Goal: Information Seeking & Learning: Get advice/opinions

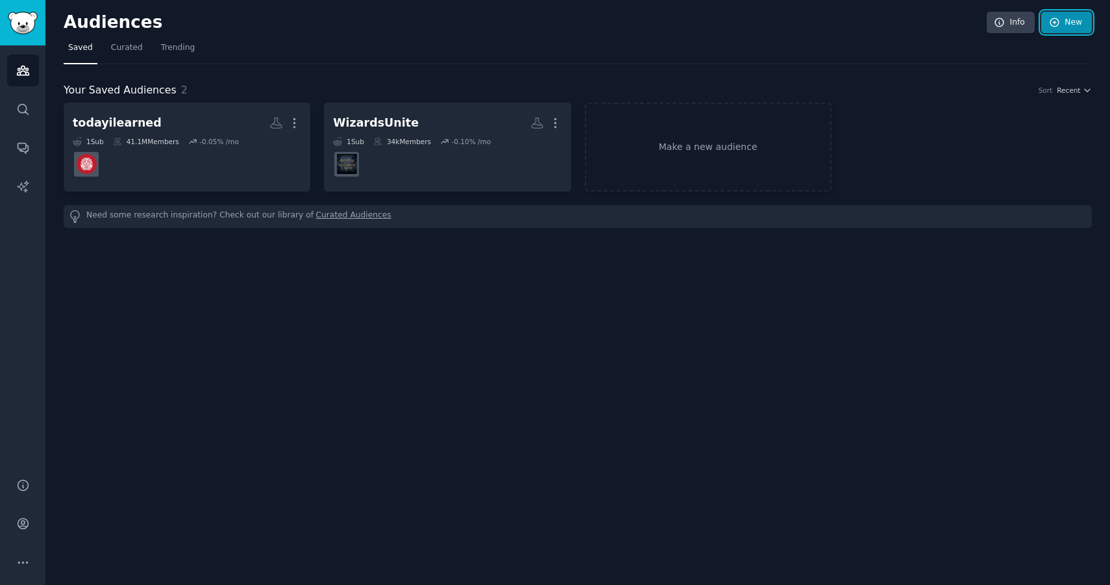
click at [1060, 23] on icon at bounding box center [1055, 23] width 12 height 12
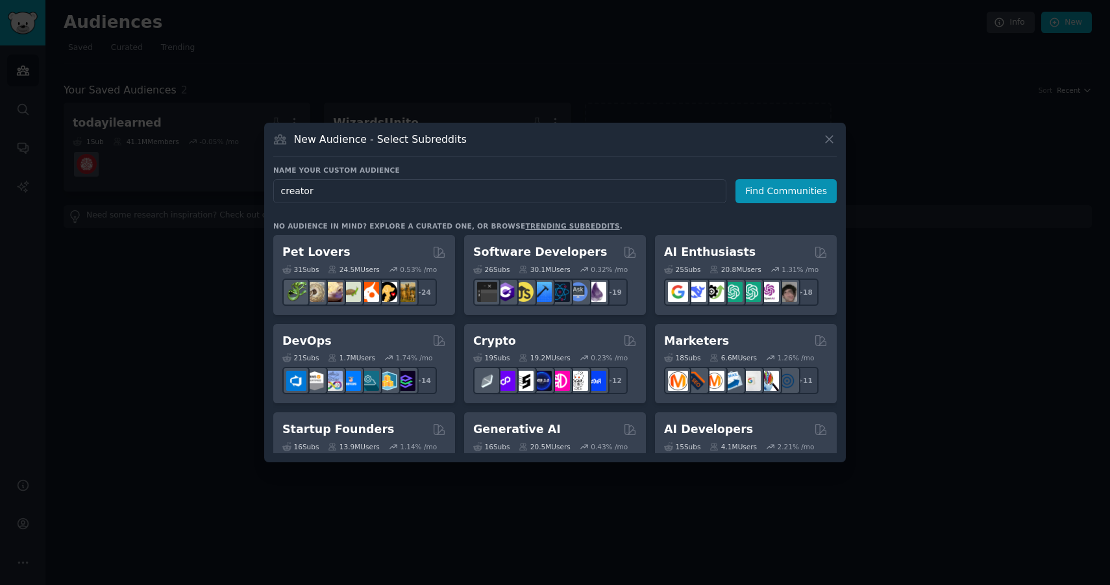
type input "creators"
click button "Find Communities" at bounding box center [786, 191] width 101 height 24
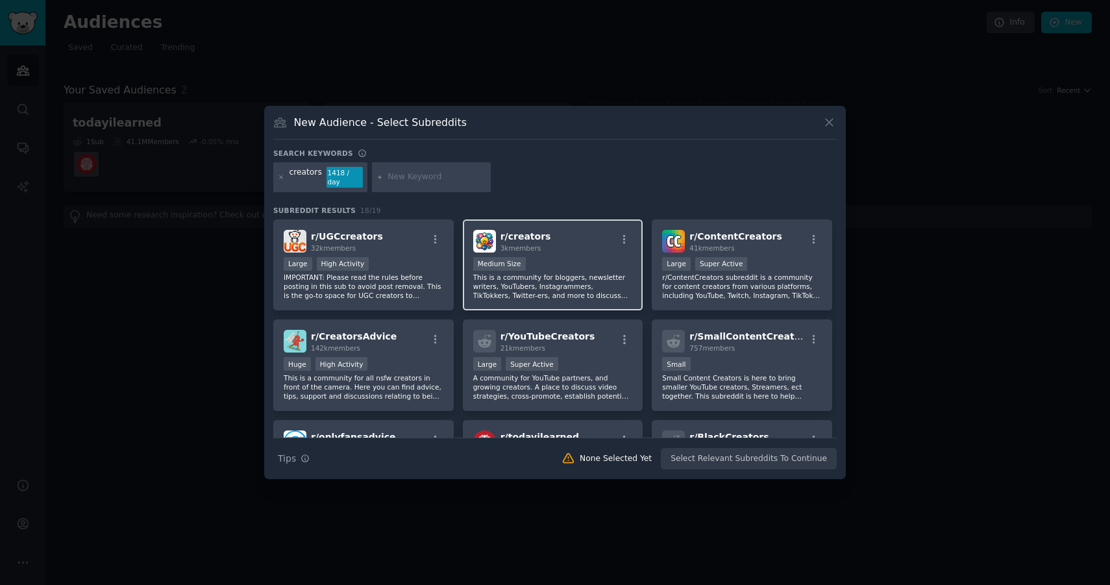
click at [580, 265] on div "1000 - 10,000 members Medium Size" at bounding box center [553, 265] width 160 height 16
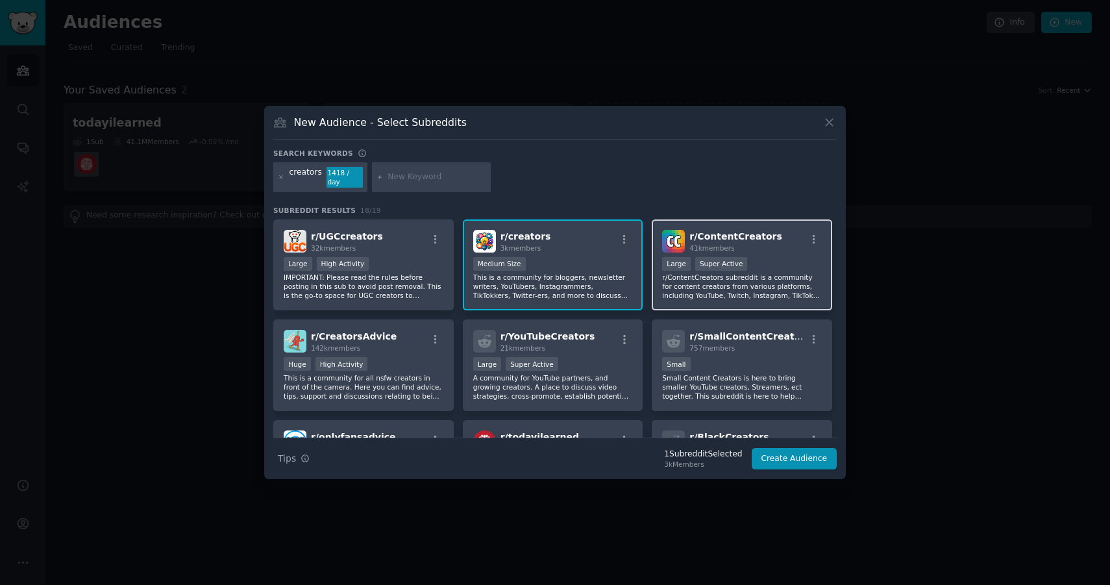
click at [723, 277] on p "r/ContentCreators subreddit is a community for content creators from various pl…" at bounding box center [742, 286] width 160 height 27
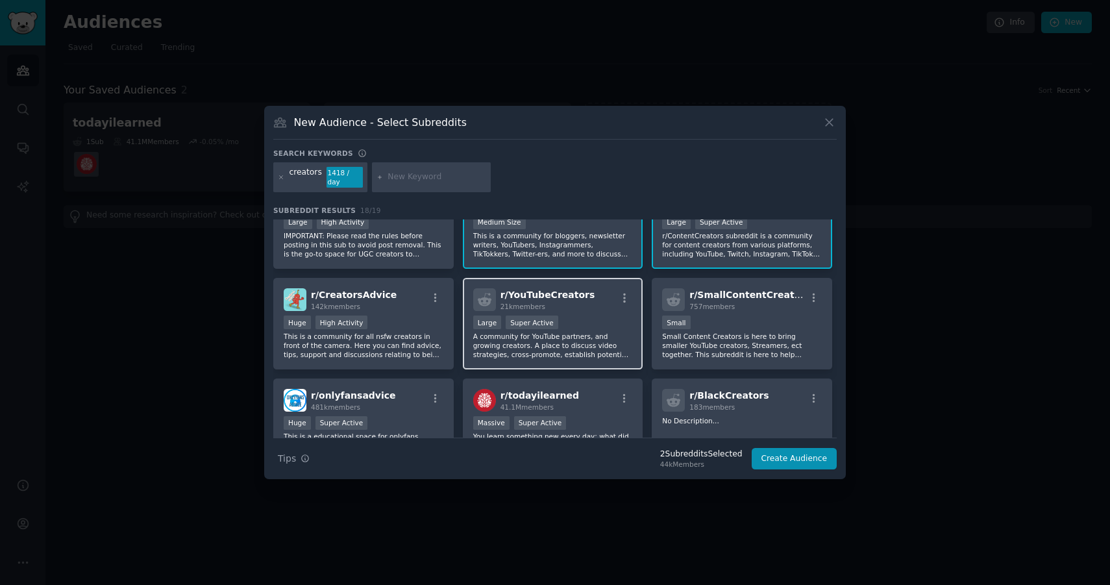
scroll to position [60, 0]
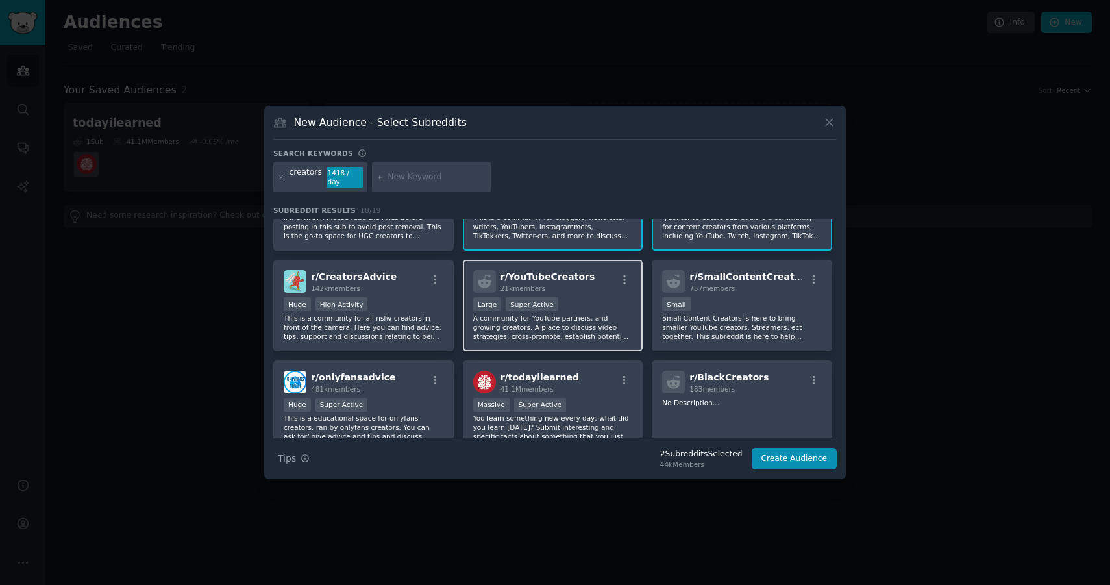
click at [533, 334] on p "A community for YouTube partners, and growing creators. A place to discuss vide…" at bounding box center [553, 327] width 160 height 27
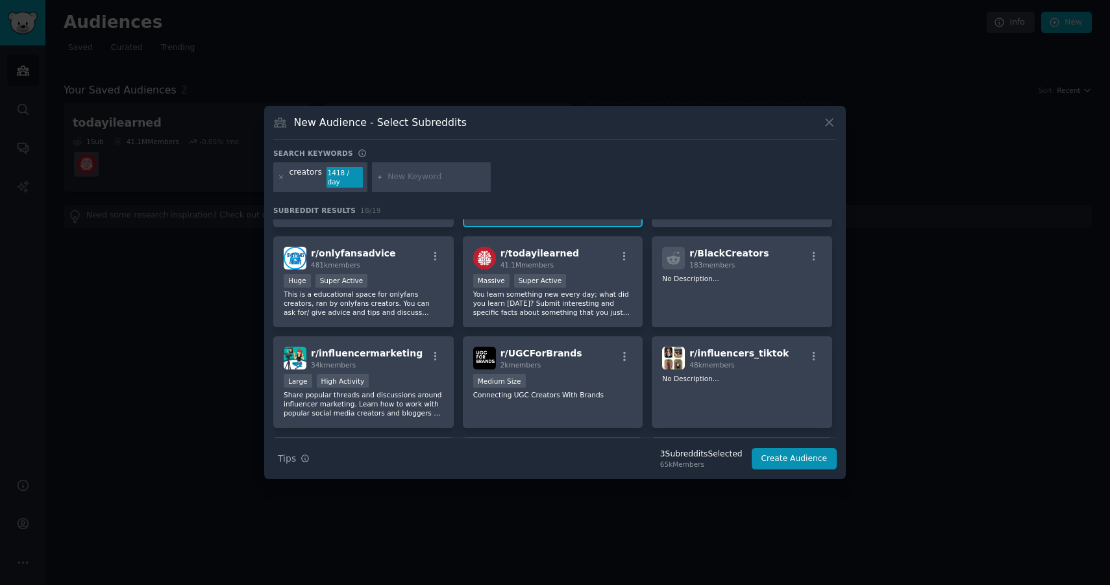
scroll to position [0, 0]
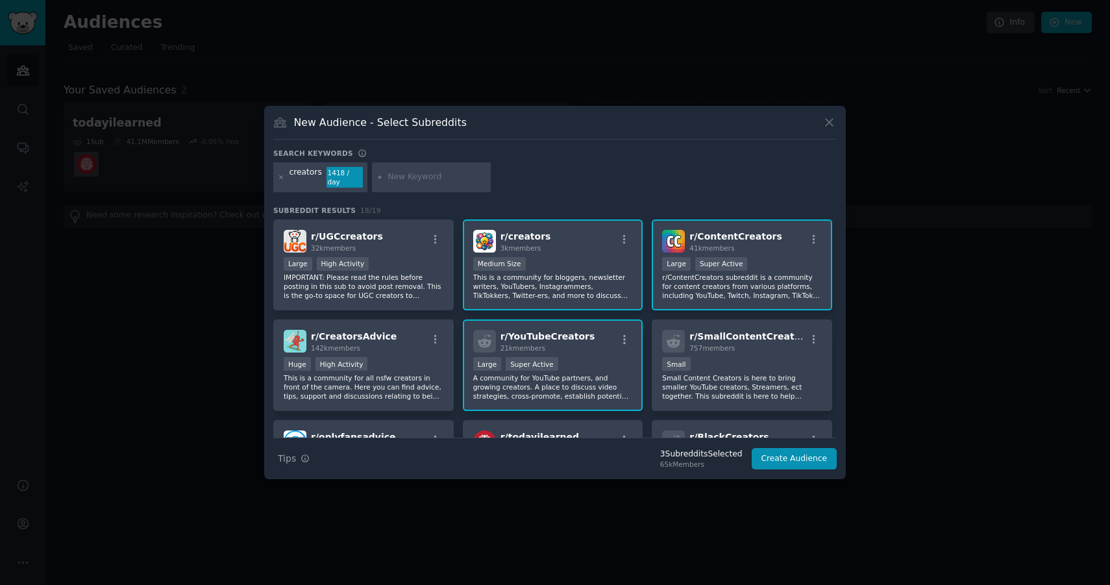
click at [409, 171] on input "text" at bounding box center [437, 177] width 99 height 12
type input "beehiiv"
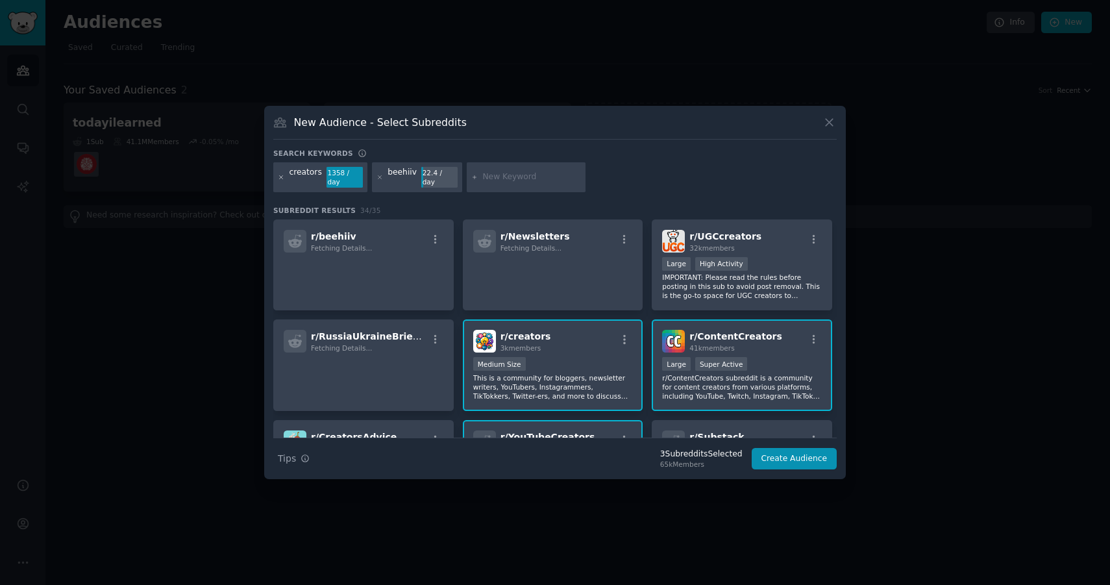
click at [280, 177] on icon at bounding box center [281, 177] width 7 height 7
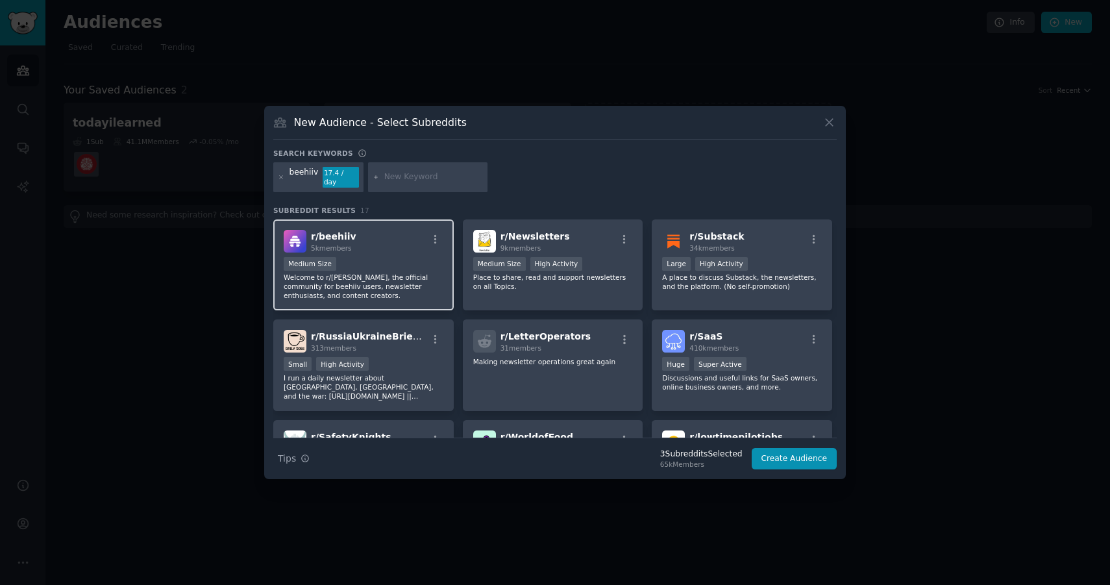
click at [391, 260] on div "Medium Size" at bounding box center [364, 265] width 160 height 16
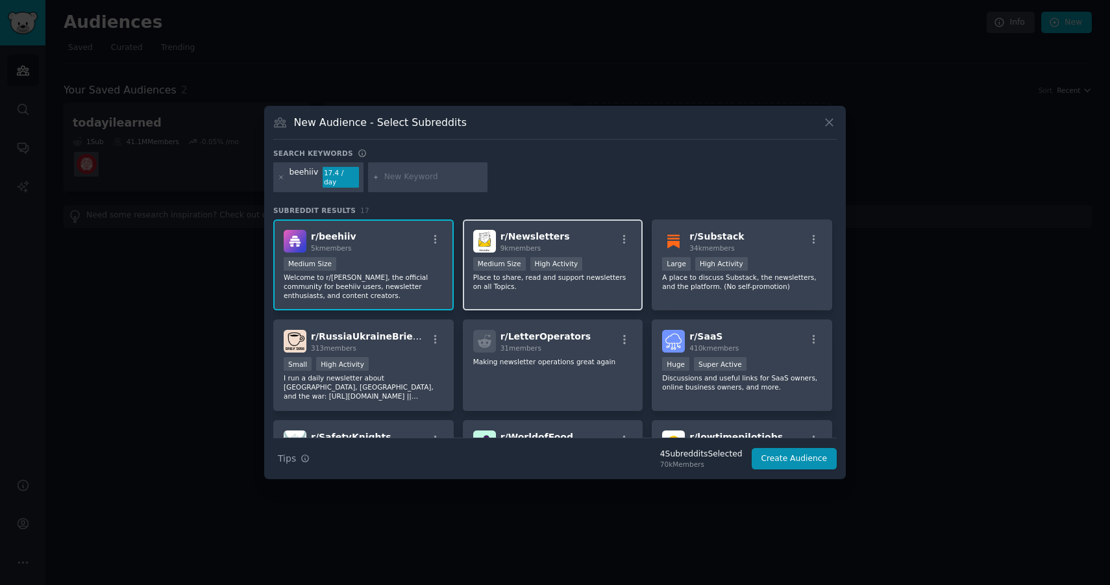
click at [598, 247] on div "r/ Newsletters 9k members" at bounding box center [553, 241] width 160 height 23
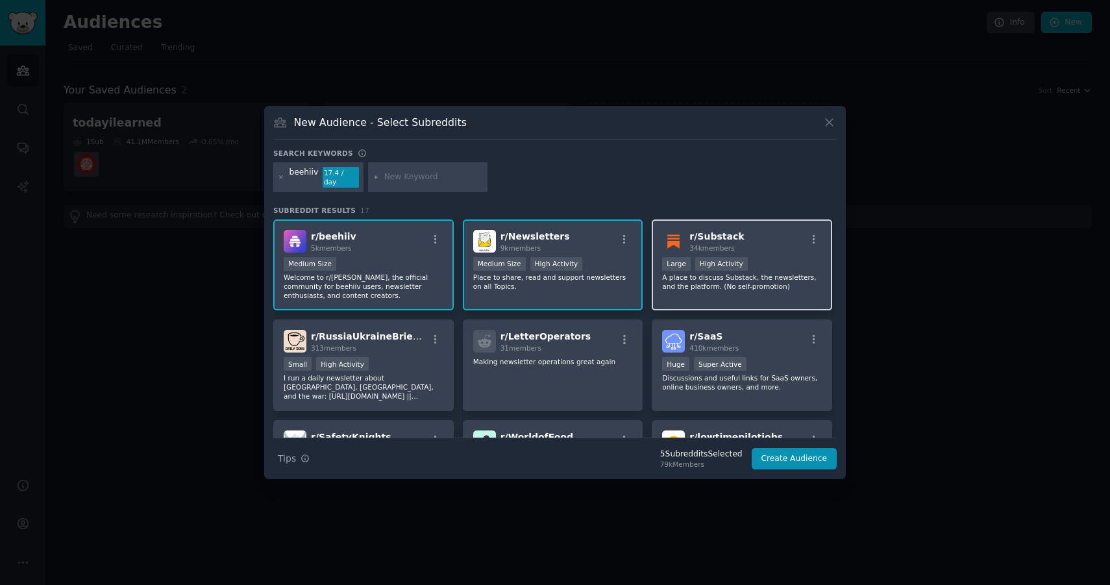
click at [747, 246] on div "r/ Substack 34k members" at bounding box center [742, 241] width 160 height 23
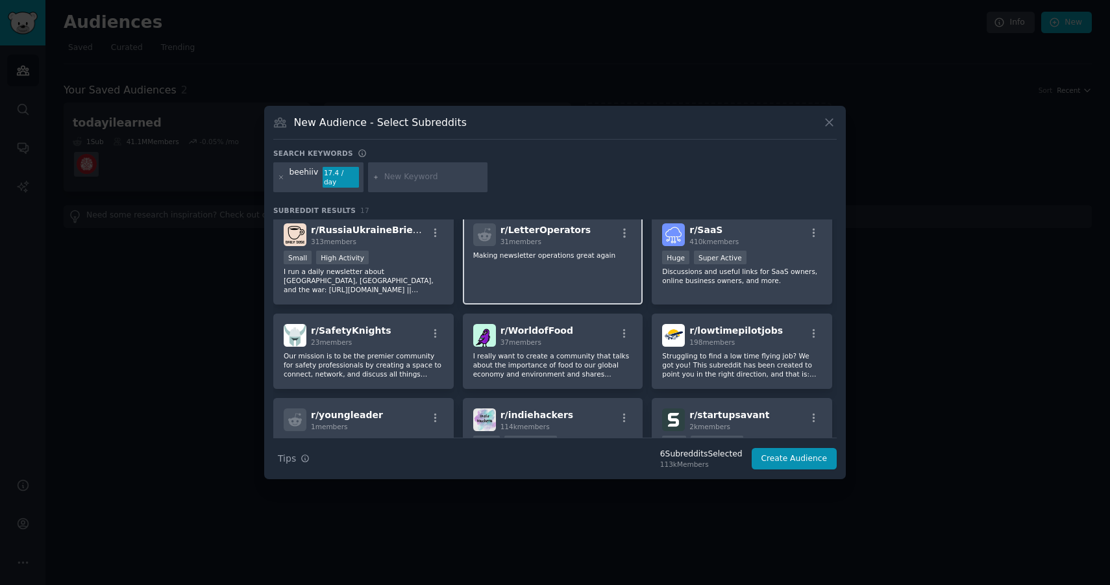
scroll to position [107, 0]
click at [306, 178] on div "beehiiv" at bounding box center [304, 177] width 29 height 21
click at [420, 173] on input "text" at bounding box center [433, 177] width 99 height 12
type input "email marketing"
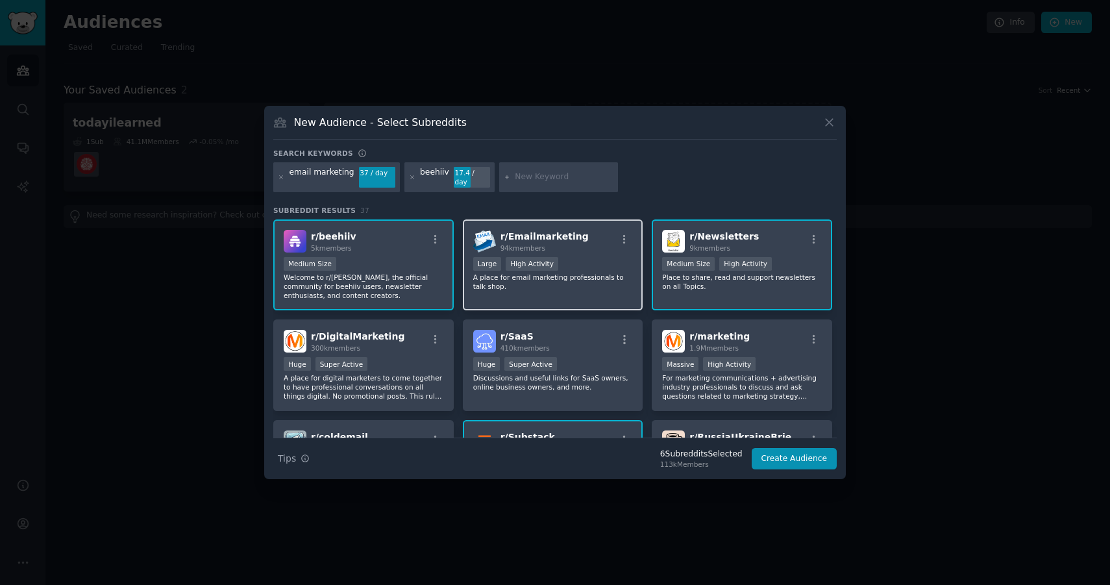
click at [582, 260] on div "Large High Activity" at bounding box center [553, 265] width 160 height 16
click at [815, 453] on button "Create Audience" at bounding box center [795, 459] width 86 height 22
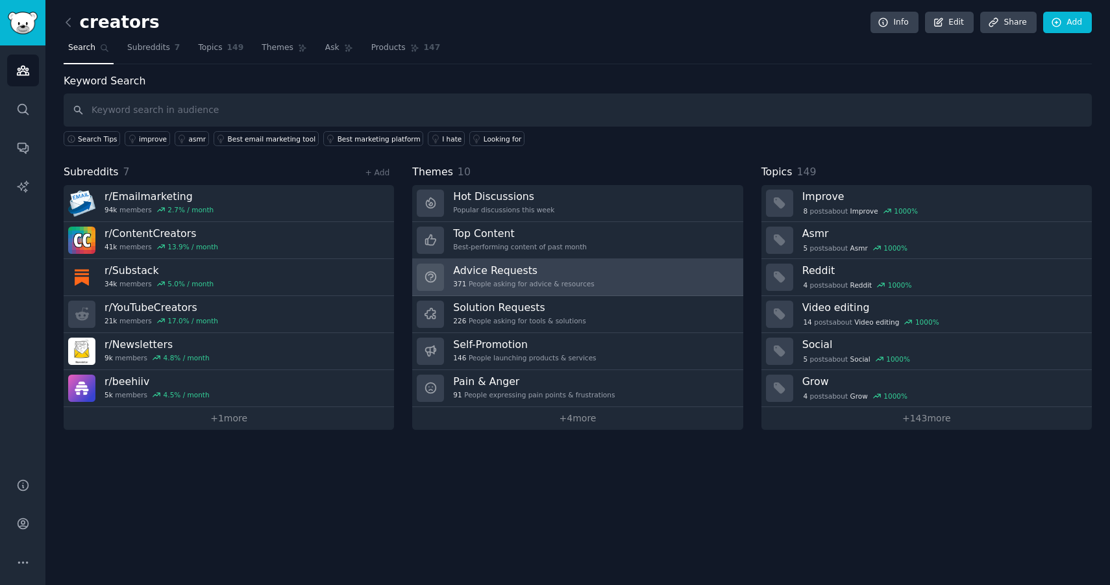
click at [557, 281] on div "371 People asking for advice & resources" at bounding box center [523, 283] width 141 height 9
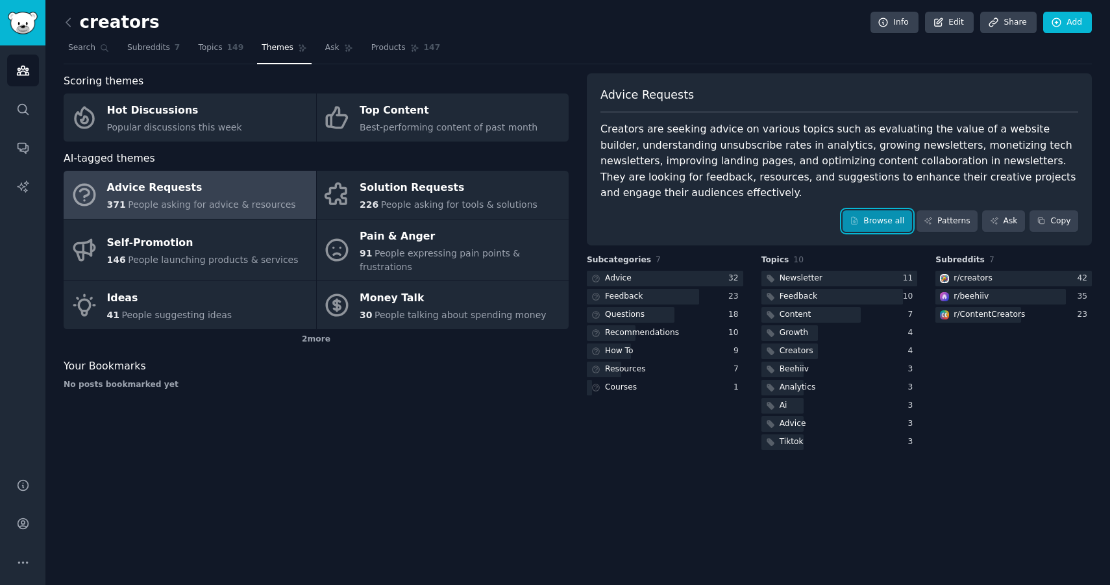
click at [872, 214] on link "Browse all" at bounding box center [877, 221] width 69 height 22
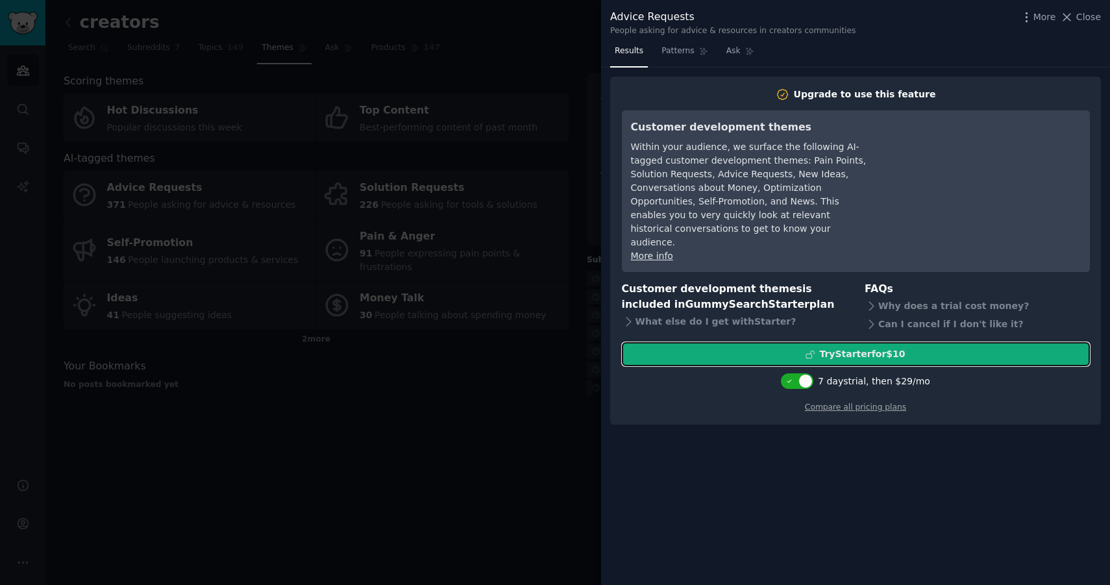
click at [807, 350] on icon at bounding box center [810, 354] width 9 height 9
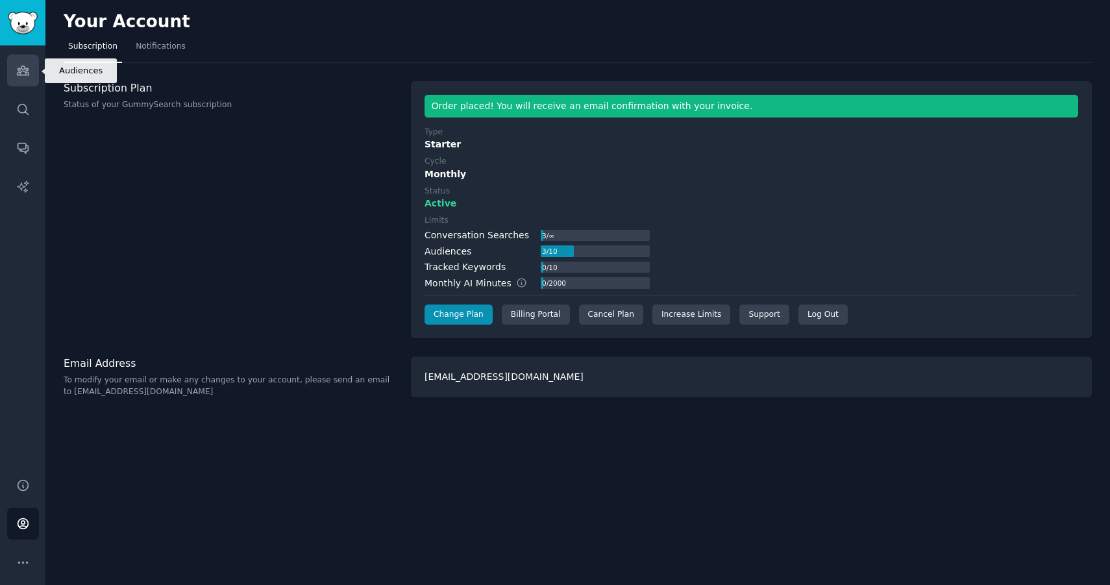
click at [27, 73] on icon "Sidebar" at bounding box center [23, 70] width 12 height 9
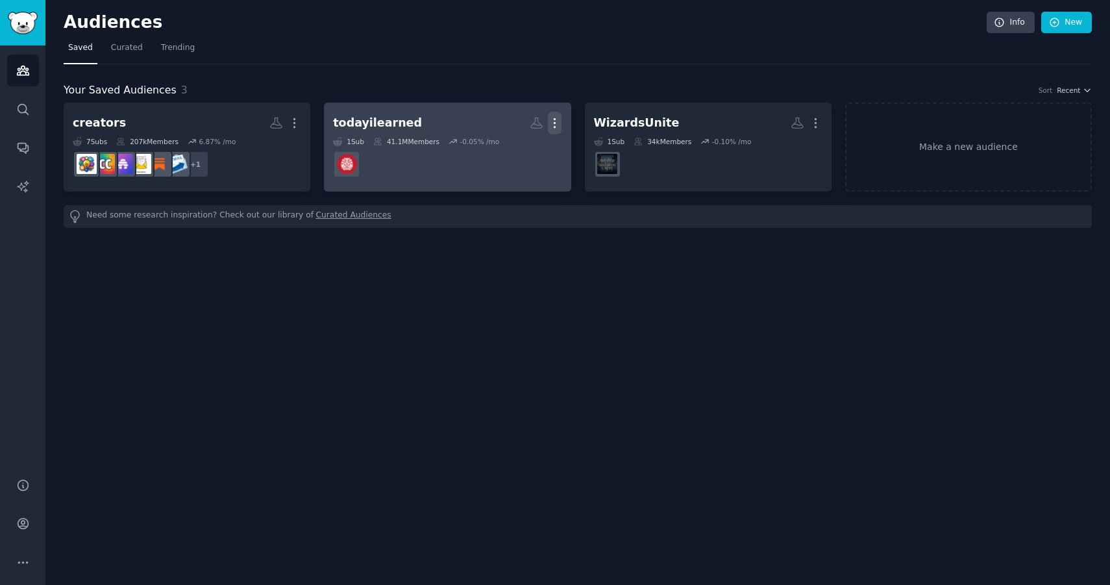
click at [552, 123] on icon "button" at bounding box center [555, 123] width 14 height 14
click at [516, 146] on p "Delete" at bounding box center [519, 150] width 30 height 14
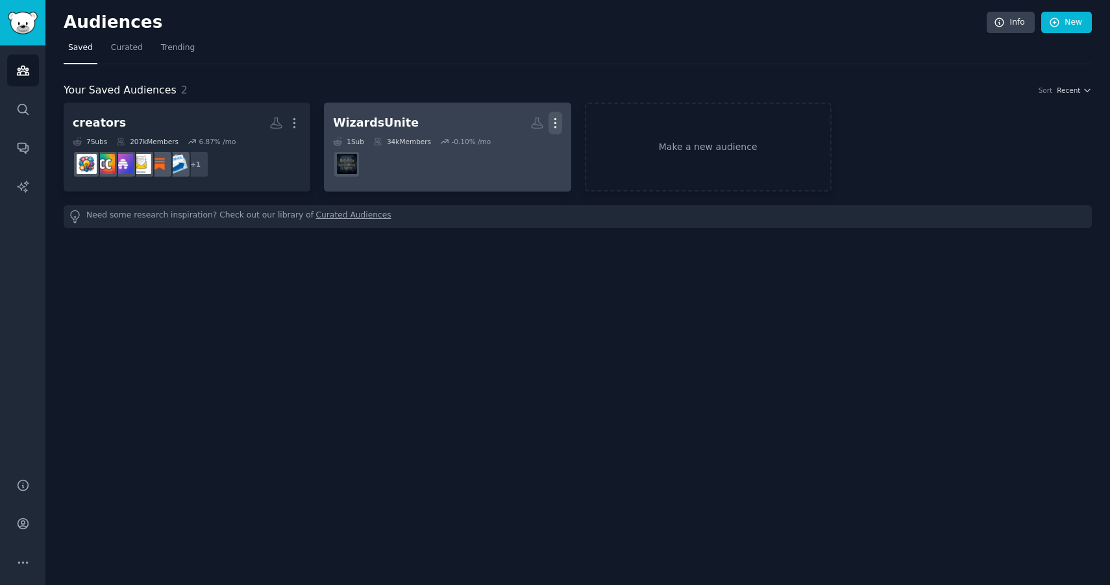
click at [554, 120] on icon "button" at bounding box center [556, 123] width 14 height 14
click at [509, 156] on p "Delete" at bounding box center [520, 150] width 30 height 14
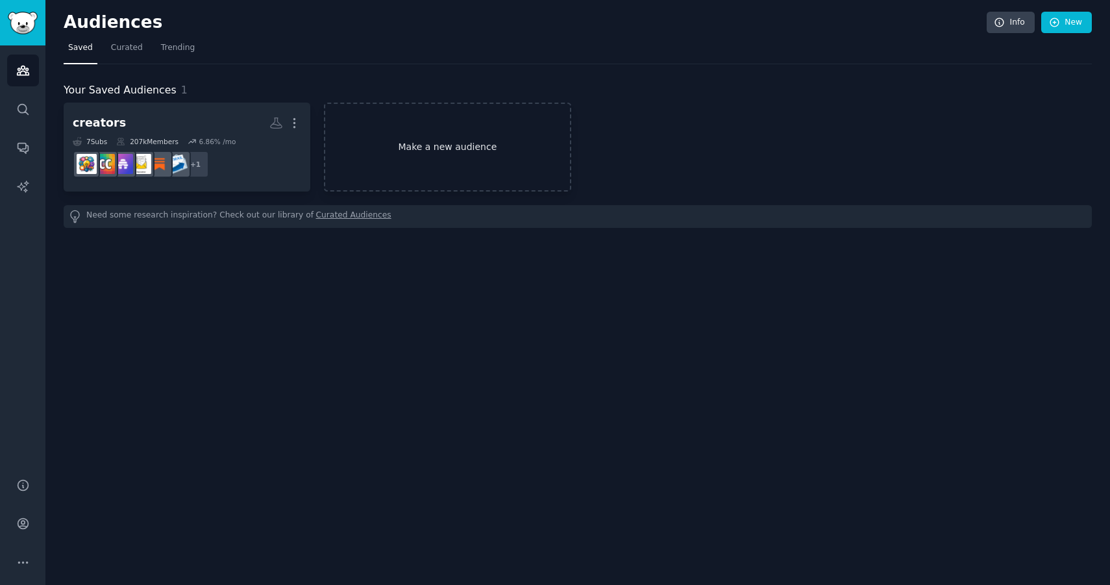
click at [496, 150] on link "Make a new audience" at bounding box center [447, 147] width 247 height 89
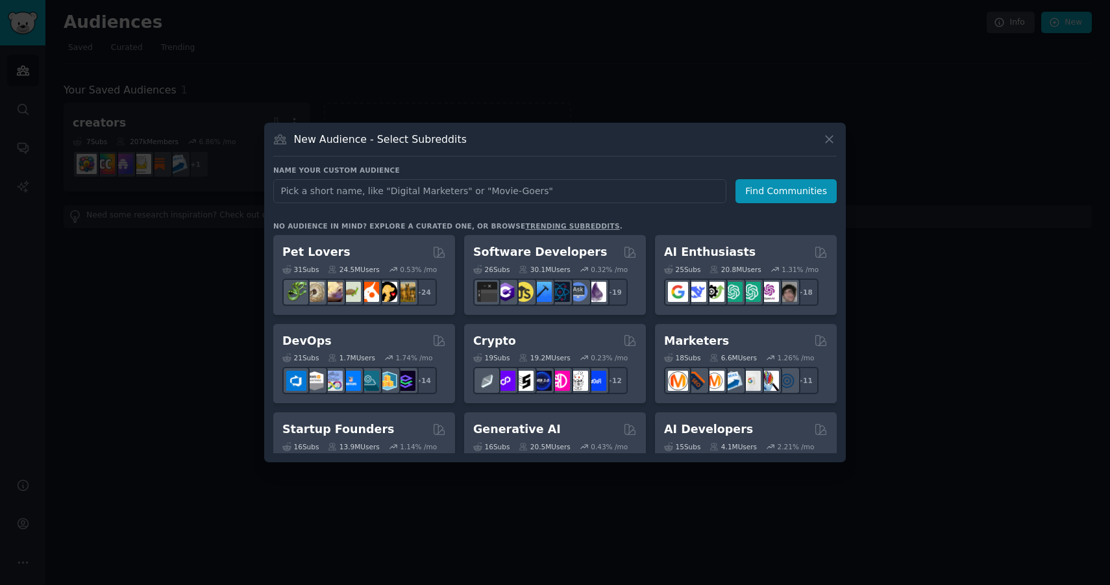
click at [481, 190] on input "text" at bounding box center [499, 191] width 453 height 24
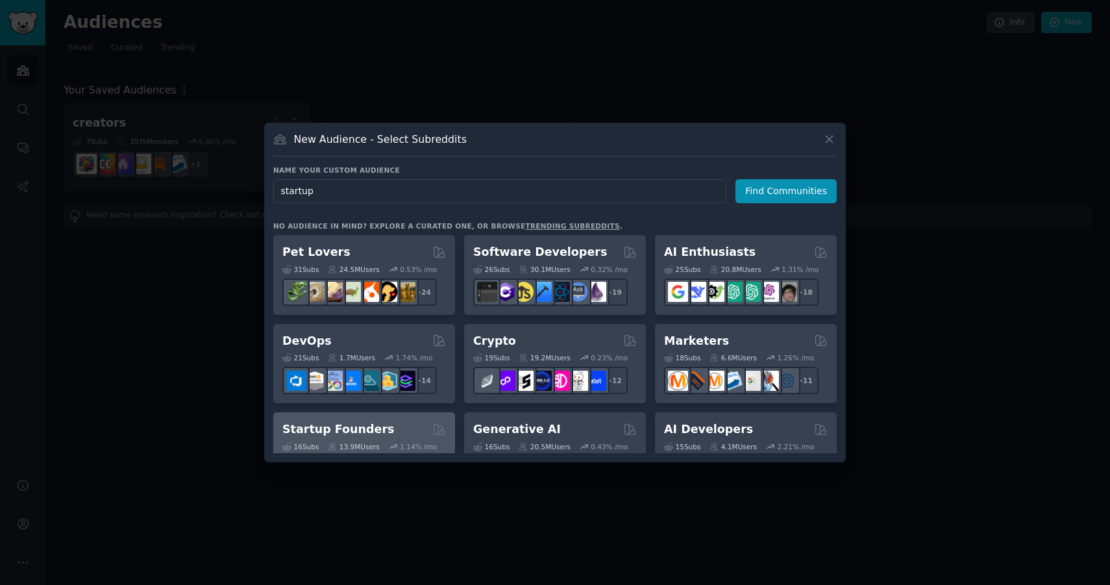
type input "startup"
click at [398, 433] on div "Startup Founders" at bounding box center [364, 429] width 164 height 16
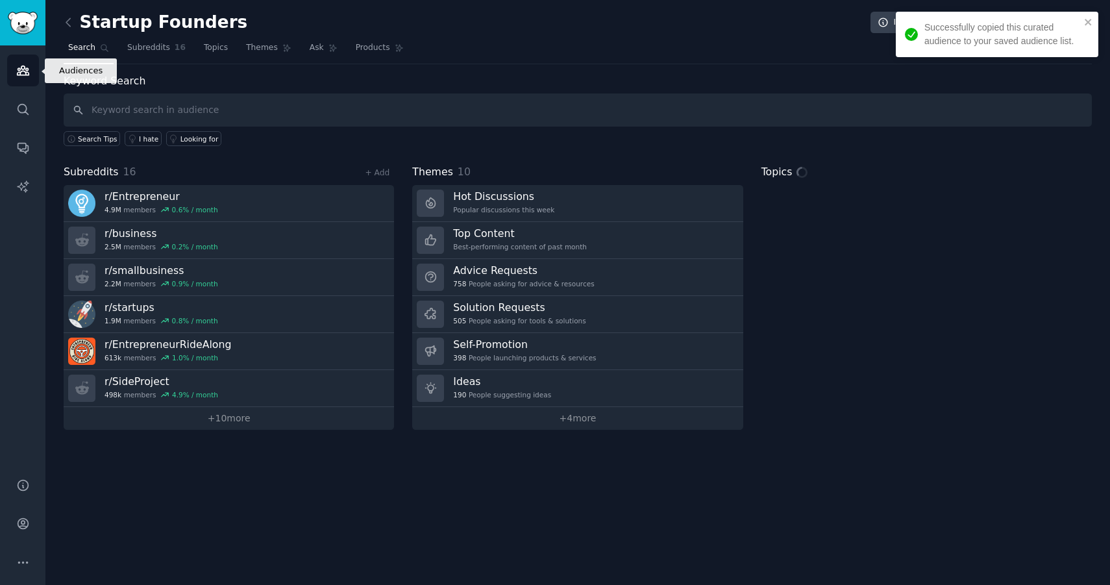
click at [15, 79] on link "Audiences" at bounding box center [23, 71] width 32 height 32
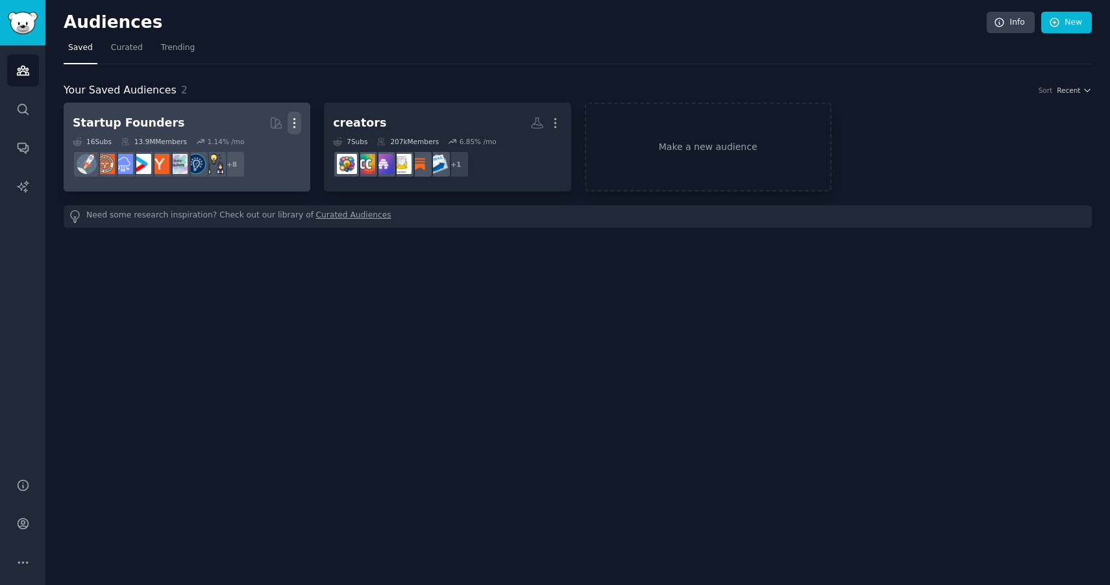
click at [295, 122] on icon "button" at bounding box center [295, 123] width 14 height 14
click at [266, 148] on p "Delete" at bounding box center [259, 150] width 30 height 14
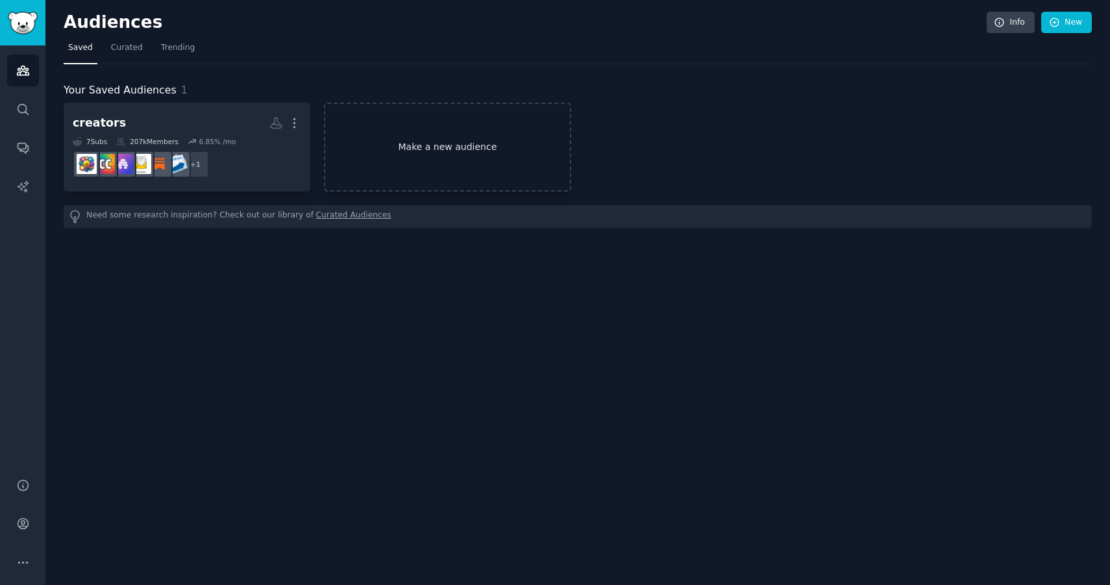
click at [454, 165] on link "Make a new audience" at bounding box center [447, 147] width 247 height 89
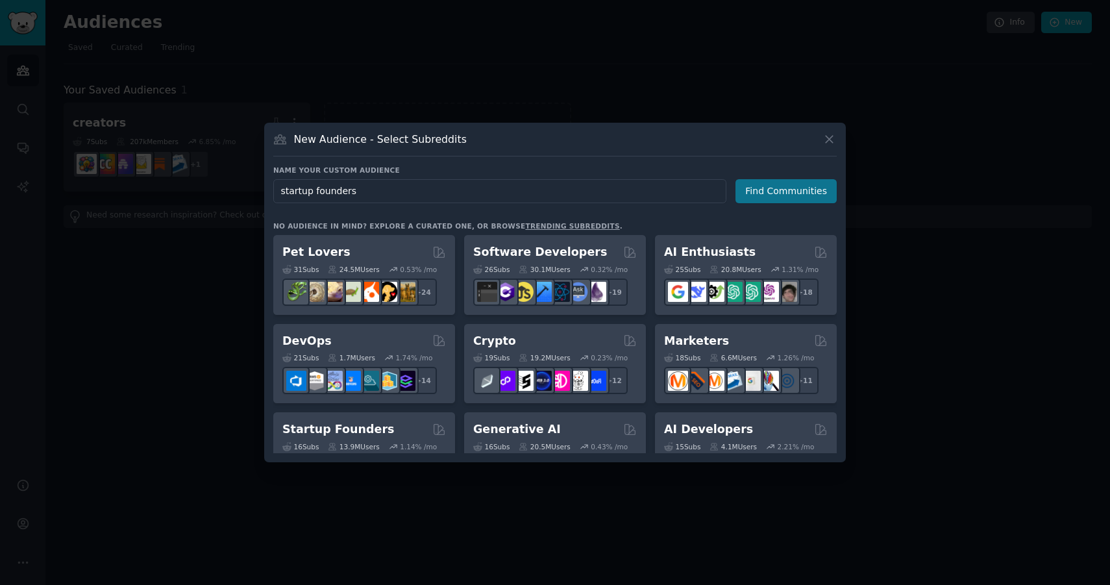
type input "startup founders"
click at [808, 197] on button "Find Communities" at bounding box center [786, 191] width 101 height 24
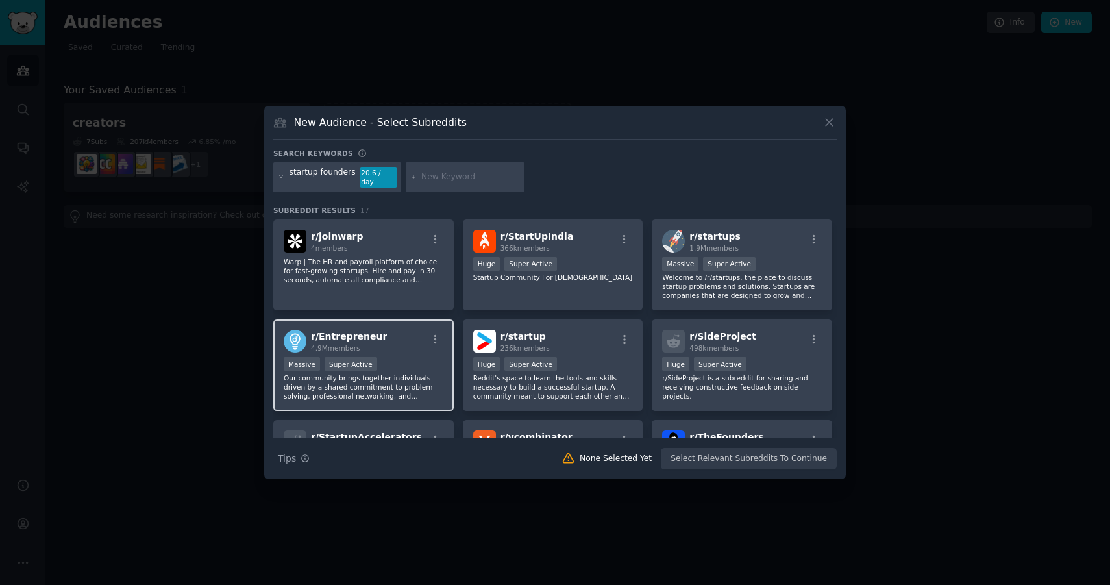
click at [410, 345] on div "r/ Entrepreneur 4.9M members" at bounding box center [364, 341] width 160 height 23
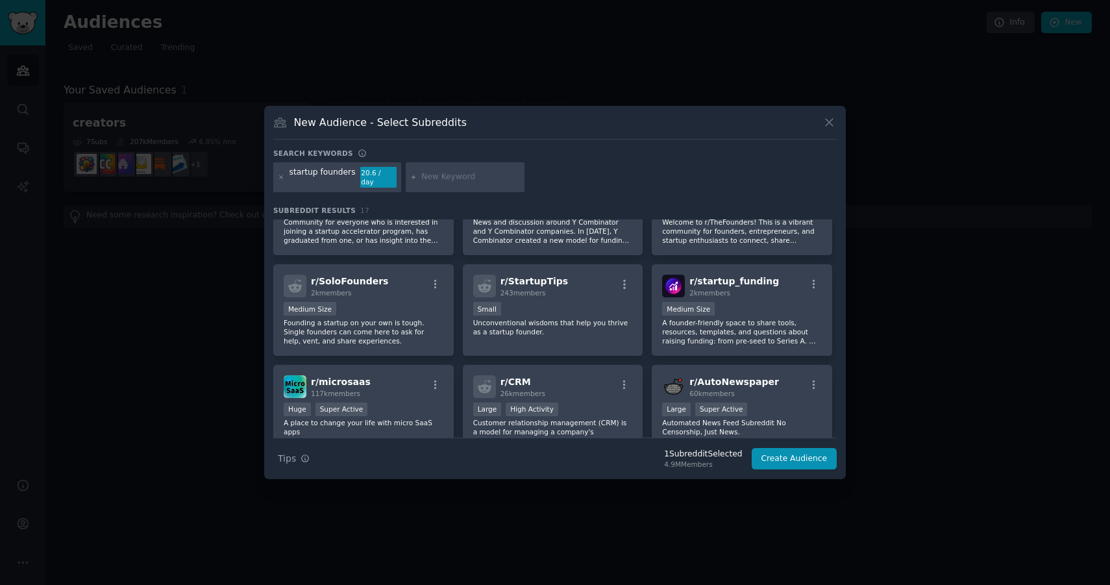
scroll to position [165, 0]
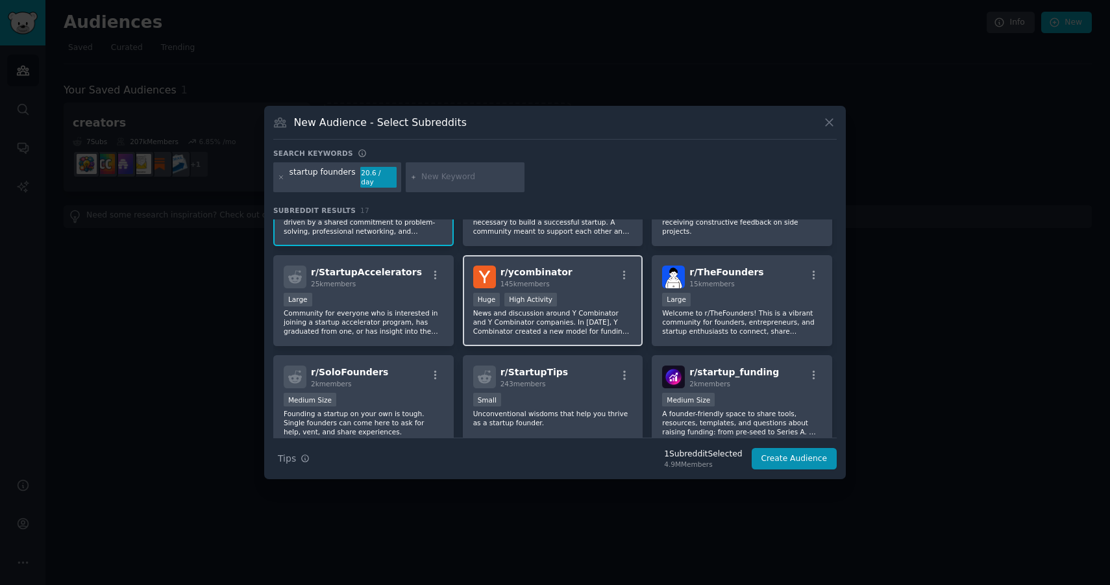
click at [590, 322] on p "News and discussion around Y Combinator and Y Combinator companies. In 2005, Y …" at bounding box center [553, 321] width 160 height 27
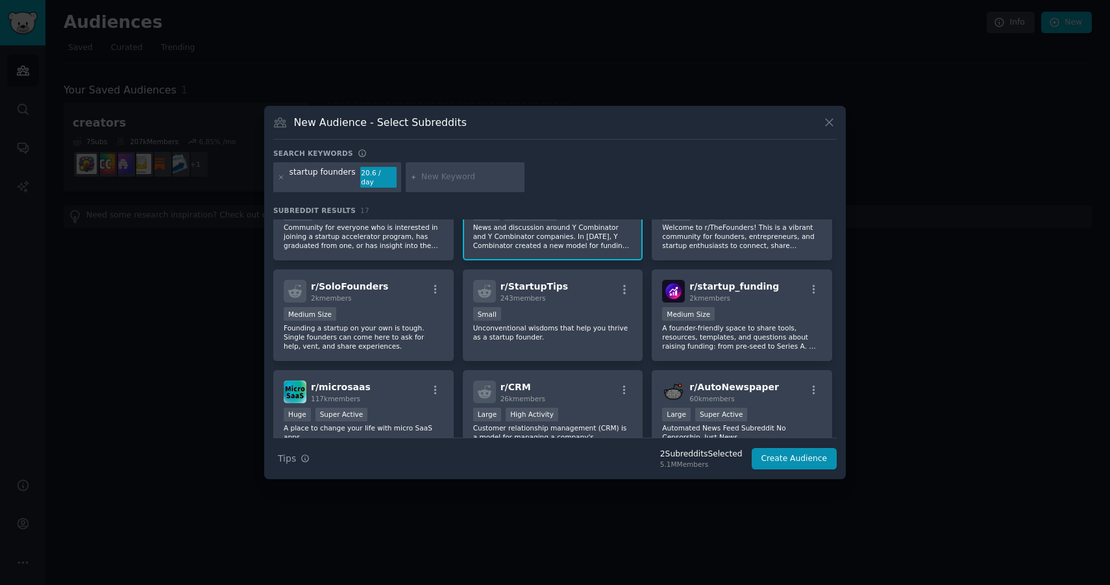
scroll to position [223, 0]
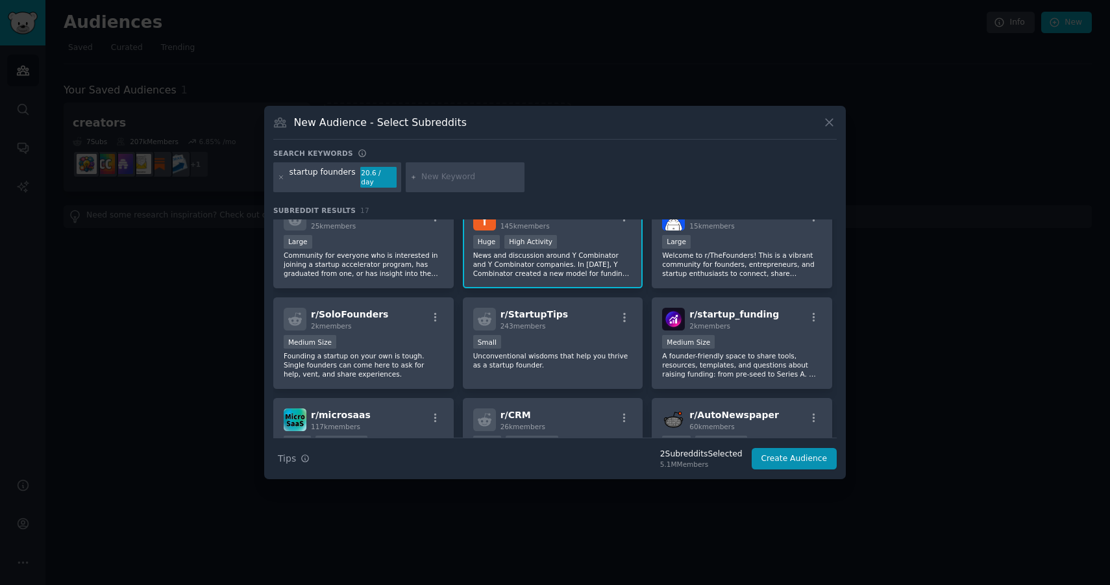
click at [595, 256] on p "News and discussion around Y Combinator and Y Combinator companies. In 2005, Y …" at bounding box center [553, 264] width 160 height 27
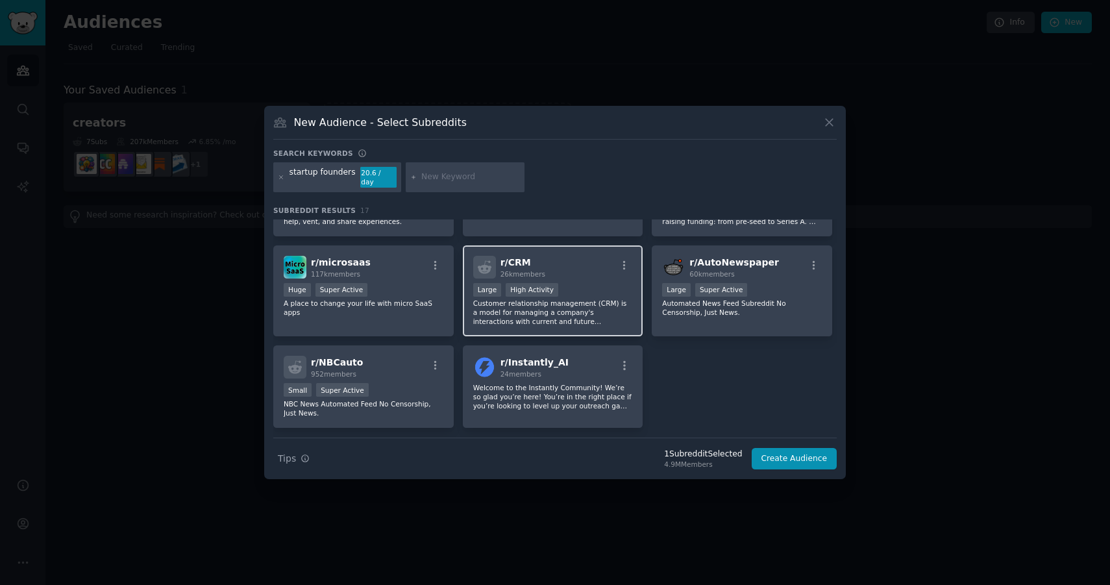
scroll to position [0, 0]
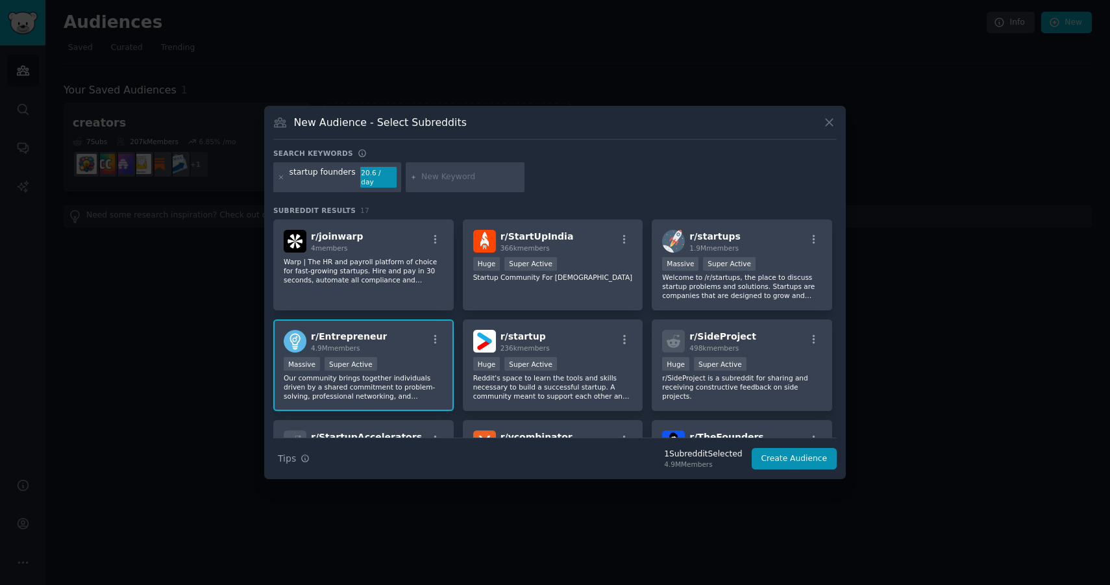
click at [442, 176] on input "text" at bounding box center [470, 177] width 99 height 12
type input "saas"
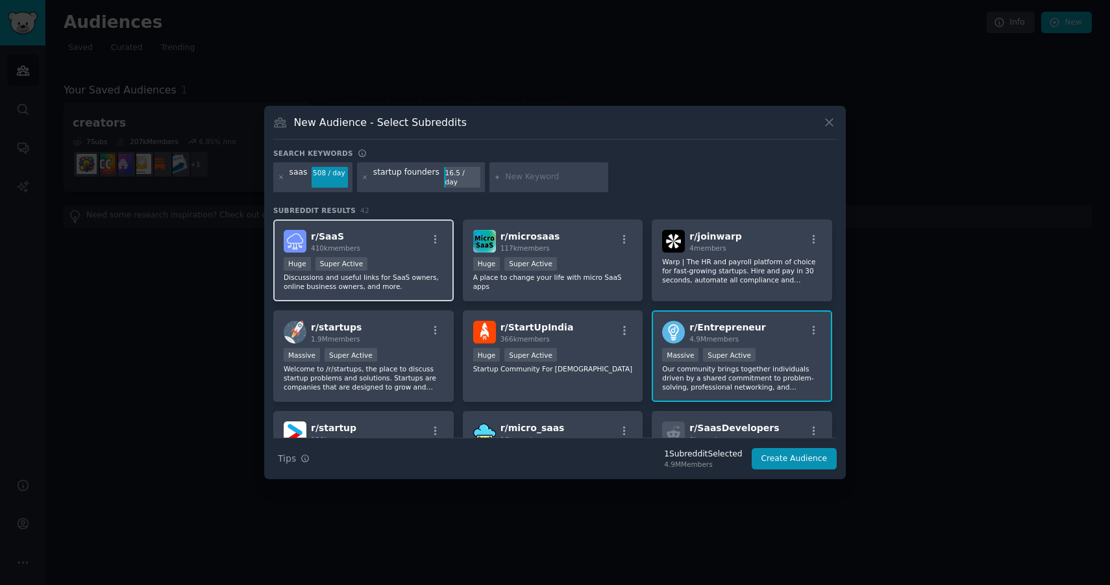
click at [400, 257] on div ">= 95th percentile for submissions / day Huge Super Active" at bounding box center [364, 265] width 160 height 16
click at [544, 176] on input "text" at bounding box center [554, 177] width 99 height 12
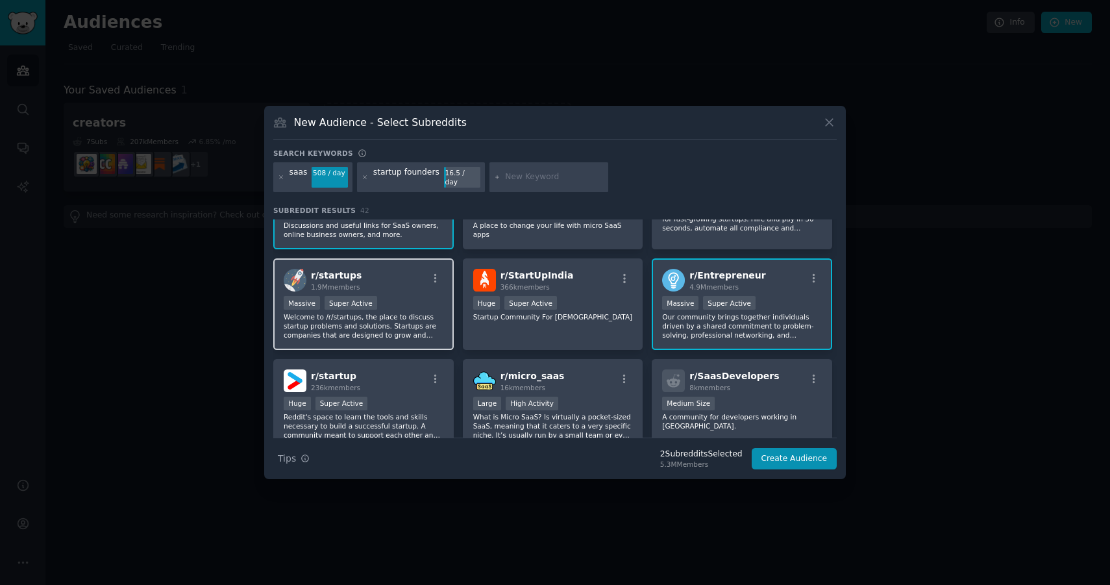
scroll to position [51, 0]
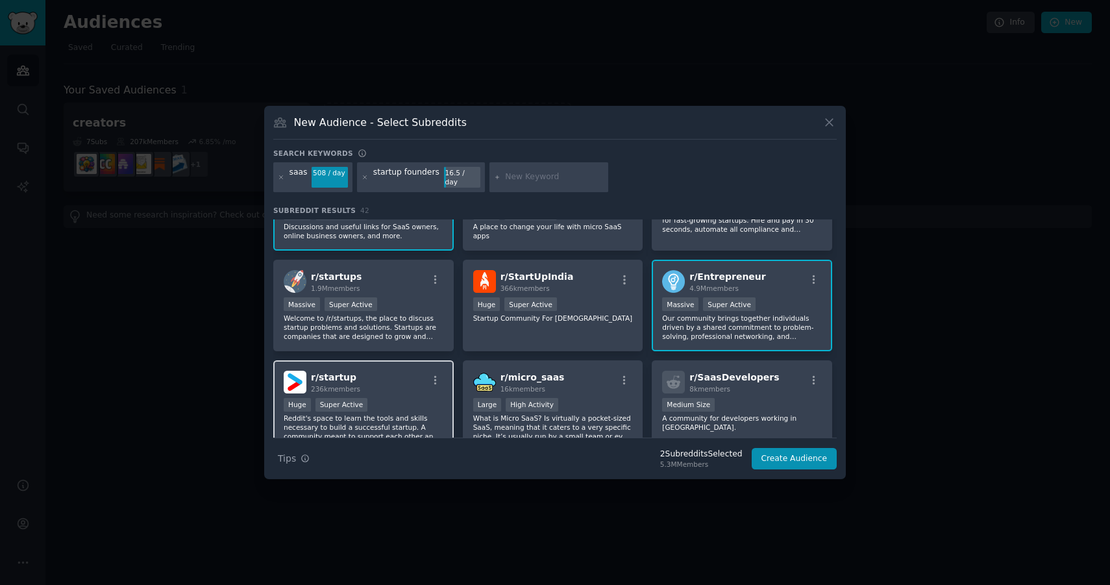
click at [403, 386] on div "r/ startup 236k members" at bounding box center [364, 382] width 160 height 23
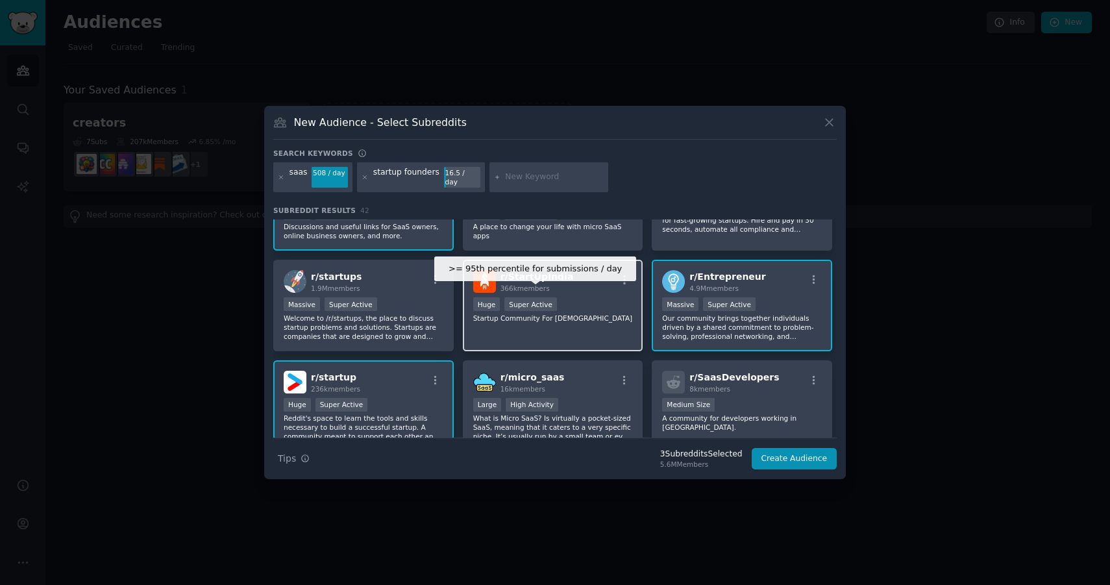
scroll to position [0, 0]
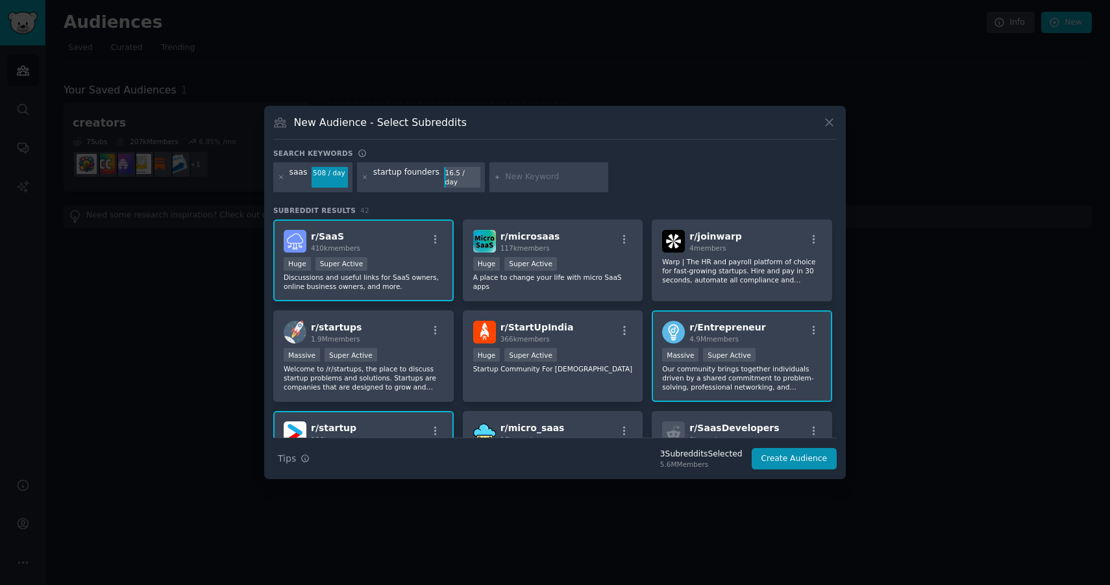
click at [516, 176] on input "text" at bounding box center [554, 177] width 99 height 12
type input "startup founder"
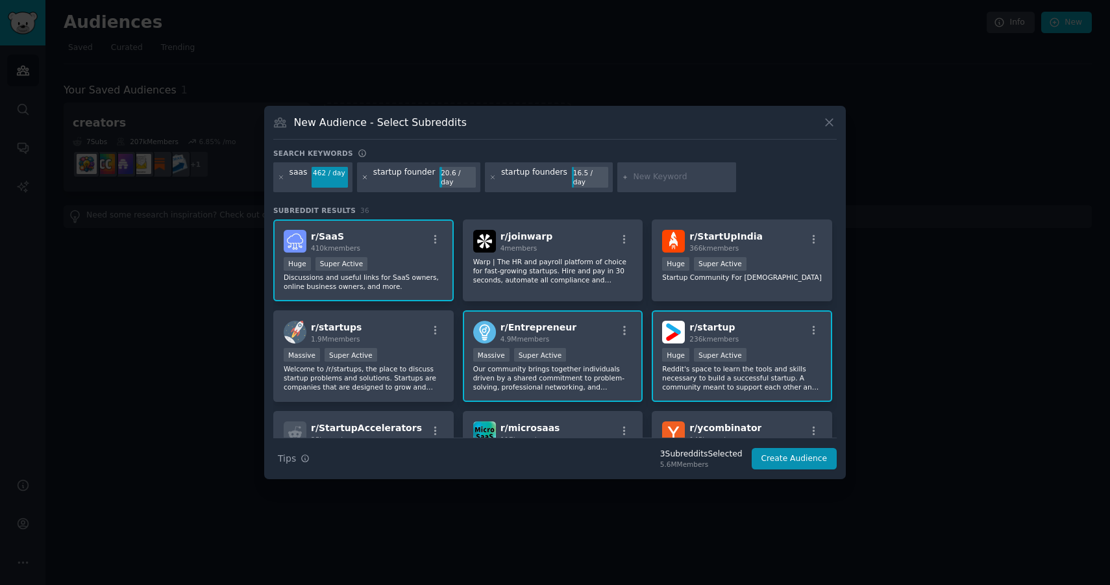
click at [363, 179] on icon at bounding box center [365, 177] width 7 height 7
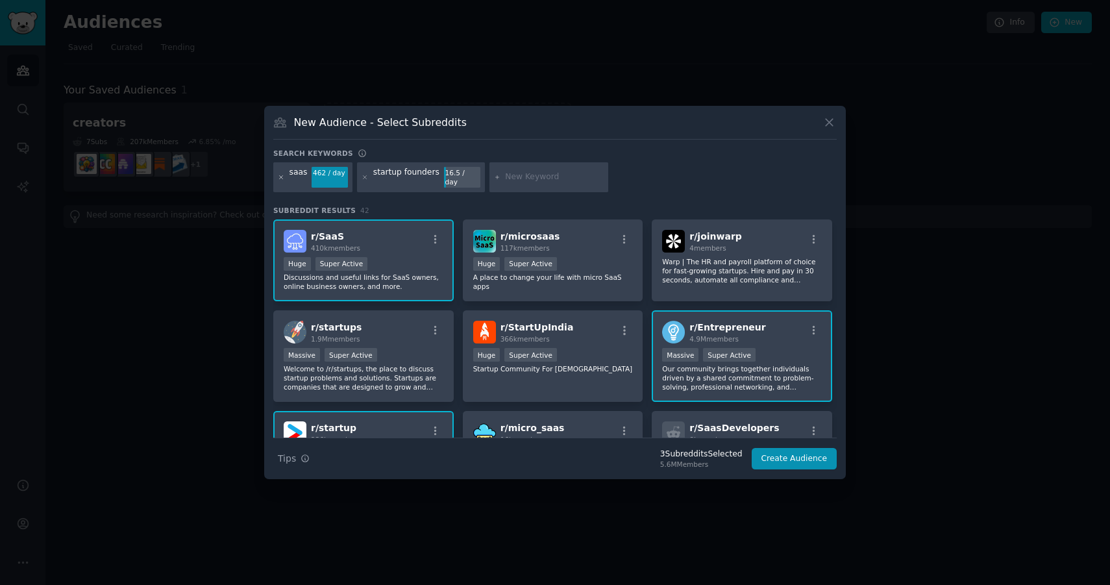
click at [280, 178] on icon at bounding box center [281, 176] width 3 height 3
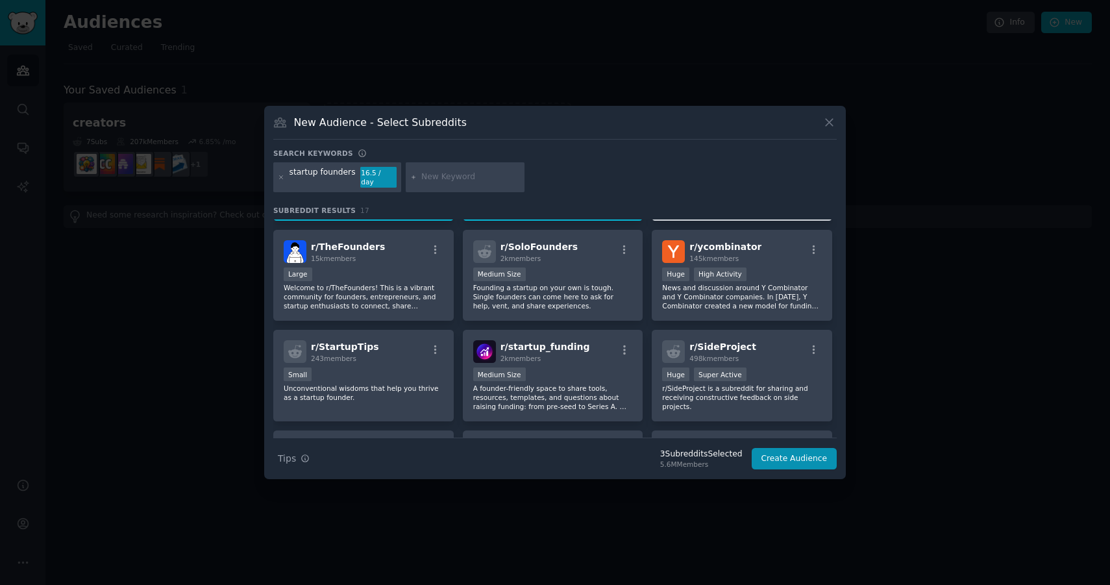
scroll to position [275, 0]
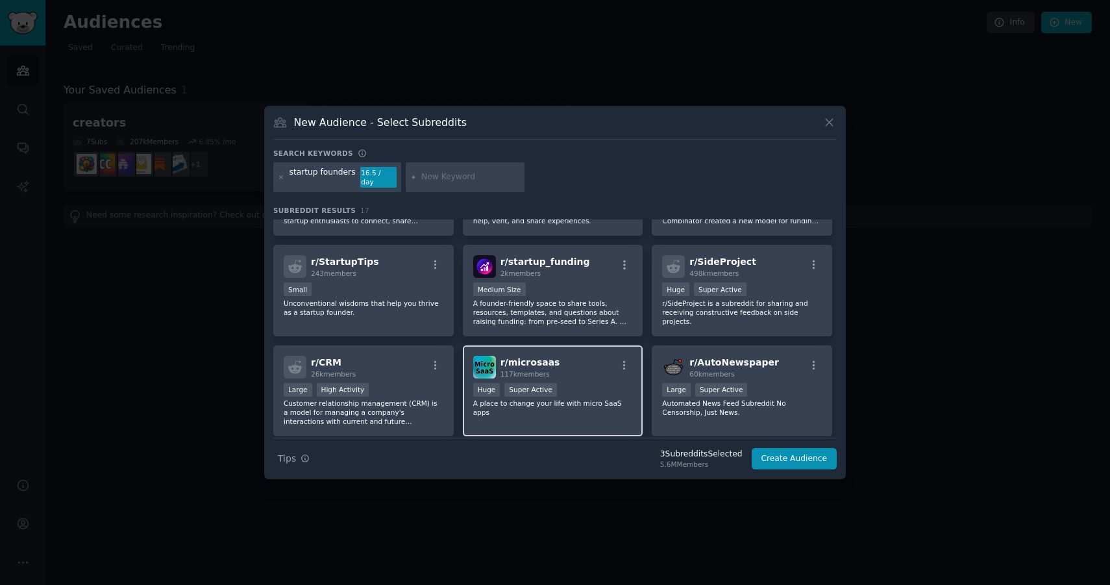
click at [589, 364] on div "r/ microsaas 117k members" at bounding box center [553, 367] width 160 height 23
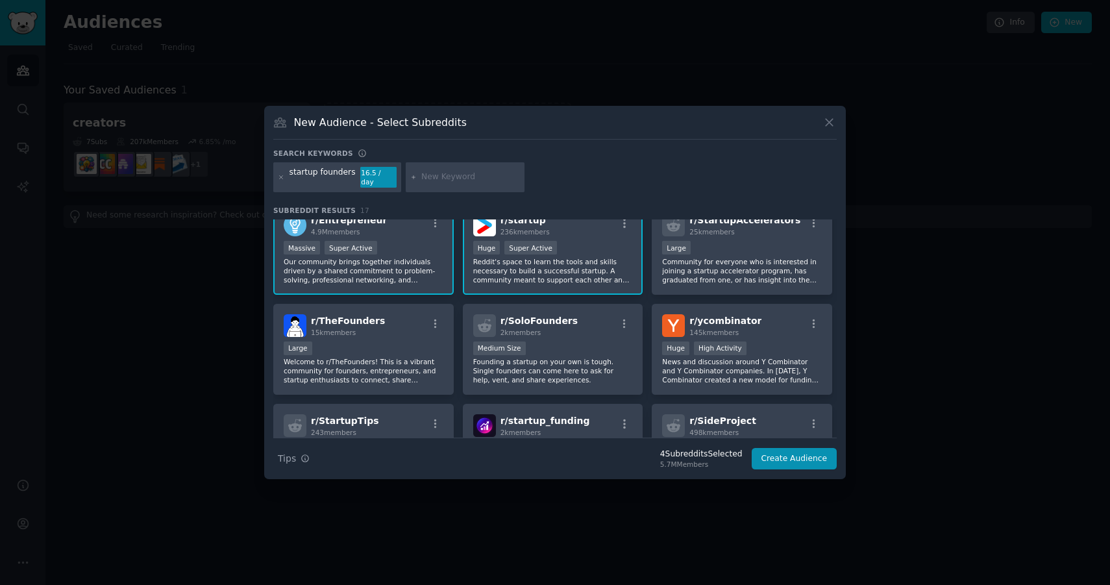
scroll to position [89, 0]
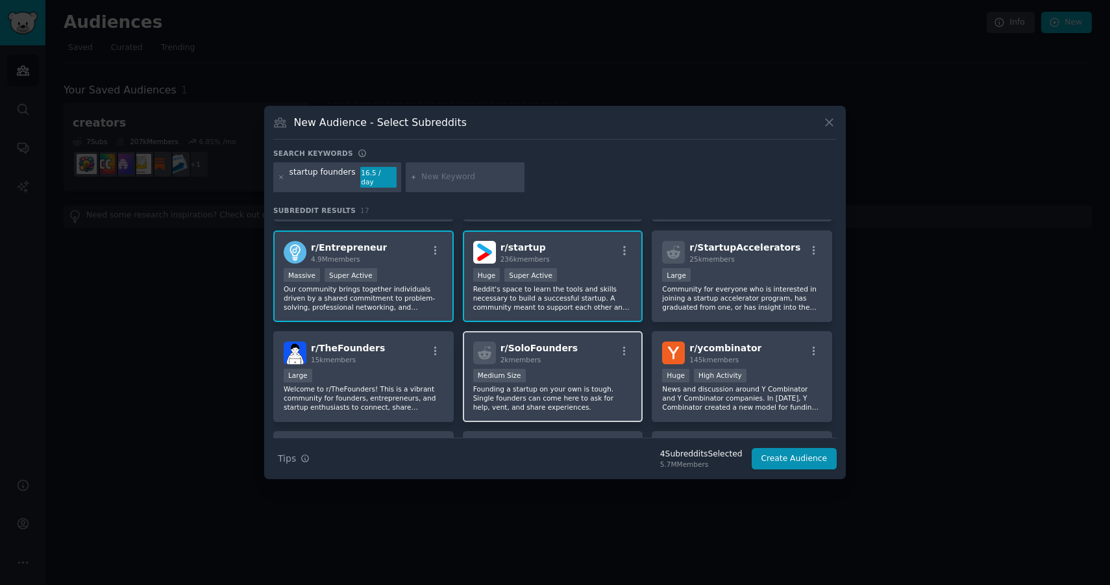
click at [587, 363] on div "r/ SoloFounders 2k members Medium Size Founding a startup on your own is tough.…" at bounding box center [553, 377] width 180 height 92
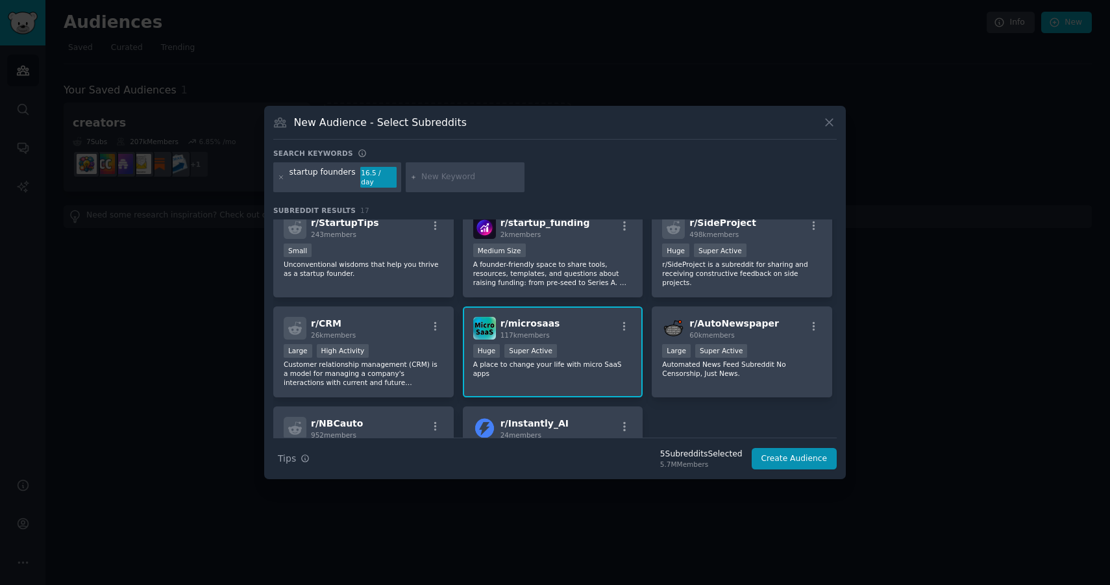
scroll to position [411, 0]
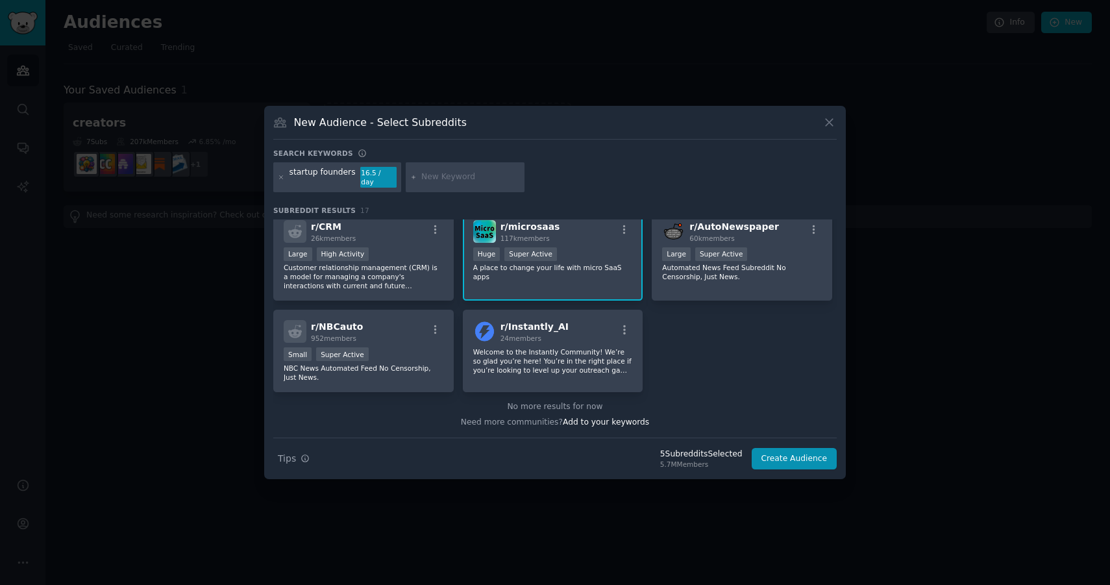
click at [423, 179] on input "text" at bounding box center [470, 177] width 99 height 12
type input "indie hackers"
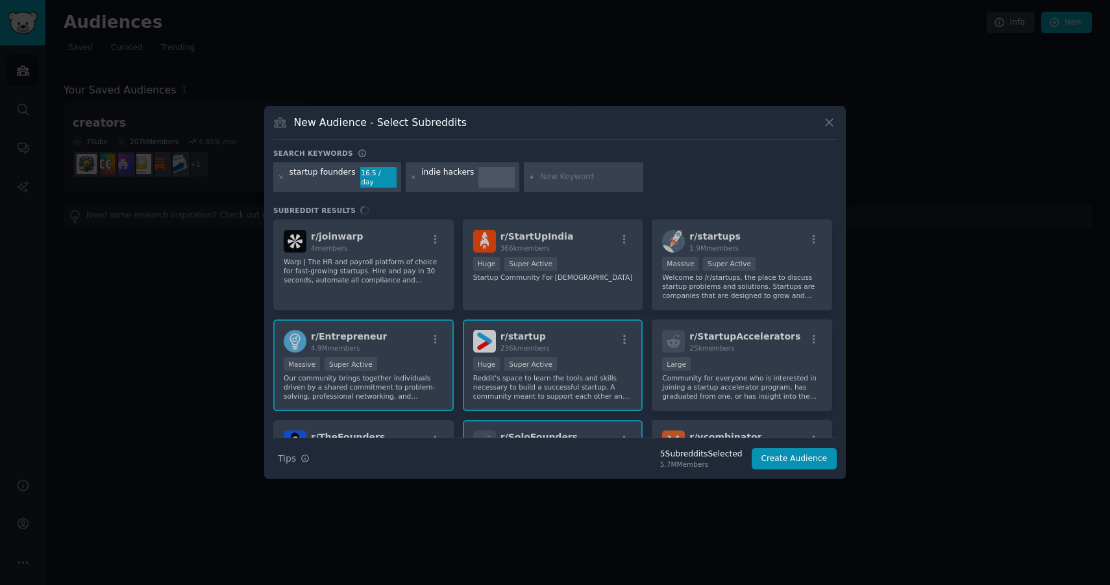
click at [277, 180] on div "startup founders 16.5 / day" at bounding box center [337, 177] width 128 height 30
click at [282, 175] on icon at bounding box center [281, 177] width 7 height 7
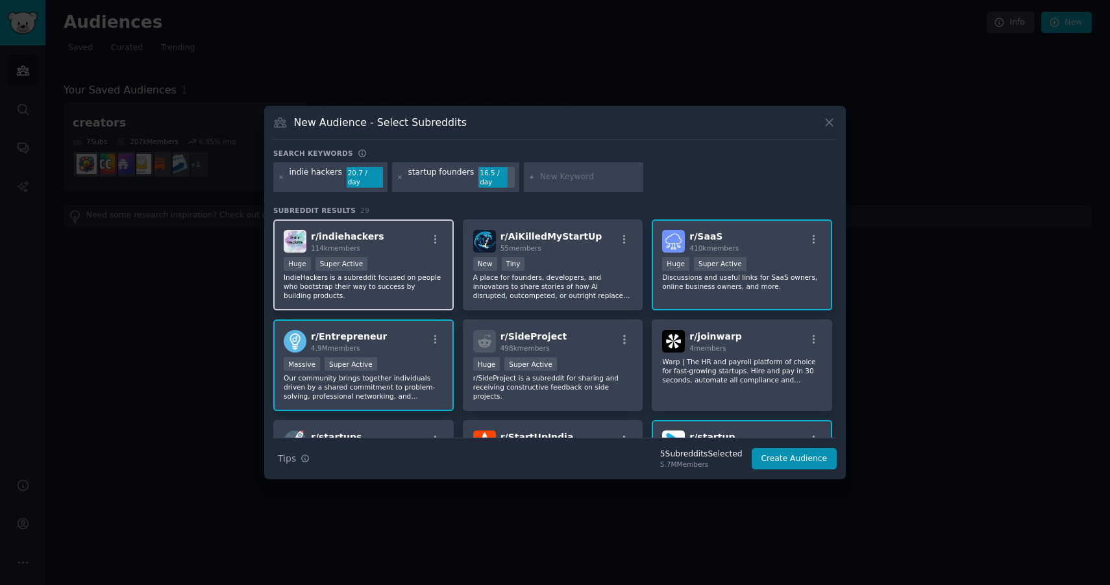
click at [391, 261] on div "Huge Super Active" at bounding box center [364, 265] width 160 height 16
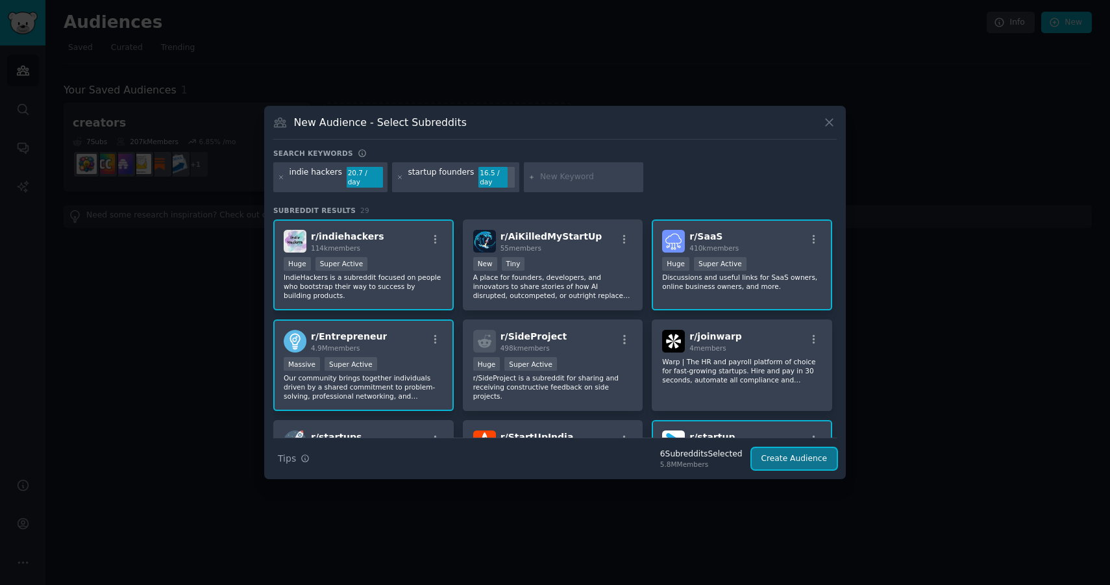
click at [797, 456] on button "Create Audience" at bounding box center [795, 459] width 86 height 22
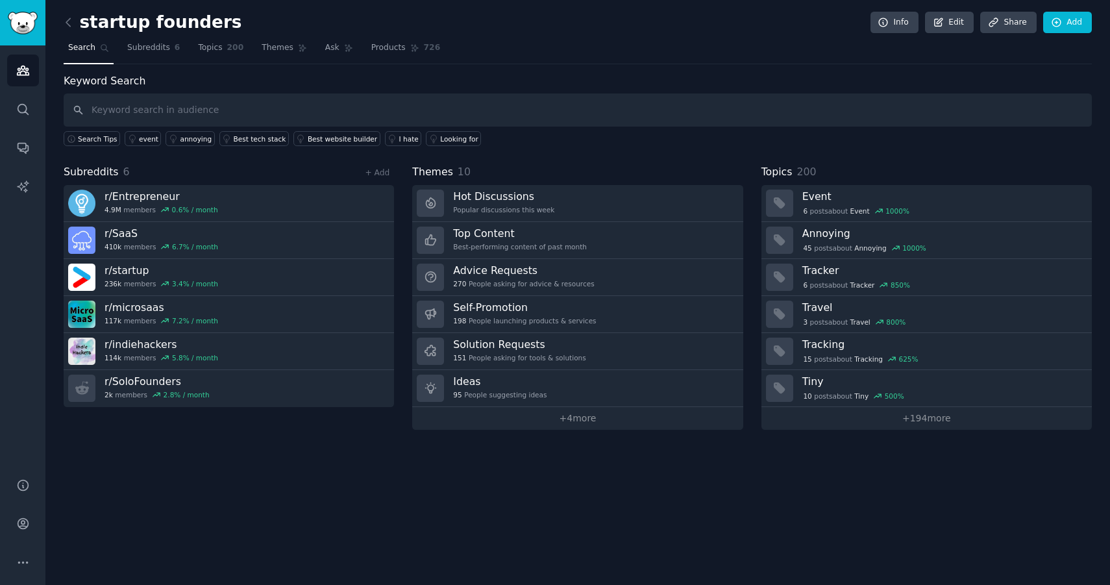
click at [23, 79] on link "Audiences" at bounding box center [23, 71] width 32 height 32
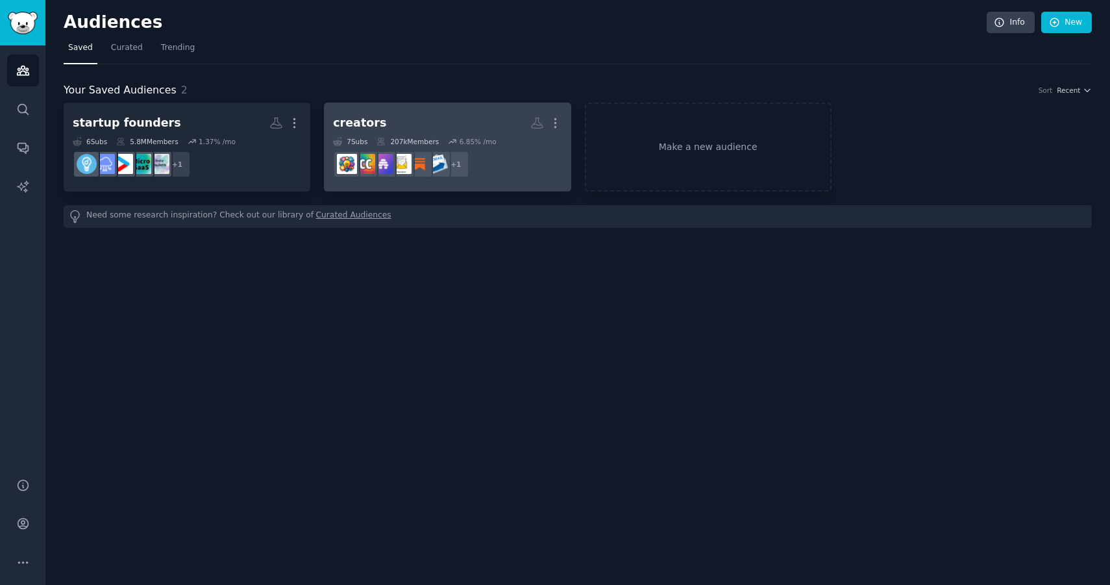
click at [420, 125] on h2 "creators More" at bounding box center [447, 123] width 229 height 23
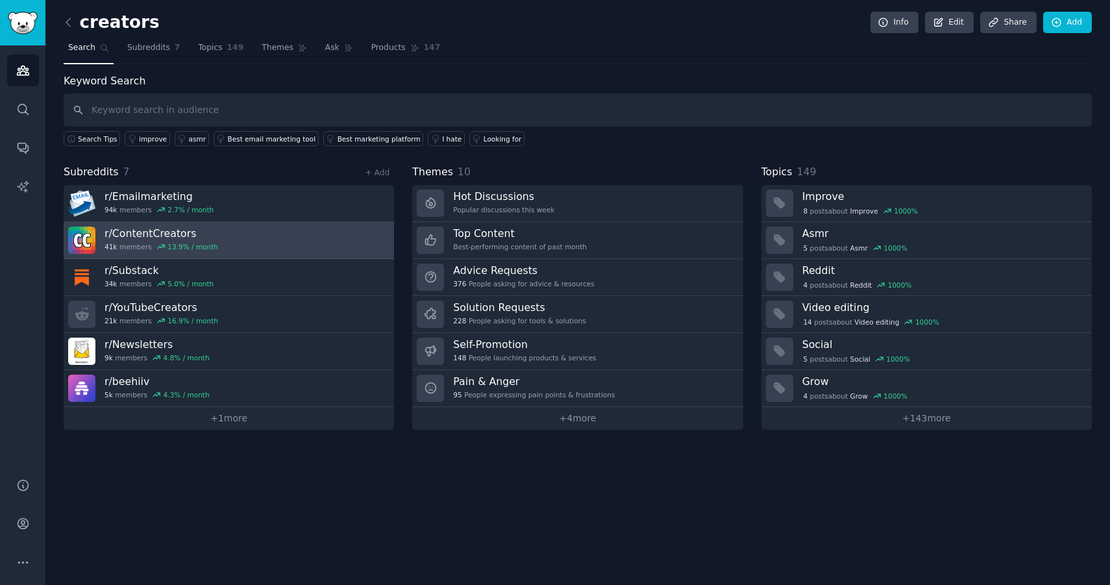
click at [247, 239] on link "r/ ContentCreators 41k members 13.9 % / month" at bounding box center [229, 240] width 330 height 37
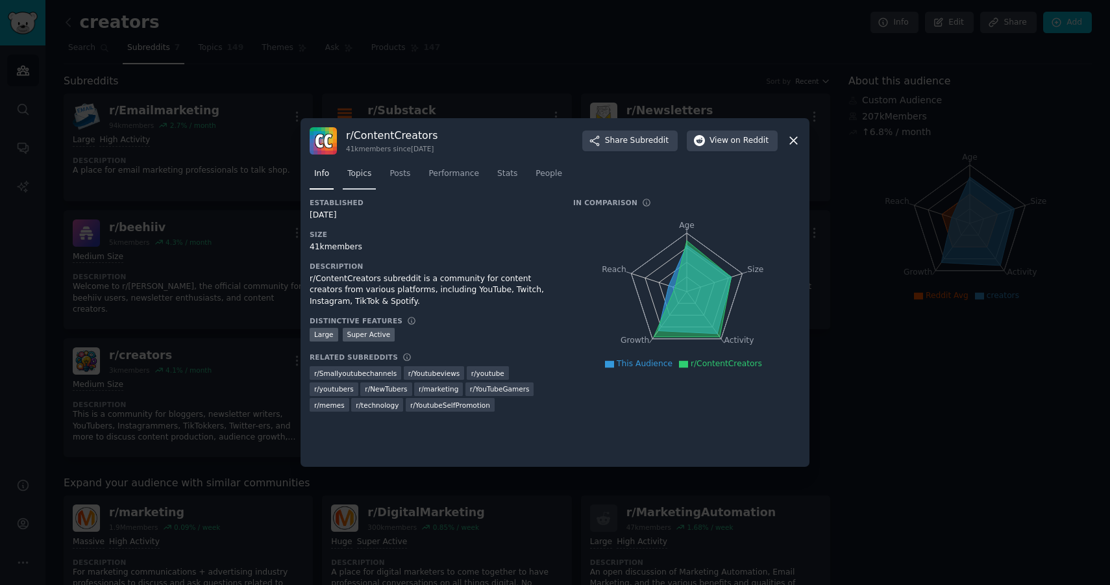
click at [369, 173] on span "Topics" at bounding box center [359, 174] width 24 height 12
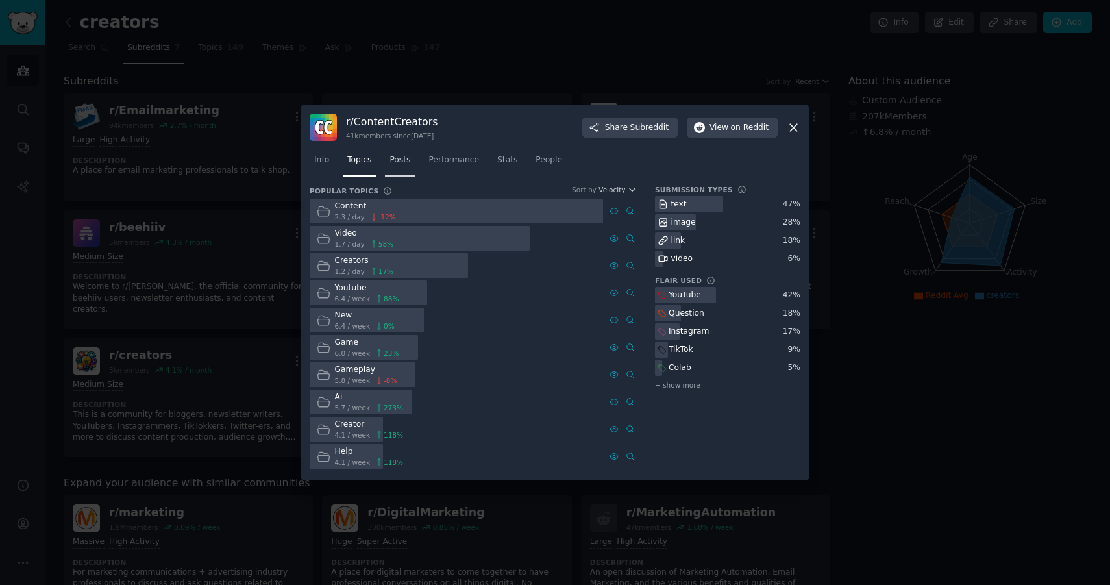
click at [396, 173] on link "Posts" at bounding box center [400, 163] width 30 height 27
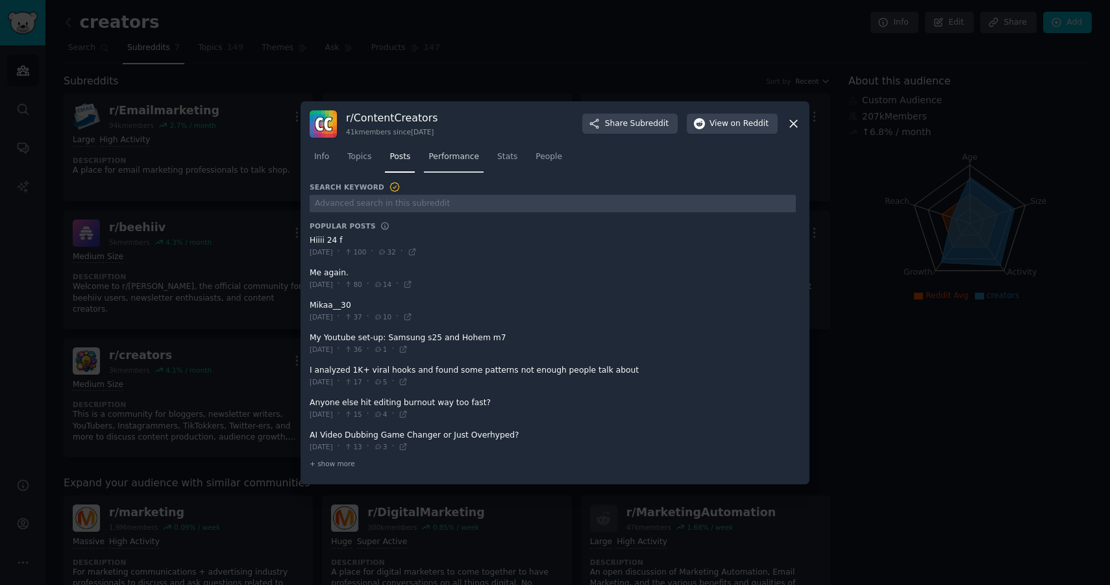
click at [464, 158] on span "Performance" at bounding box center [454, 157] width 51 height 12
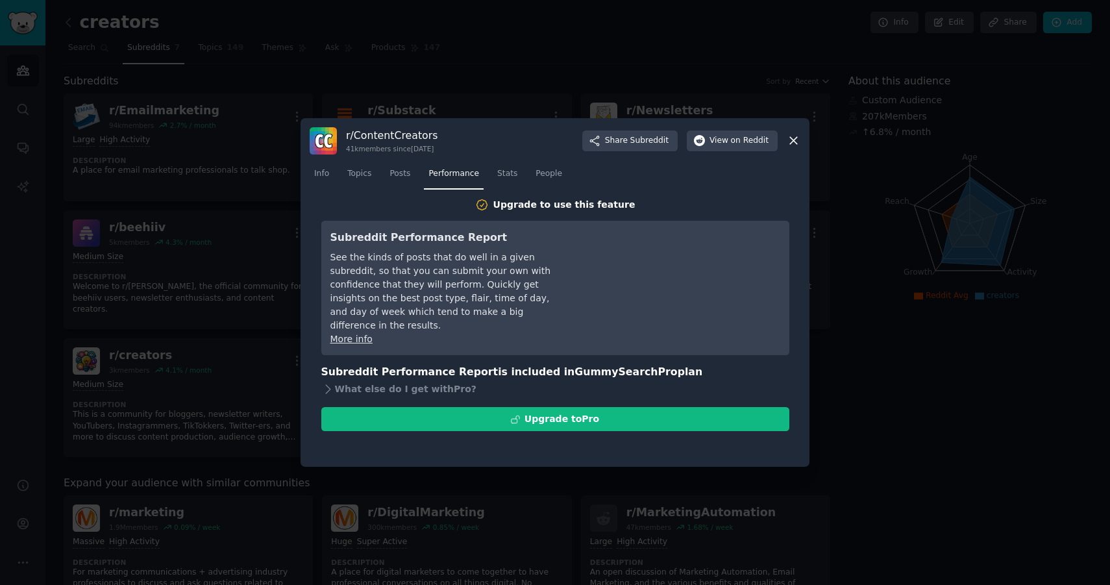
click at [790, 138] on icon at bounding box center [793, 141] width 7 height 7
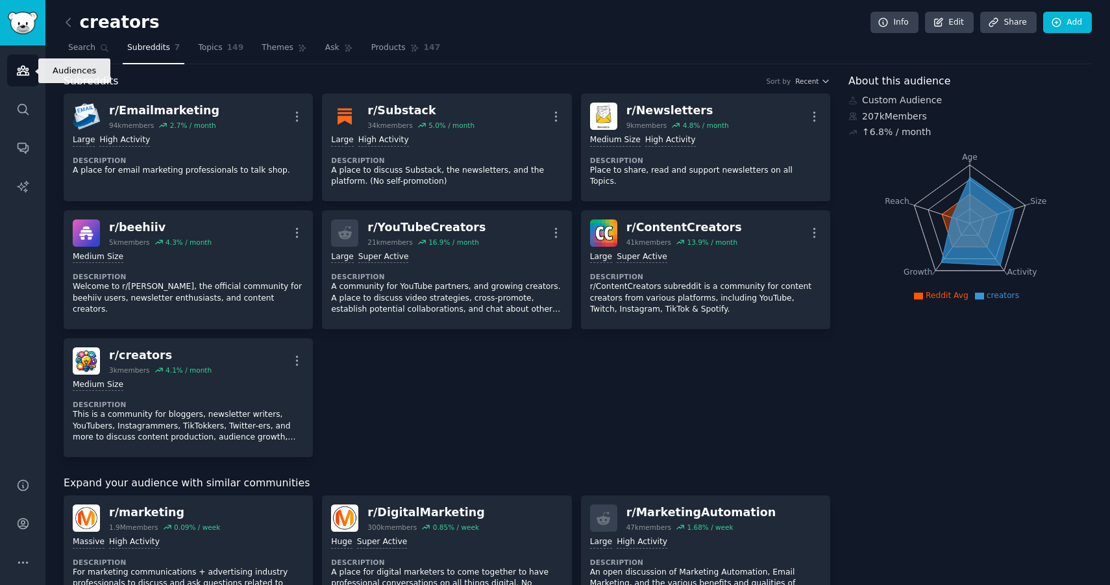
click at [29, 67] on icon "Sidebar" at bounding box center [23, 71] width 14 height 14
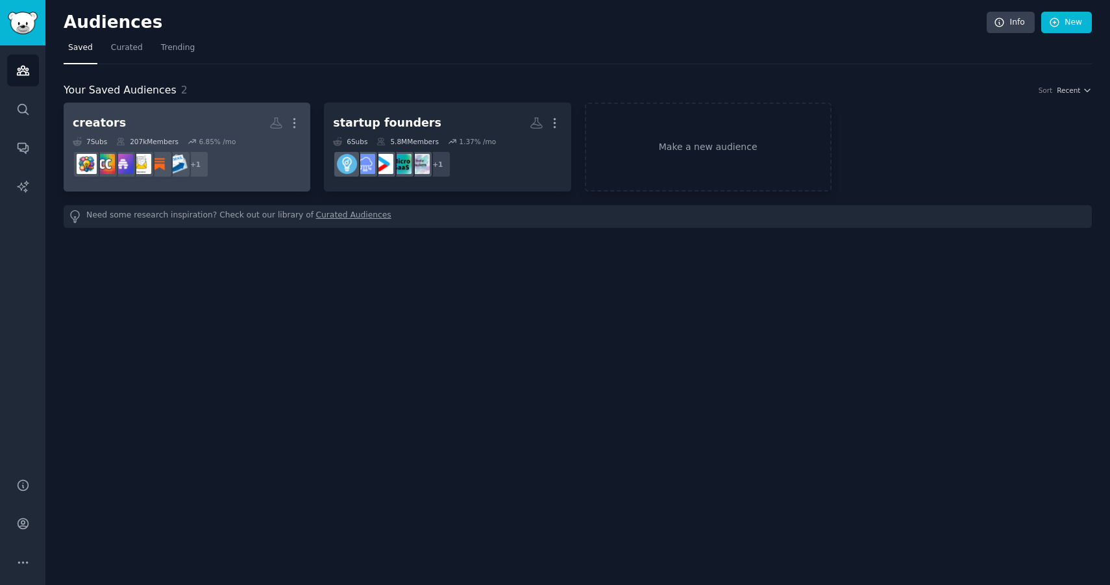
click at [140, 119] on h2 "creators More" at bounding box center [187, 123] width 229 height 23
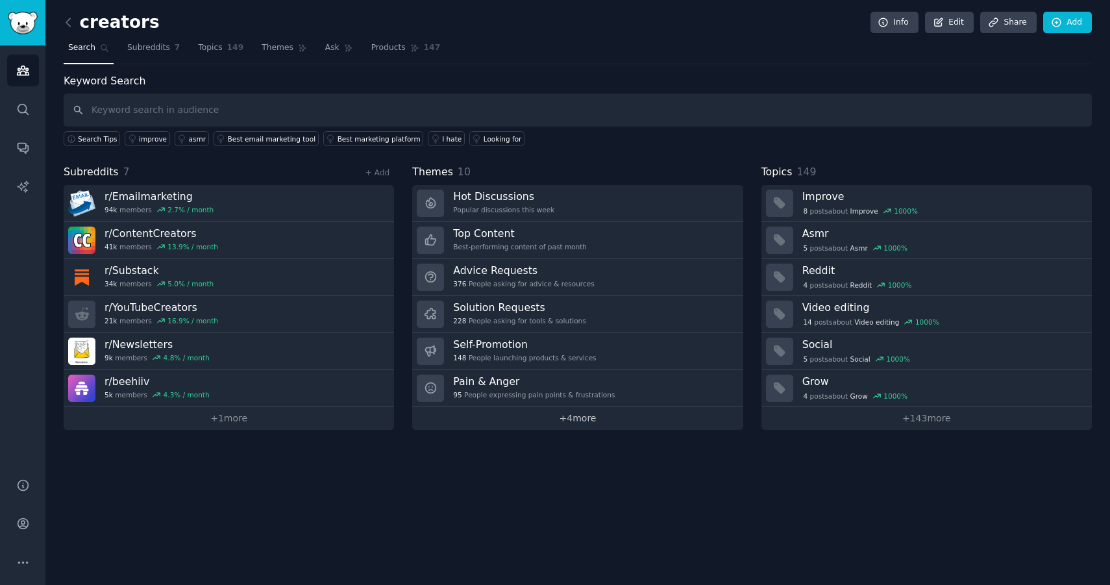
click at [623, 417] on link "+ 4 more" at bounding box center [577, 418] width 330 height 23
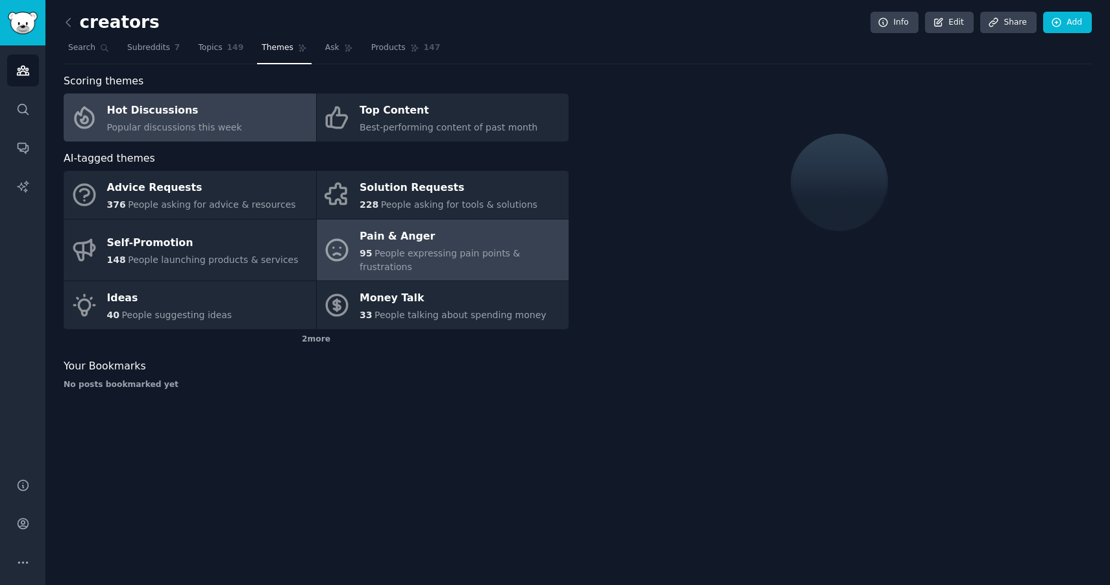
click at [406, 226] on div "Pain & Anger" at bounding box center [461, 236] width 203 height 21
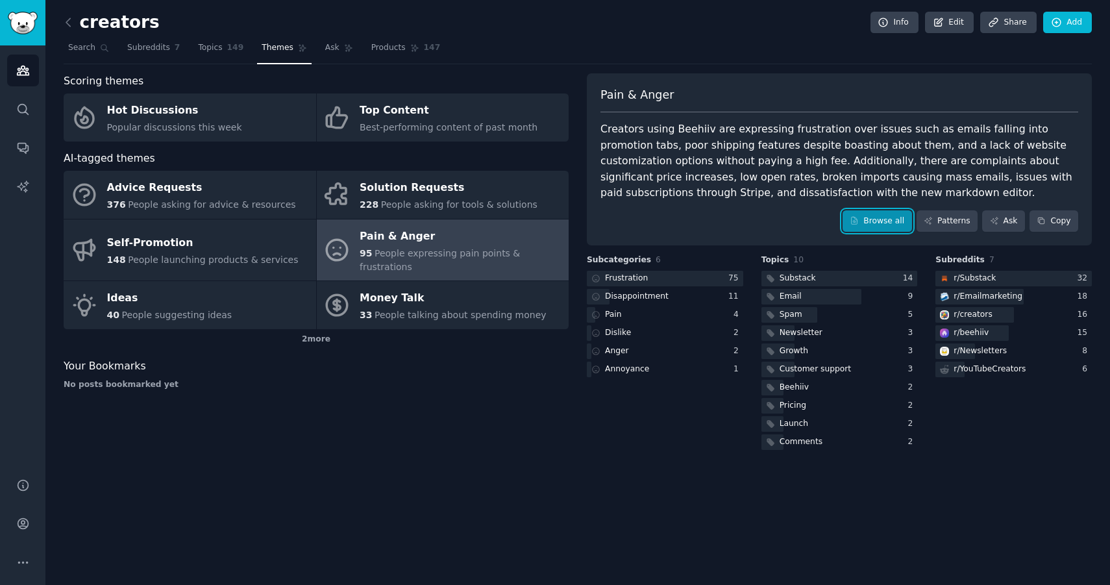
click at [892, 223] on link "Browse all" at bounding box center [877, 221] width 69 height 22
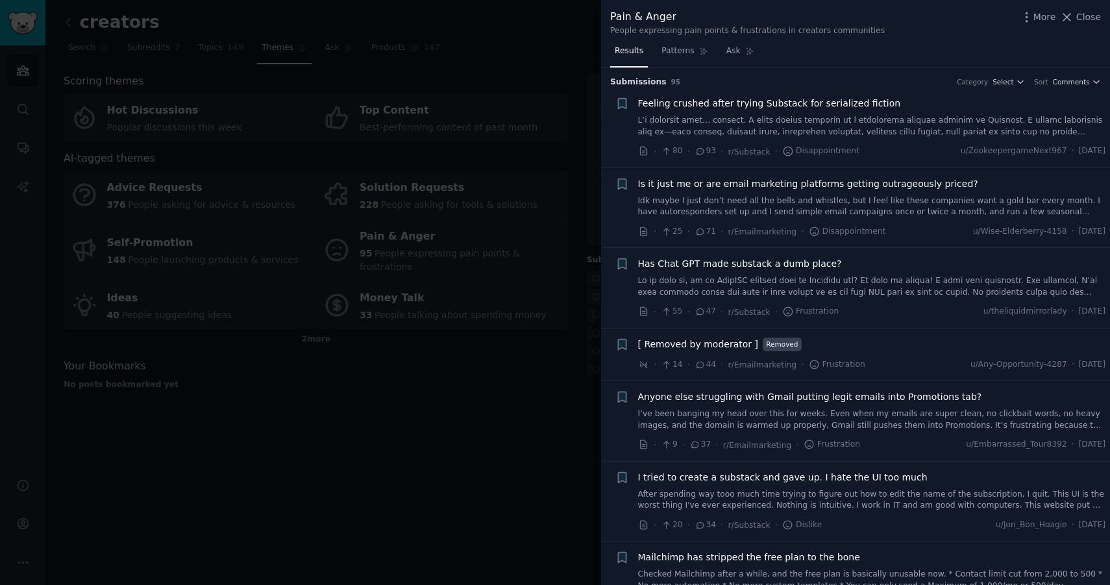
click at [858, 132] on link at bounding box center [872, 126] width 468 height 23
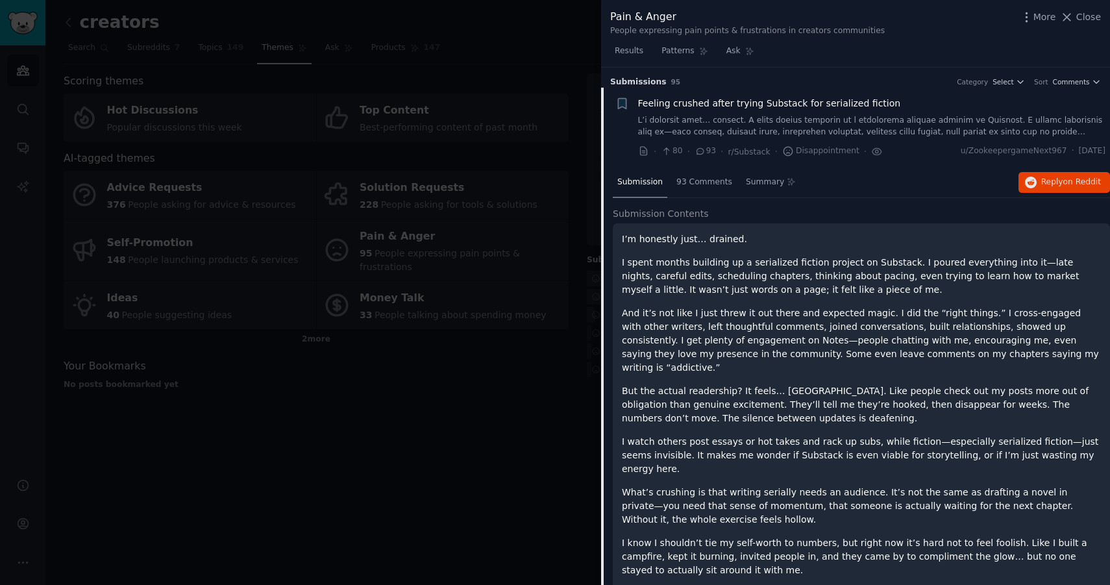
click at [773, 120] on link at bounding box center [872, 126] width 468 height 23
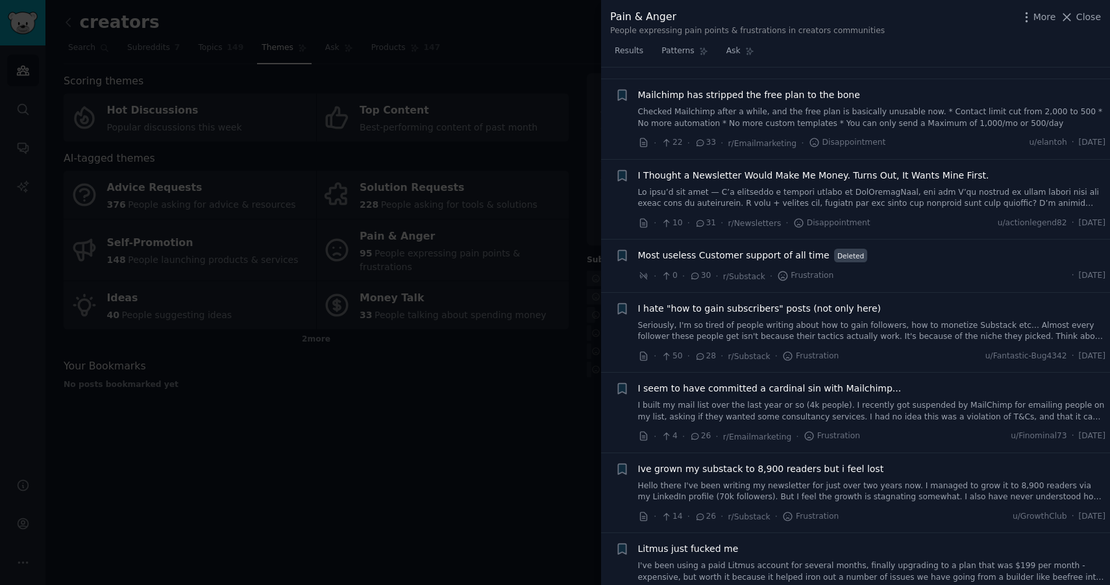
scroll to position [561, 0]
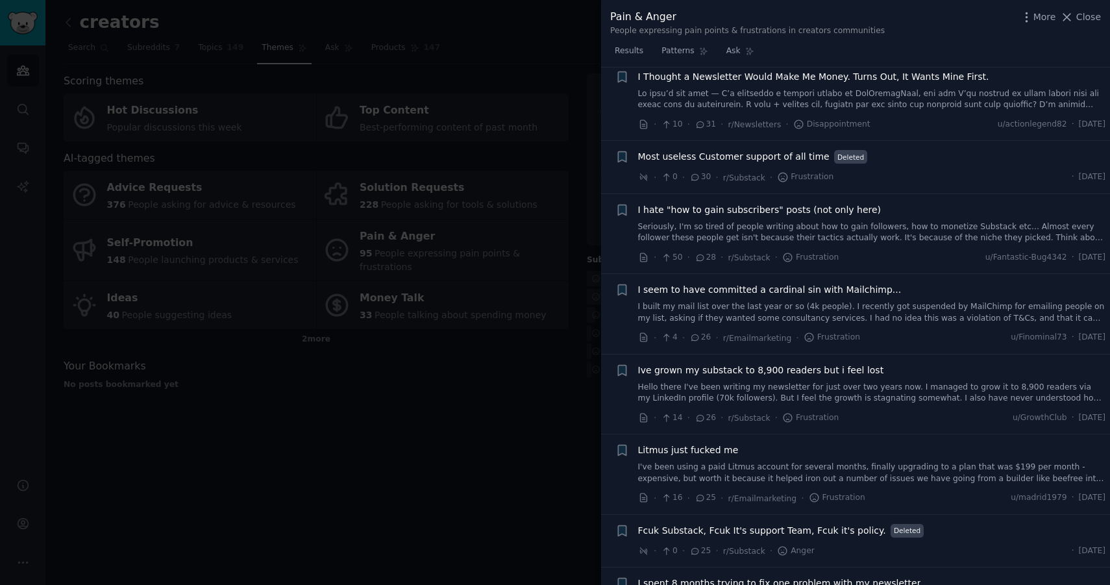
click at [854, 237] on link "Seriously, I'm so tired of people writing about how to gain followers, how to m…" at bounding box center [872, 232] width 468 height 23
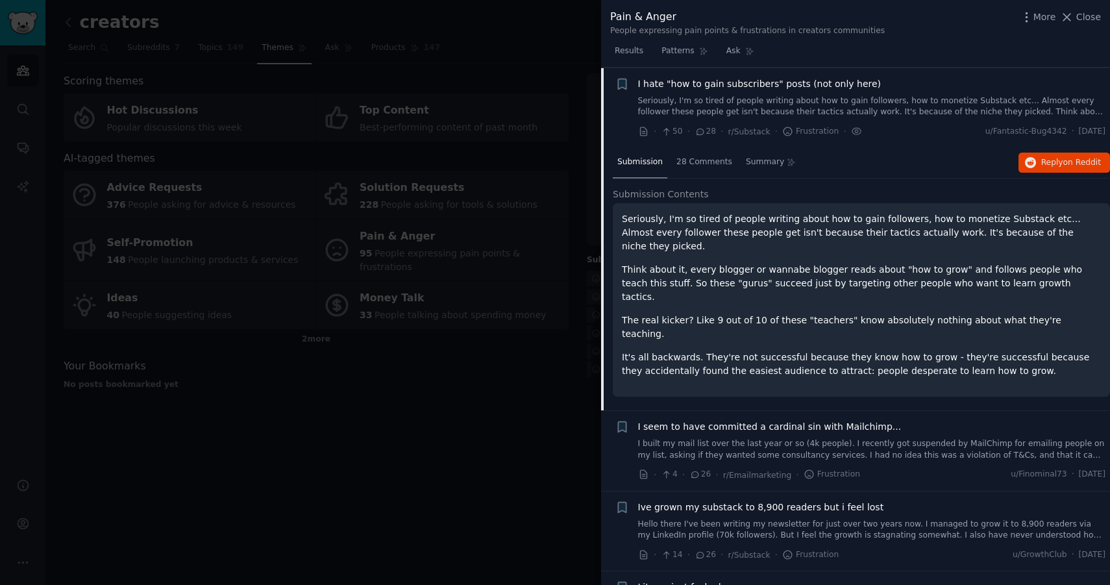
scroll to position [688, 0]
click at [834, 103] on link "Seriously, I'm so tired of people writing about how to gain followers, how to m…" at bounding box center [872, 106] width 468 height 23
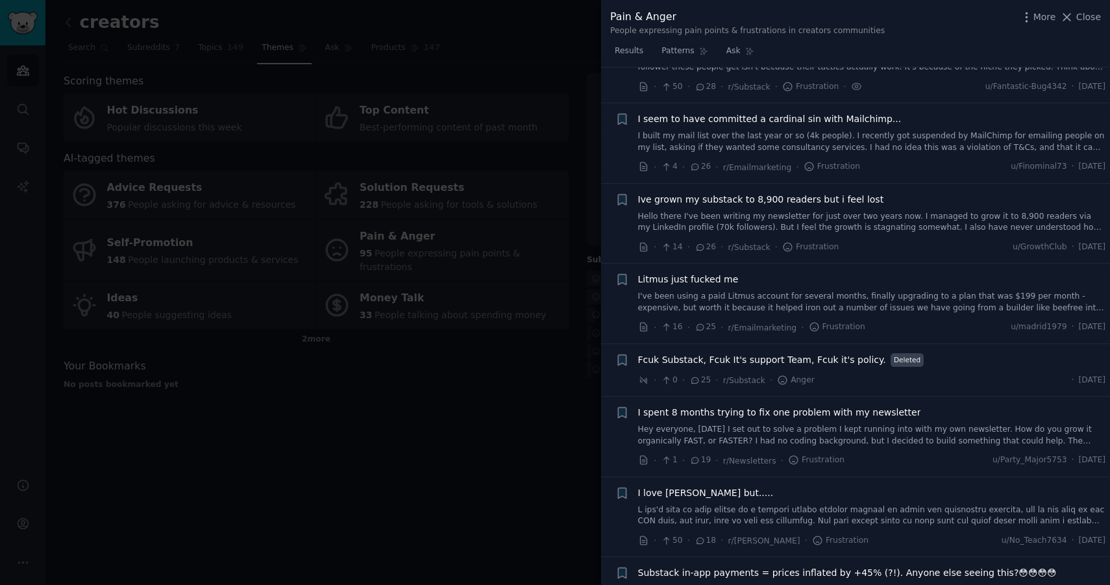
scroll to position [733, 0]
click at [883, 297] on link "I've been using a paid Litmus account for several months, finally upgrading to …" at bounding box center [872, 301] width 468 height 23
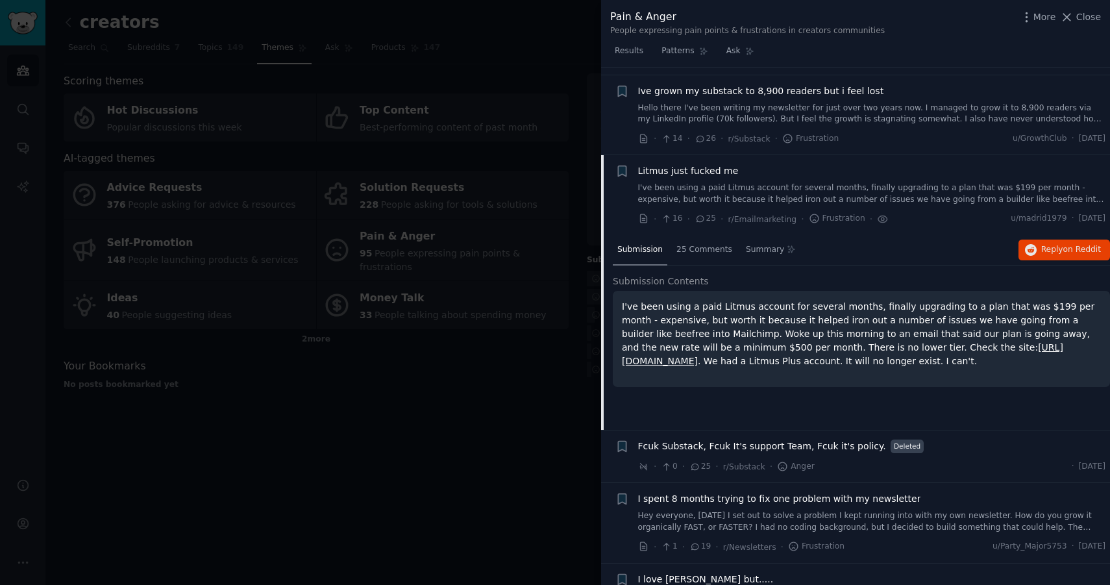
scroll to position [928, 0]
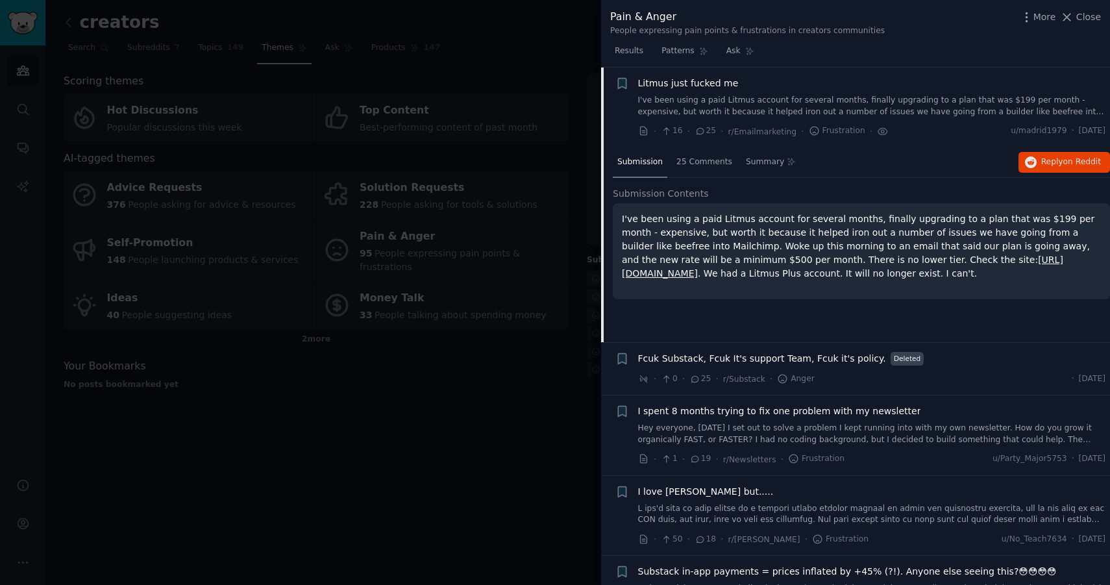
click at [889, 110] on link "I've been using a paid Litmus account for several months, finally upgrading to …" at bounding box center [872, 106] width 468 height 23
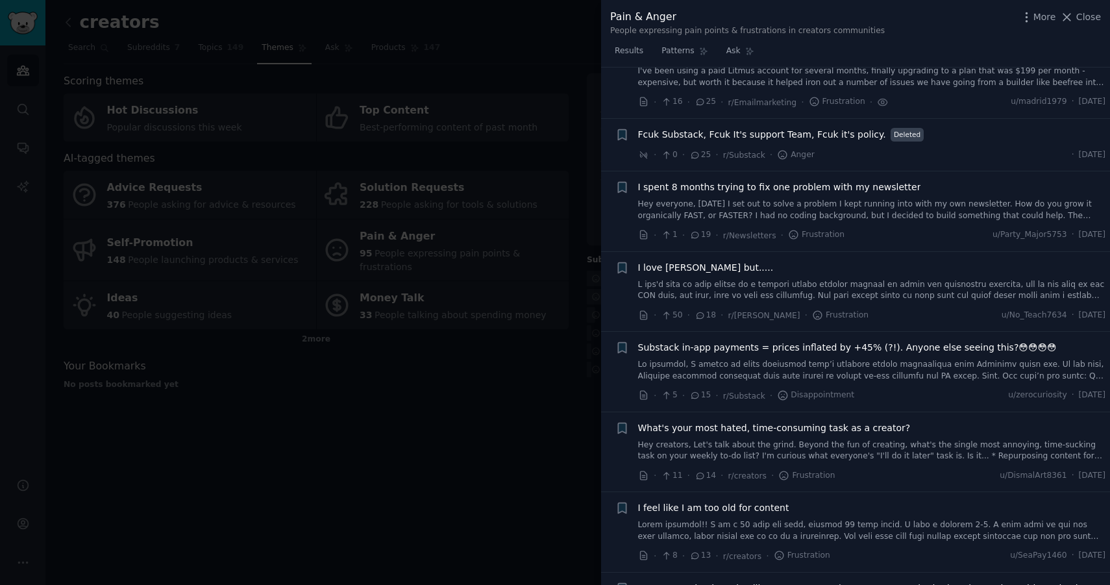
scroll to position [958, 0]
click at [869, 295] on link at bounding box center [872, 289] width 468 height 23
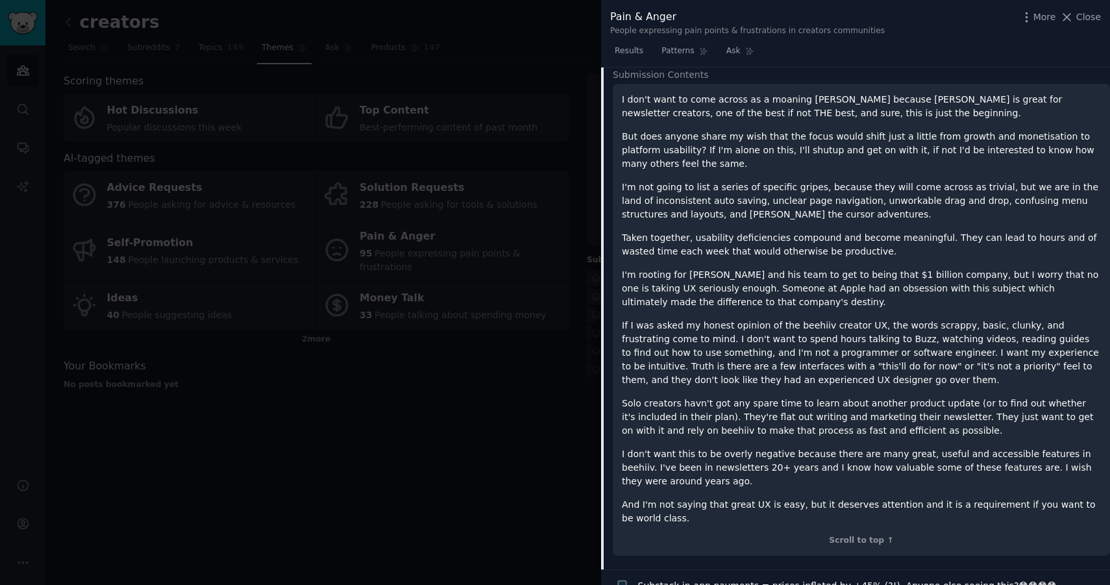
scroll to position [1159, 0]
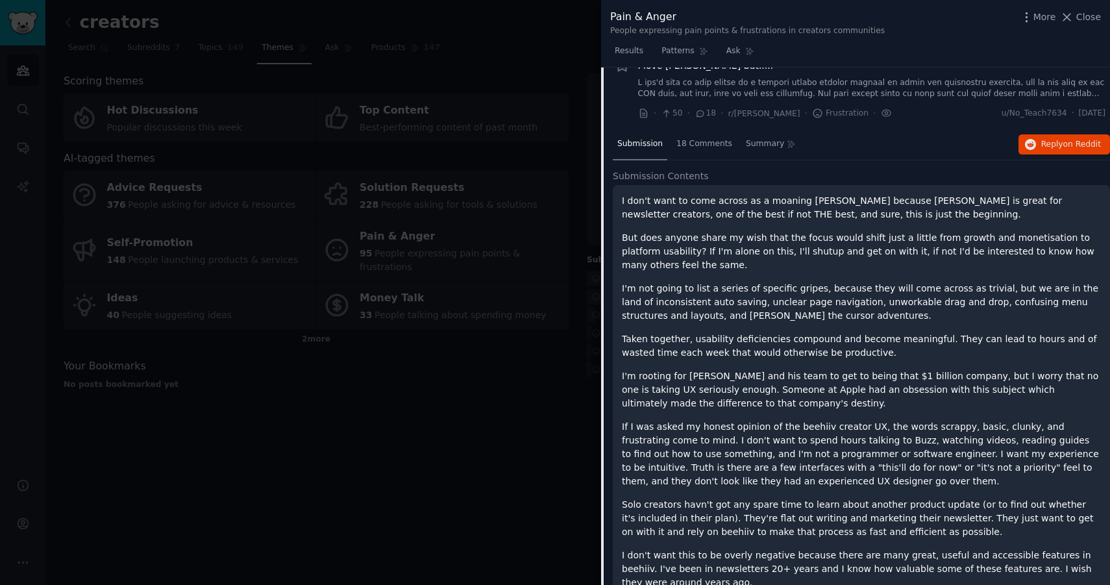
click at [807, 89] on link at bounding box center [872, 88] width 468 height 23
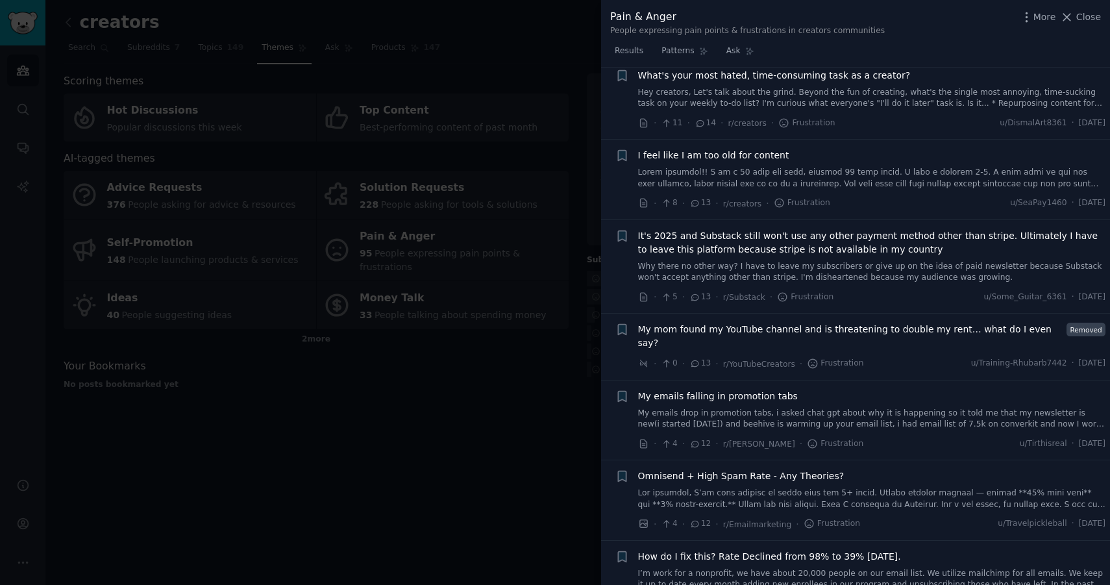
scroll to position [1387, 0]
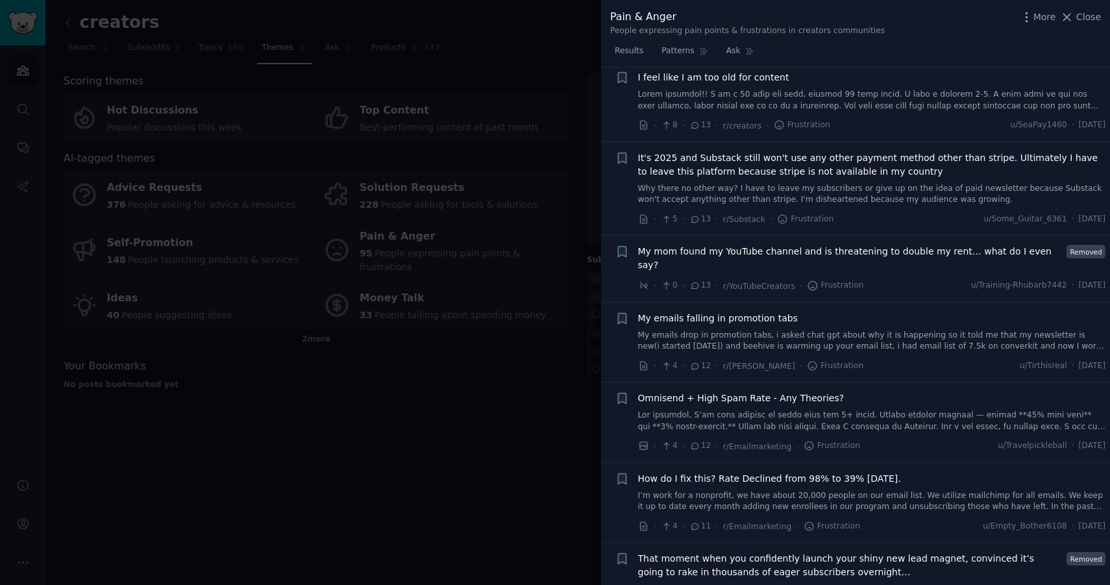
click at [823, 251] on span "My mom found my YouTube channel and is threatening to double my rent… what do I…" at bounding box center [850, 258] width 425 height 27
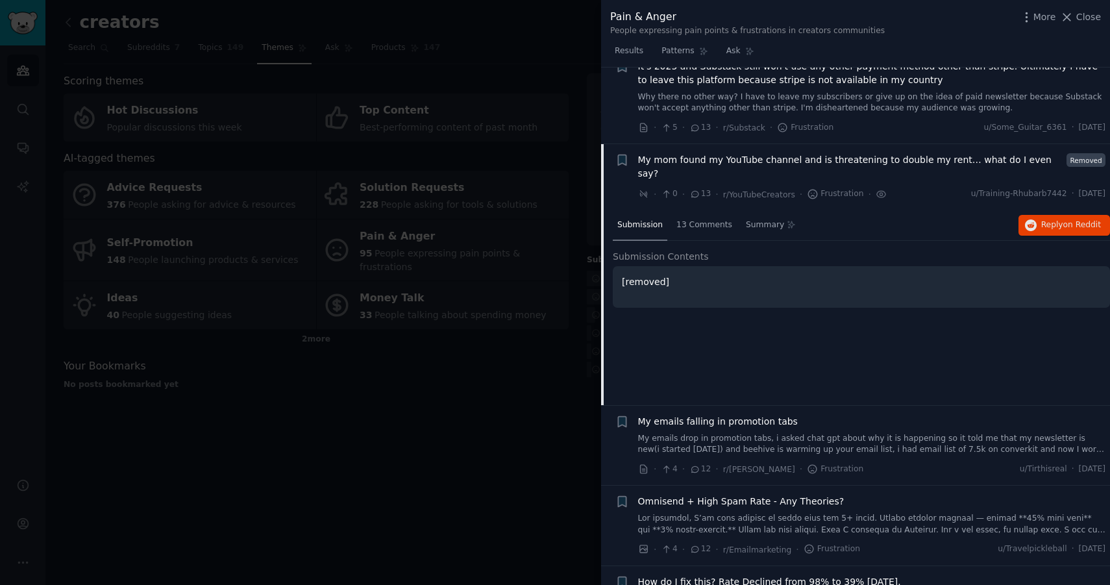
scroll to position [1556, 0]
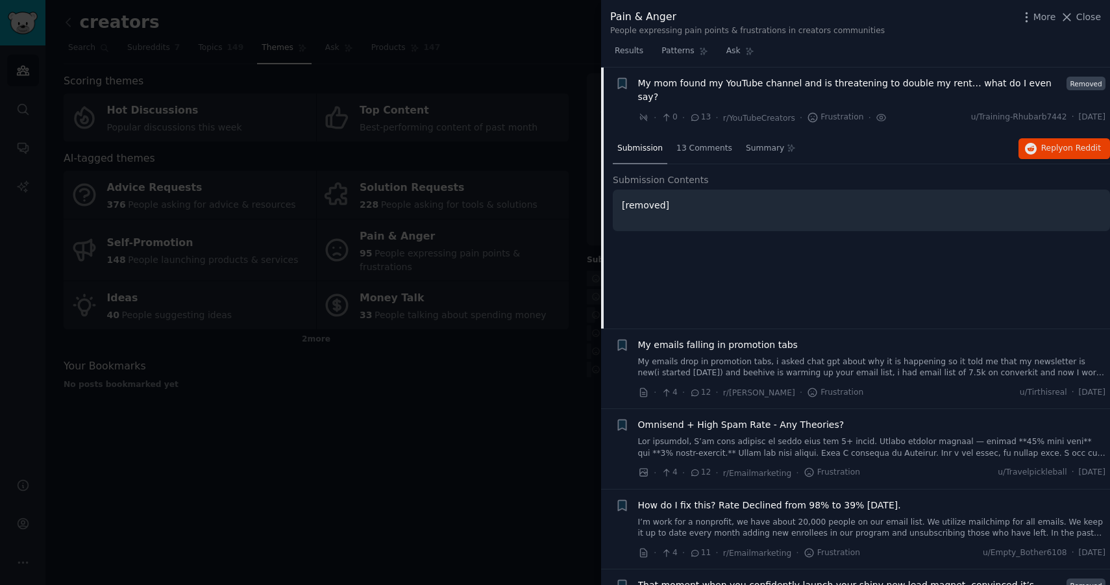
click at [802, 86] on span "My mom found my YouTube channel and is threatening to double my rent… what do I…" at bounding box center [850, 90] width 425 height 27
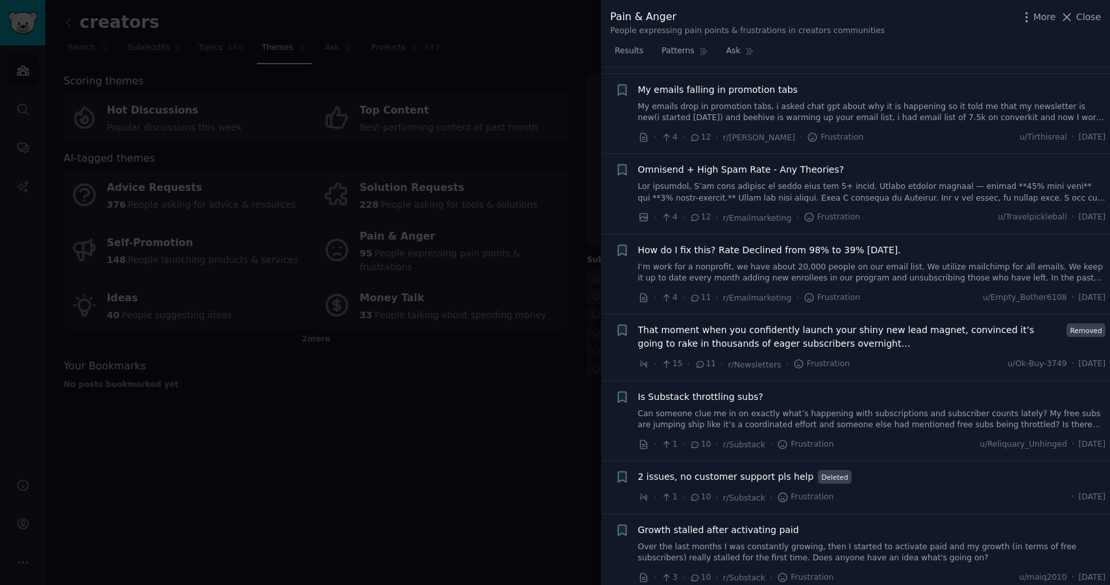
scroll to position [1672, 0]
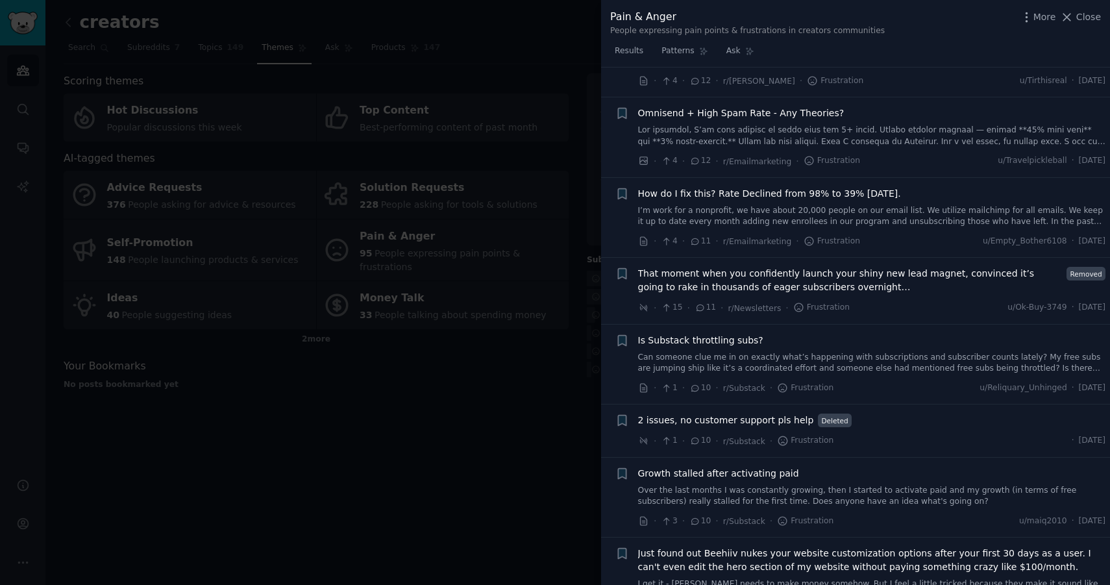
click at [870, 205] on link "I’m work for a nonprofit, we have about 20,000 people on our email list. We uti…" at bounding box center [872, 216] width 468 height 23
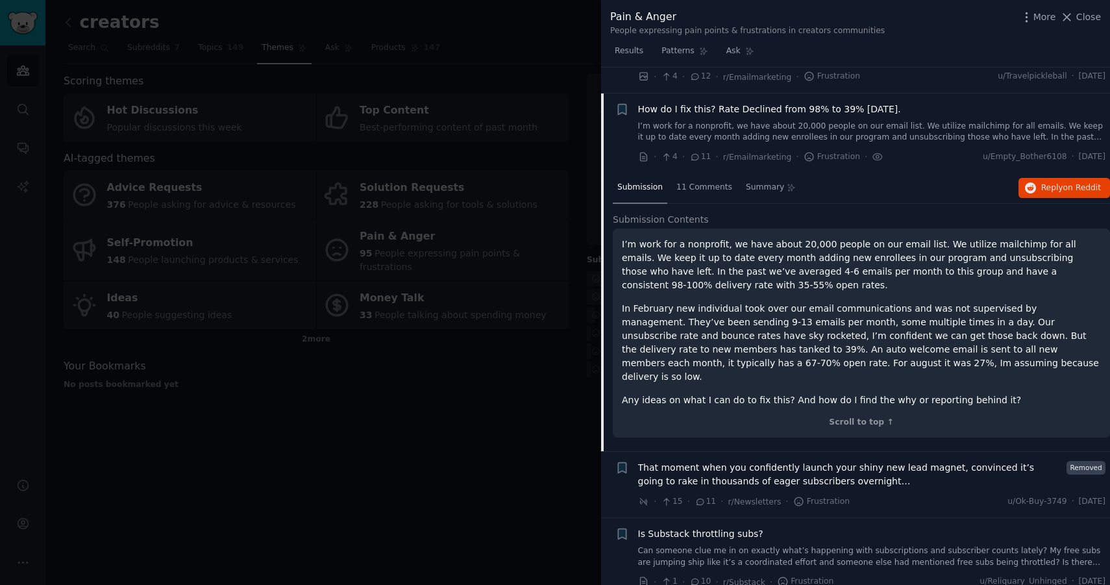
scroll to position [1769, 0]
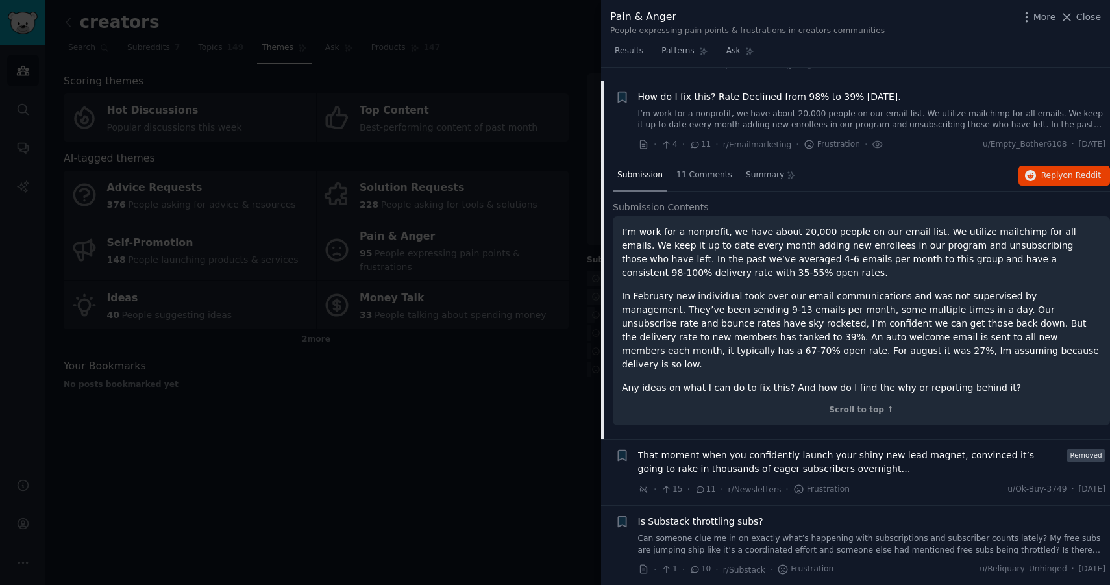
click at [773, 90] on span "How do I fix this? Rate Declined from 98% to 39% in three months." at bounding box center [769, 97] width 263 height 14
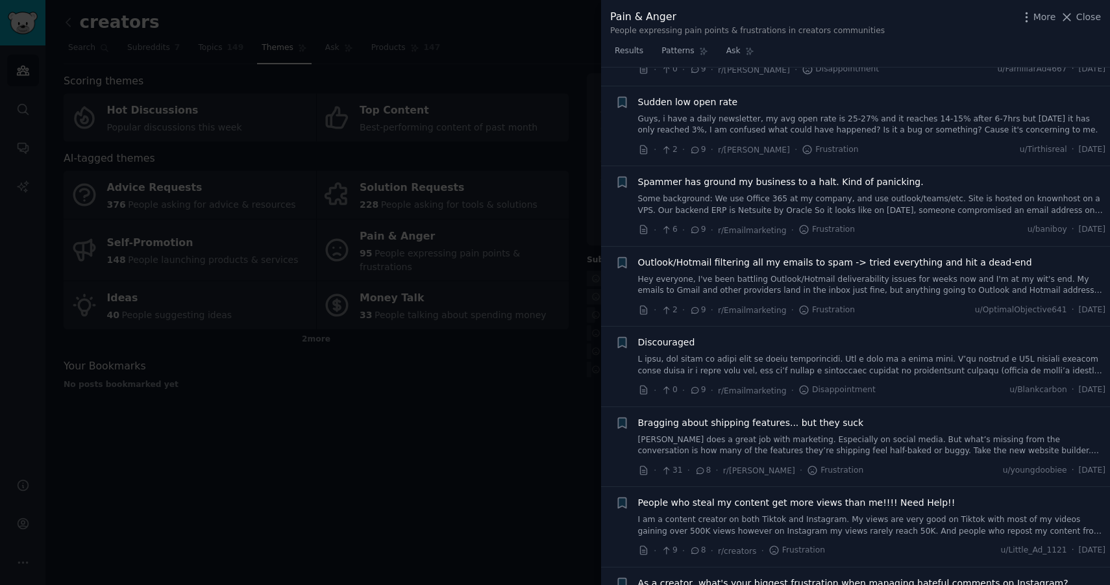
scroll to position [2219, 0]
click at [754, 353] on link at bounding box center [872, 364] width 468 height 23
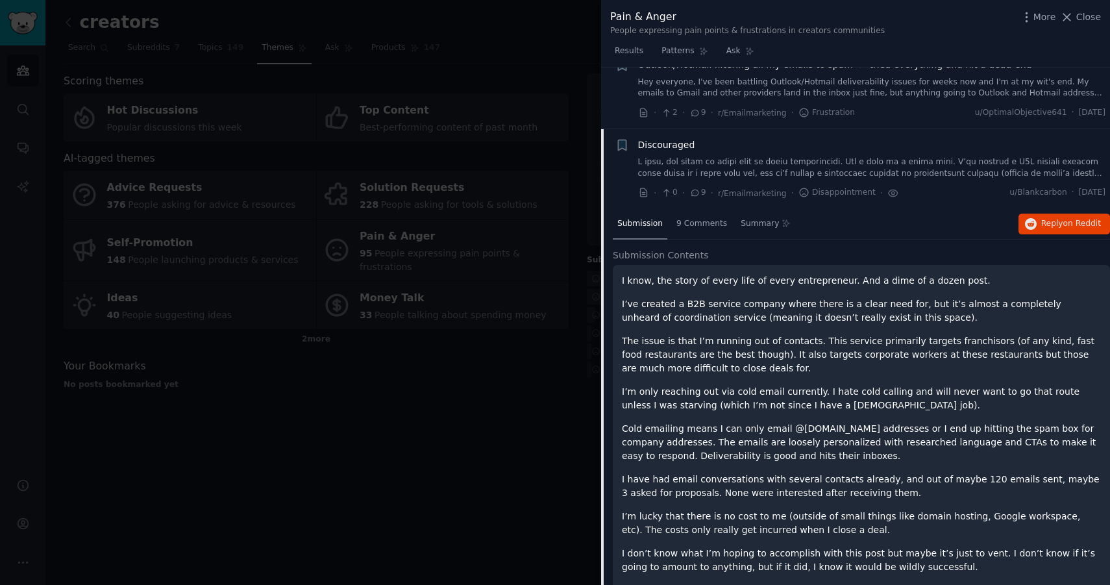
scroll to position [2300, 0]
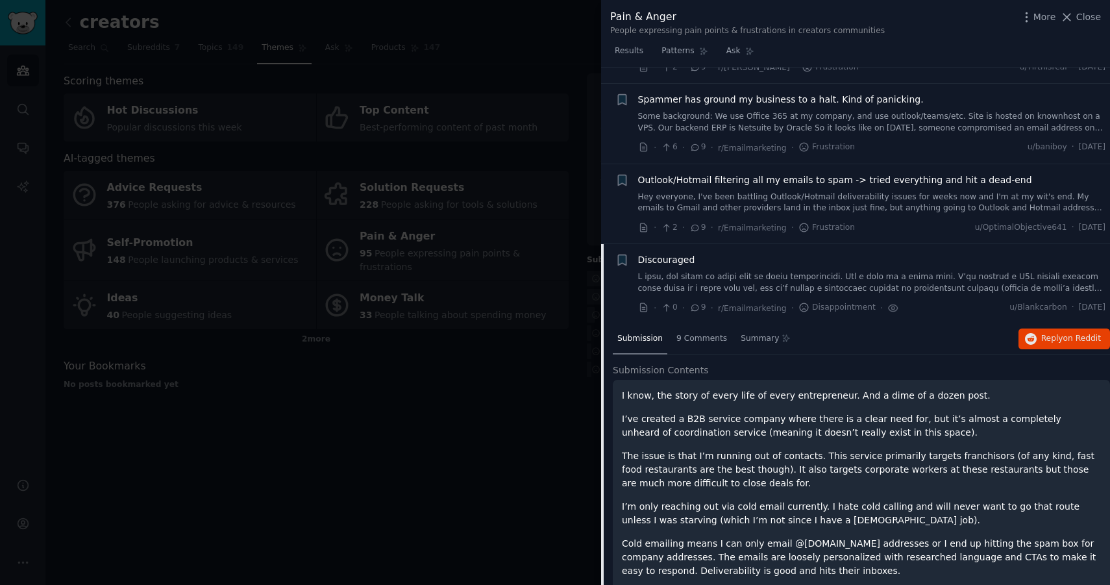
click at [753, 253] on div "Discouraged" at bounding box center [872, 260] width 468 height 14
click at [753, 271] on link at bounding box center [872, 282] width 468 height 23
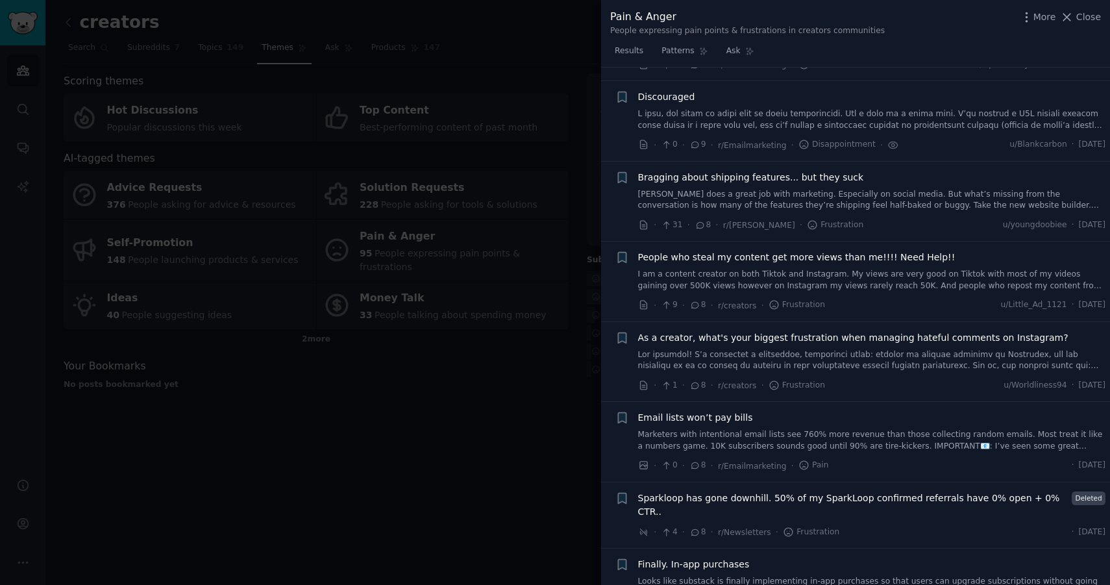
scroll to position [2463, 0]
click at [756, 269] on link "I am a content creator on both Tiktok and Instagram. My views are very good on …" at bounding box center [872, 280] width 468 height 23
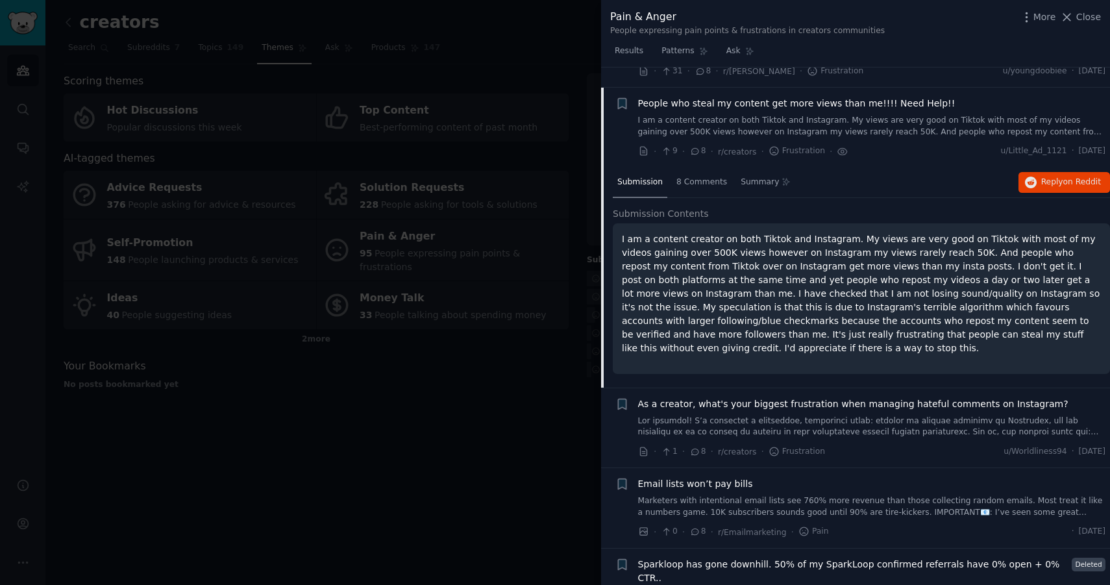
scroll to position [2624, 0]
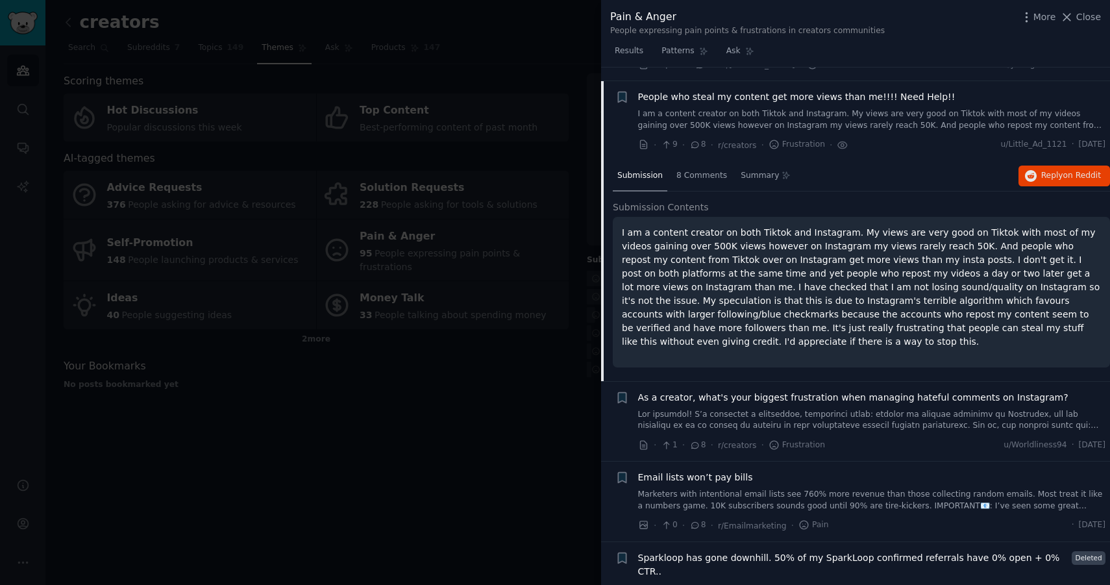
click at [808, 90] on span "People who steal my content get more views than me!!!! Need Help!!" at bounding box center [796, 97] width 317 height 14
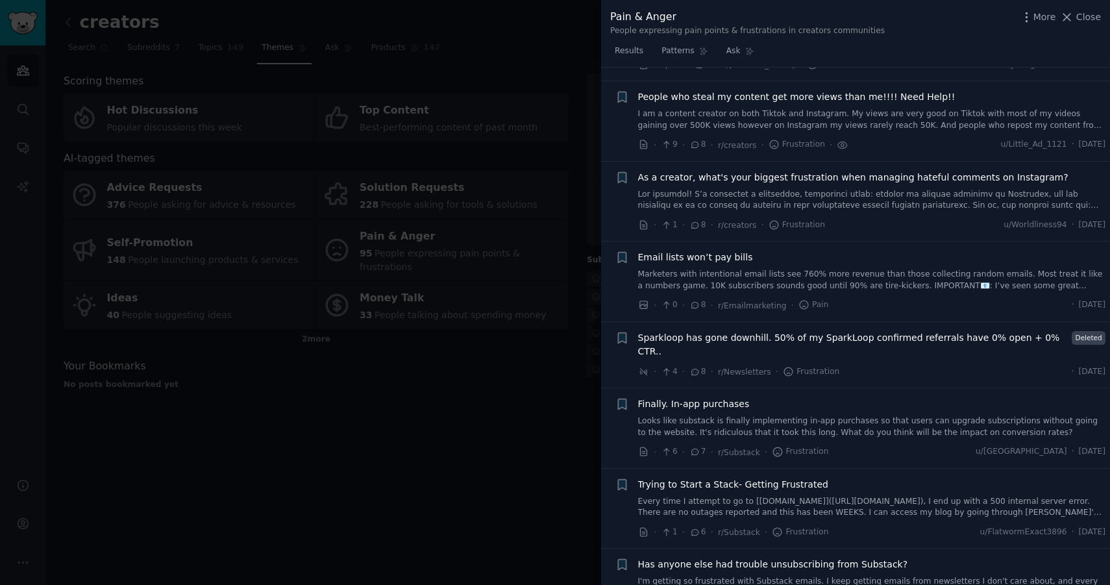
click at [824, 189] on link at bounding box center [872, 200] width 468 height 23
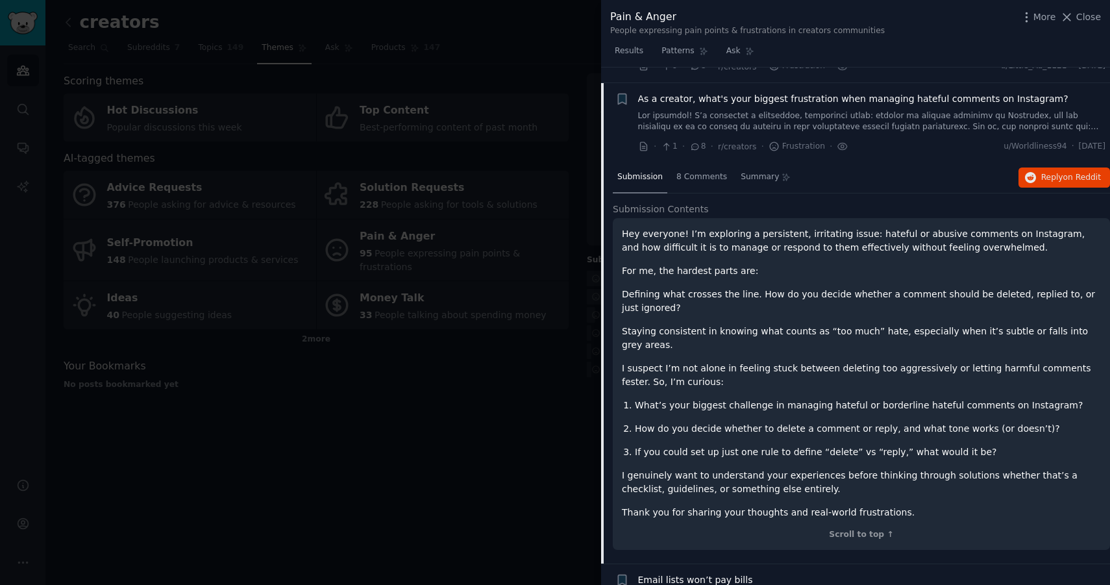
scroll to position [2704, 0]
click at [788, 108] on link at bounding box center [872, 119] width 468 height 23
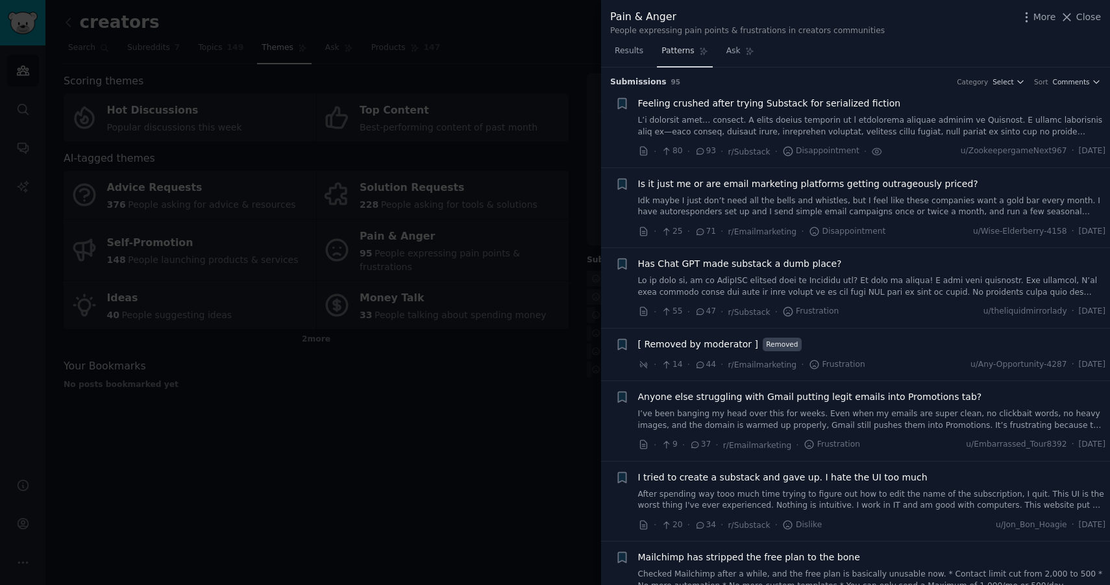
click at [688, 51] on span "Patterns" at bounding box center [678, 51] width 32 height 12
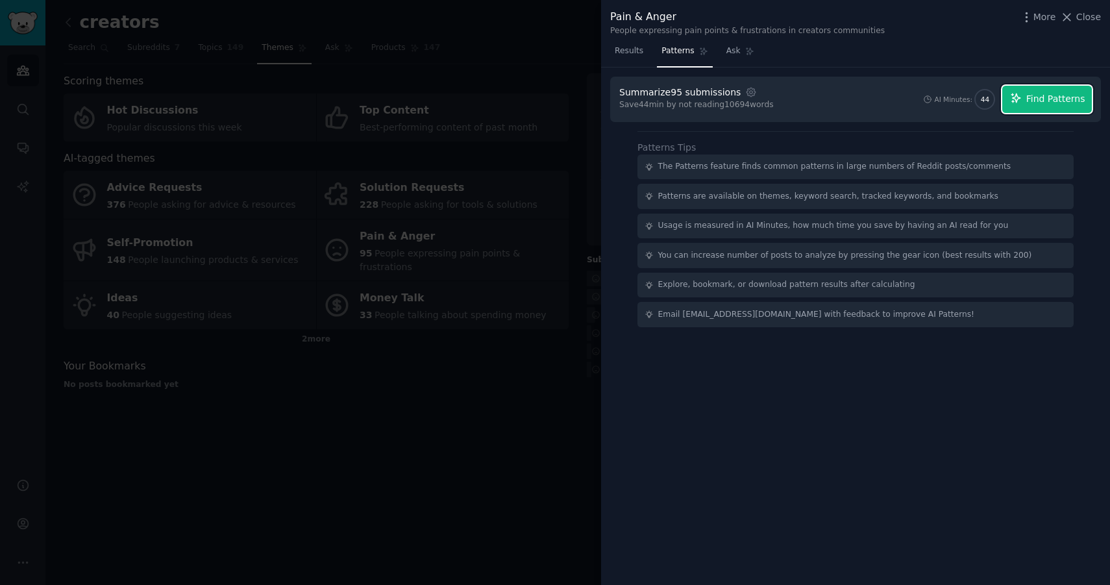
click at [1022, 99] on icon "button" at bounding box center [1016, 98] width 12 height 12
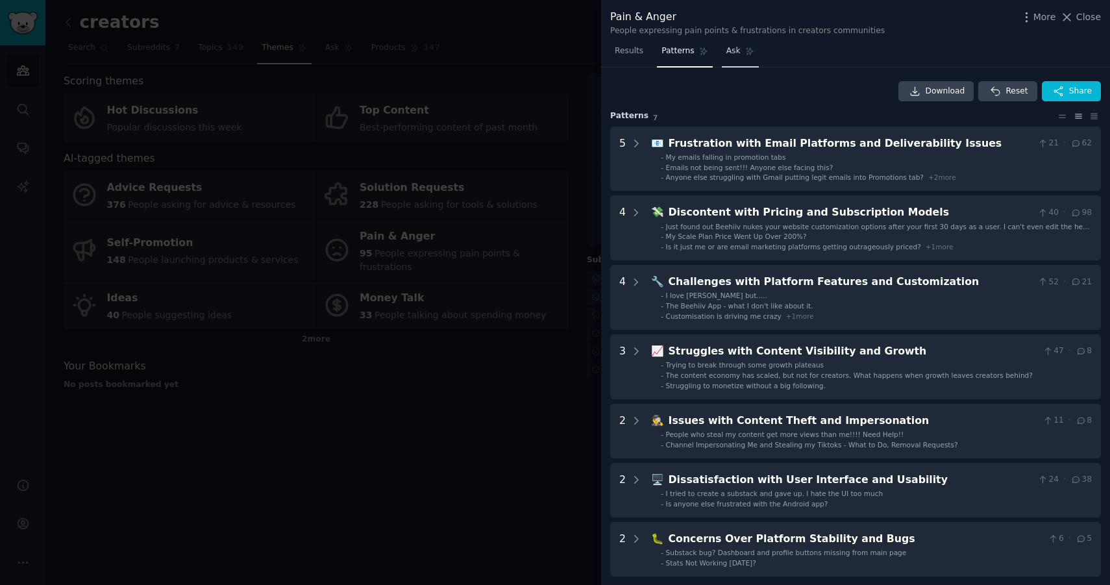
click at [741, 53] on link "Ask" at bounding box center [740, 54] width 37 height 27
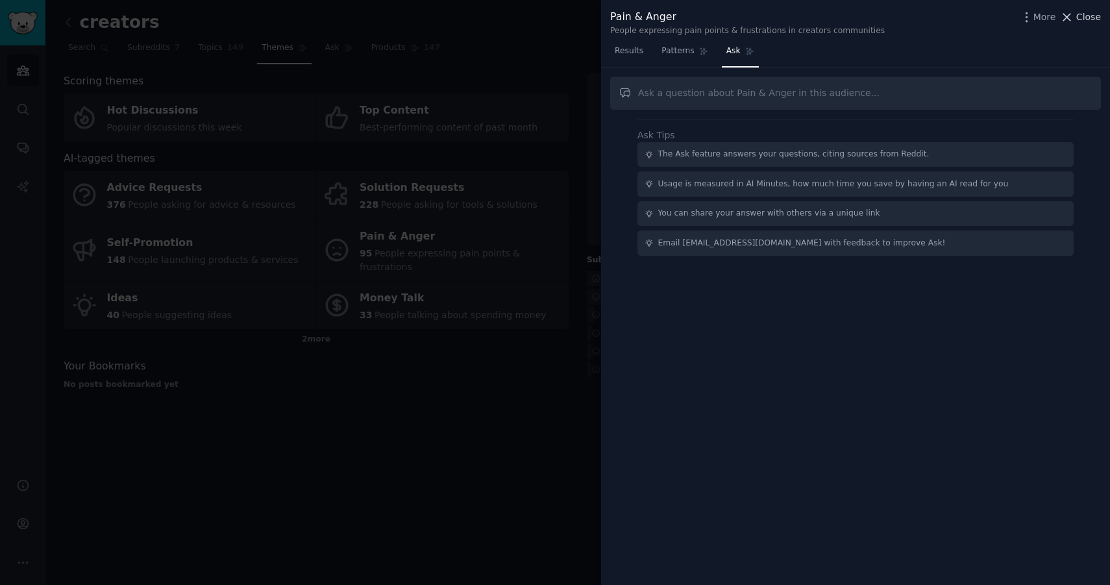
click at [1087, 15] on span "Close" at bounding box center [1088, 17] width 25 height 14
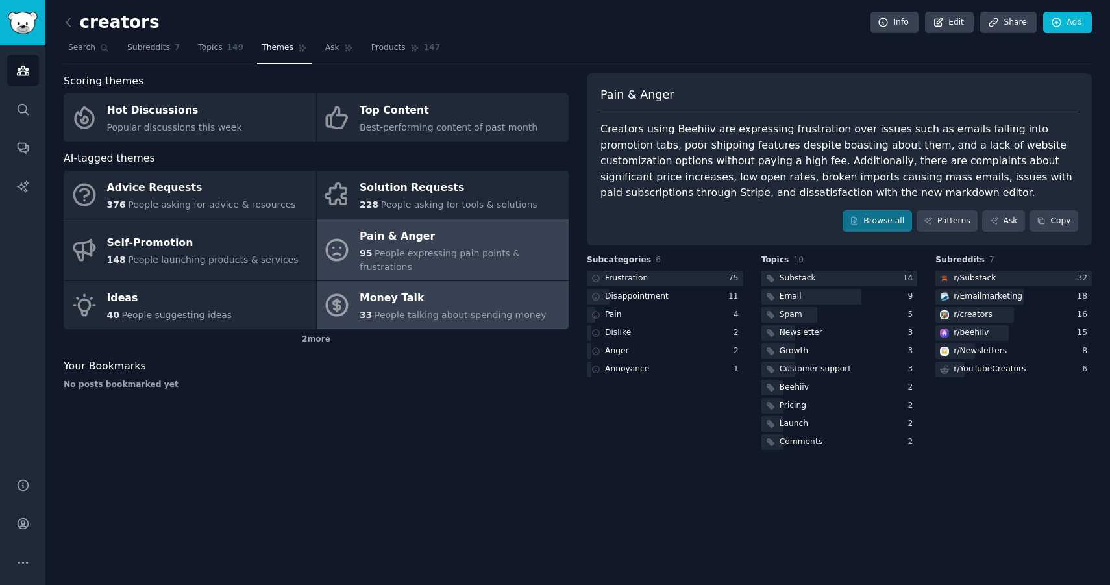
click at [430, 288] on div "Money Talk" at bounding box center [453, 298] width 187 height 21
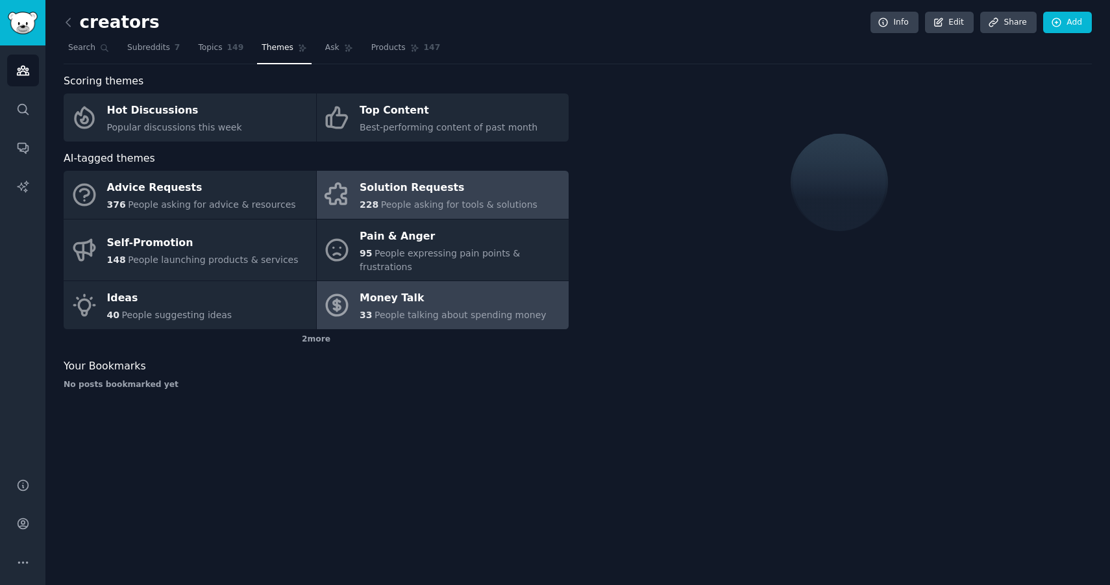
click at [453, 193] on div "Solution Requests" at bounding box center [449, 188] width 178 height 21
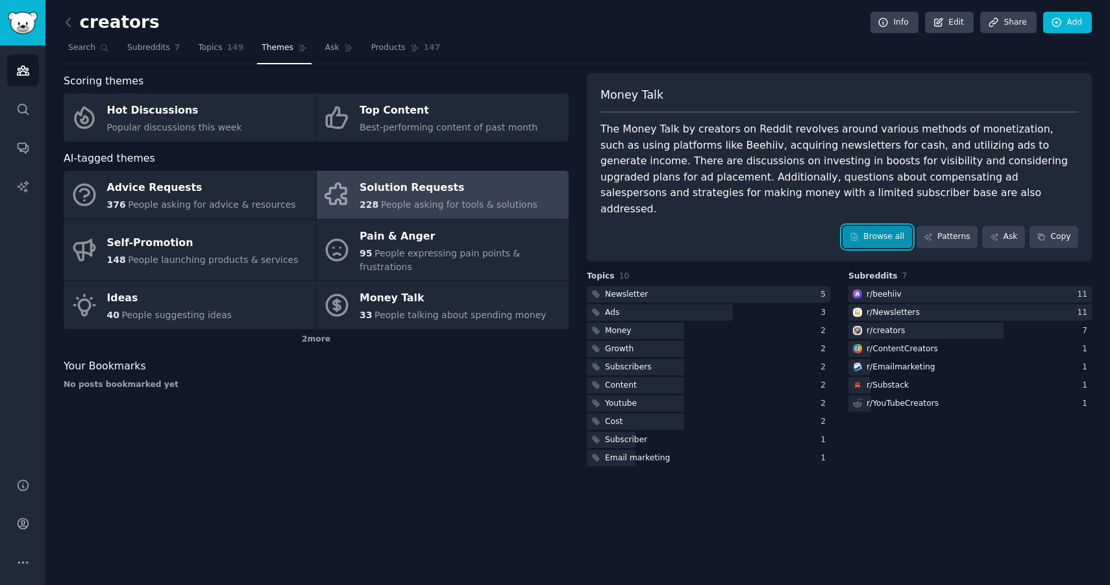
click at [888, 226] on link "Browse all" at bounding box center [877, 237] width 69 height 22
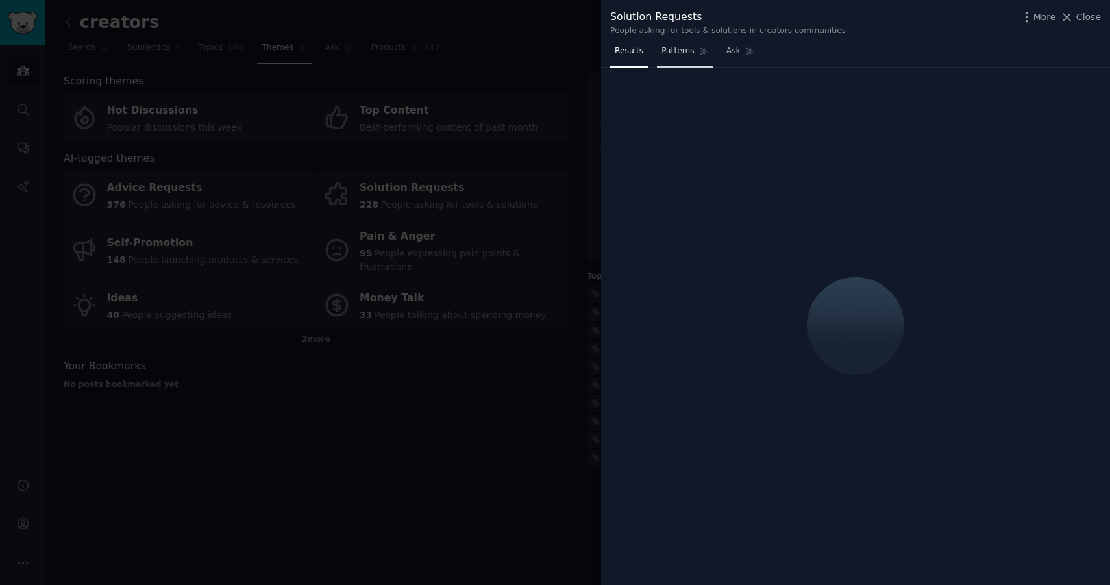
click at [681, 55] on span "Patterns" at bounding box center [678, 51] width 32 height 12
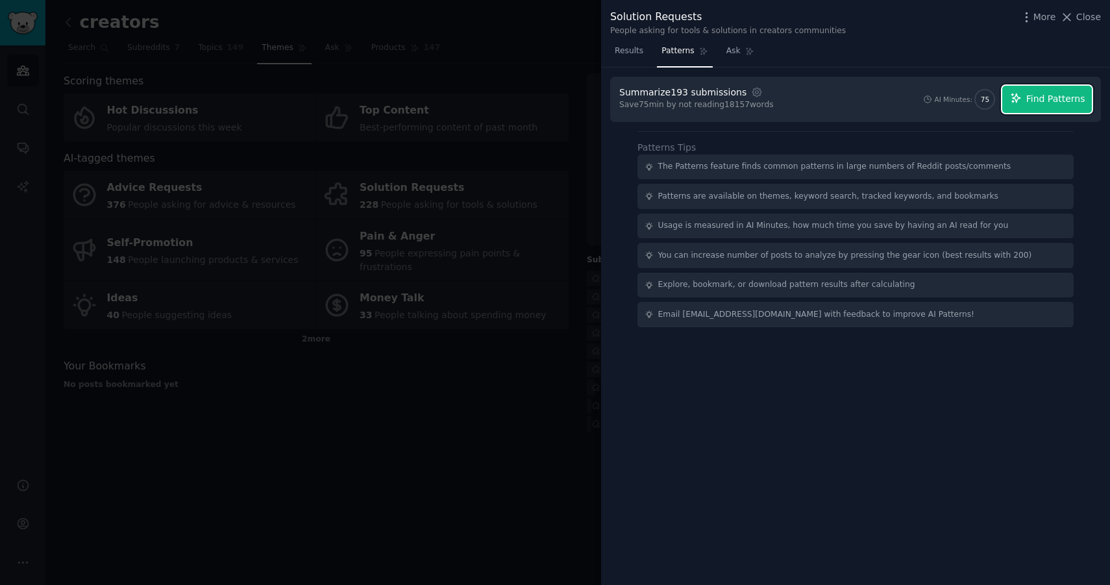
click at [1050, 96] on span "Find Patterns" at bounding box center [1055, 99] width 59 height 14
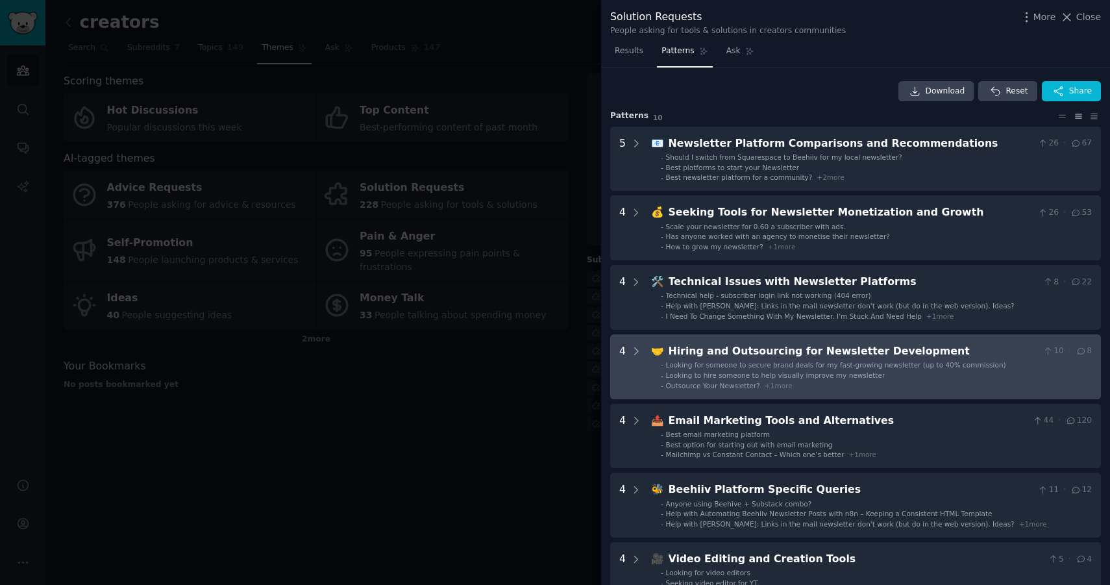
click at [691, 358] on div "Hiring and Outsourcing for Newsletter Development" at bounding box center [853, 351] width 369 height 16
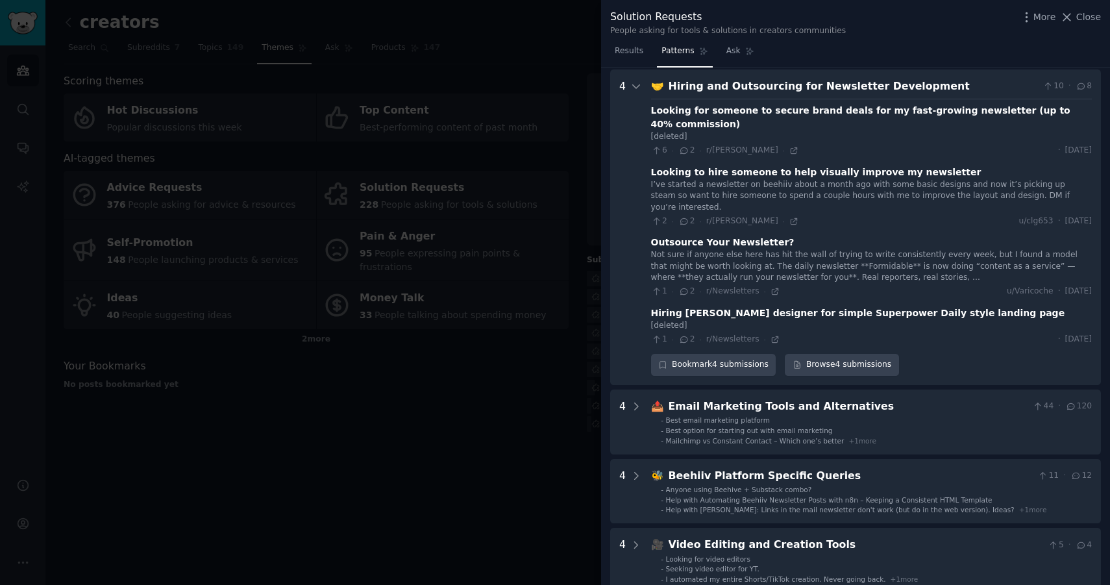
scroll to position [267, 0]
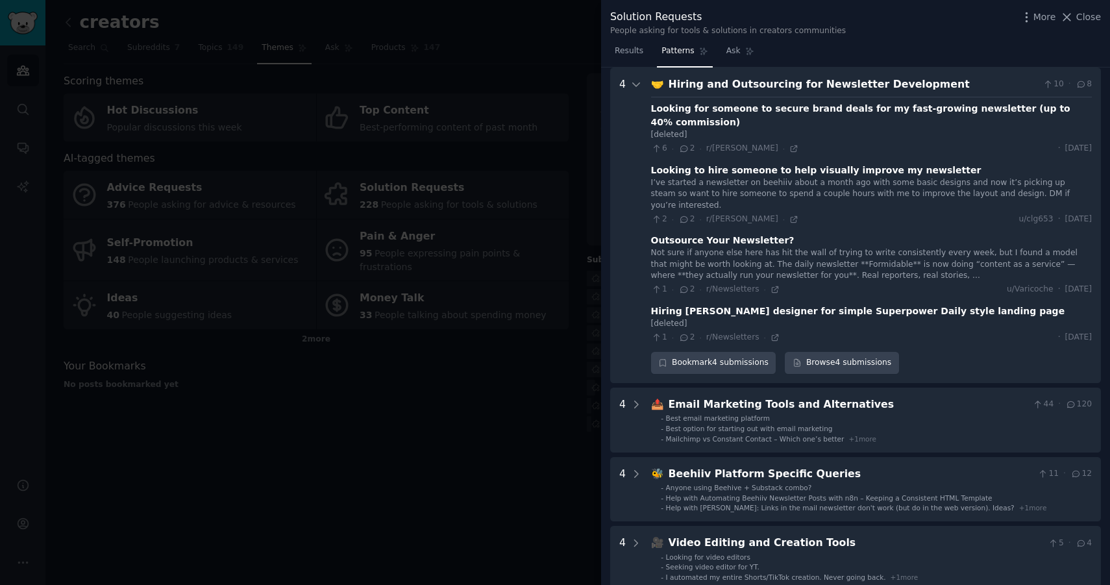
click at [776, 83] on div "Hiring and Outsourcing for Newsletter Development" at bounding box center [853, 85] width 369 height 16
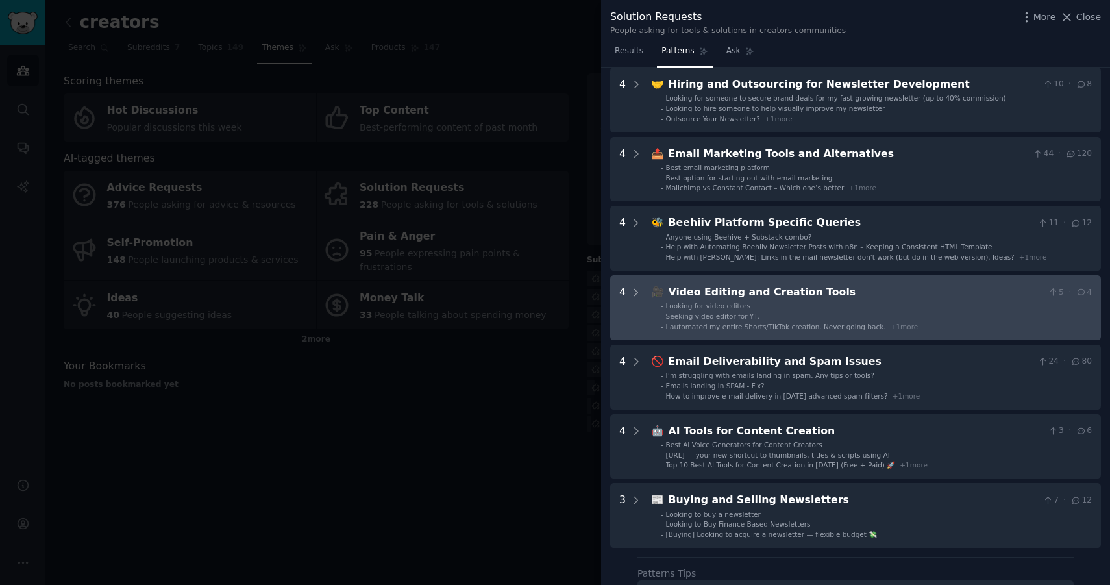
click at [795, 320] on li "- Seeking video editor for YT." at bounding box center [876, 316] width 431 height 9
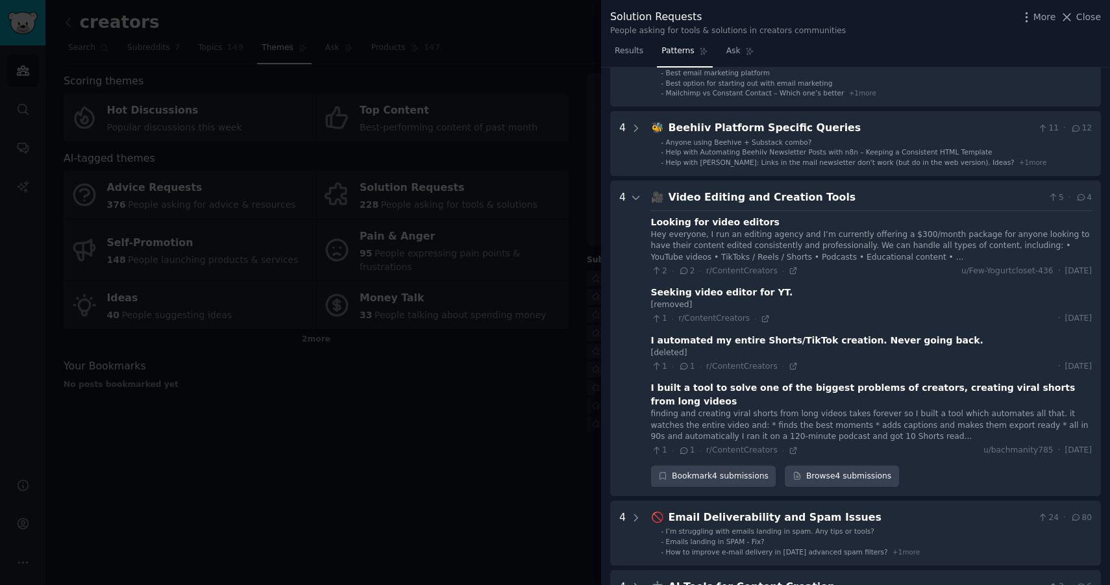
scroll to position [475, 0]
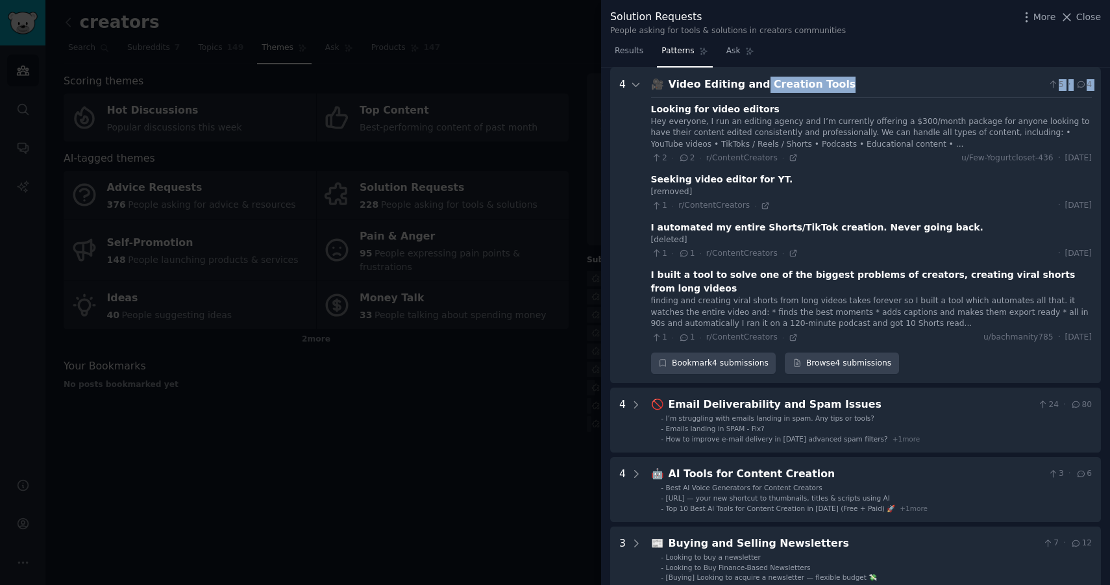
drag, startPoint x: 748, startPoint y: 84, endPoint x: 752, endPoint y: 98, distance: 14.4
click at [752, 98] on div "🎥 Video Editing and Creation Tools 5 · 4 Looking for video editors Hey everyone…" at bounding box center [871, 225] width 441 height 297
click at [752, 97] on div "Looking for video editors Hey everyone, I run an editing agency and I’m current…" at bounding box center [871, 220] width 441 height 246
click at [749, 87] on div "Video Editing and Creation Tools" at bounding box center [856, 85] width 375 height 16
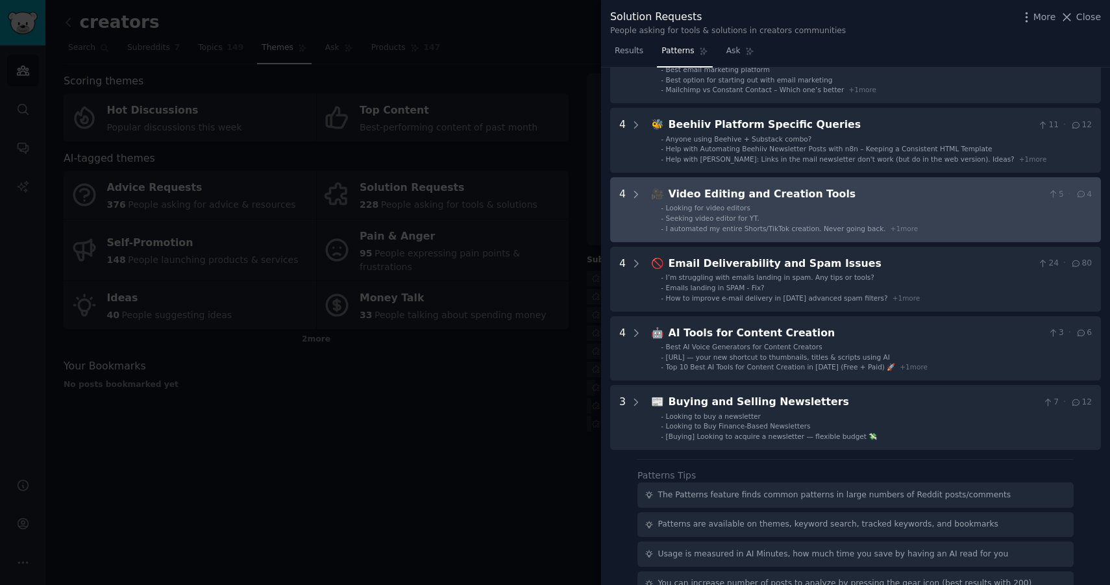
scroll to position [366, 0]
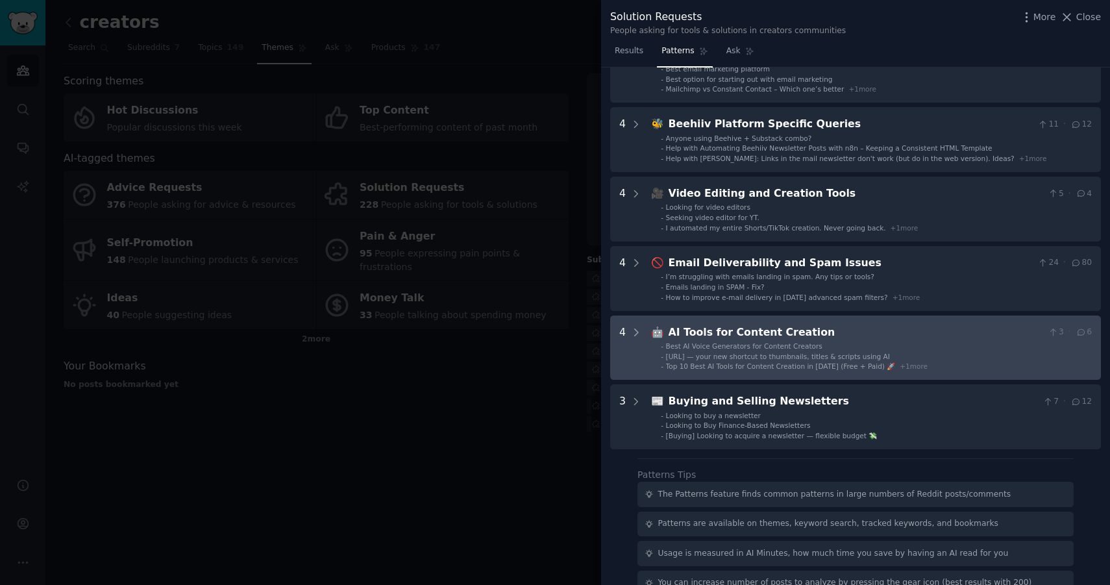
click at [761, 339] on div "AI Tools for Content Creation" at bounding box center [856, 333] width 375 height 16
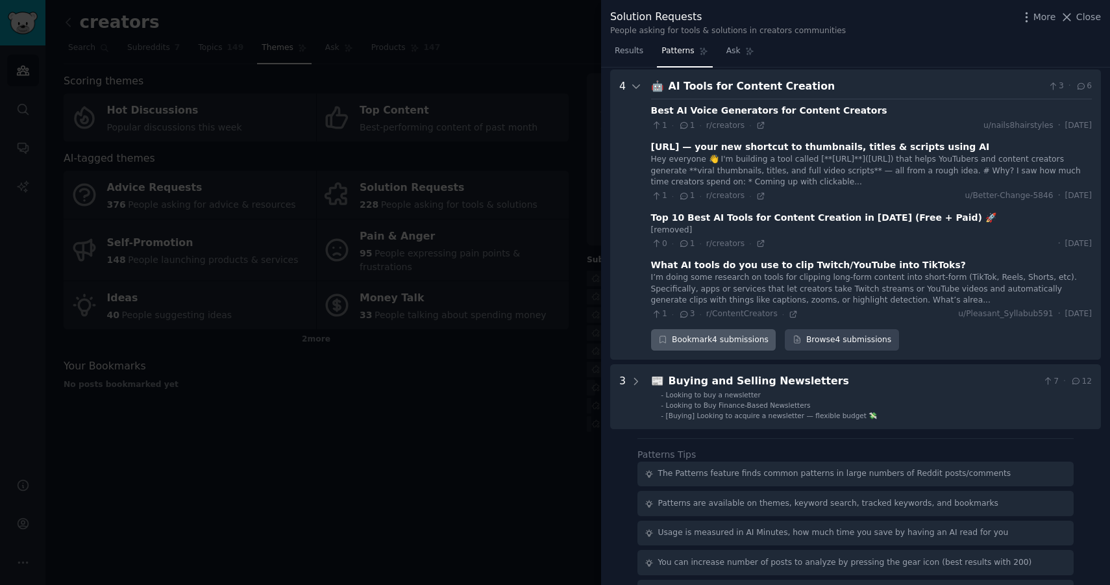
scroll to position [614, 0]
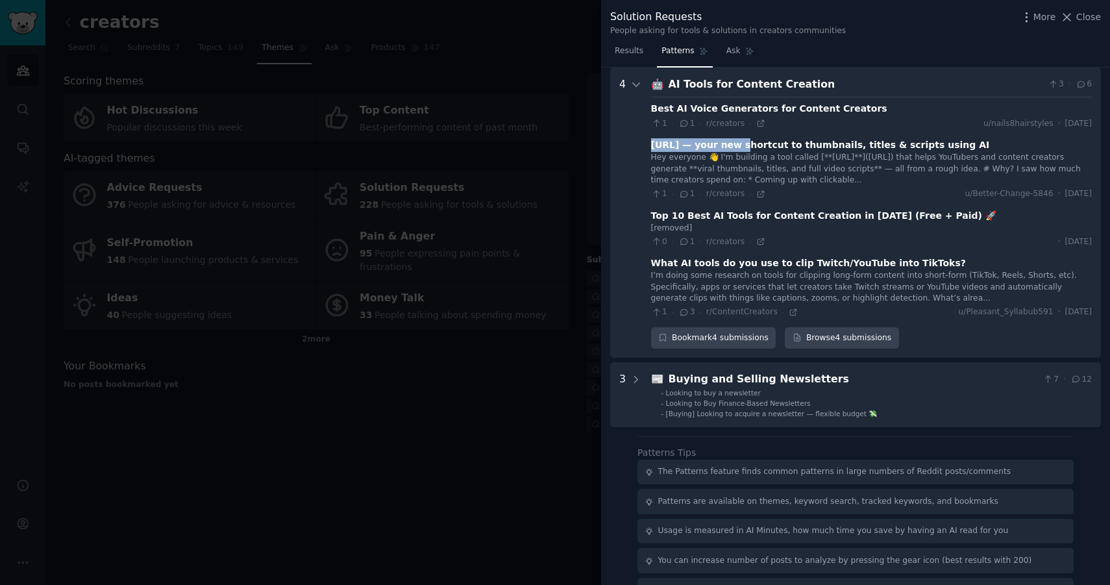
drag, startPoint x: 730, startPoint y: 142, endPoint x: 651, endPoint y: 145, distance: 79.3
click at [651, 145] on div "CreatorFriendly.AI — your new shortcut to thumbnails, titles & scripts using AI" at bounding box center [820, 145] width 339 height 14
click at [700, 225] on div "[removed]" at bounding box center [871, 229] width 441 height 12
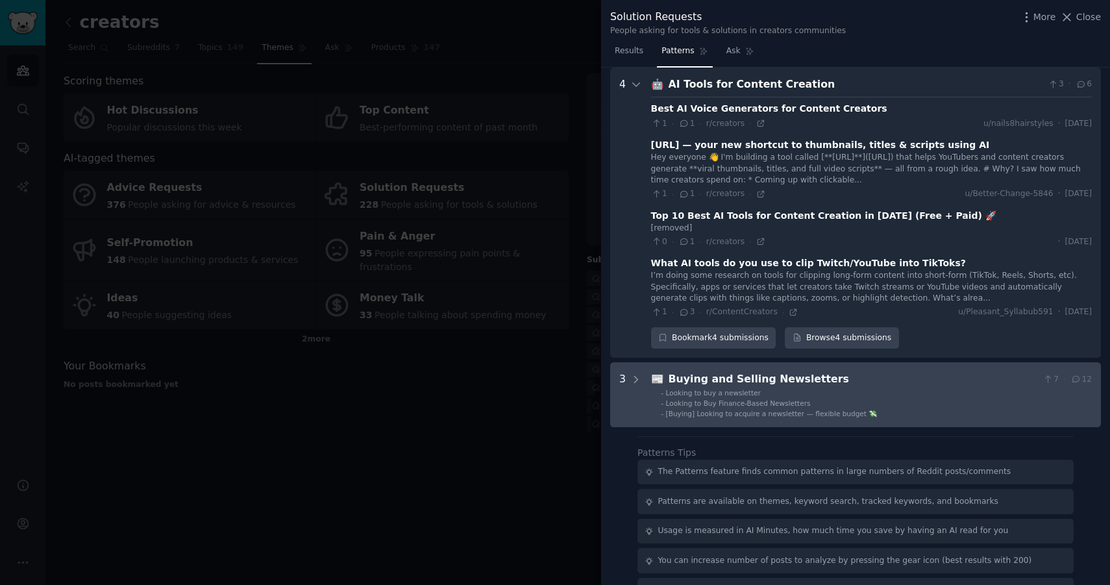
click at [810, 401] on li "- Looking to Buy Finance-Based Newsletters" at bounding box center [876, 403] width 431 height 9
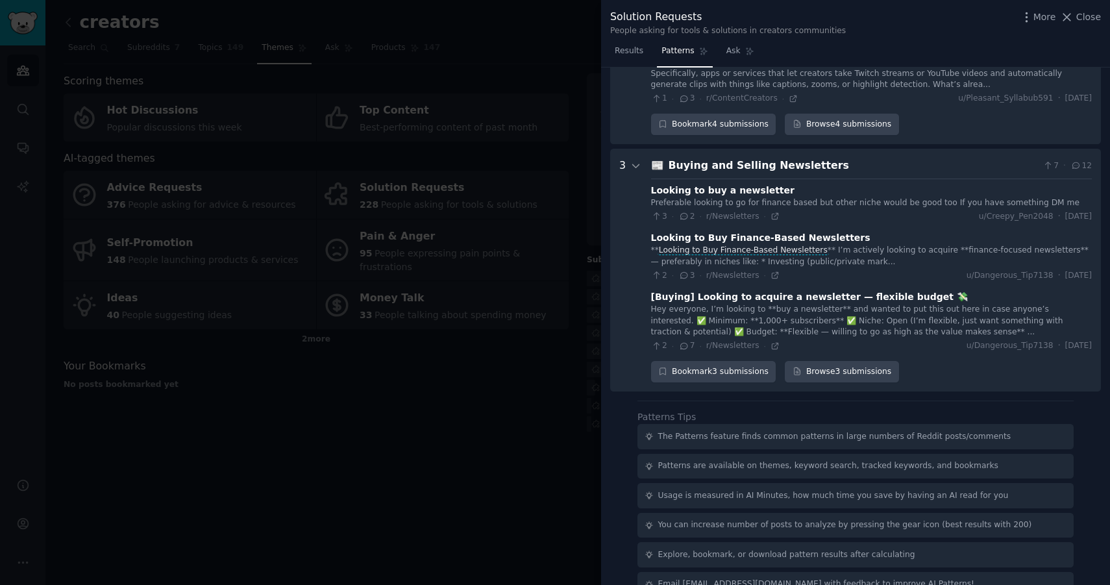
scroll to position [852, 0]
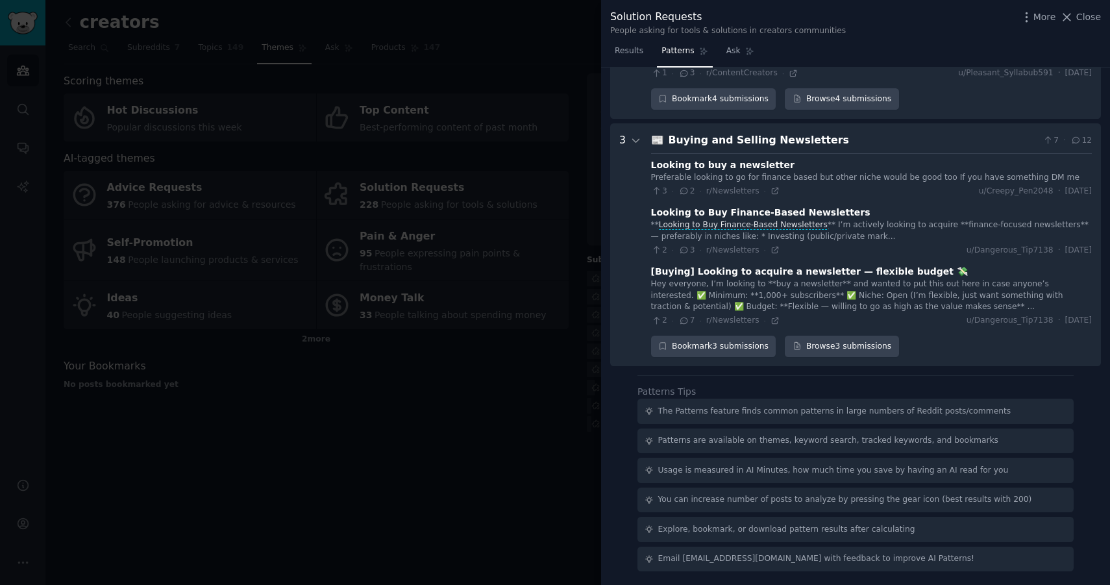
click at [675, 139] on div "Buying and Selling Newsletters" at bounding box center [853, 140] width 369 height 16
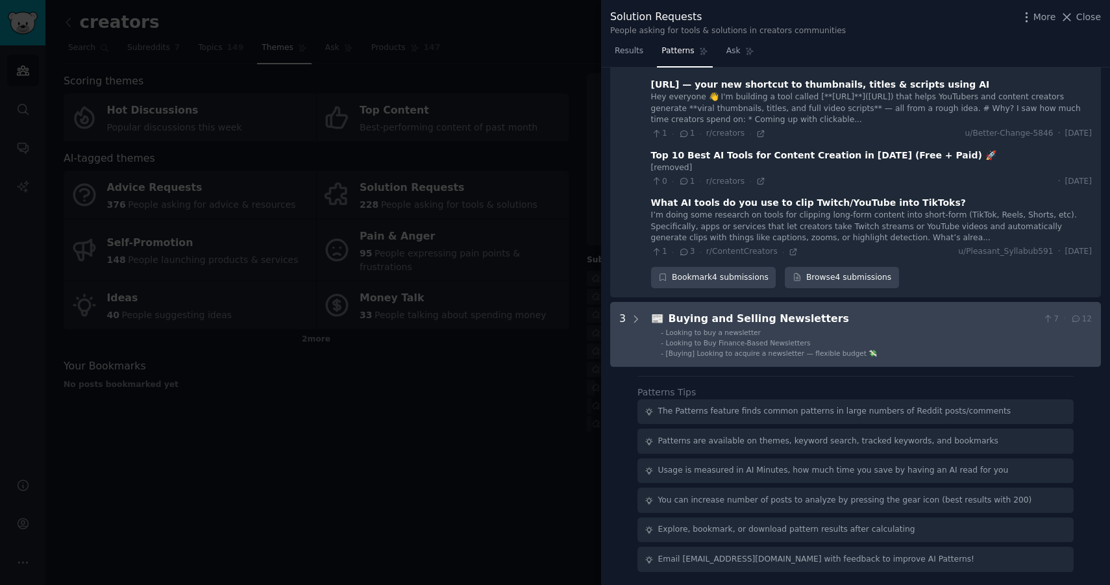
scroll to position [675, 0]
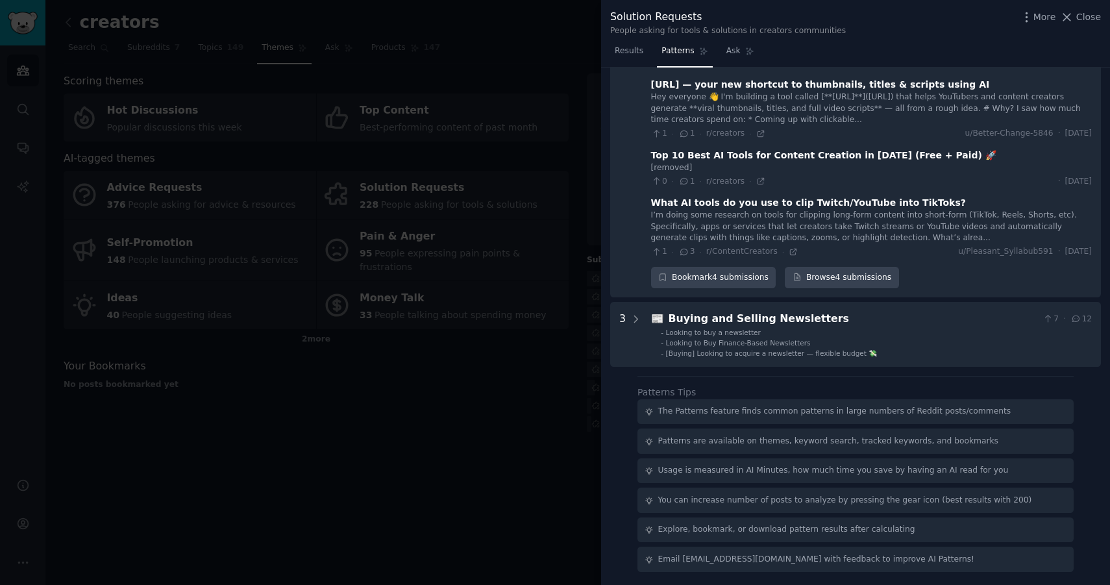
click at [617, 386] on div "Download Reset Share Pattern s 10 5 📧 Newsletter Platform Comparisons and Recom…" at bounding box center [855, 327] width 509 height 518
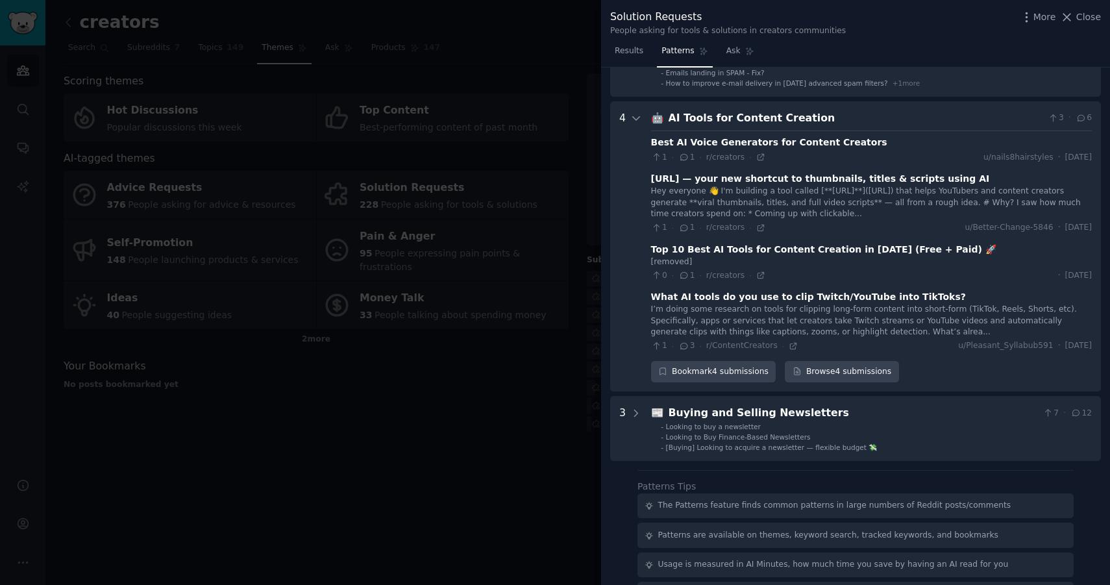
scroll to position [478, 0]
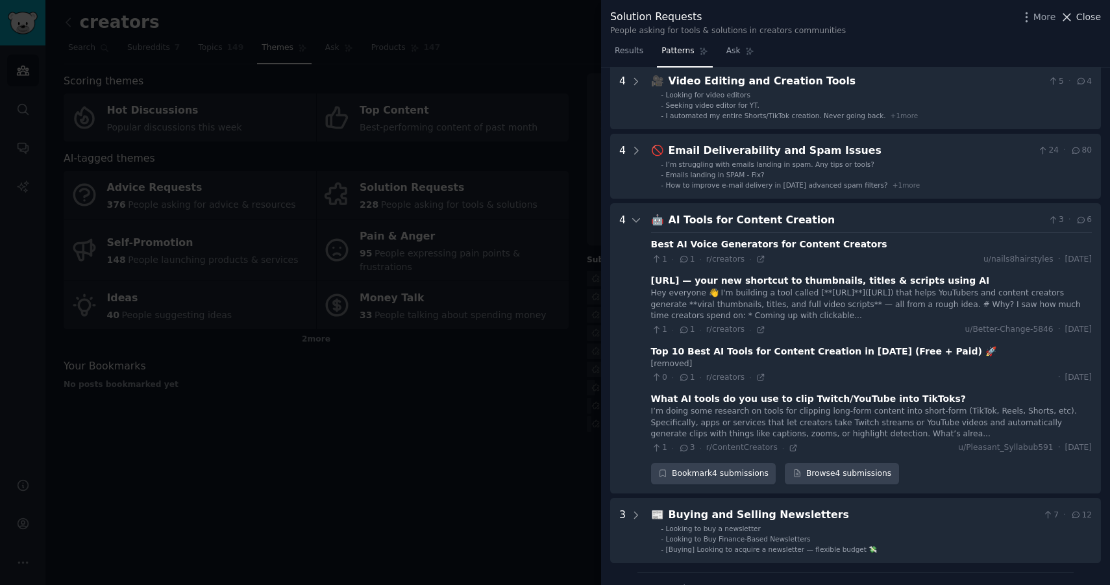
click at [1074, 16] on icon at bounding box center [1067, 17] width 14 height 14
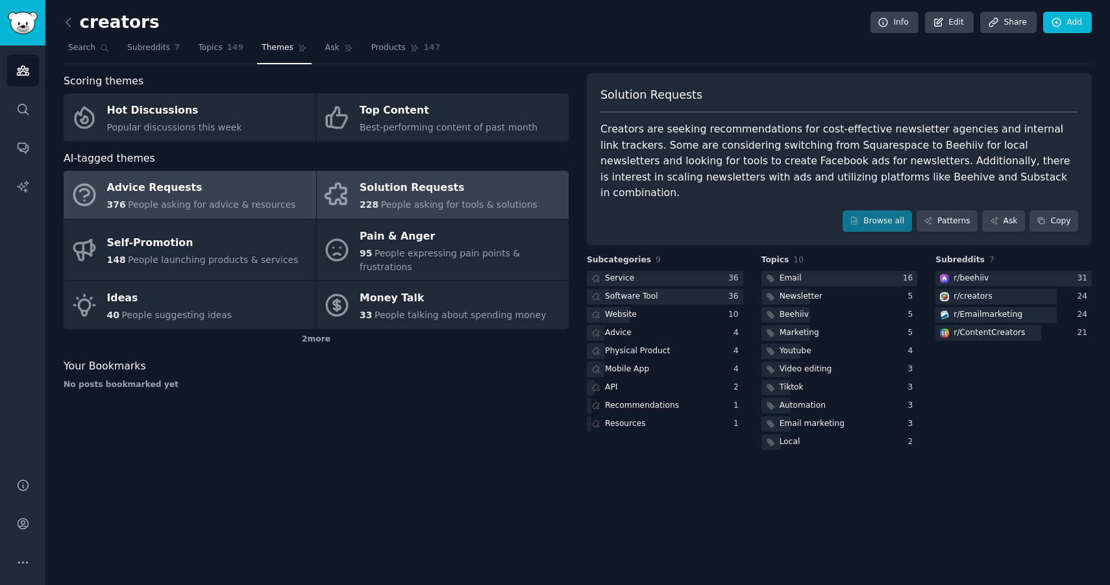
click at [237, 203] on span "People asking for advice & resources" at bounding box center [212, 204] width 168 height 10
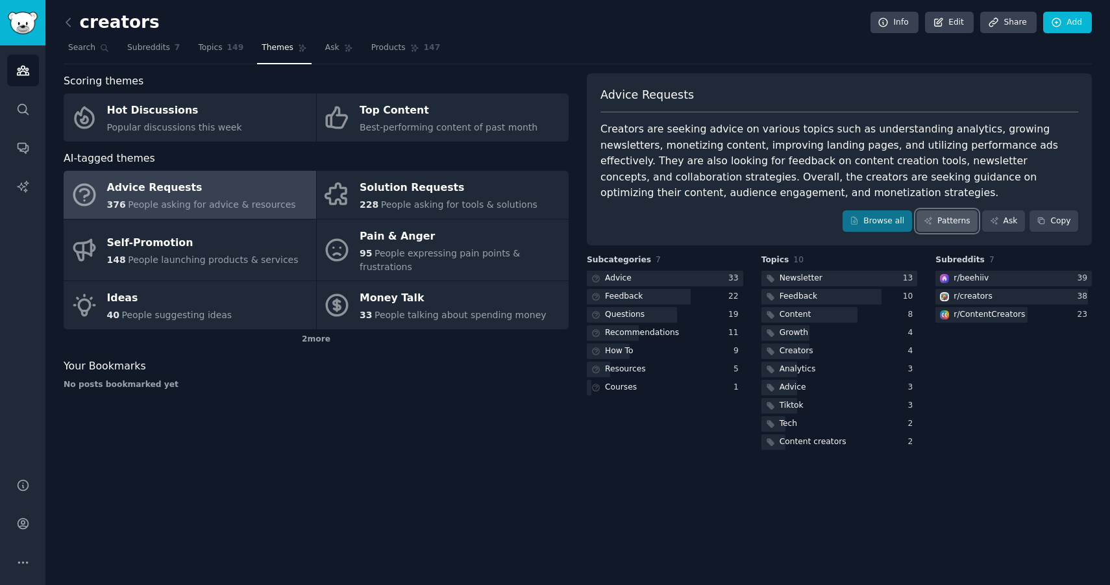
click at [936, 224] on link "Patterns" at bounding box center [947, 221] width 61 height 22
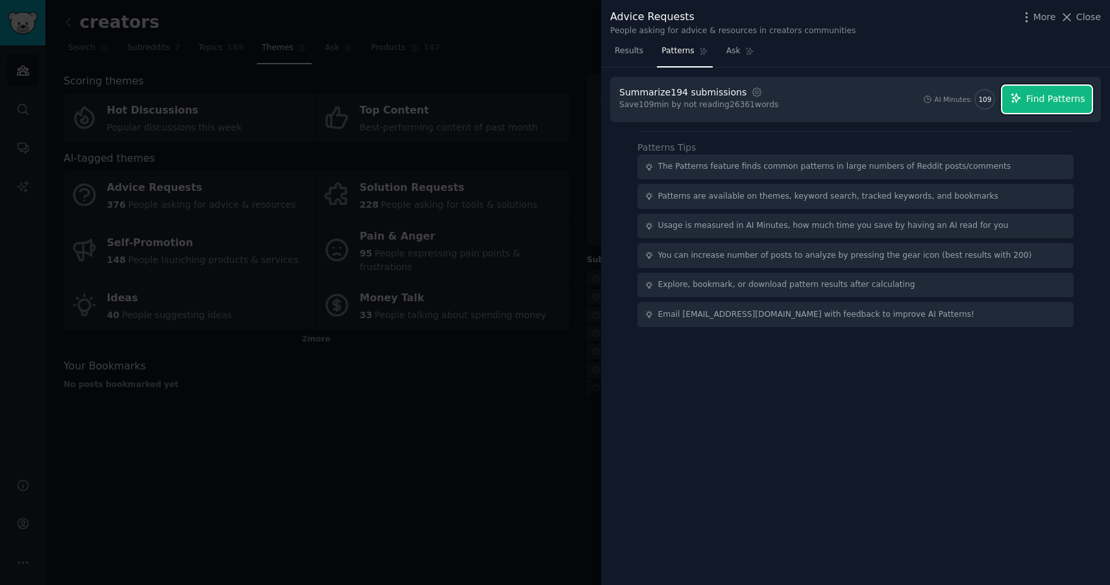
click at [1035, 95] on span "Find Patterns" at bounding box center [1055, 99] width 59 height 14
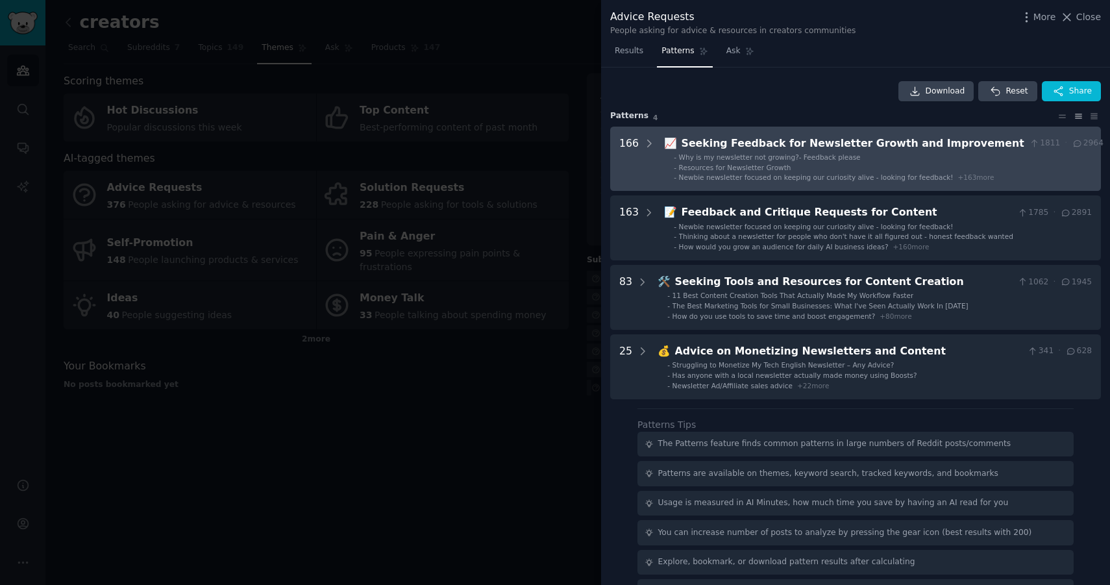
click at [933, 178] on span "Newbie newsletter focused on keeping our curiosity alive - looking for feedback!" at bounding box center [816, 177] width 275 height 8
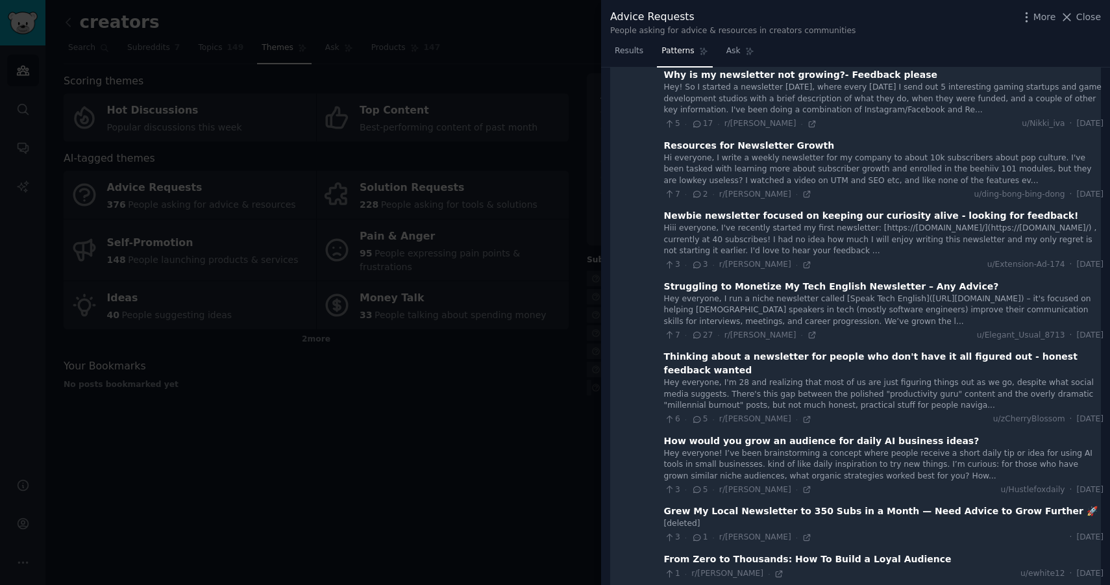
scroll to position [94, 0]
click at [808, 169] on div "Hi everyone, I write a weekly newsletter for my company to about 10k subscriber…" at bounding box center [884, 168] width 440 height 34
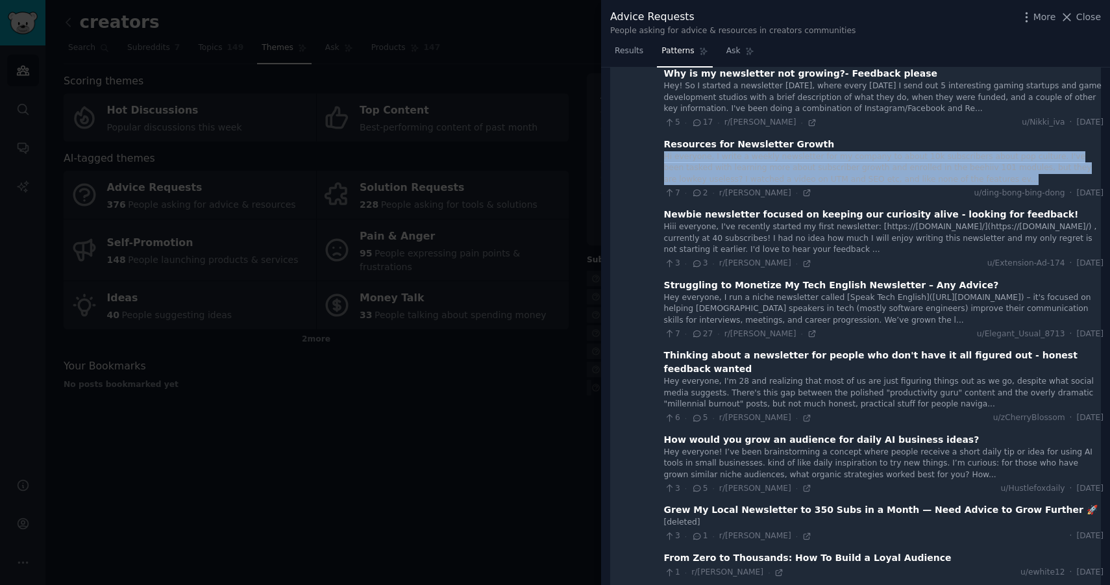
click at [808, 169] on div "Hi everyone, I write a weekly newsletter for my company to about 10k subscriber…" at bounding box center [884, 168] width 440 height 34
click at [812, 153] on div "Hi everyone, I write a weekly newsletter for my company to about 10k subscriber…" at bounding box center [884, 168] width 440 height 34
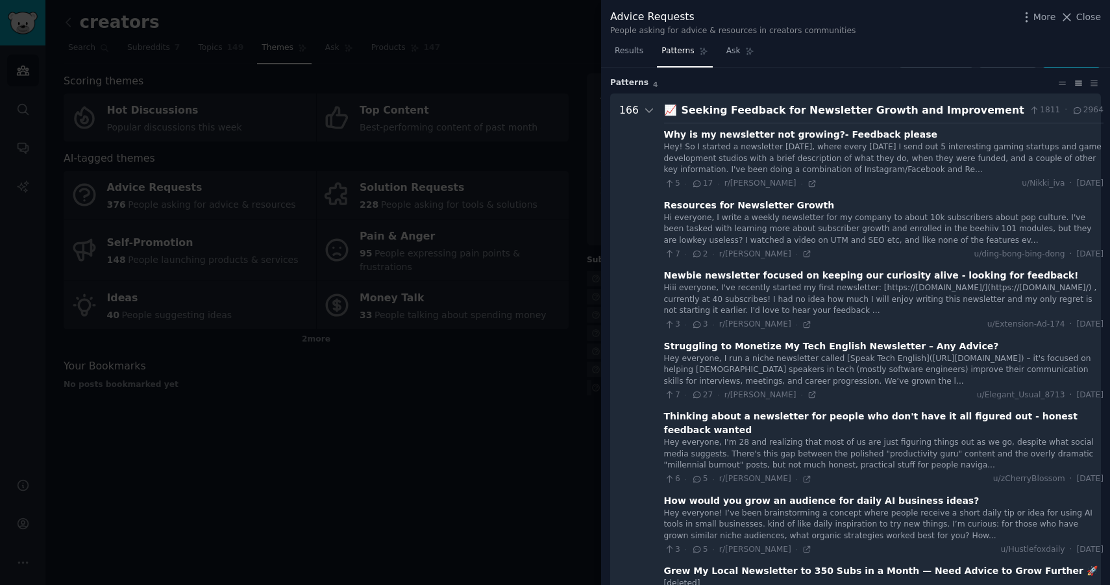
scroll to position [0, 0]
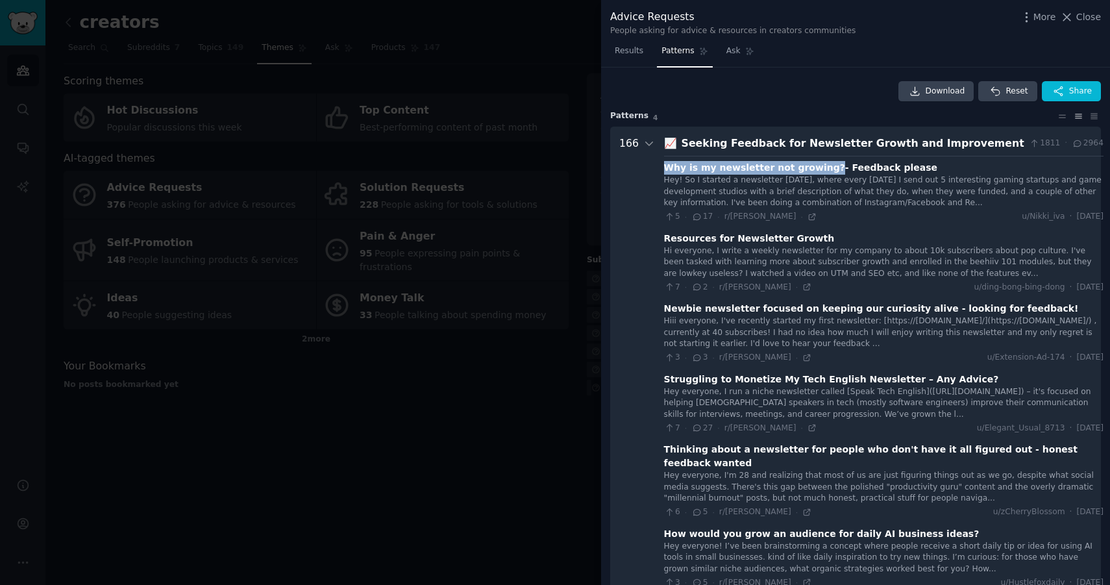
drag, startPoint x: 660, startPoint y: 166, endPoint x: 814, endPoint y: 167, distance: 153.9
copy div "Why is my newsletter not growing?"
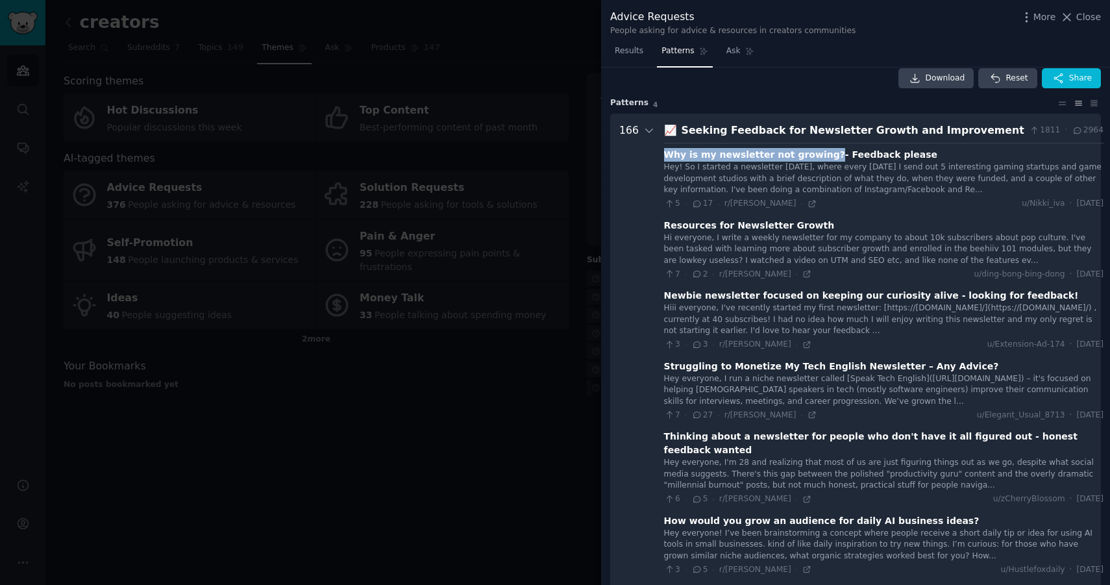
scroll to position [16, 0]
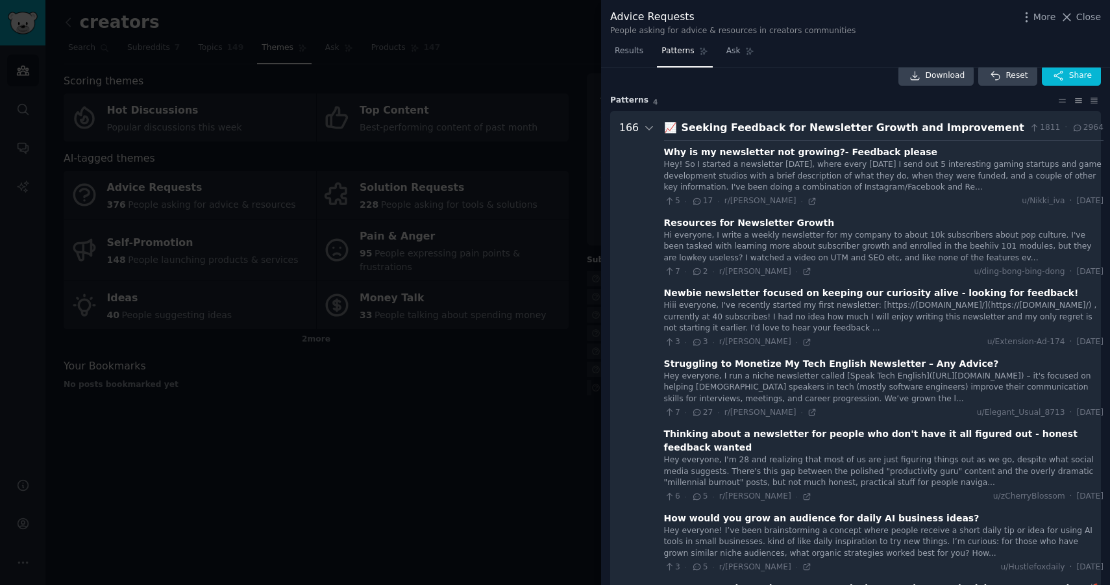
click at [786, 238] on div "Hi everyone, I write a weekly newsletter for my company to about 10k subscriber…" at bounding box center [884, 247] width 440 height 34
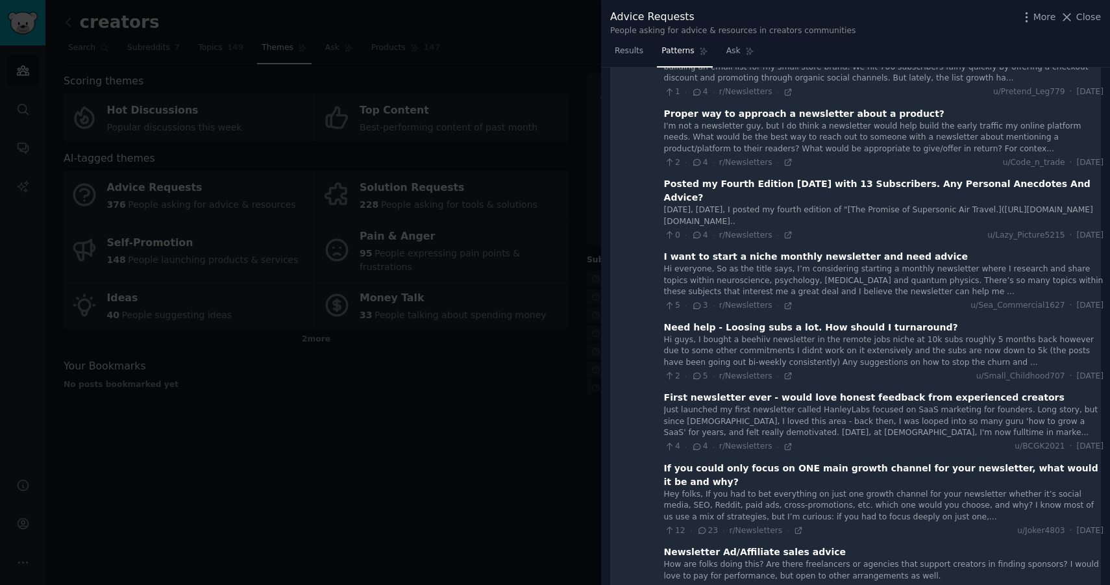
scroll to position [10175, 0]
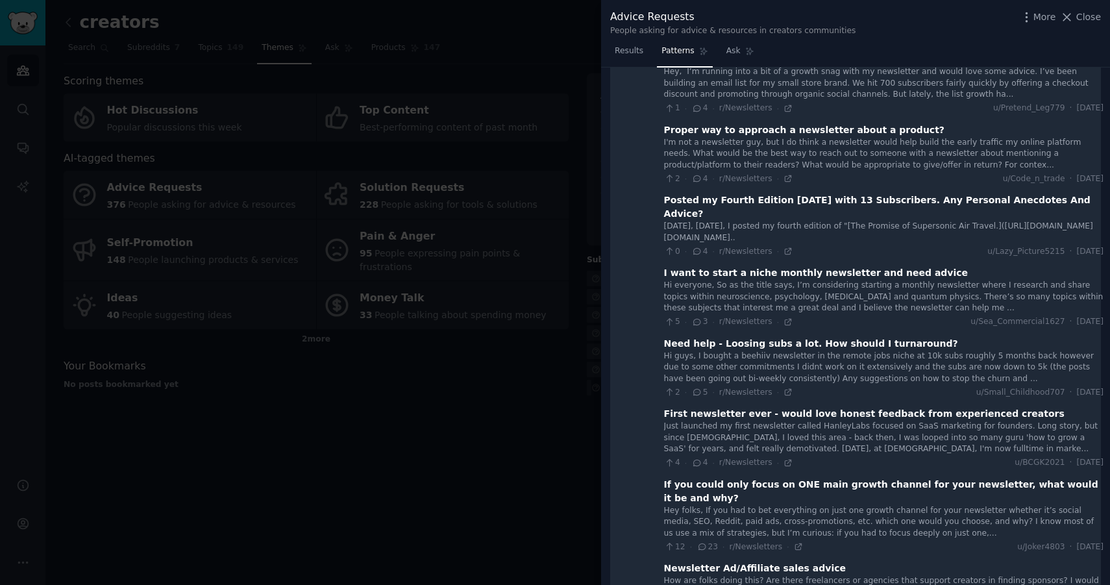
click at [797, 421] on div "Just launched my first newsletter called HanleyLabs focused on SaaS marketing f…" at bounding box center [884, 438] width 440 height 34
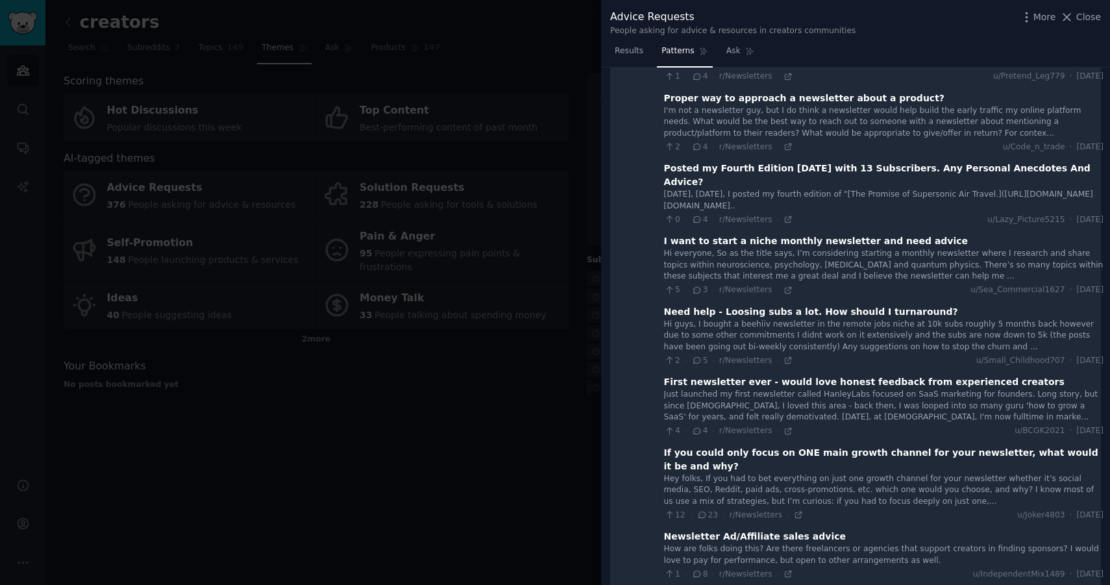
scroll to position [10210, 0]
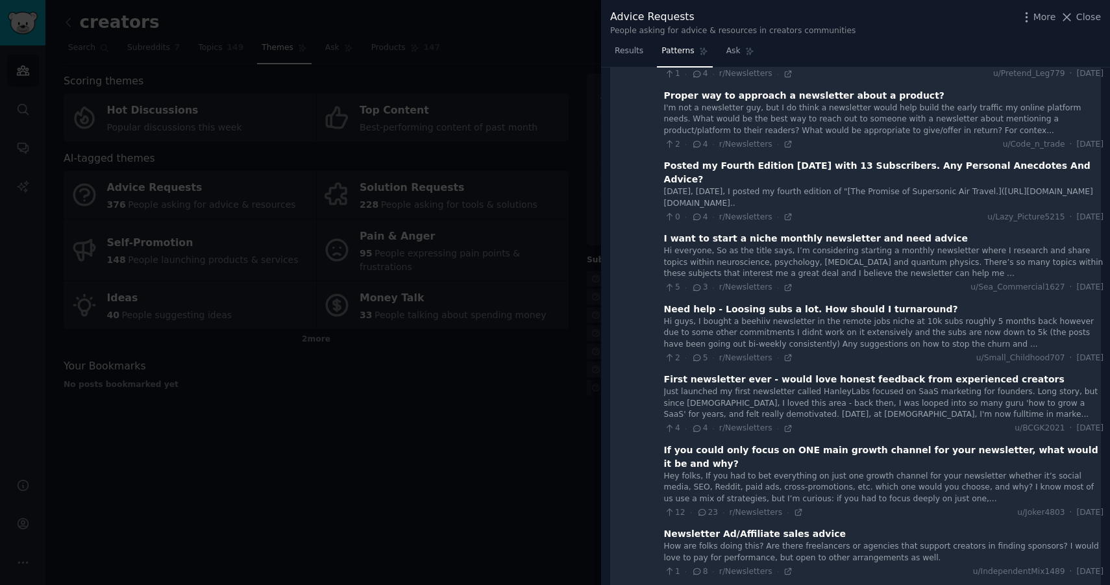
click at [806, 471] on div "Hey folks, If you had to bet everything on just one growth channel for your new…" at bounding box center [884, 488] width 440 height 34
click at [768, 443] on div "If you could only focus on ONE main growth channel for your newsletter, what wo…" at bounding box center [884, 456] width 440 height 27
click at [1088, 21] on span "Close" at bounding box center [1088, 17] width 25 height 14
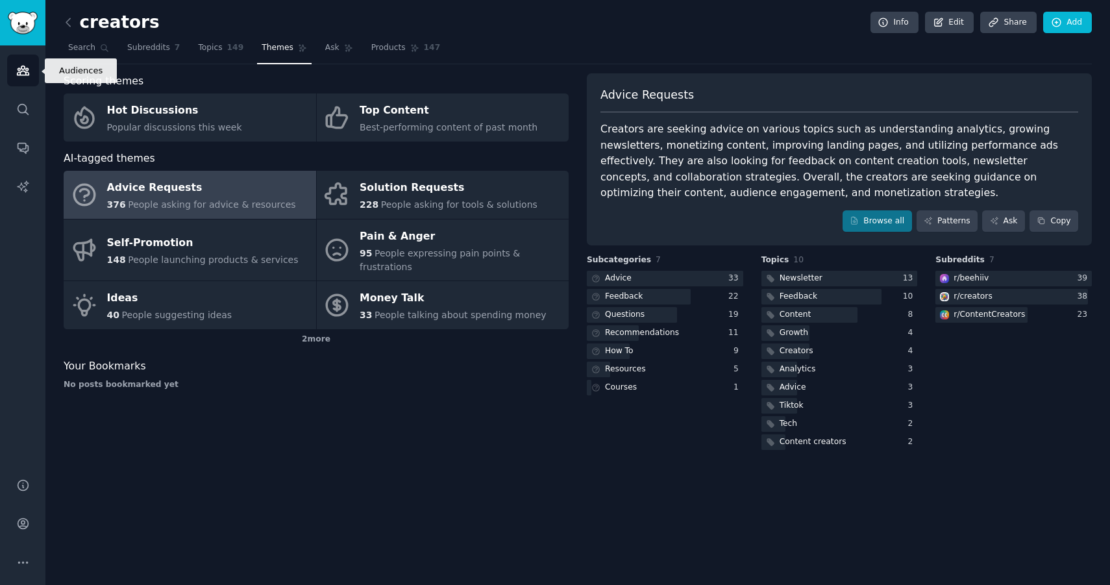
click at [21, 71] on icon "Sidebar" at bounding box center [23, 70] width 12 height 9
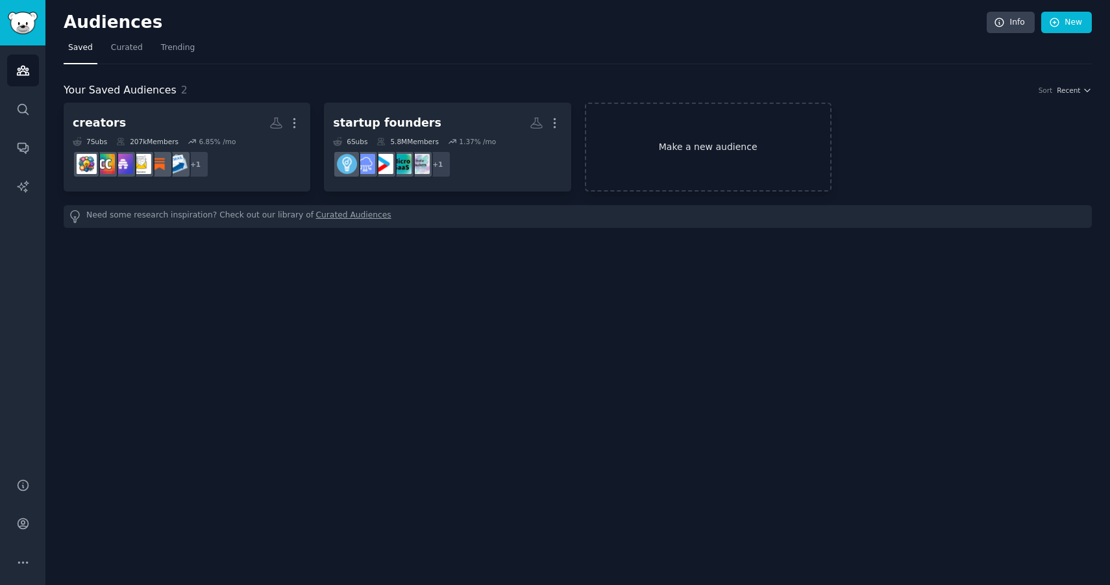
click at [664, 133] on link "Make a new audience" at bounding box center [708, 147] width 247 height 89
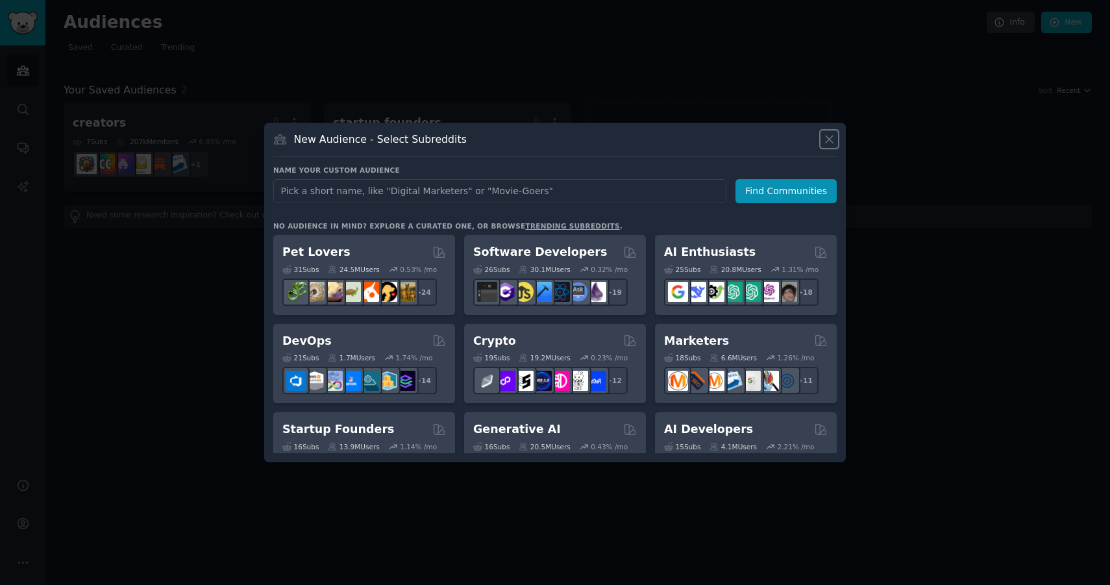
click at [829, 143] on icon at bounding box center [830, 139] width 14 height 14
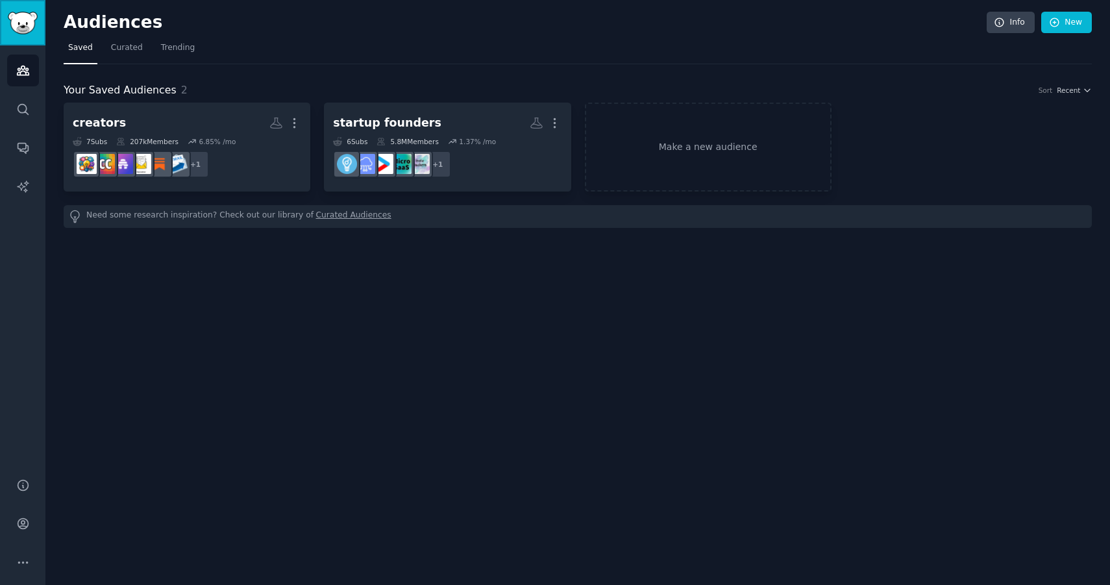
click at [25, 32] on img "Sidebar" at bounding box center [23, 23] width 30 height 23
click at [19, 107] on icon "Sidebar" at bounding box center [23, 110] width 14 height 14
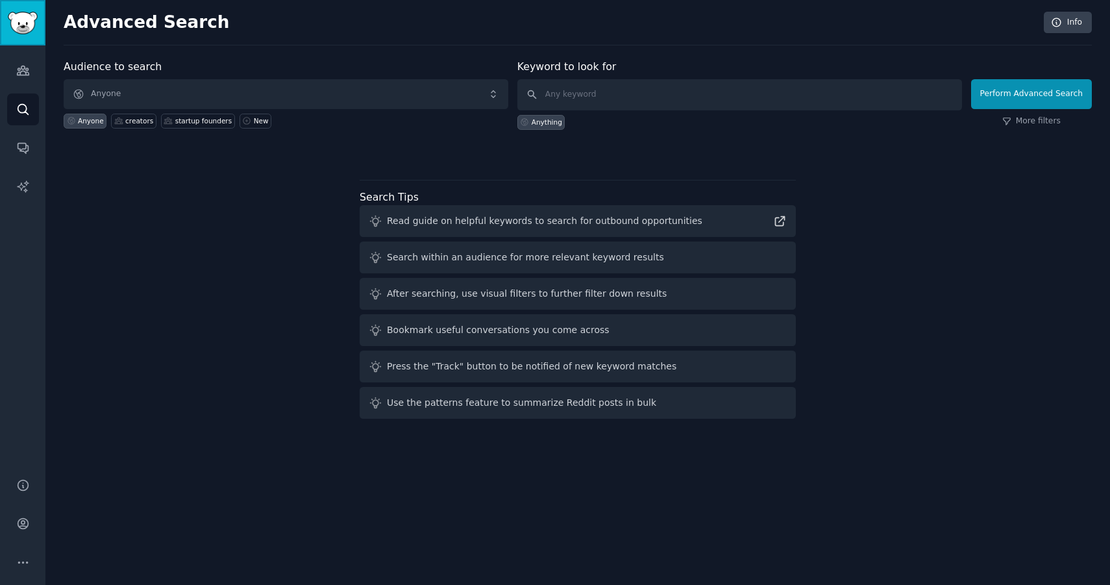
click at [19, 6] on link "Sidebar" at bounding box center [22, 22] width 45 height 45
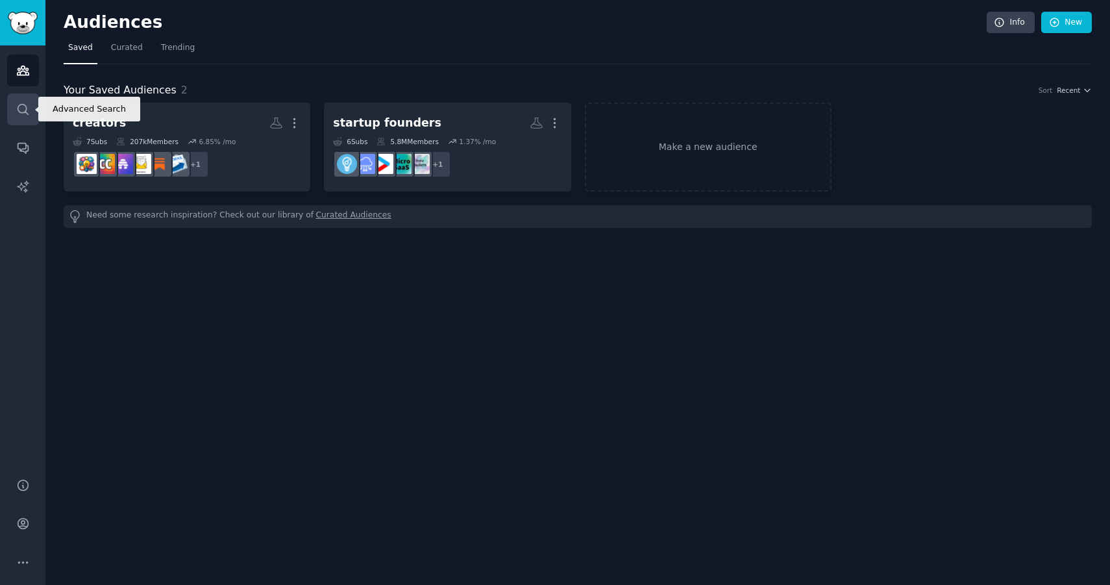
click at [16, 112] on icon "Sidebar" at bounding box center [23, 110] width 14 height 14
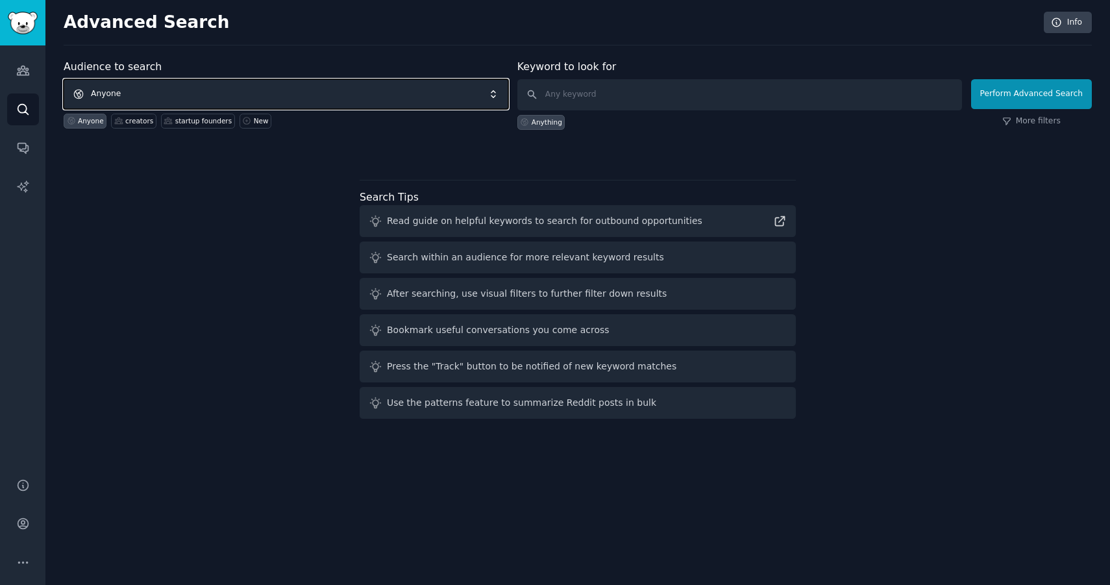
click at [123, 93] on span "Anyone" at bounding box center [286, 94] width 445 height 30
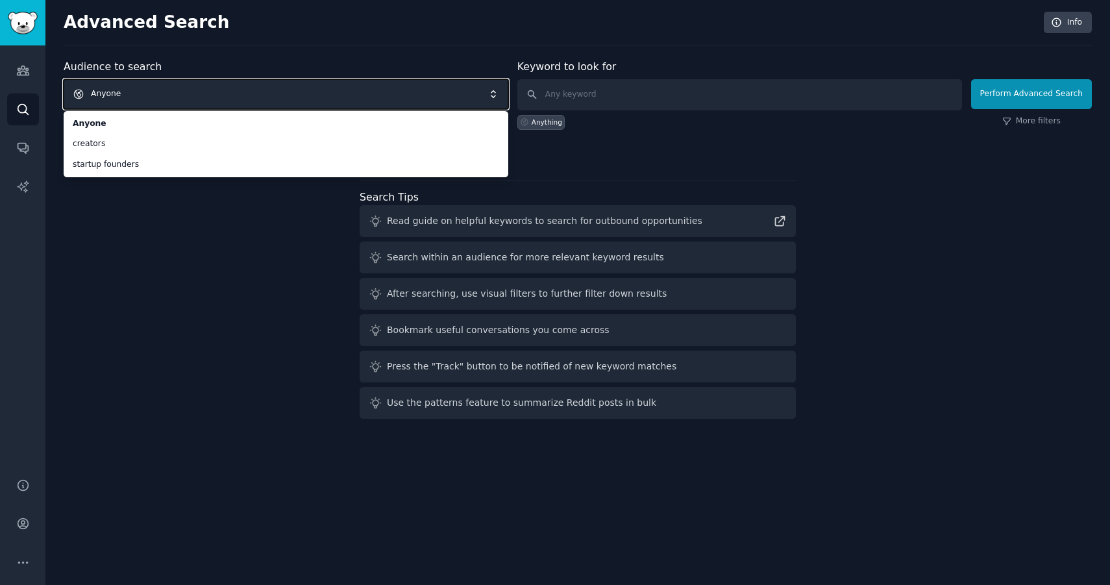
click at [100, 85] on span "Anyone" at bounding box center [286, 94] width 445 height 30
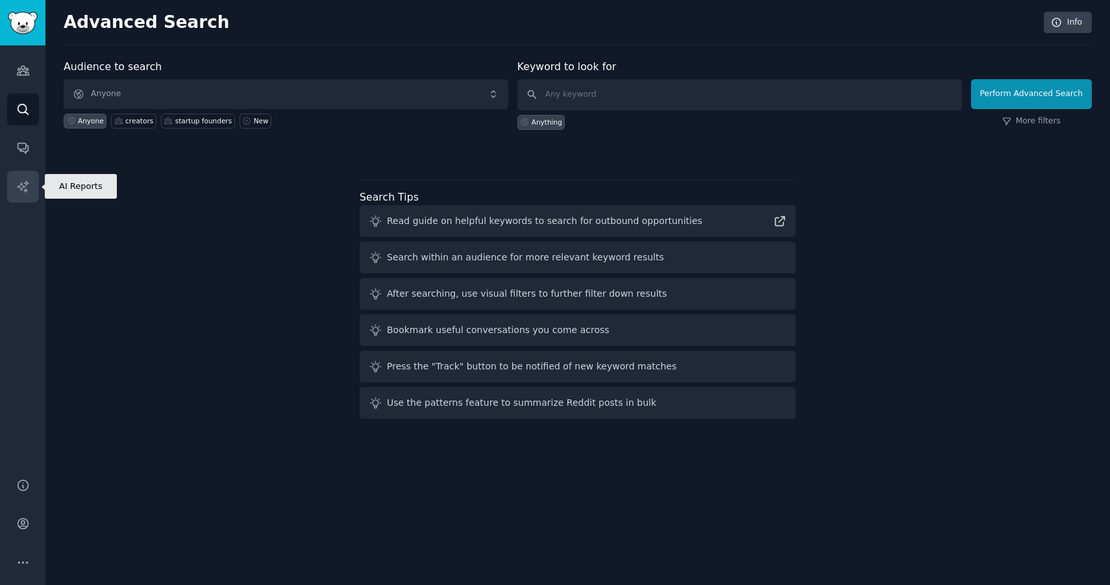
click at [26, 190] on icon "Sidebar" at bounding box center [22, 185] width 11 height 11
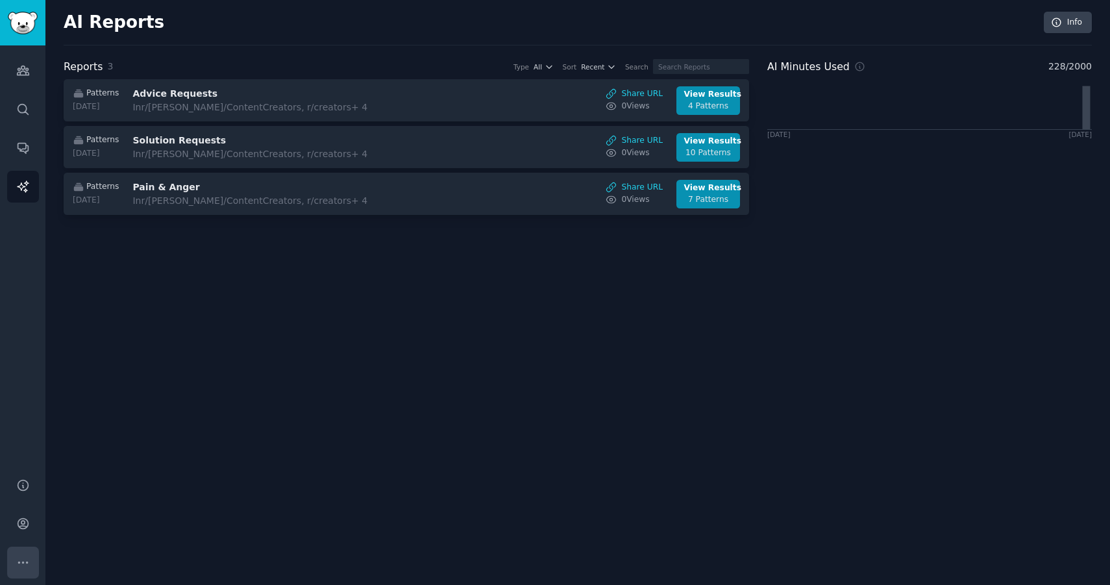
click at [27, 568] on icon "Sidebar" at bounding box center [23, 563] width 14 height 14
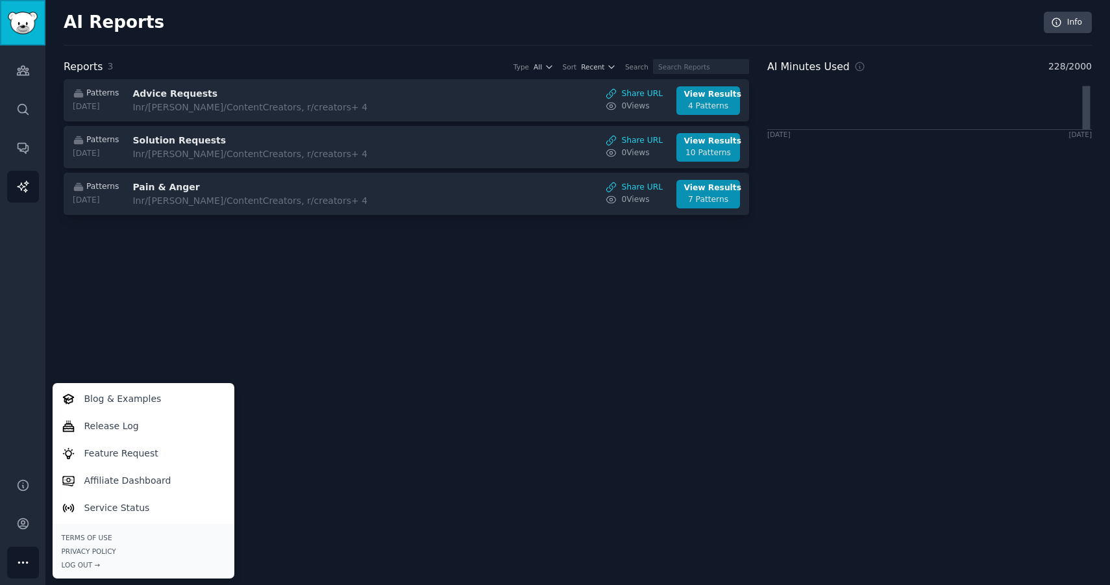
click at [20, 17] on img "Sidebar" at bounding box center [23, 23] width 30 height 23
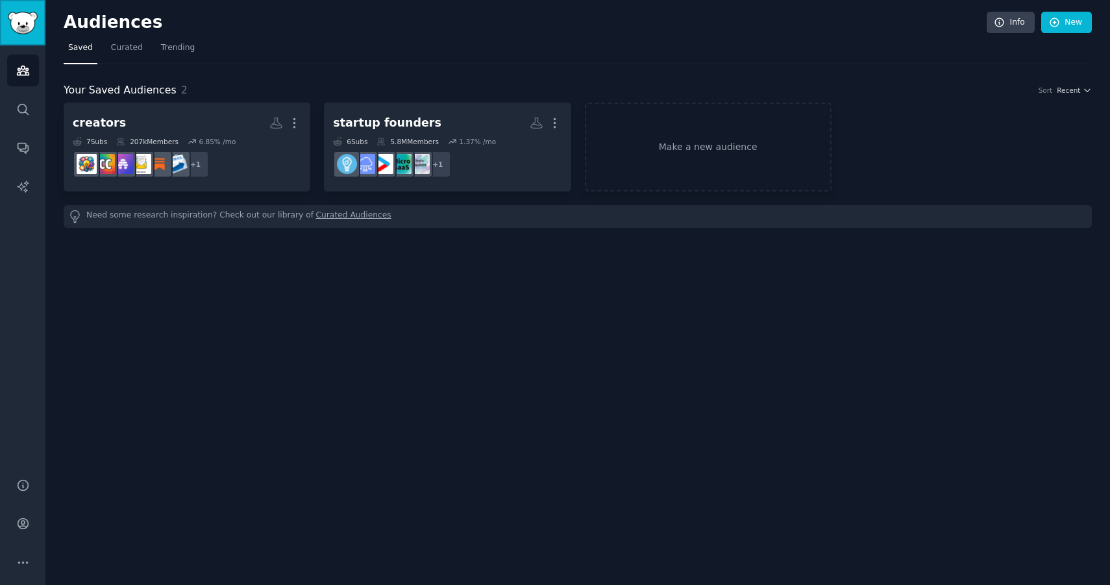
click at [19, 27] on img "Sidebar" at bounding box center [23, 23] width 30 height 23
click at [717, 151] on link "Make a new audience" at bounding box center [708, 147] width 247 height 89
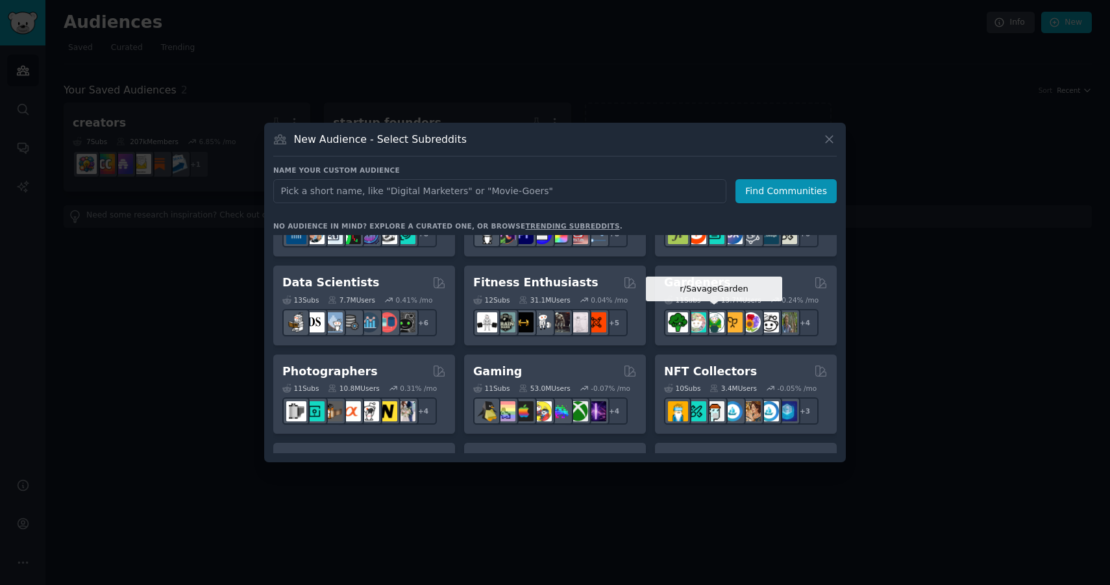
scroll to position [397, 0]
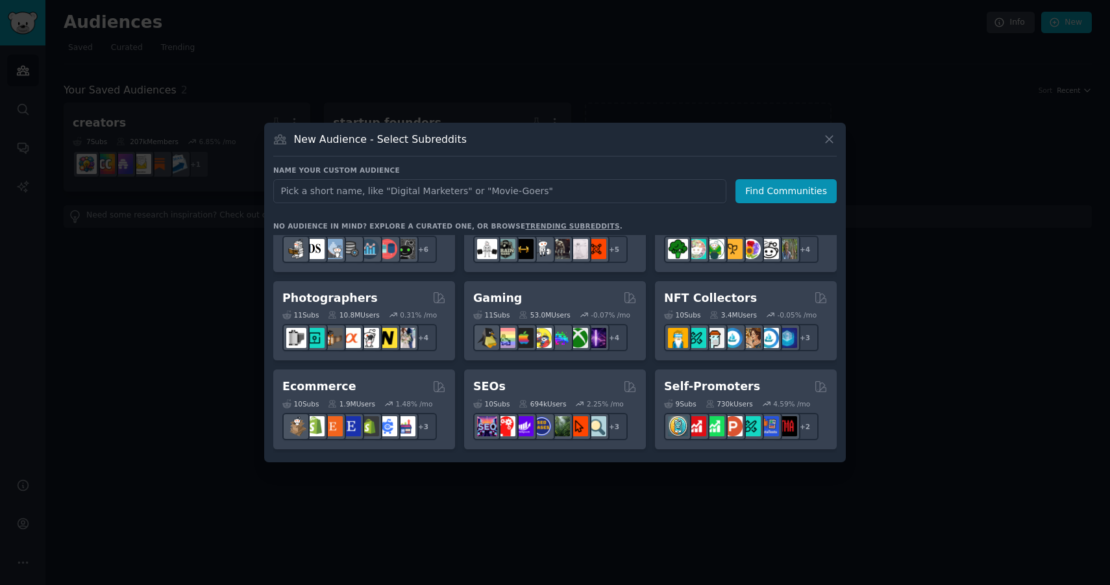
click at [657, 97] on div at bounding box center [555, 292] width 1110 height 585
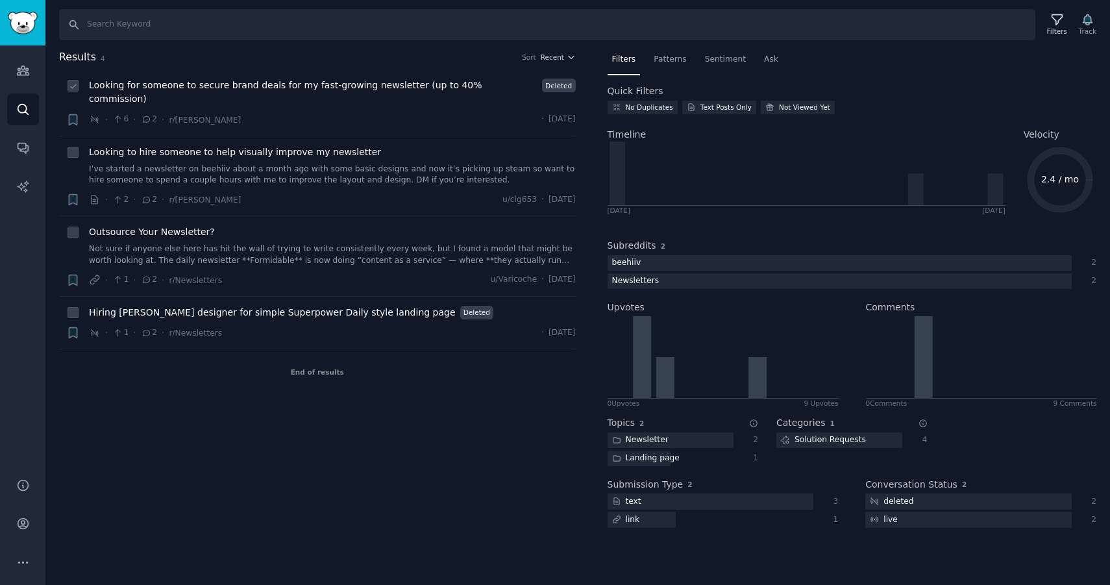
click at [194, 85] on span "Looking for someone to secure brand deals for my fast-growing newsletter (up to…" at bounding box center [313, 92] width 449 height 27
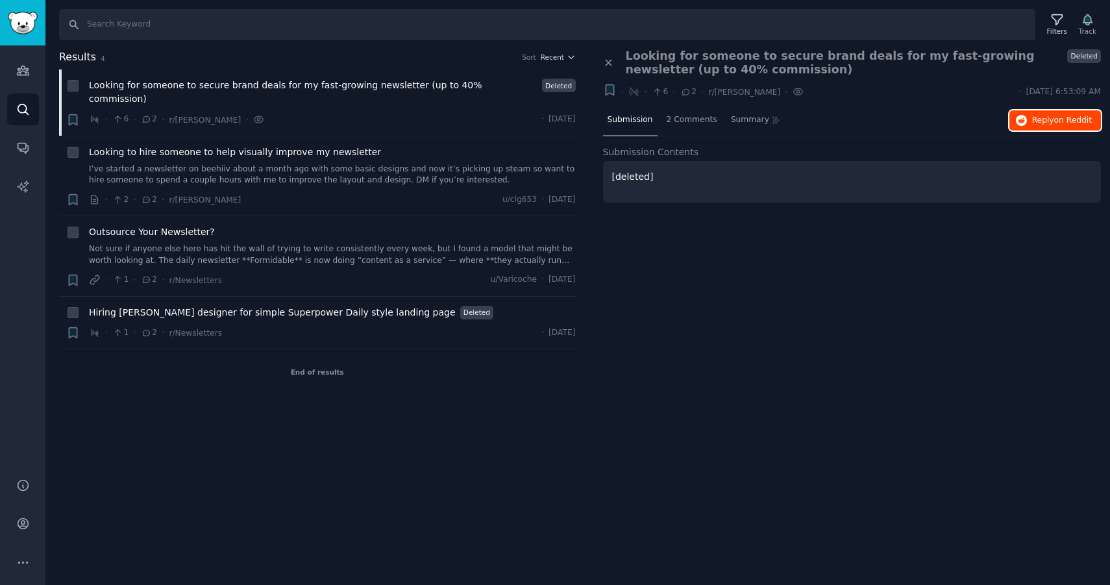
click at [1031, 125] on button "Reply on Reddit" at bounding box center [1056, 120] width 92 height 21
click at [238, 164] on link "I’ve started a newsletter on beehiiv about a month ago with some basic designs …" at bounding box center [332, 175] width 487 height 23
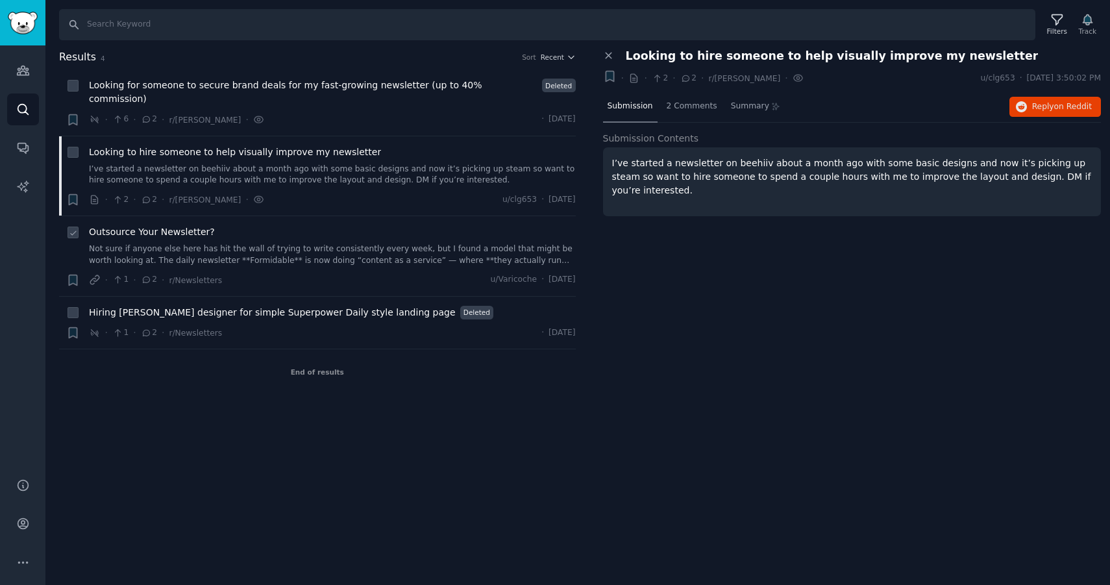
click at [438, 243] on link "Not sure if anyone else here has hit the wall of trying to write consistently e…" at bounding box center [332, 254] width 487 height 23
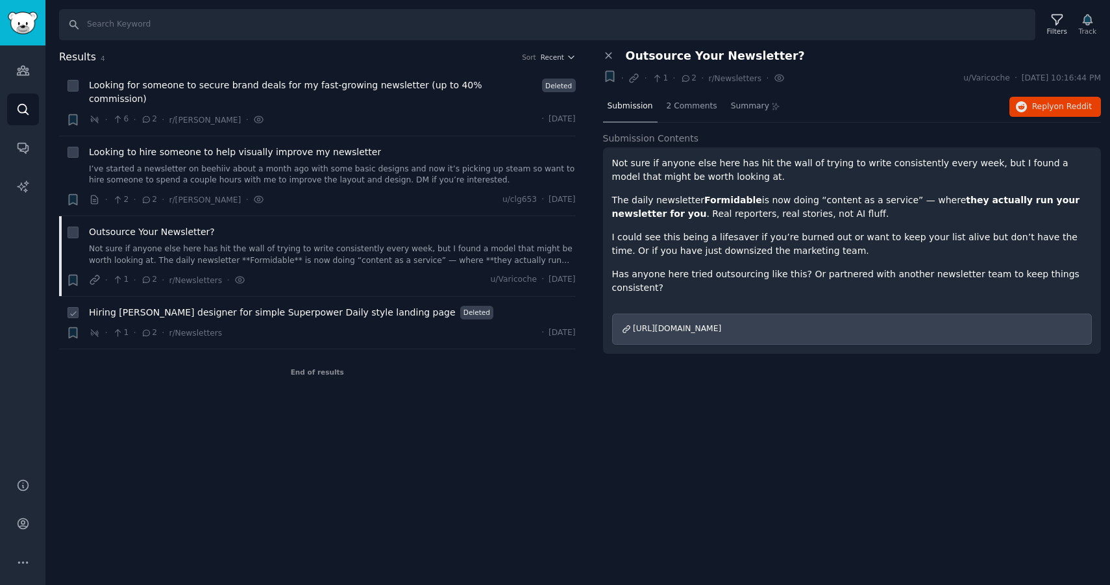
click at [303, 306] on span "Hiring Beehiiv designer for simple Superpower Daily style landing page" at bounding box center [272, 313] width 367 height 14
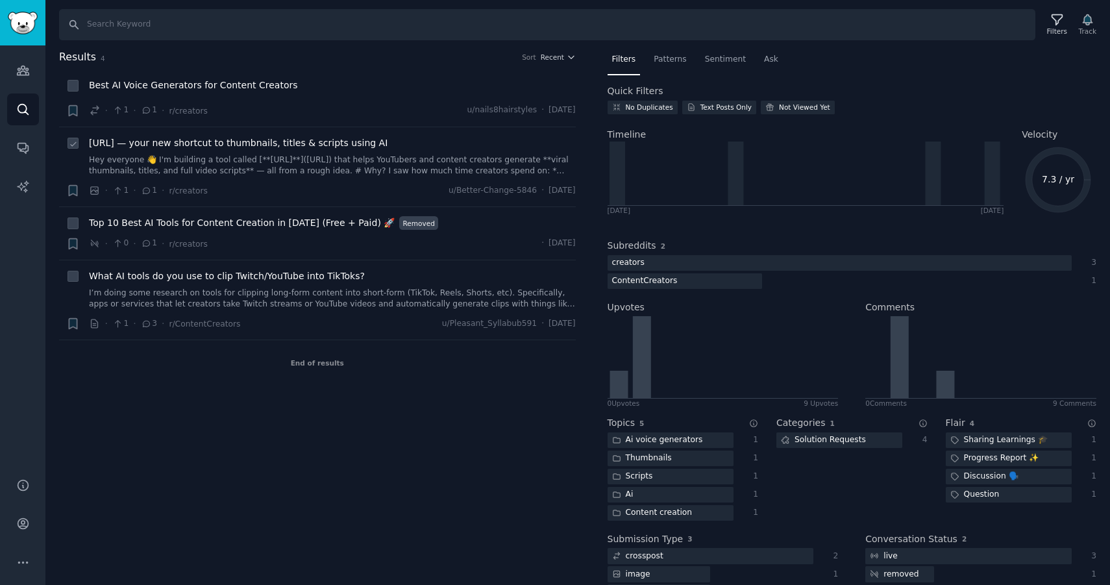
click at [306, 150] on div "CreatorFriendly.AI — your new shortcut to thumbnails, titles & scripts using AI…" at bounding box center [332, 156] width 487 height 41
click at [306, 136] on span "CreatorFriendly.AI — your new shortcut to thumbnails, titles & scripts using AI" at bounding box center [238, 143] width 299 height 14
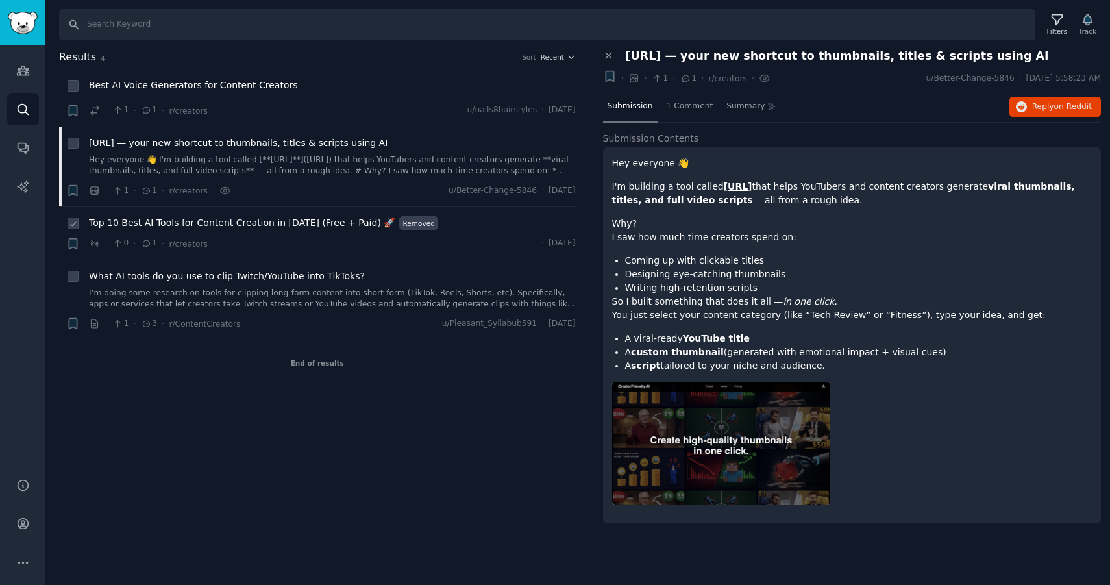
click at [242, 224] on span "Top 10 Best AI Tools for Content Creation in 2025 (Free + Paid) 🚀" at bounding box center [242, 223] width 306 height 14
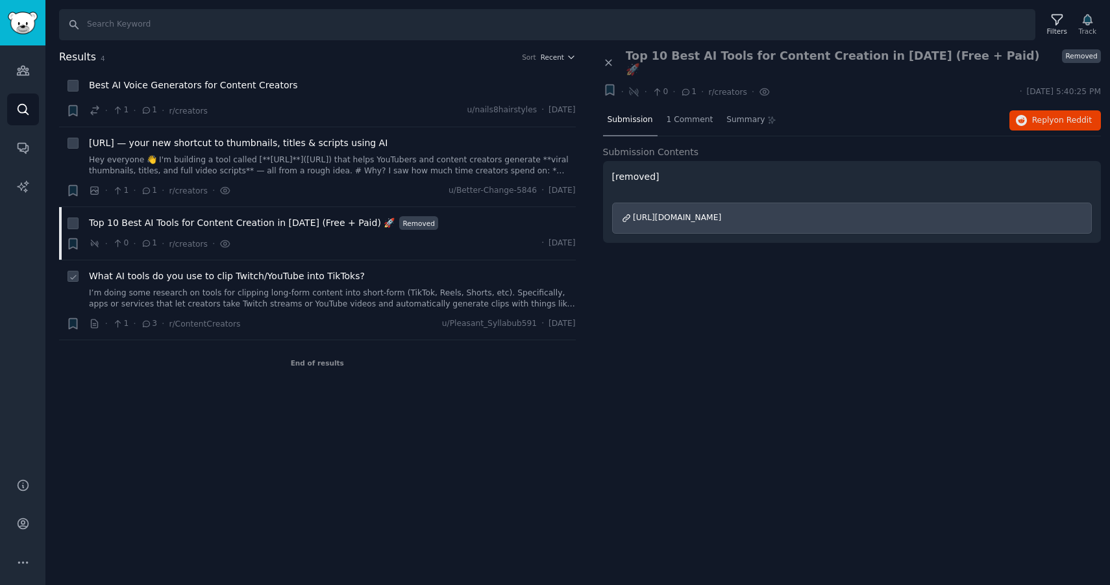
click at [266, 289] on link "I’m doing some research on tools for clipping long-form content into short-form…" at bounding box center [332, 299] width 487 height 23
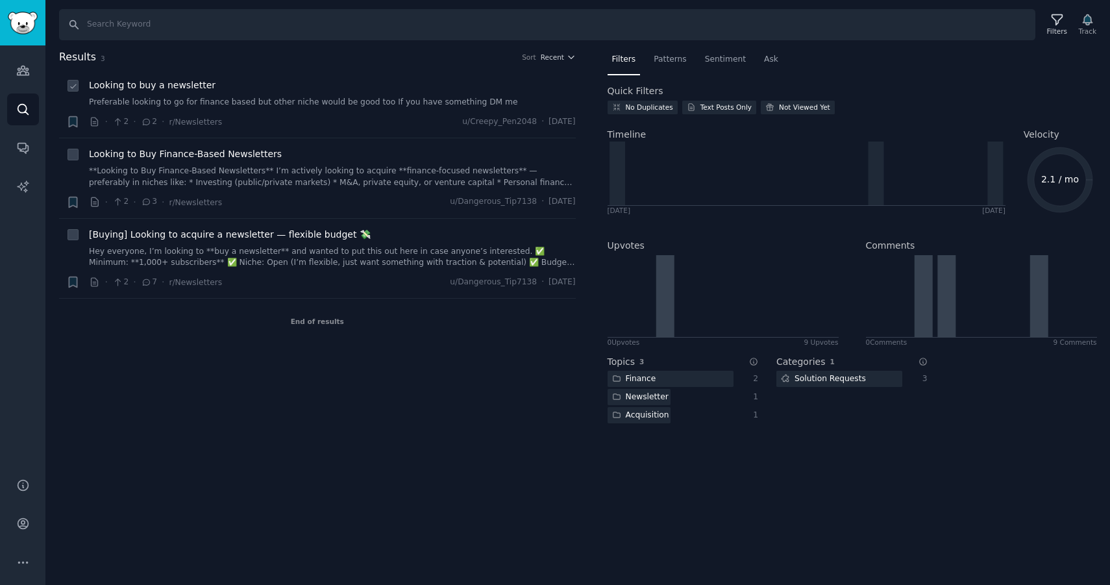
click at [341, 102] on link "Preferable looking to go for finance based but other niche would be good too If…" at bounding box center [332, 103] width 487 height 12
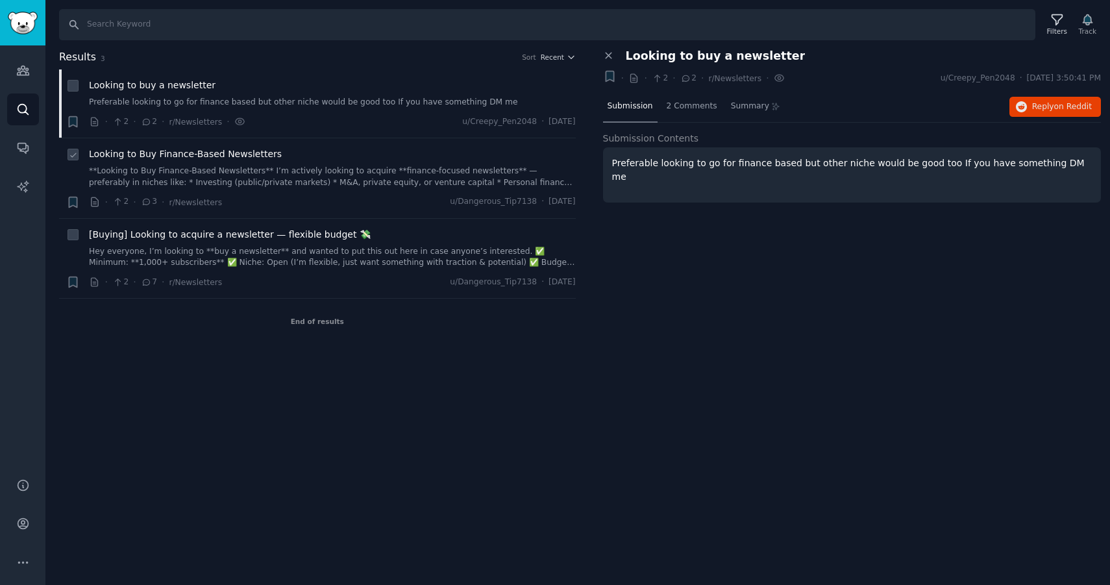
click at [373, 143] on li "+ Looking to Buy Finance-Based Newsletters **Looking to Buy Finance-Based Newsl…" at bounding box center [317, 178] width 517 height 80
click at [375, 169] on link "**Looking to Buy Finance-Based Newsletters** I’m actively looking to acquire **…" at bounding box center [332, 177] width 487 height 23
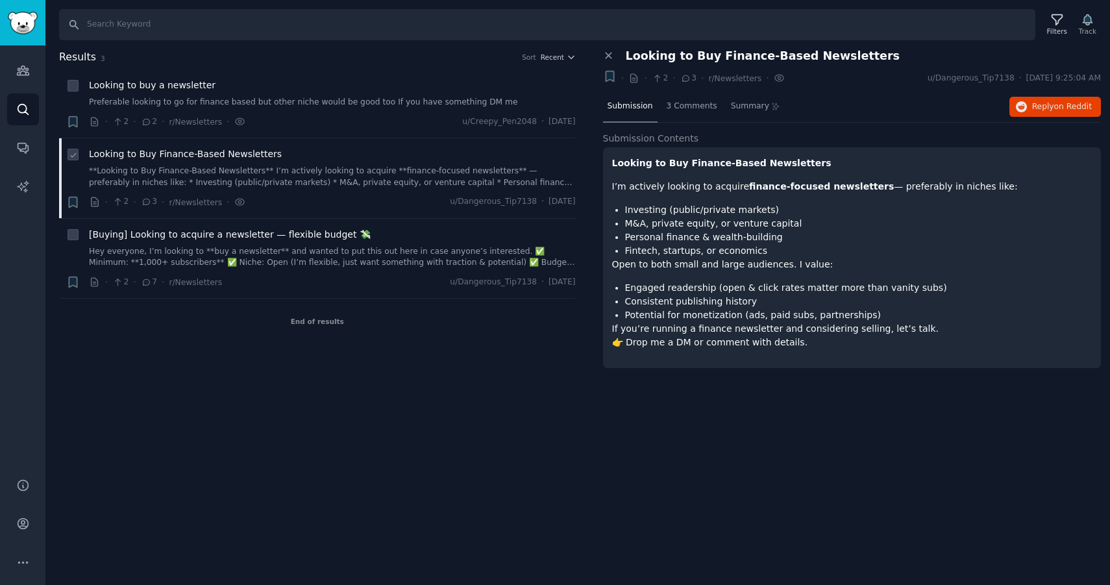
click at [369, 197] on div "· 2 · 3 · r/Newsletters · u/Dangerous_Tip7138 · Thu 9/4/2025" at bounding box center [332, 202] width 487 height 14
click at [369, 252] on link "Hey everyone, I’m looking to **buy a newsletter** and wanted to put this out he…" at bounding box center [332, 257] width 487 height 23
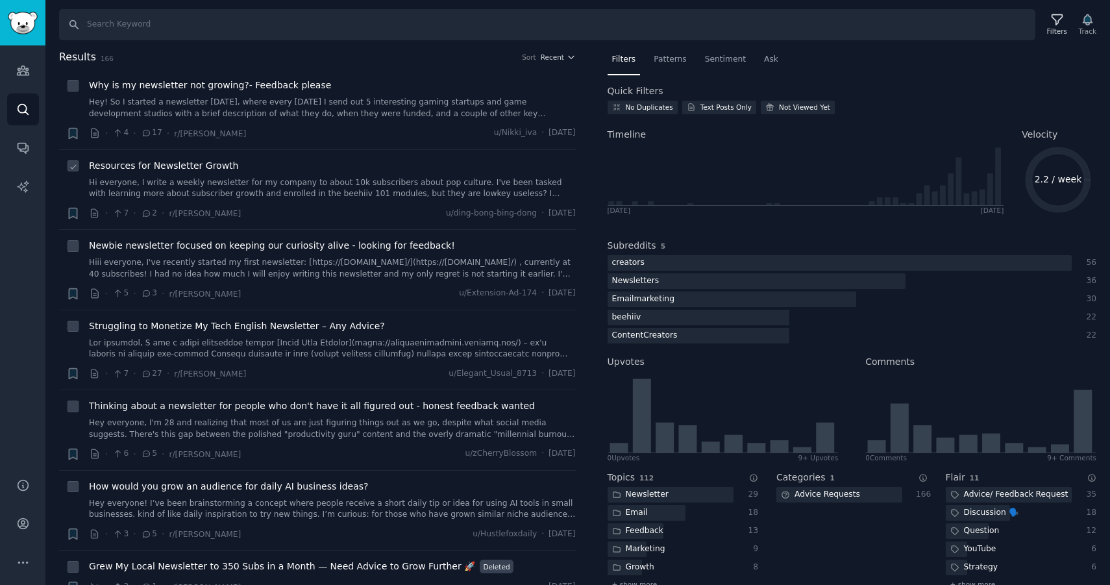
click at [266, 155] on li "+ Resources for Newsletter Growth Hi everyone, I write a weekly newsletter for …" at bounding box center [317, 190] width 517 height 80
click at [266, 164] on div "Resources for Newsletter Growth" at bounding box center [332, 166] width 487 height 14
click at [266, 193] on link "Hi everyone, I write a weekly newsletter for my company to about 10k subscriber…" at bounding box center [332, 188] width 487 height 23
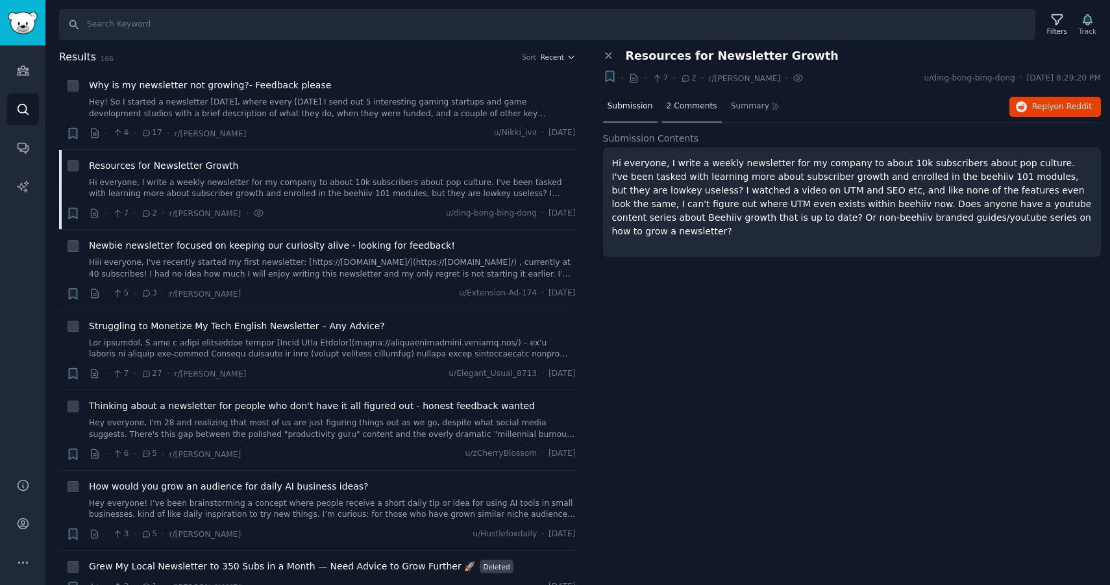
click at [691, 104] on span "2 Comments" at bounding box center [692, 107] width 51 height 12
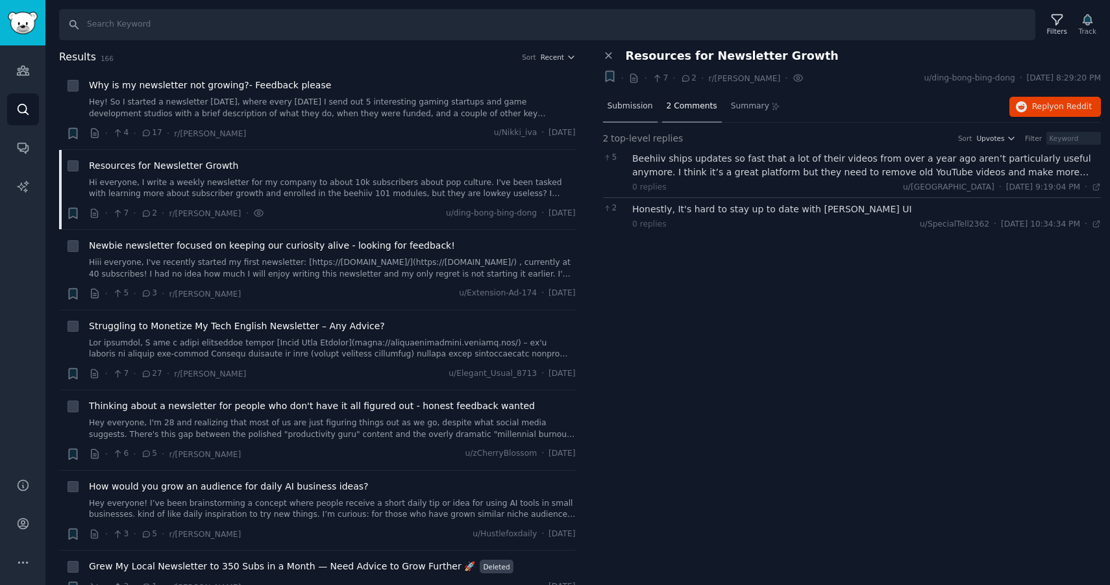
click at [630, 106] on span "Submission" at bounding box center [630, 107] width 45 height 12
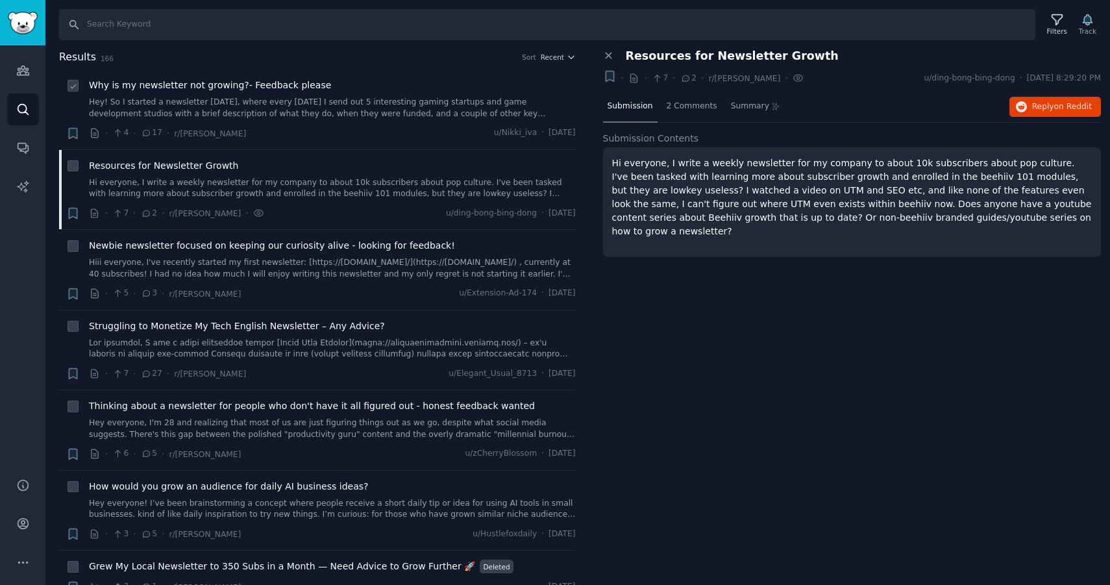
click at [321, 125] on div "Why is my newsletter not growing?- Feedback please Hey! So I started a newslett…" at bounding box center [332, 110] width 487 height 62
click at [319, 92] on div "Why is my newsletter not growing?- Feedback please Hey! So I started a newslett…" at bounding box center [332, 99] width 487 height 41
click at [250, 101] on link "Hey! So I started a newsletter [DATE], where every [DATE] I send out 5 interest…" at bounding box center [332, 108] width 487 height 23
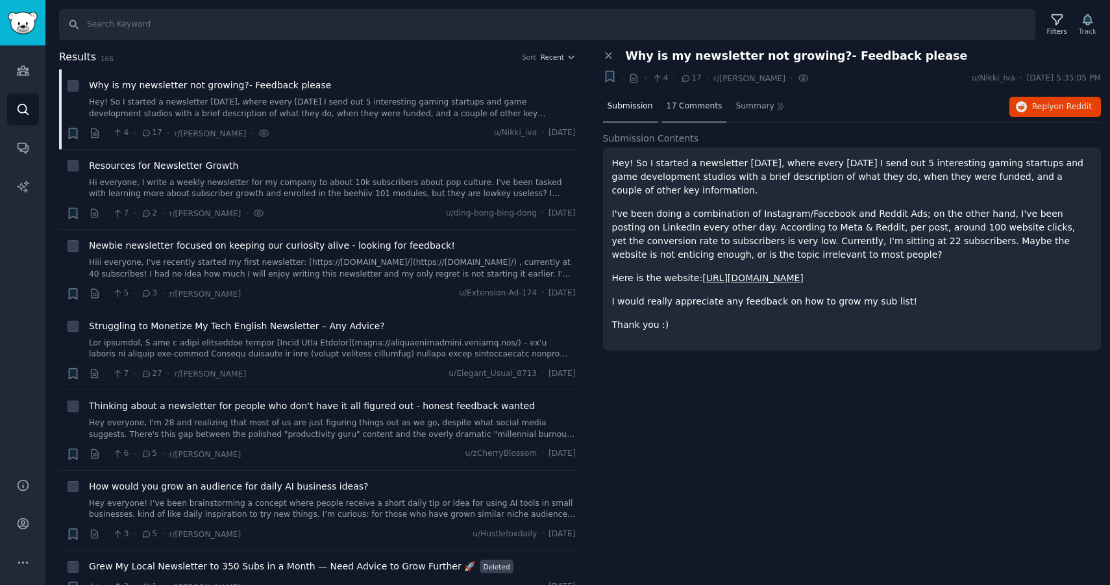
click at [704, 104] on span "17 Comments" at bounding box center [695, 107] width 56 height 12
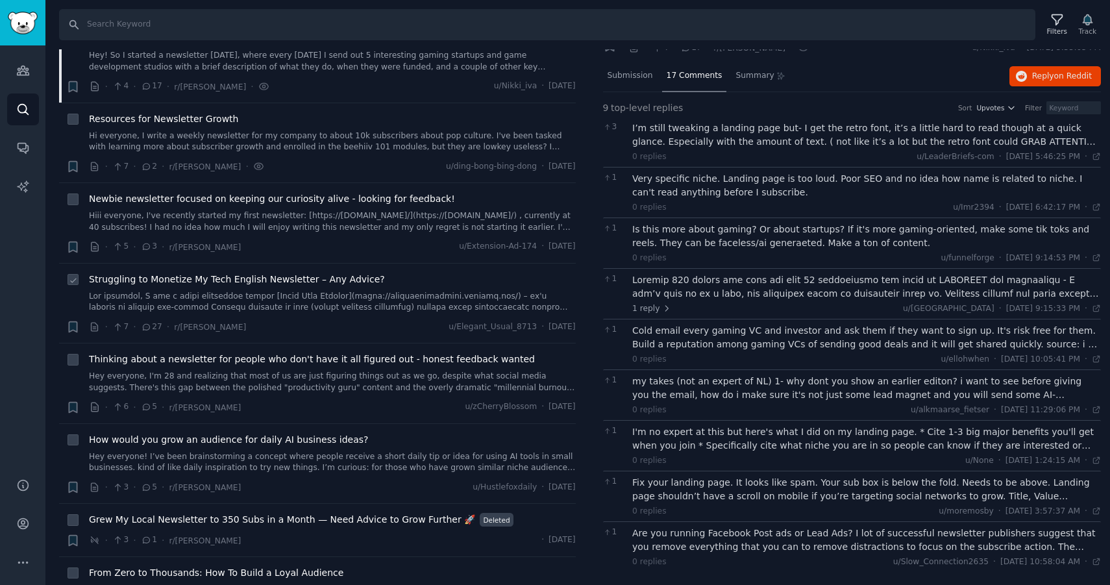
scroll to position [49, 0]
click at [273, 438] on span "How would you grow an audience for daily AI business ideas?" at bounding box center [228, 438] width 279 height 14
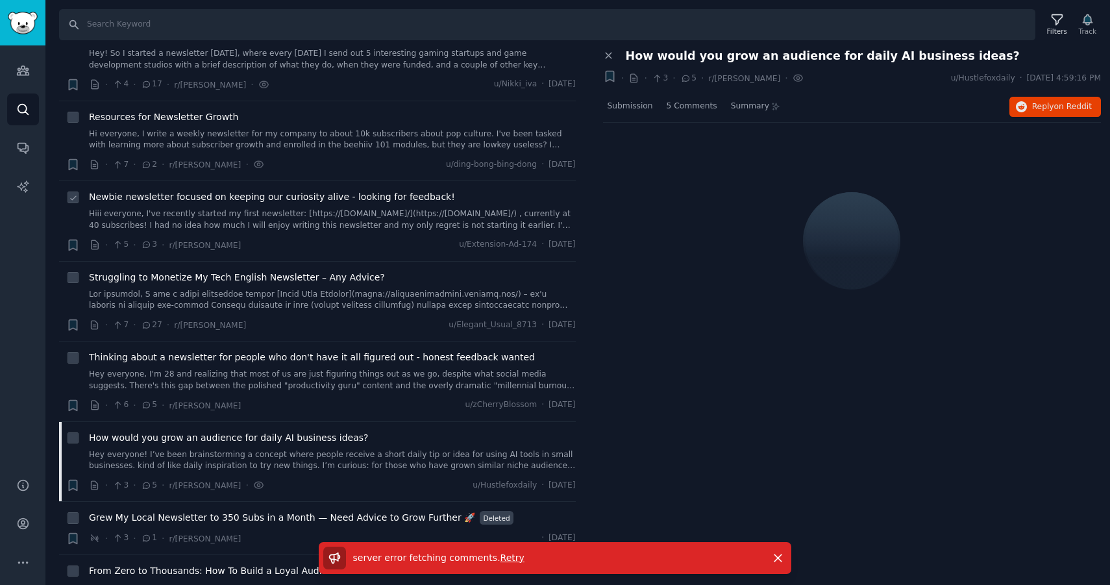
click at [226, 225] on link "Hiii everyone, I've recently started my first newsletter: [https://[DOMAIN_NAME…" at bounding box center [332, 219] width 487 height 23
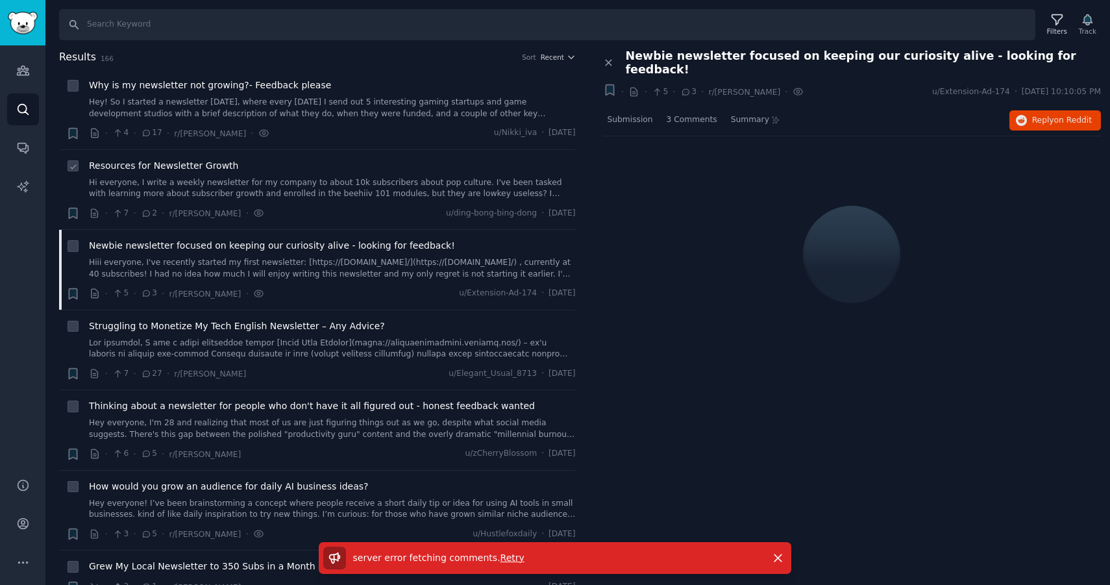
click at [234, 190] on link "Hi everyone, I write a weekly newsletter for my company to about 10k subscriber…" at bounding box center [332, 188] width 487 height 23
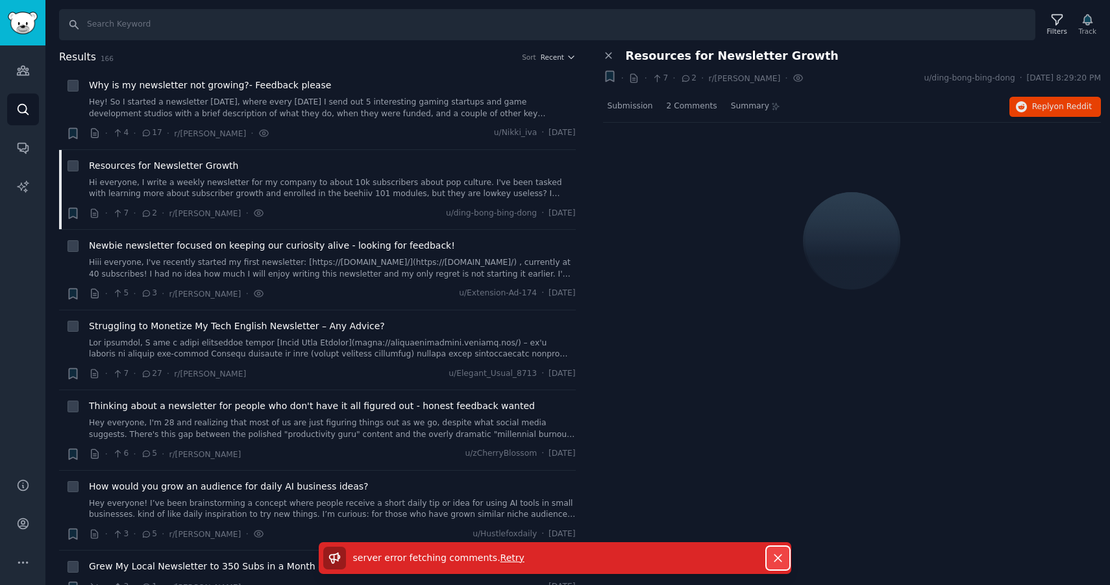
click at [778, 561] on icon "button" at bounding box center [778, 558] width 14 height 14
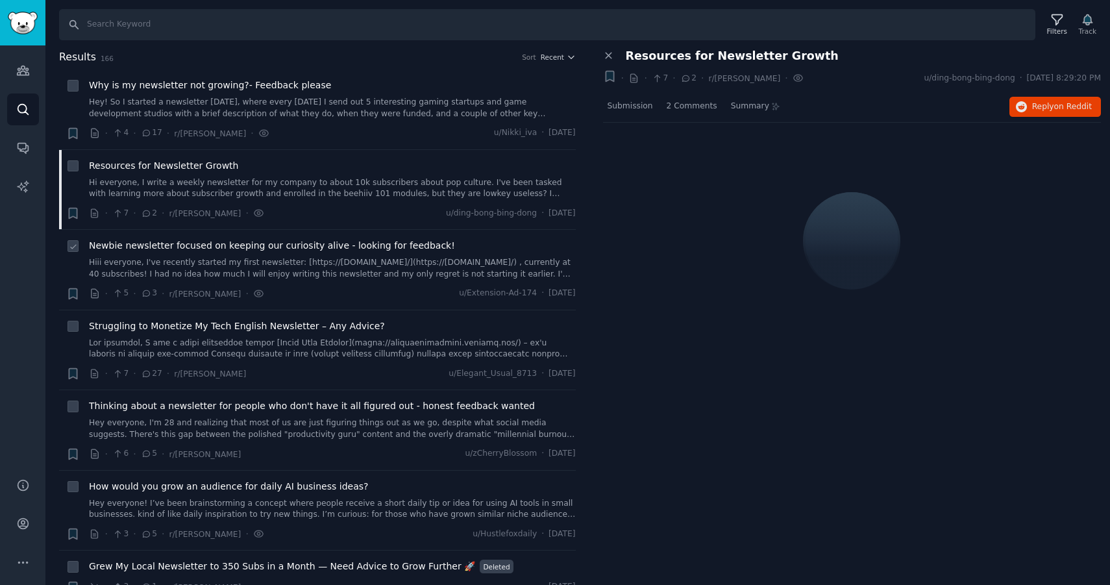
click at [237, 240] on span "Newbie newsletter focused on keeping our curiosity alive - looking for feedback!" at bounding box center [272, 246] width 366 height 14
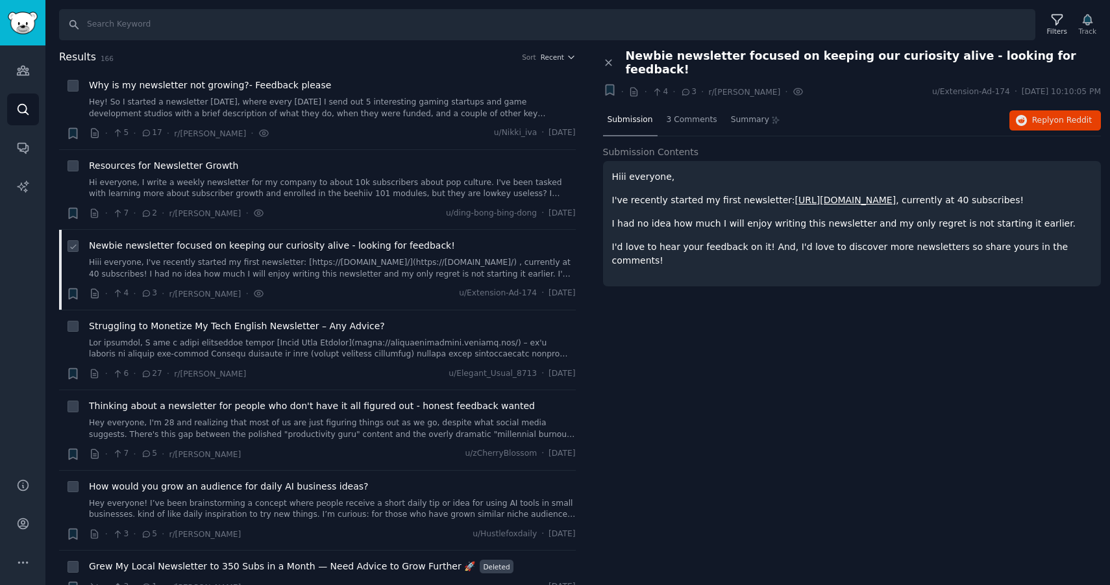
click at [323, 258] on link "Hiii everyone, I've recently started my first newsletter: [https://[DOMAIN_NAME…" at bounding box center [332, 268] width 487 height 23
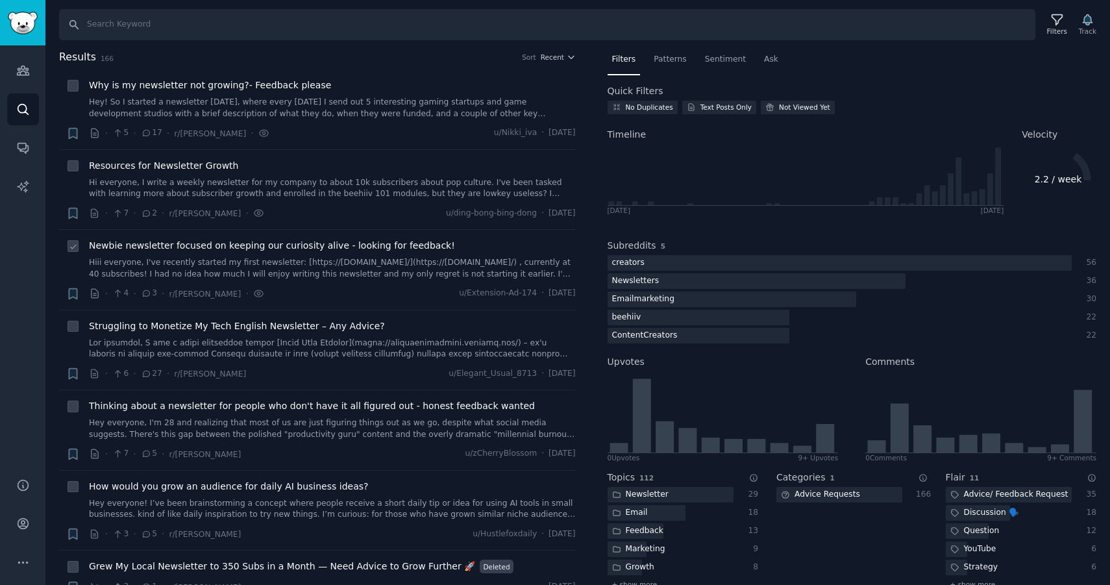
click at [288, 254] on div "Newbie newsletter focused on keeping our curiosity alive - looking for feedback…" at bounding box center [332, 259] width 487 height 41
click at [277, 262] on link "Hiii everyone, I've recently started my first newsletter: [https://[DOMAIN_NAME…" at bounding box center [332, 268] width 487 height 23
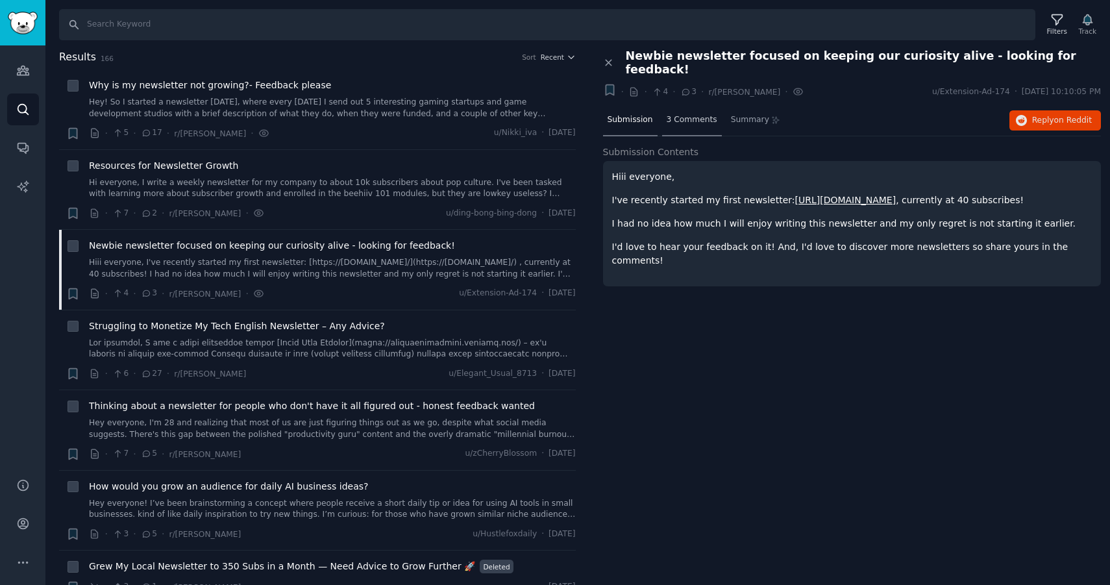
click at [690, 114] on span "3 Comments" at bounding box center [692, 120] width 51 height 12
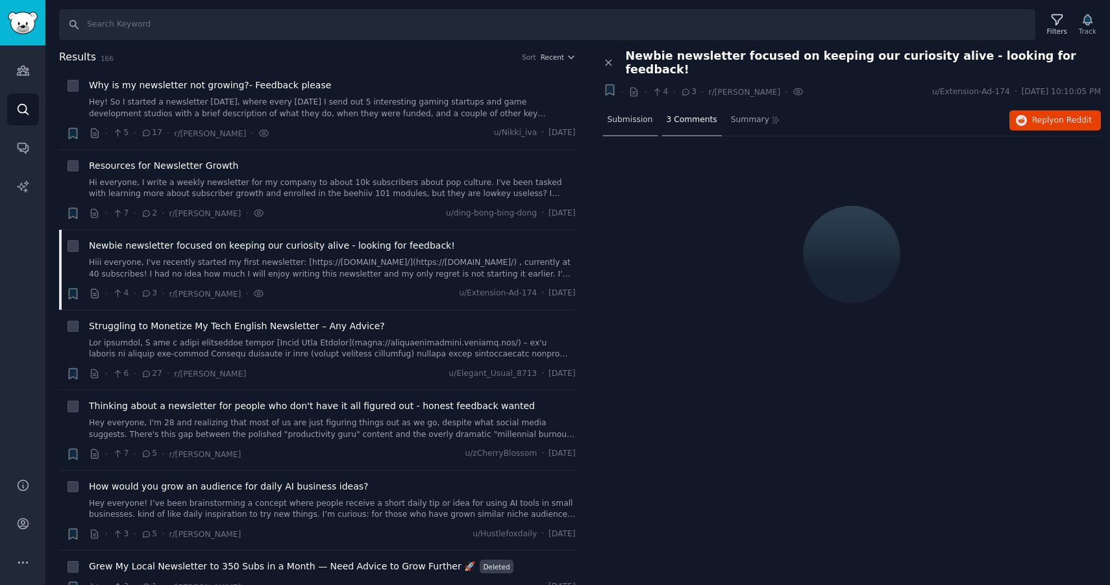
click at [630, 114] on span "Submission" at bounding box center [630, 120] width 45 height 12
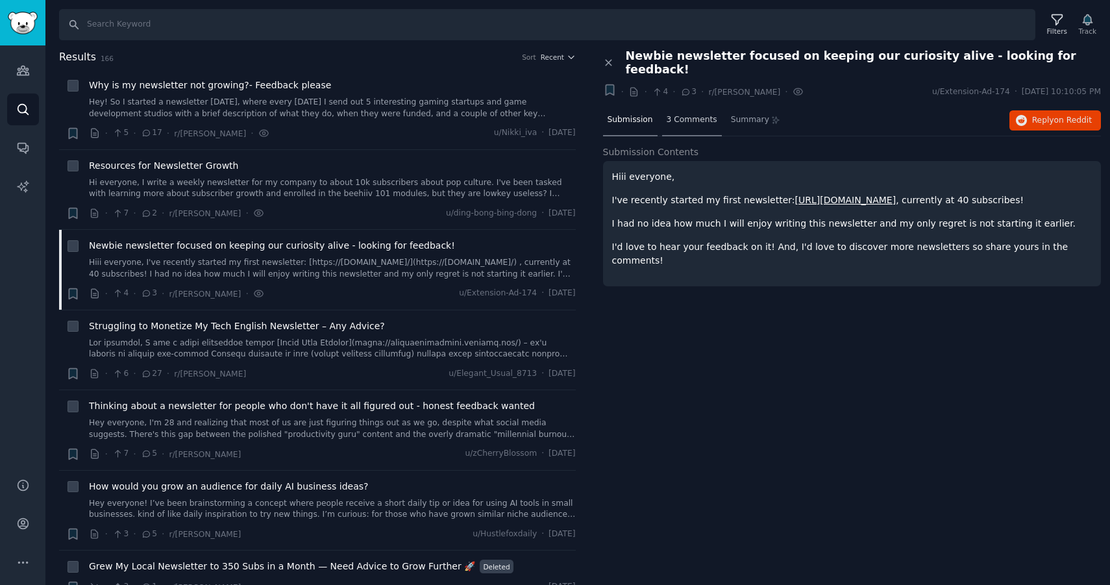
click at [680, 113] on div "3 Comments" at bounding box center [692, 120] width 60 height 31
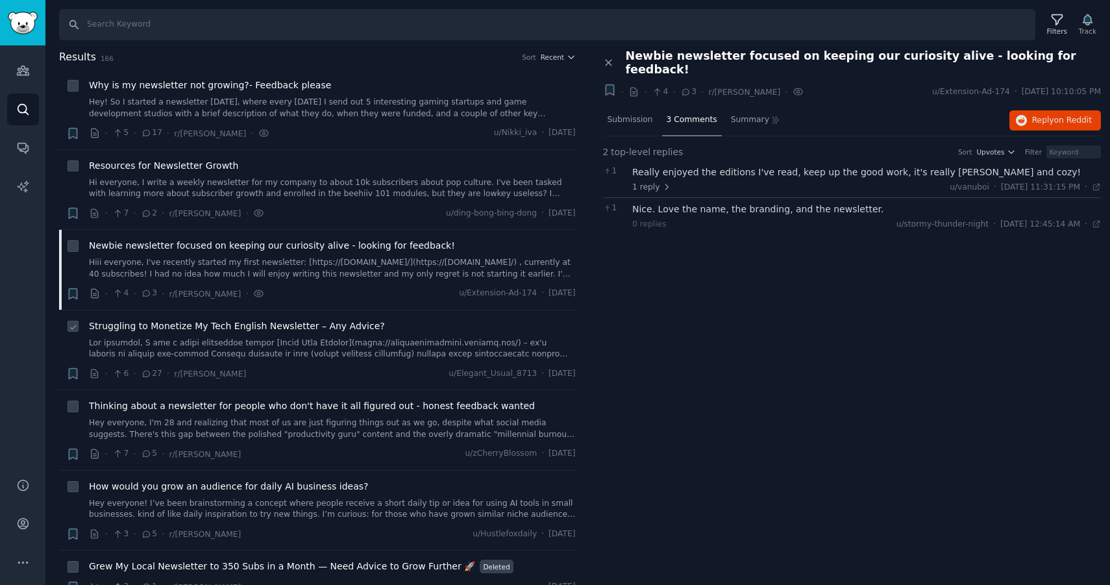
click at [254, 344] on link at bounding box center [332, 349] width 487 height 23
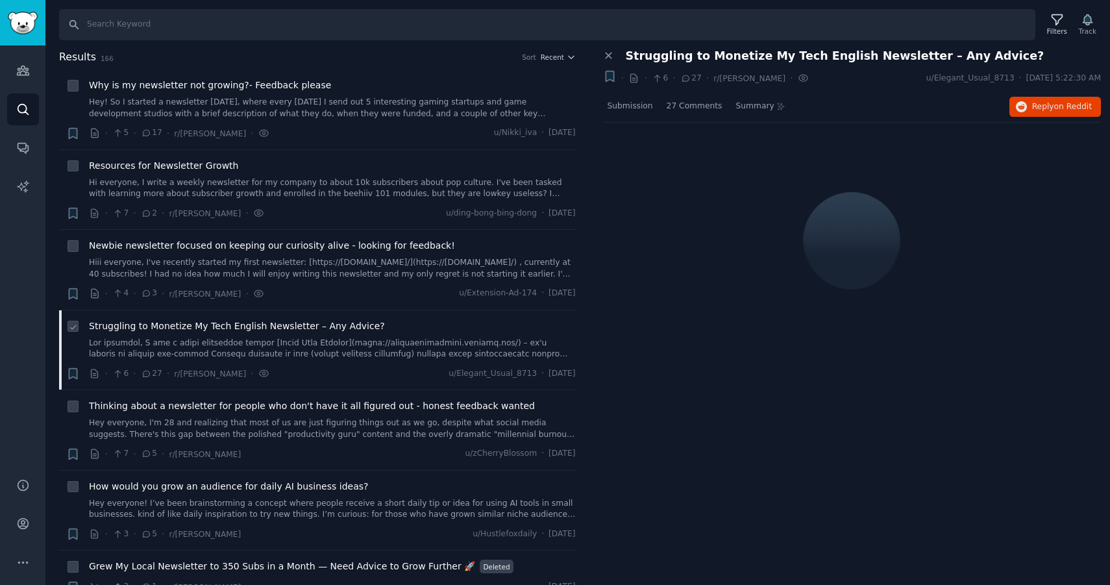
scroll to position [86, 0]
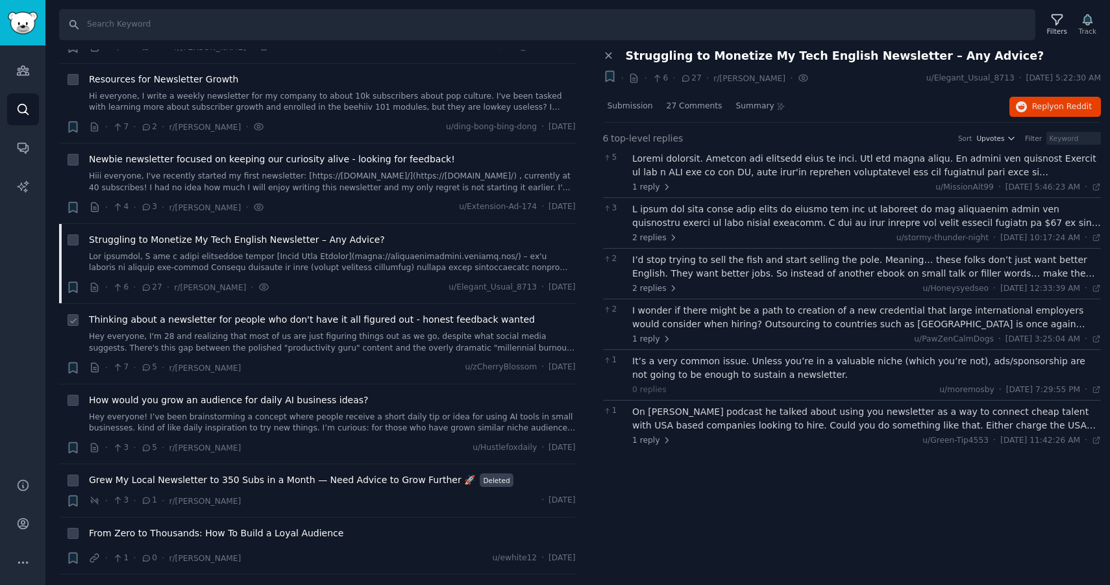
click at [251, 343] on link "Hey everyone, I'm 28 and realizing that most of us are just figuring things out…" at bounding box center [332, 342] width 487 height 23
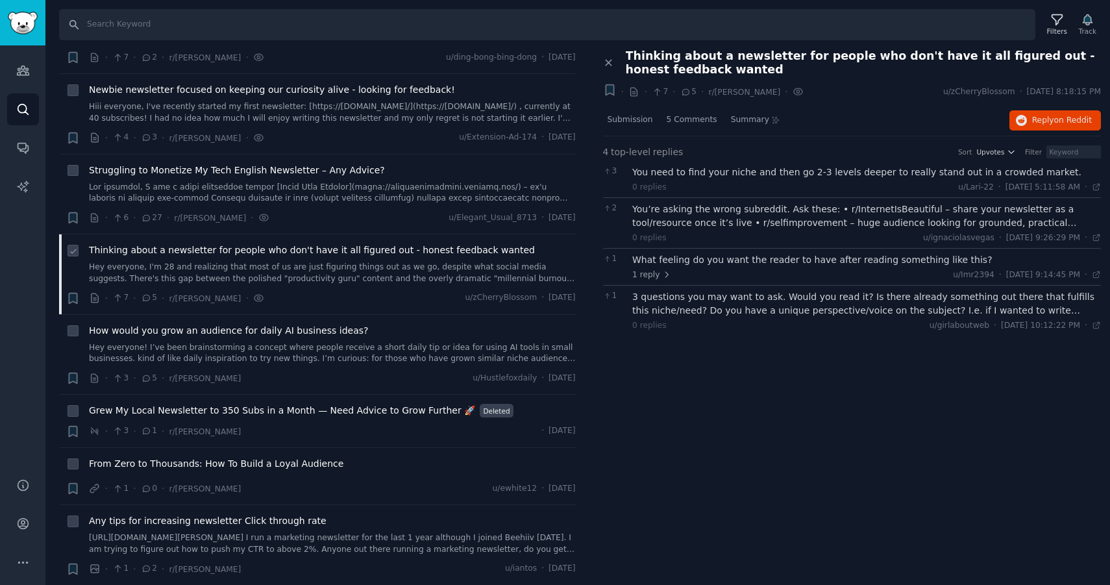
scroll to position [162, 0]
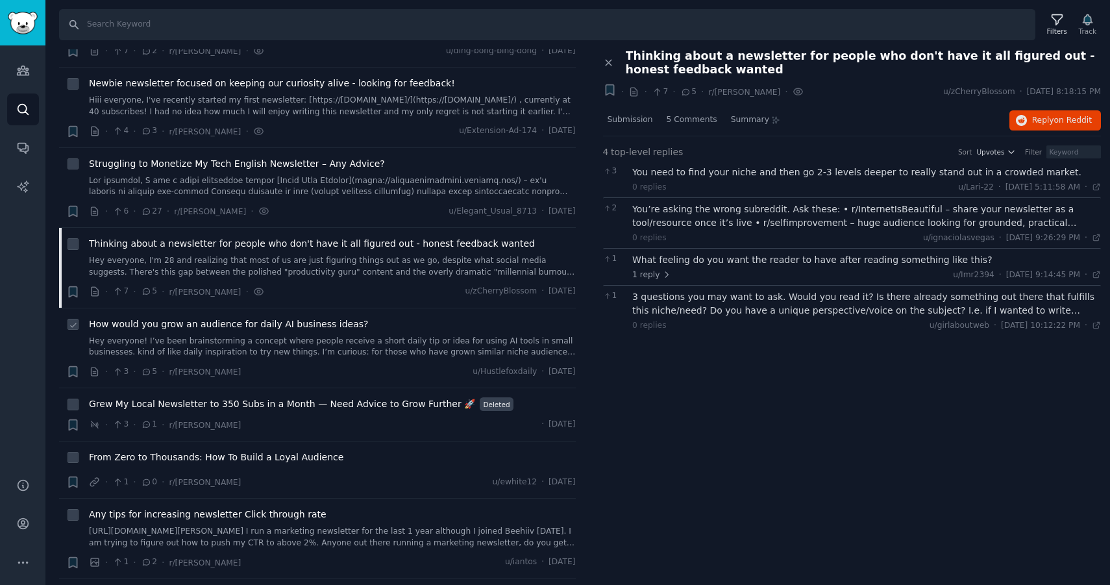
click at [243, 350] on link "Hey everyone! I’ve been brainstorming a concept where people receive a short da…" at bounding box center [332, 347] width 487 height 23
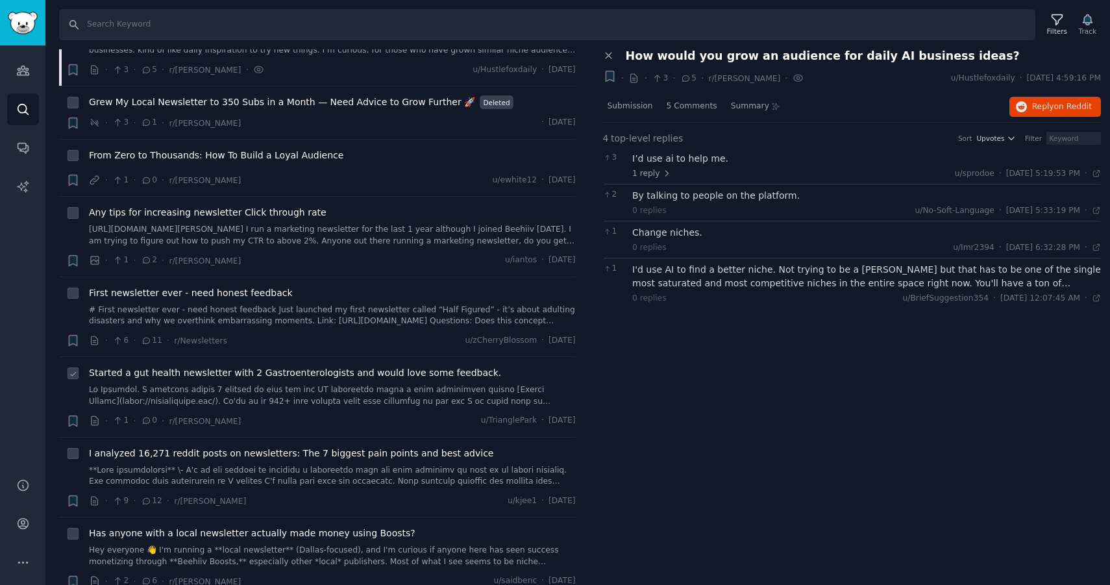
scroll to position [470, 0]
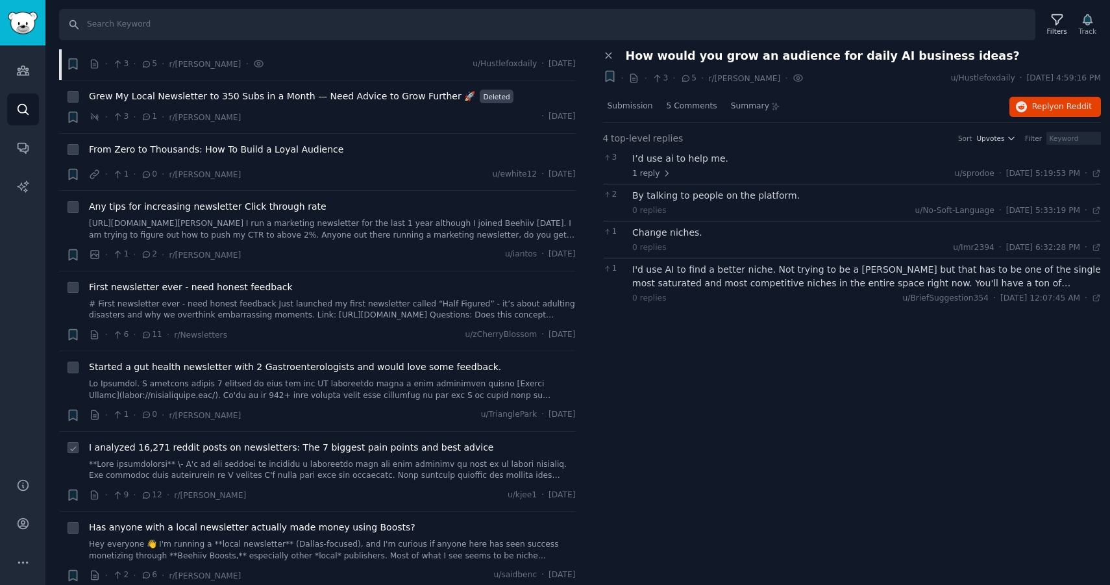
click at [231, 472] on link at bounding box center [332, 470] width 487 height 23
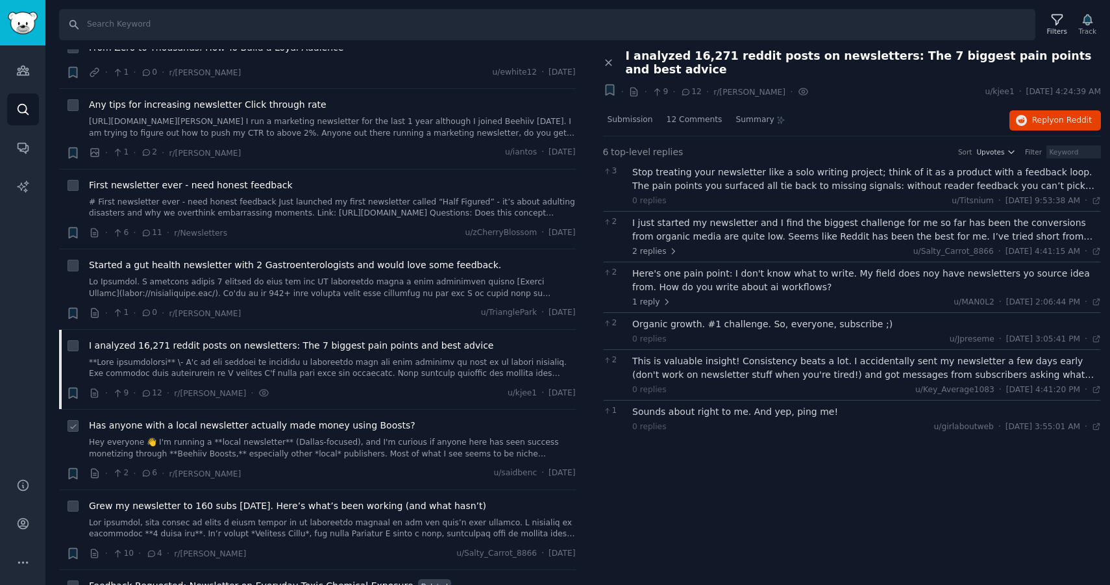
scroll to position [797, 0]
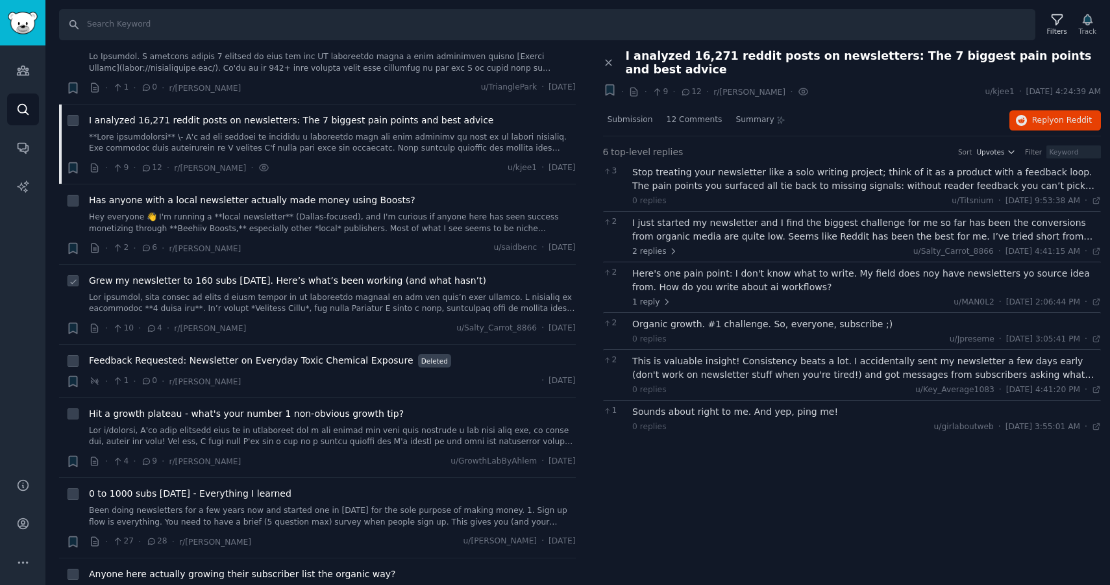
click at [299, 304] on link at bounding box center [332, 303] width 487 height 23
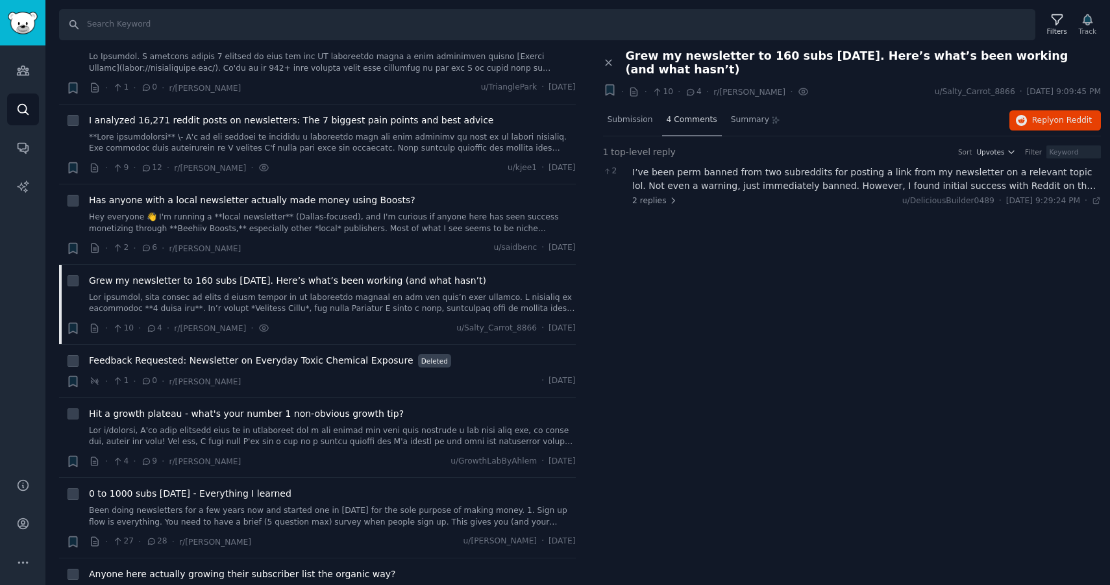
click at [681, 124] on span "4 Comments" at bounding box center [692, 120] width 51 height 12
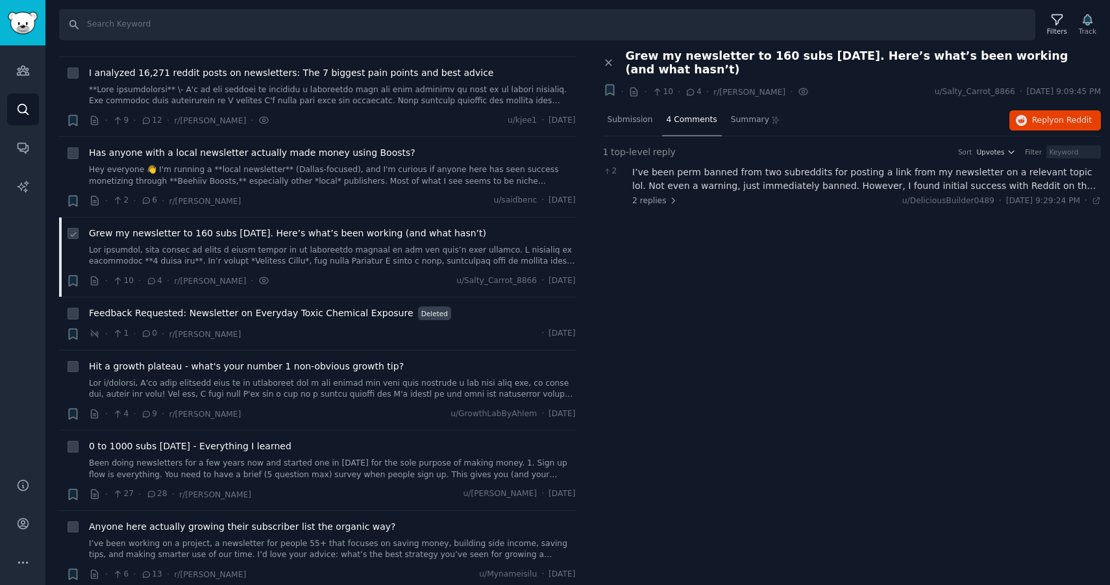
scroll to position [851, 0]
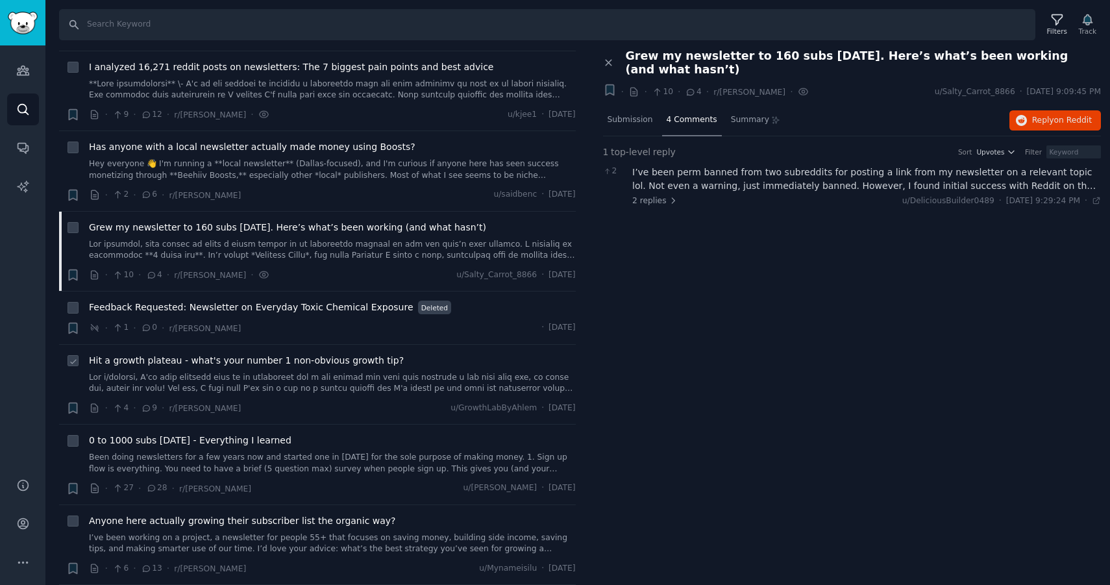
click at [316, 374] on link at bounding box center [332, 383] width 487 height 23
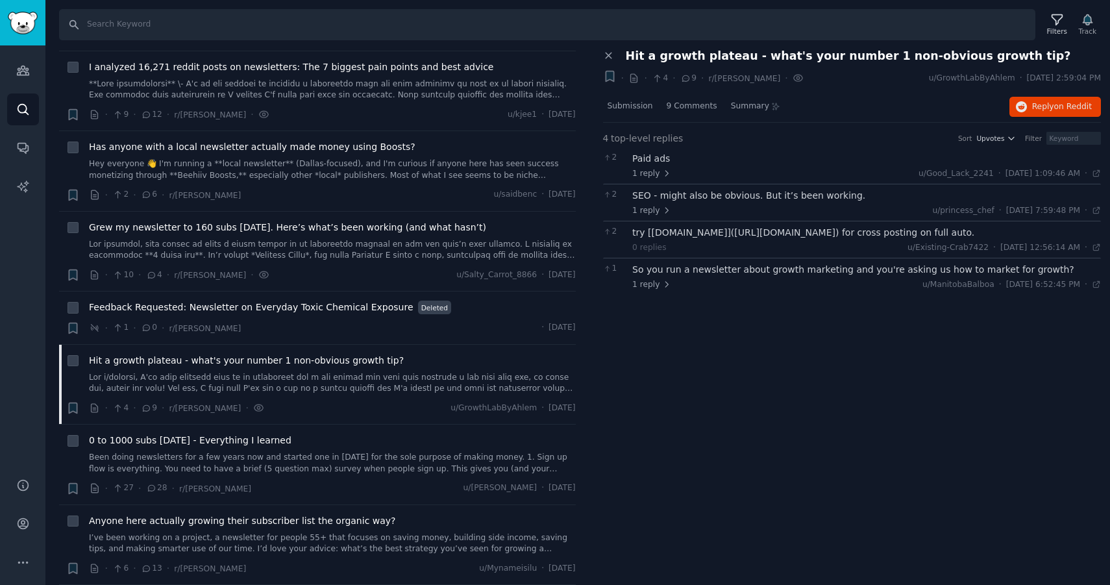
click at [770, 193] on div "SEO - might also be obvious. But it’s been working." at bounding box center [866, 196] width 469 height 14
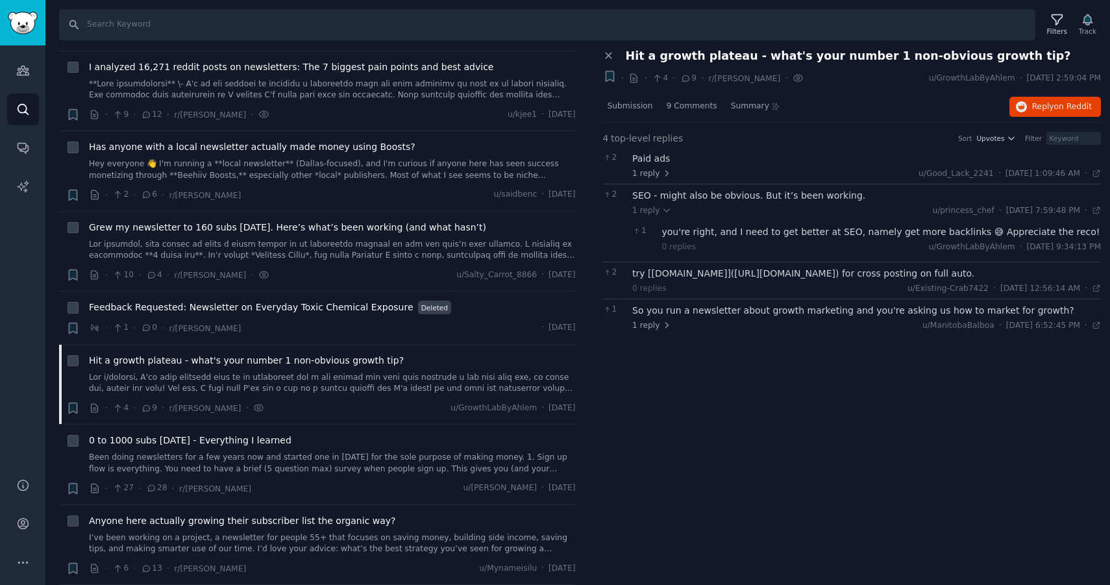
click at [755, 231] on div "you're right, and I need to get better at SEO, namely get more backlinks 😅 Appr…" at bounding box center [882, 232] width 440 height 14
click at [758, 199] on div "SEO - might also be obvious. But it’s been working." at bounding box center [866, 196] width 469 height 14
click at [245, 469] on link "Been doing newsletters for a few years now and started one in [DATE] for the so…" at bounding box center [332, 463] width 487 height 23
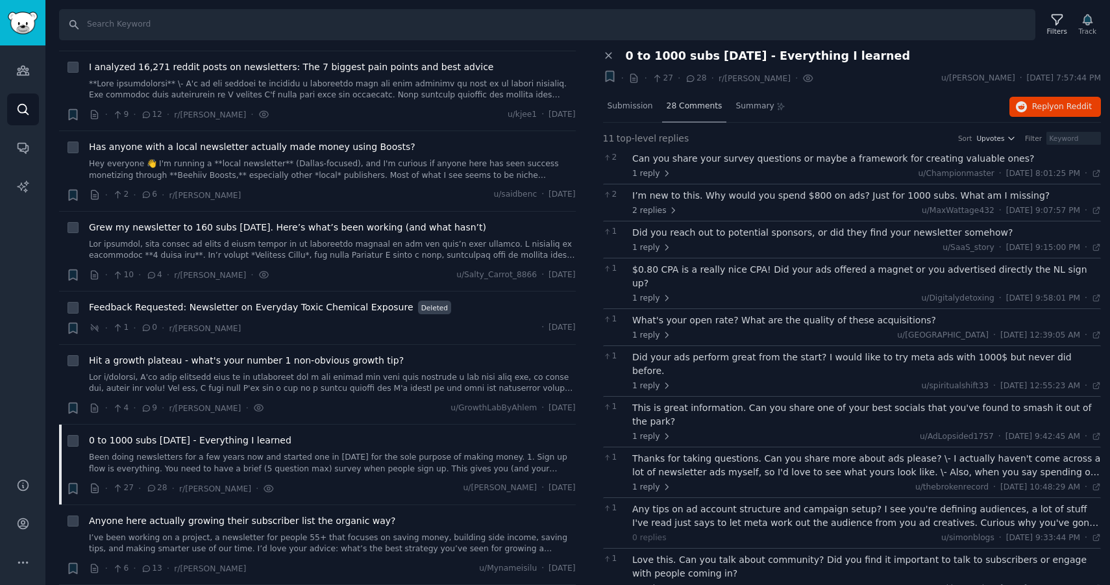
click at [695, 109] on span "28 Comments" at bounding box center [695, 107] width 56 height 12
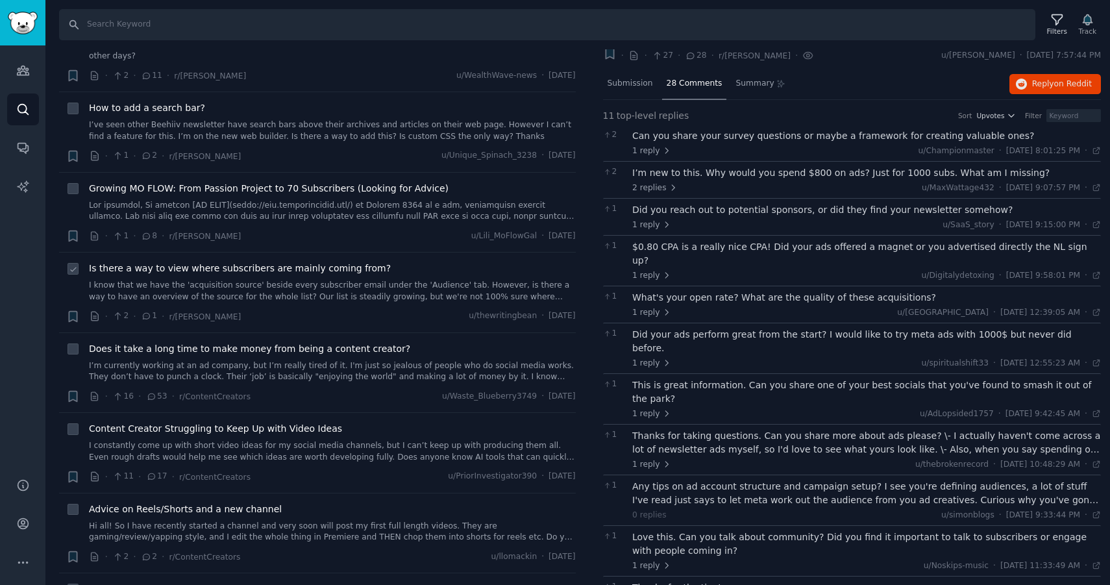
scroll to position [1404, 0]
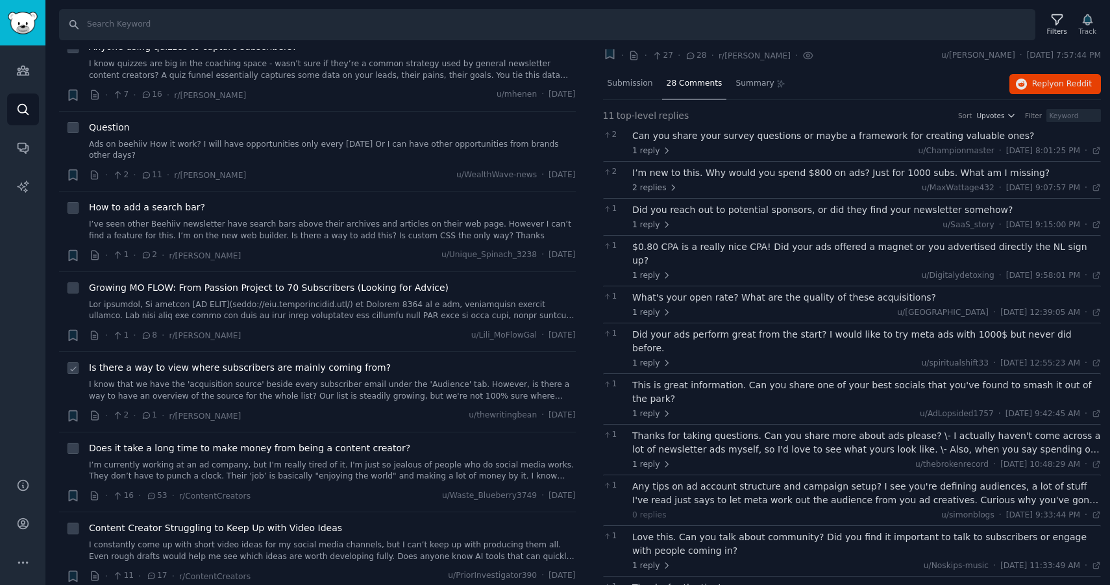
click at [267, 381] on link "I know that we have the 'acquisition source' beside every subscriber email unde…" at bounding box center [332, 390] width 487 height 23
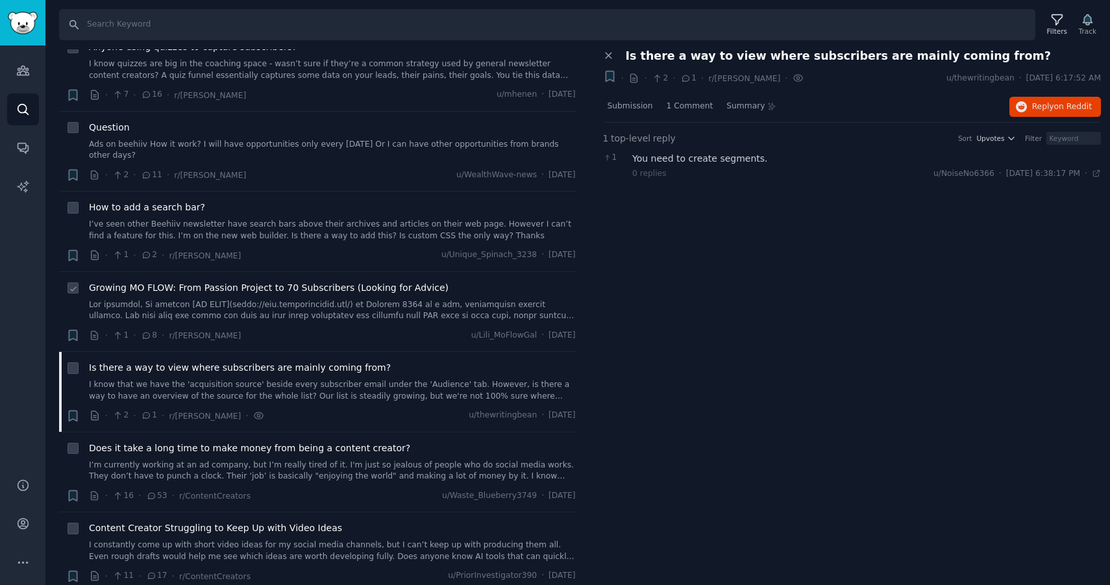
click at [242, 318] on link at bounding box center [332, 310] width 487 height 23
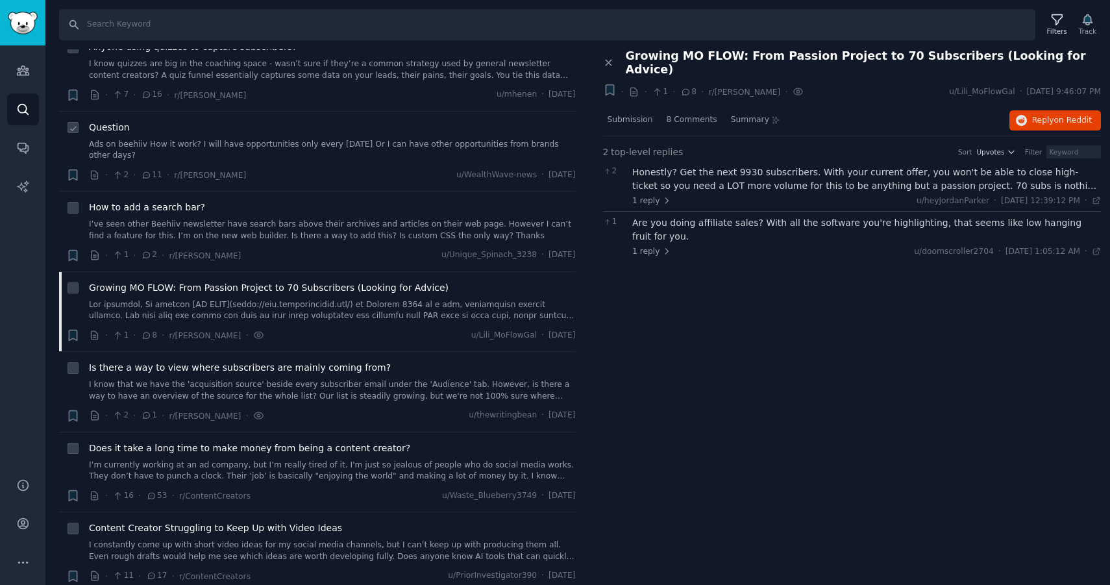
click at [199, 155] on link "Ads on beehiiv How it work? I will have opportunities only every [DATE] Or I ca…" at bounding box center [332, 150] width 487 height 23
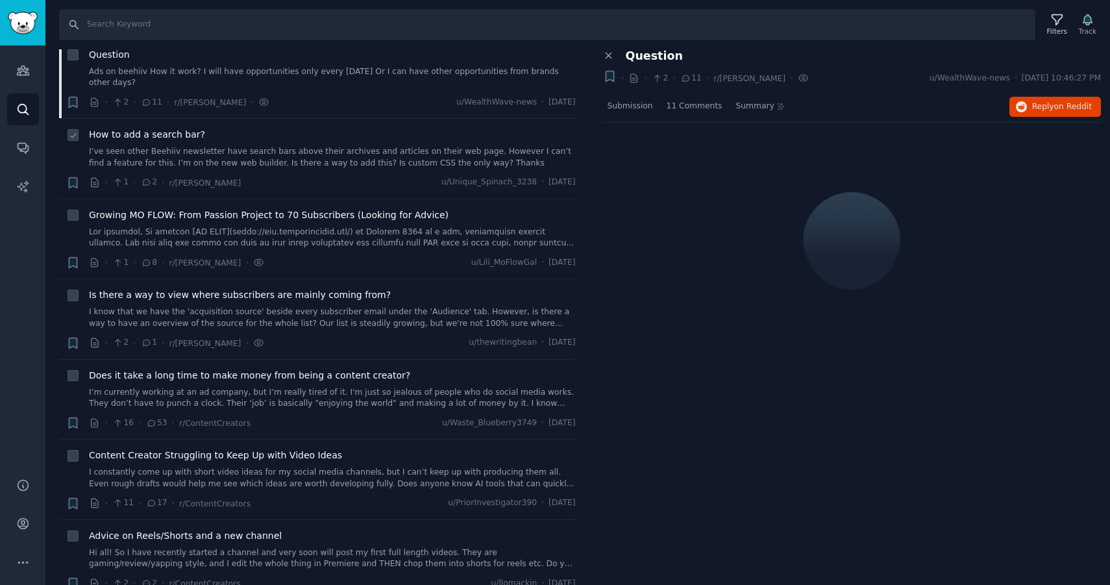
scroll to position [1547, 0]
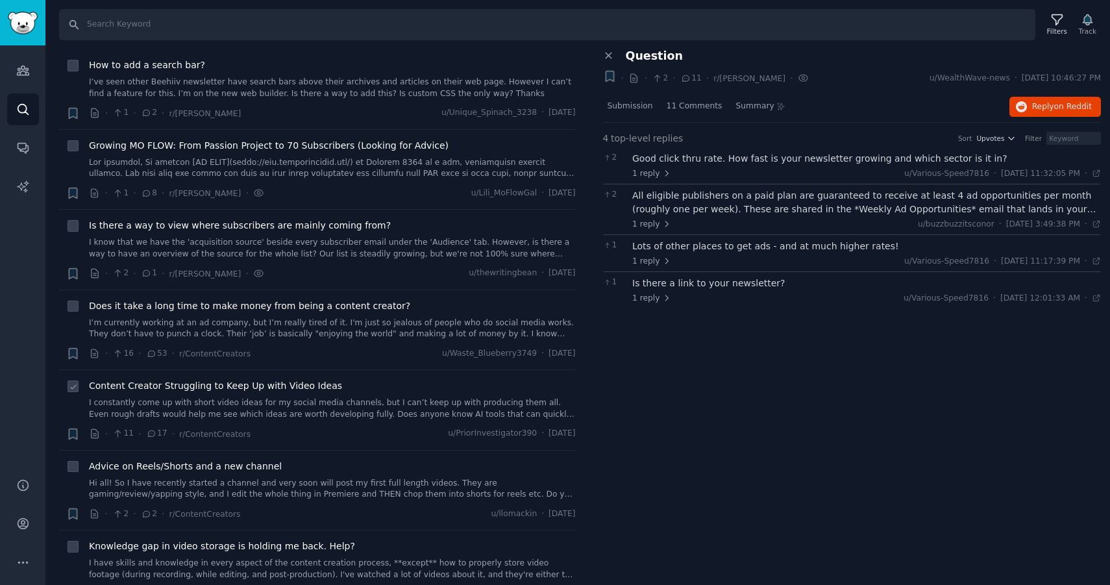
click at [232, 402] on link "I constantly come up with short video ideas for my social media channels, but I…" at bounding box center [332, 408] width 487 height 23
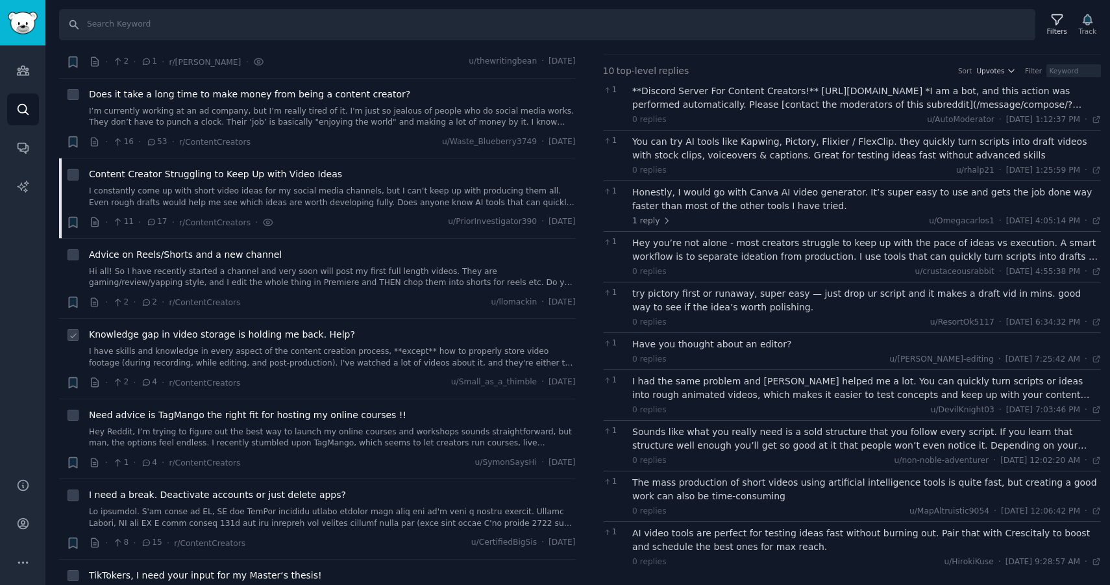
scroll to position [1880, 0]
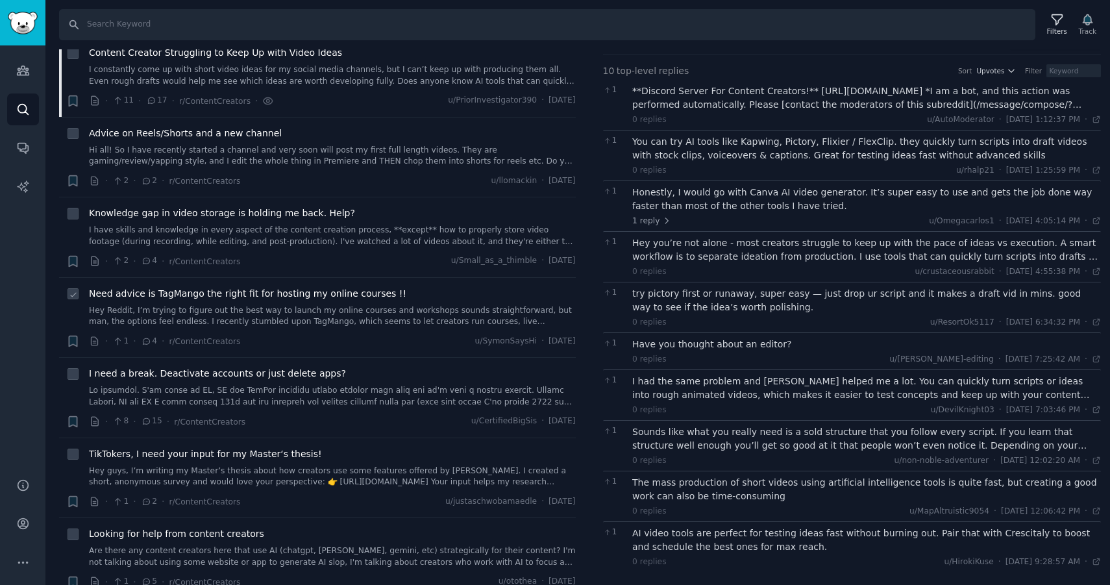
click at [218, 307] on link "Hey Reddit, I’m trying to figure out the best way to launch my online courses a…" at bounding box center [332, 316] width 487 height 23
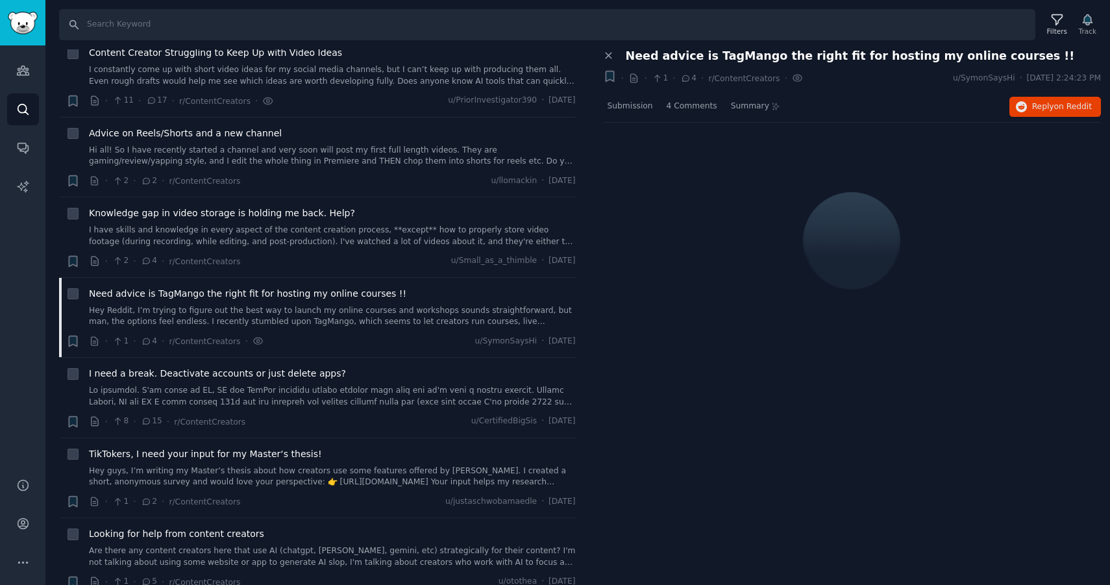
click at [724, 56] on span "Need advice is TagMango the right fit for hosting my online courses !!" at bounding box center [850, 56] width 449 height 14
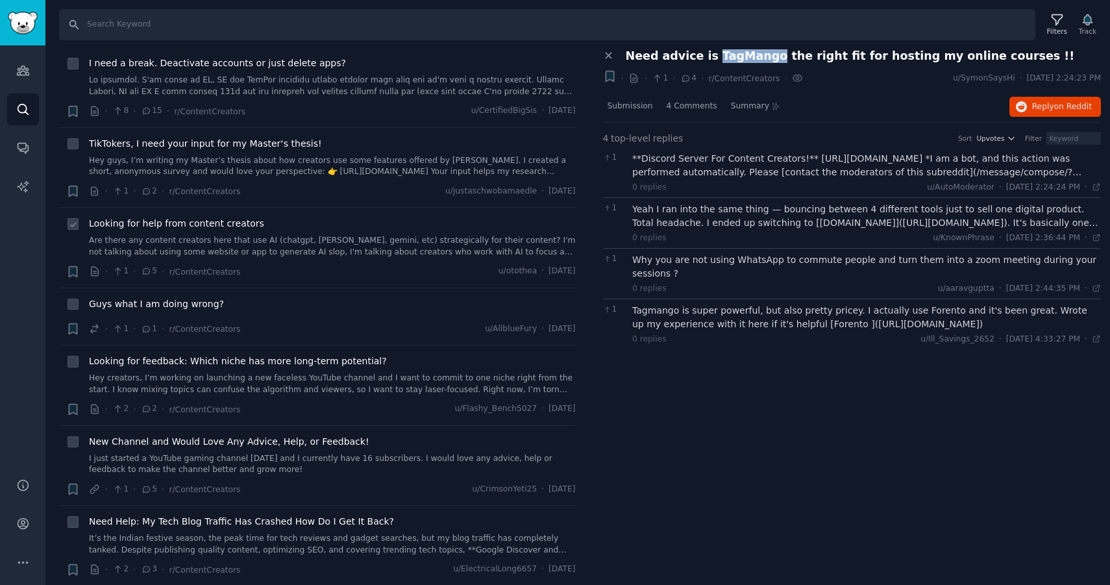
scroll to position [2191, 0]
click at [269, 238] on link "Are there any content creators here that use AI (chatgpt, [PERSON_NAME], gemini…" at bounding box center [332, 245] width 487 height 23
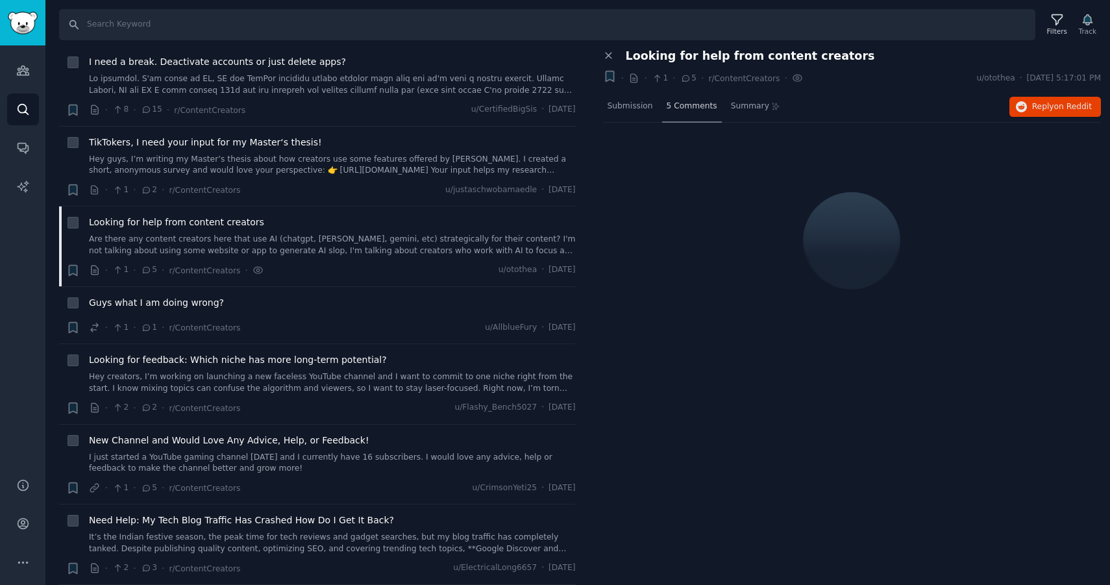
click at [691, 113] on div "5 Comments" at bounding box center [692, 107] width 60 height 31
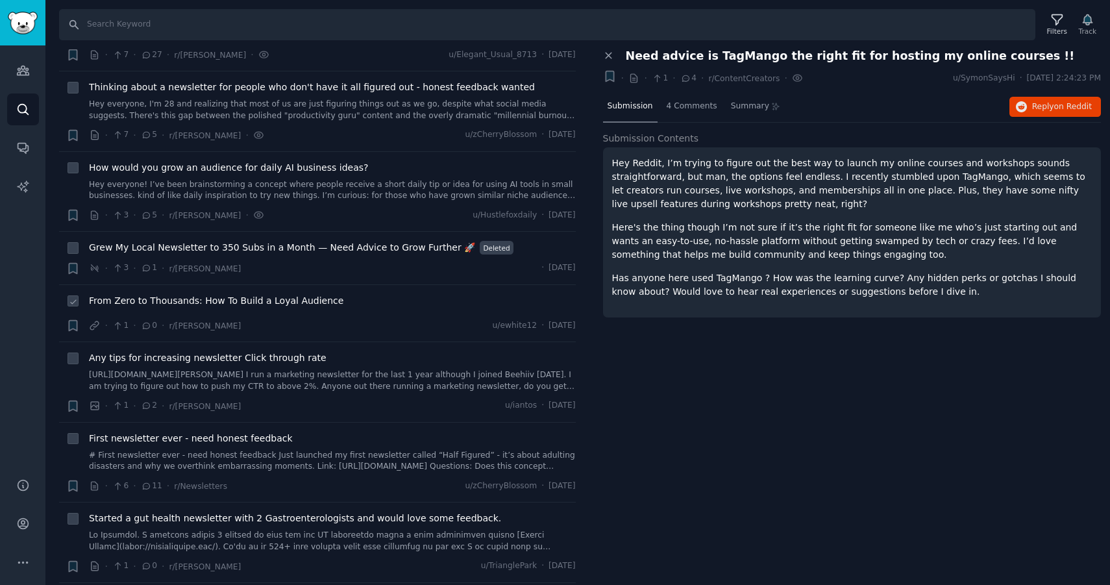
scroll to position [377, 0]
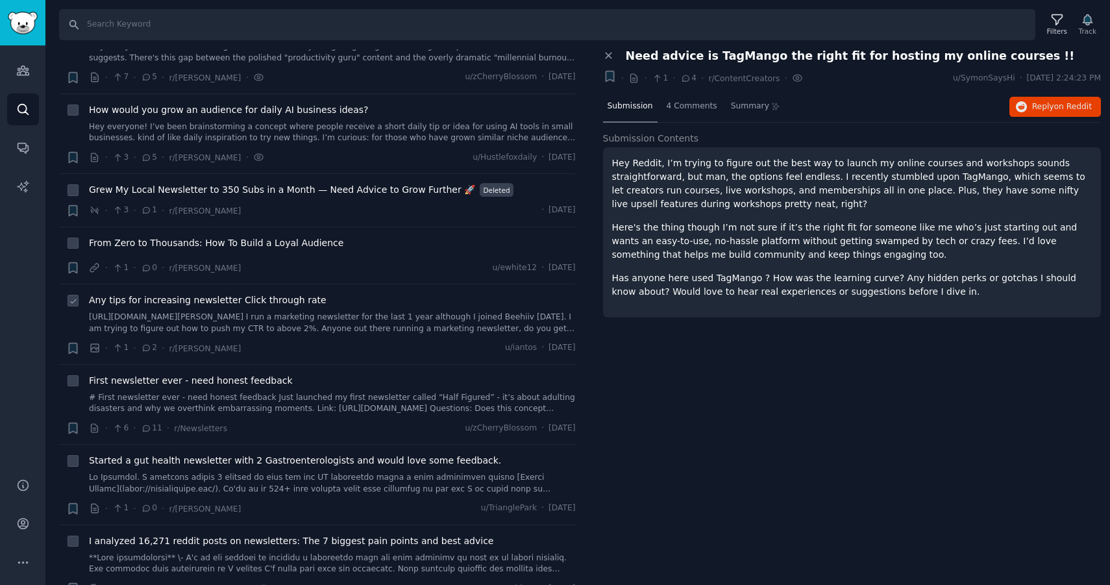
click at [295, 321] on link "[URL][DOMAIN_NAME][PERSON_NAME] I run a marketing newsletter for the last 1 yea…" at bounding box center [332, 323] width 487 height 23
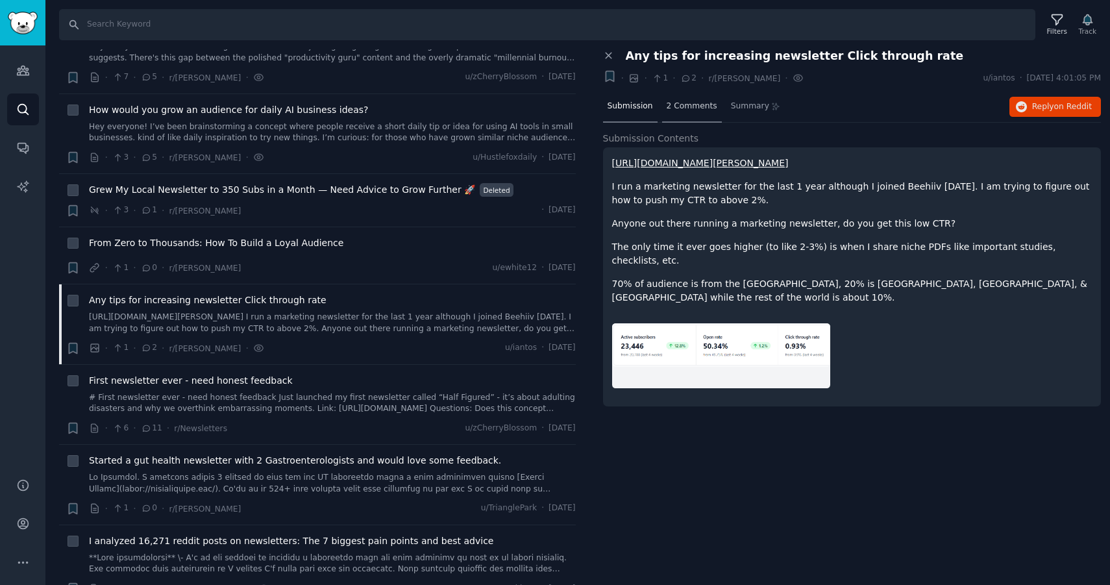
click at [706, 105] on span "2 Comments" at bounding box center [692, 107] width 51 height 12
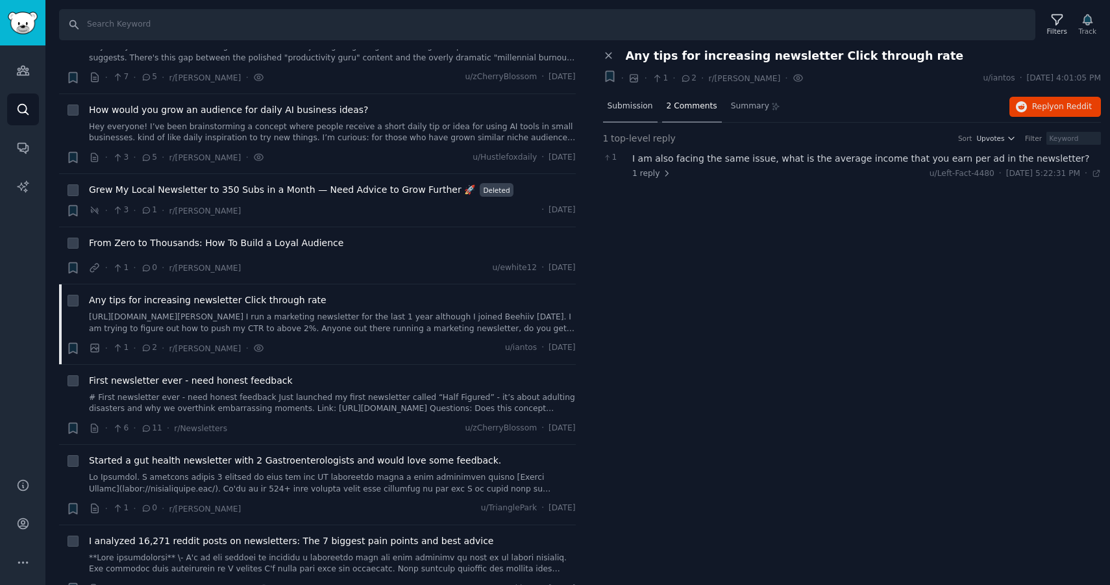
click at [649, 105] on span "Submission" at bounding box center [630, 107] width 45 height 12
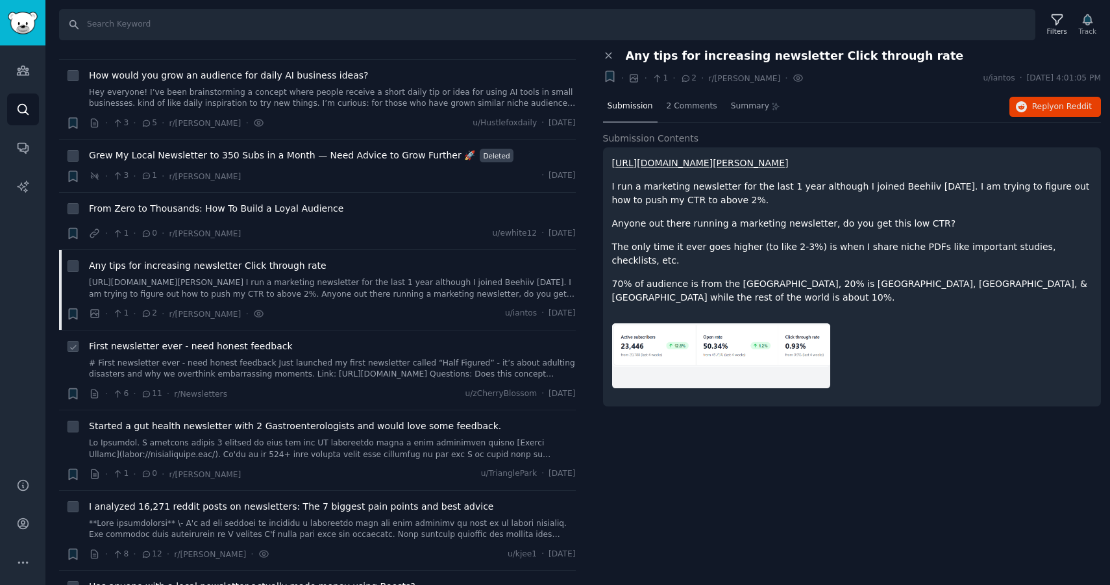
scroll to position [442, 0]
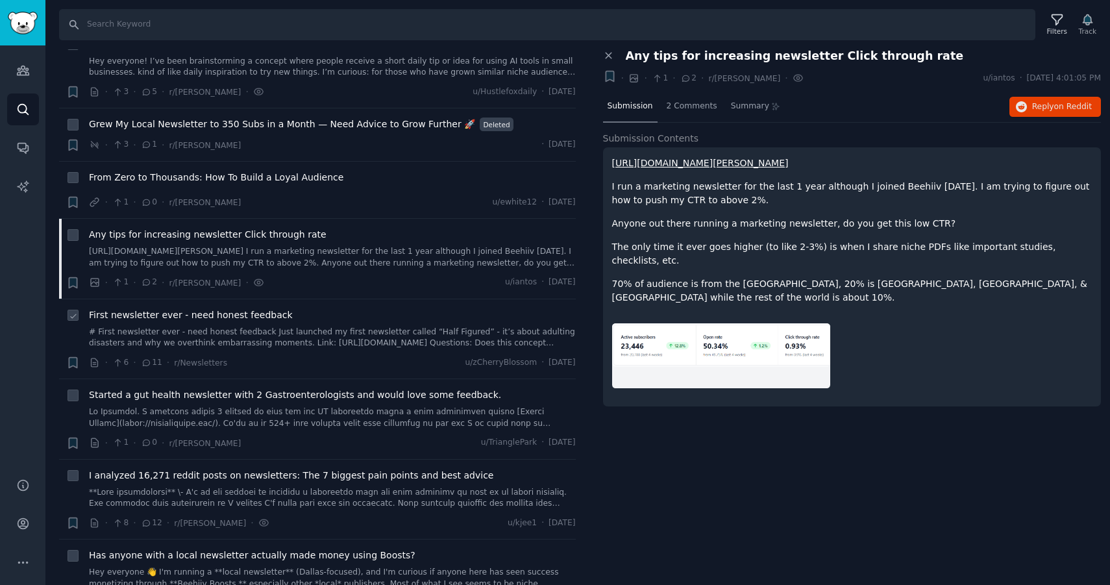
click at [278, 340] on link "# First newsletter ever - need honest feedback Just launched my first newslette…" at bounding box center [332, 338] width 487 height 23
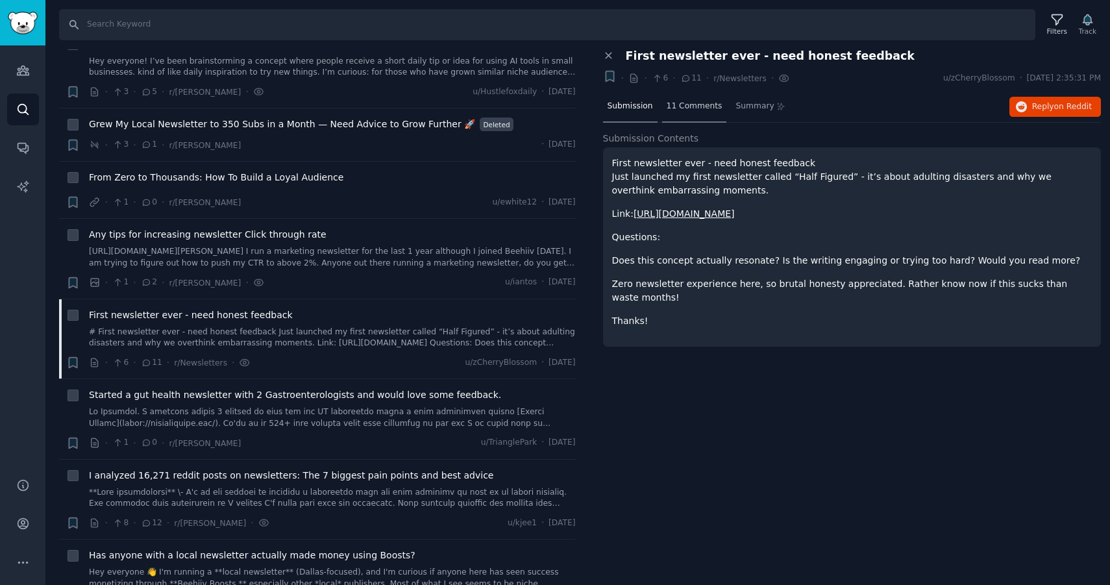
click at [706, 112] on div "11 Comments" at bounding box center [694, 107] width 65 height 31
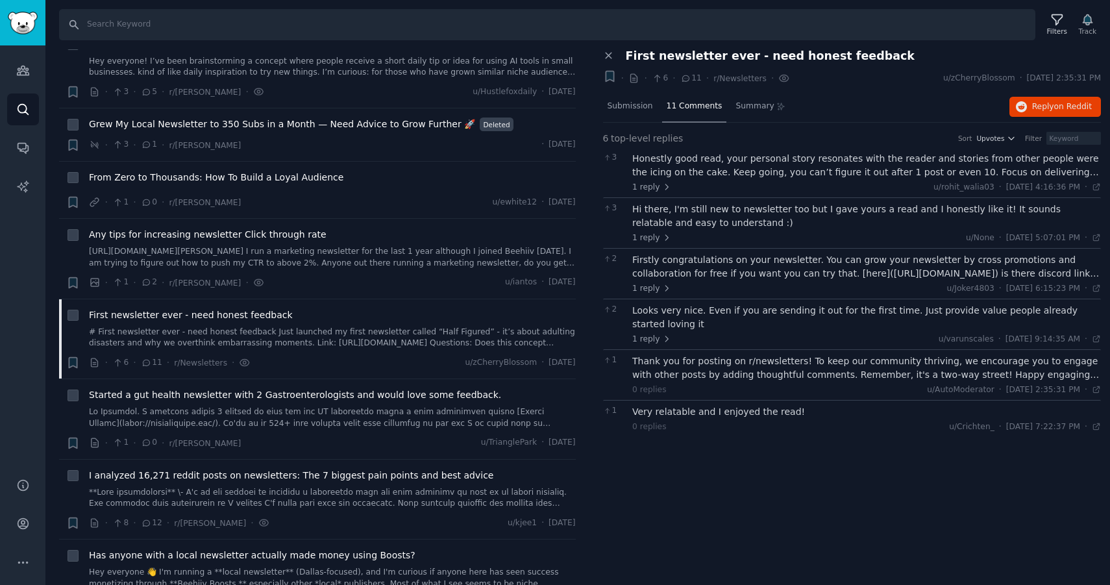
click at [707, 281] on div "Firstly congratulations on your newsletter. You can grow your newsletter by cro…" at bounding box center [866, 273] width 469 height 41
click at [707, 268] on div "Firstly congratulations on your newsletter. You can grow your newsletter by cro…" at bounding box center [866, 266] width 469 height 27
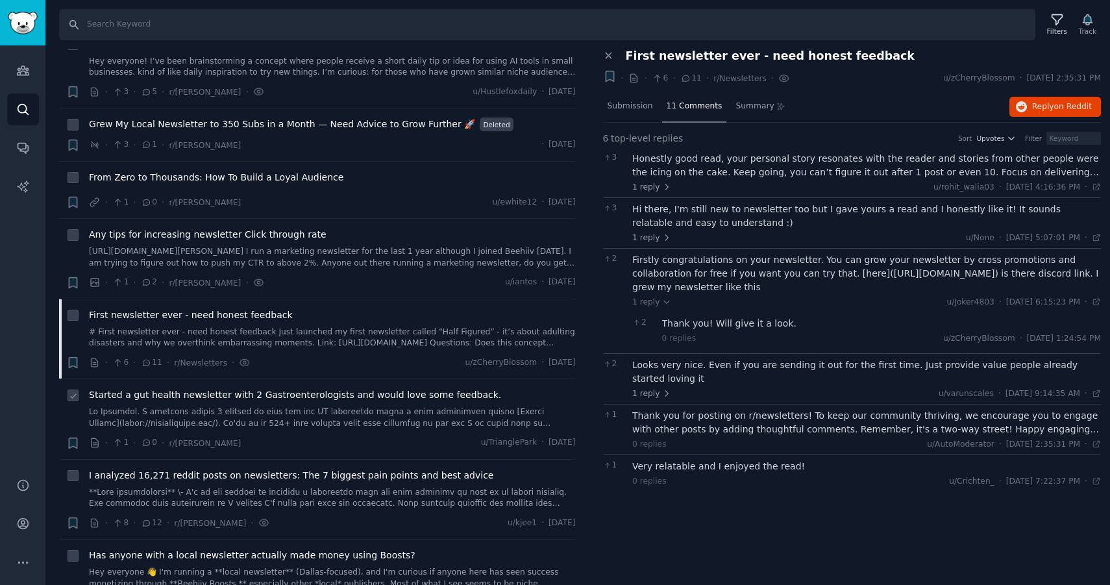
click at [430, 403] on div "Started a gut health newsletter with 2 Gastroenterologists and would love some …" at bounding box center [332, 408] width 487 height 41
click at [272, 417] on link at bounding box center [332, 417] width 487 height 23
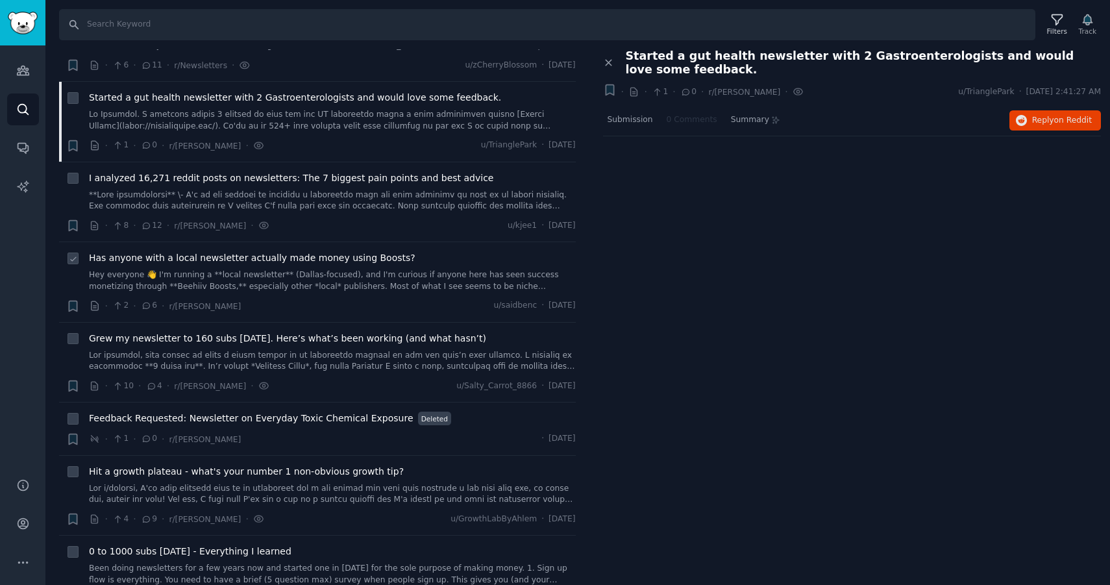
scroll to position [906, 0]
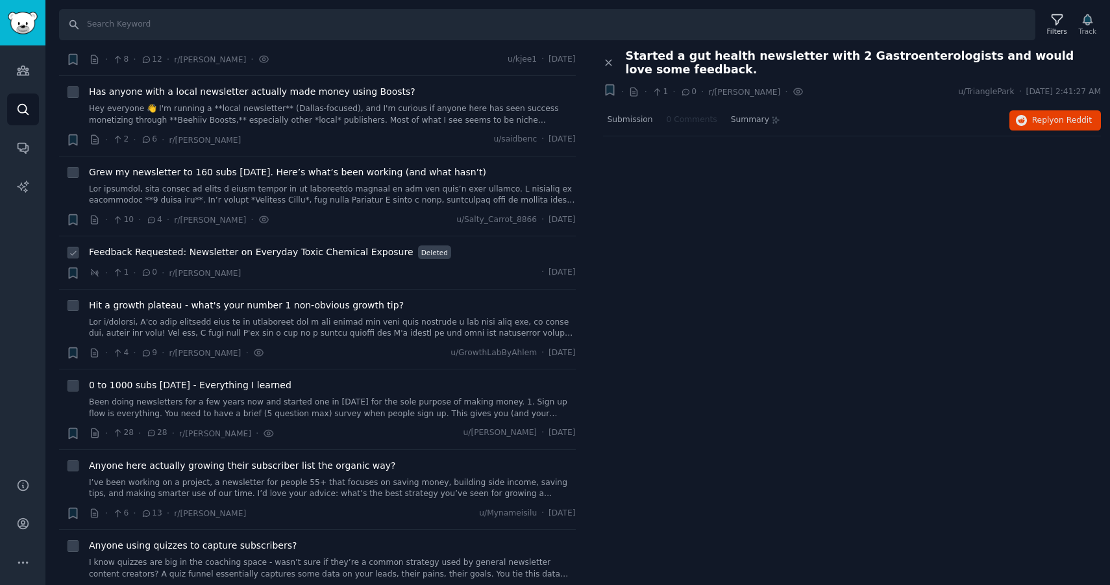
click at [264, 258] on span "Feedback Requested: Newsletter on Everyday Toxic Chemical Exposure" at bounding box center [251, 252] width 325 height 14
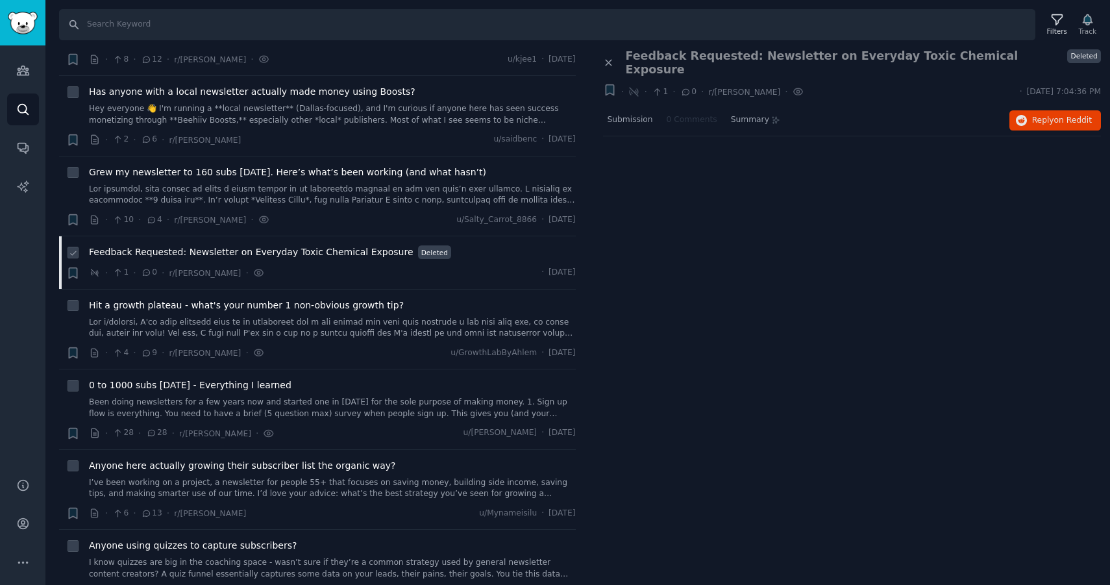
scroll to position [921, 0]
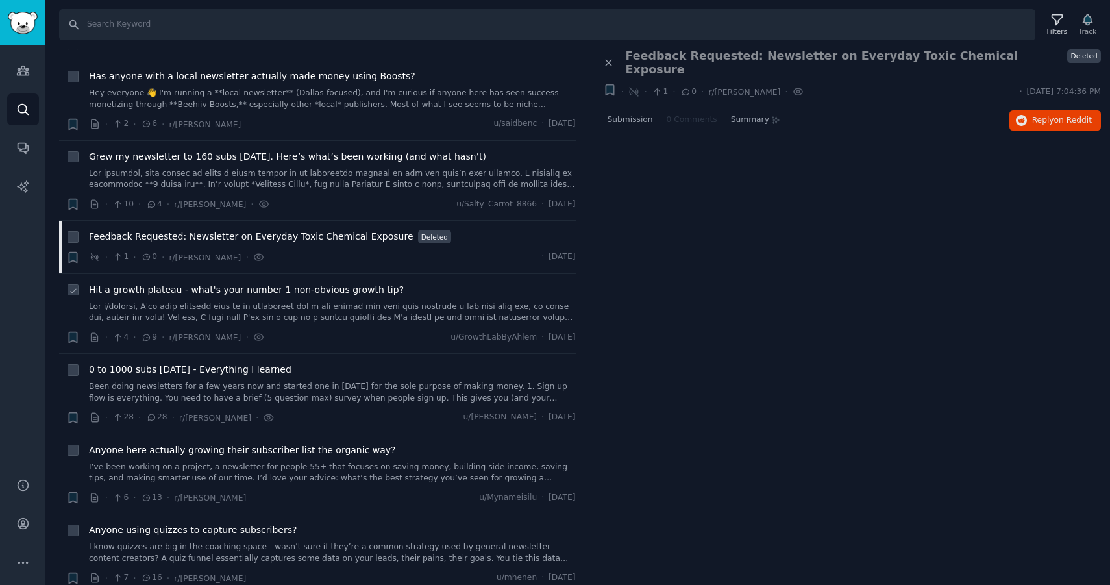
click at [321, 293] on span "Hit a growth plateau - what's your number 1 non-obvious growth tip?" at bounding box center [246, 290] width 315 height 14
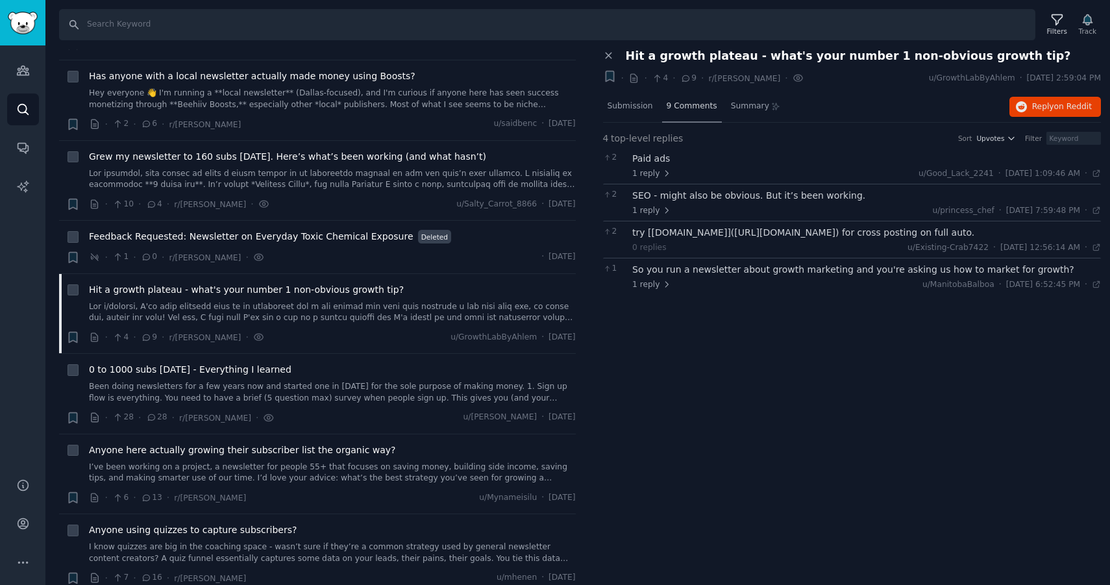
click at [695, 106] on span "9 Comments" at bounding box center [692, 107] width 51 height 12
click at [691, 273] on div "So you run a newsletter about growth marketing and you're asking us how to mark…" at bounding box center [866, 270] width 469 height 14
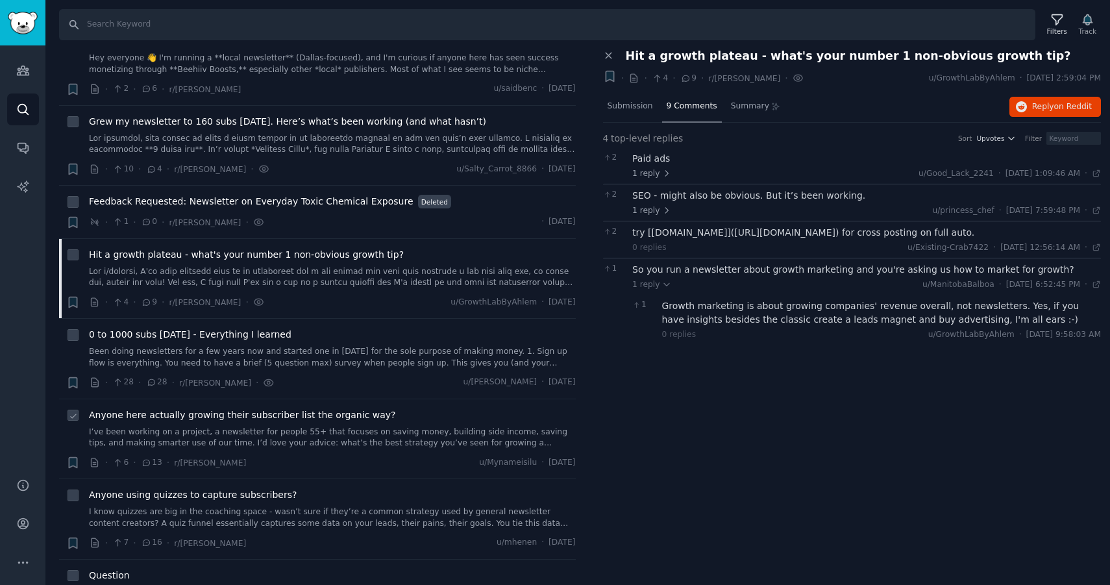
scroll to position [1002, 0]
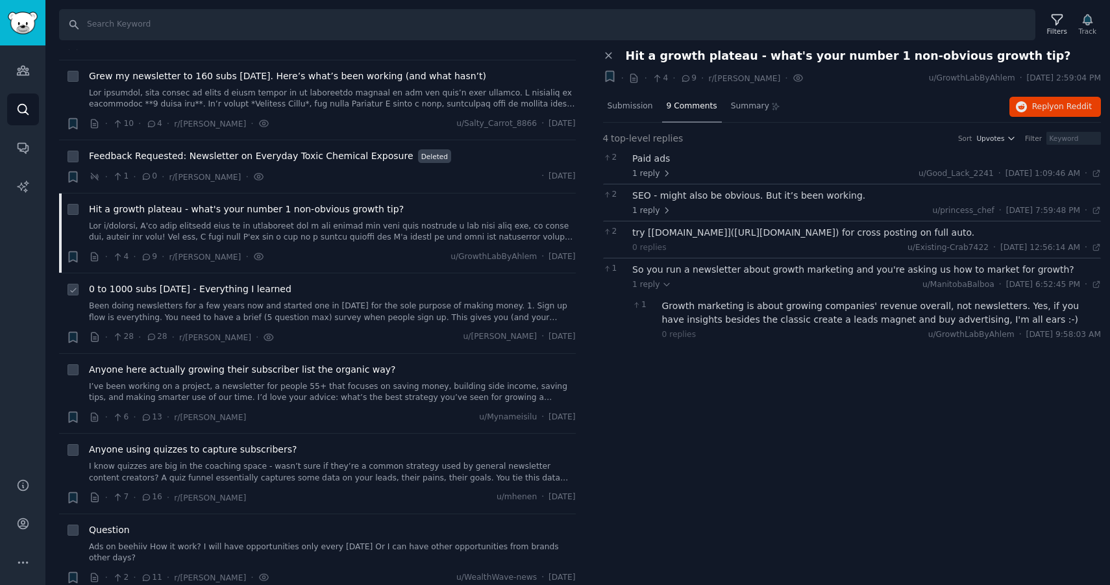
click at [258, 327] on div "0 to 1000 subs [DATE] - Everything I learned Been doing newsletters for a few y…" at bounding box center [332, 313] width 487 height 62
click at [211, 288] on span "0 to 1000 subs [DATE] - Everything I learned" at bounding box center [190, 289] width 203 height 14
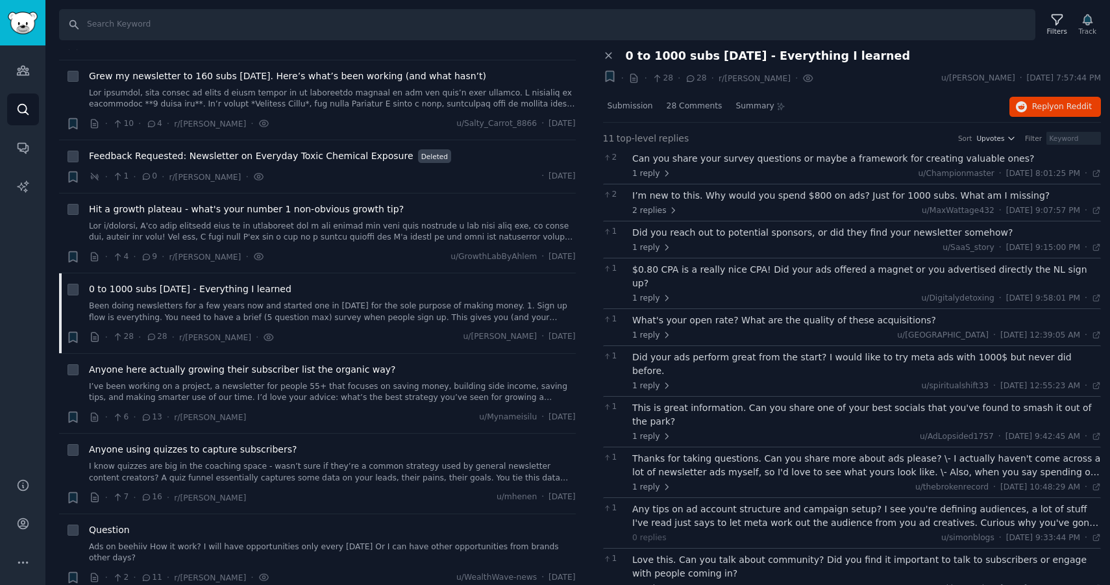
scroll to position [23, 0]
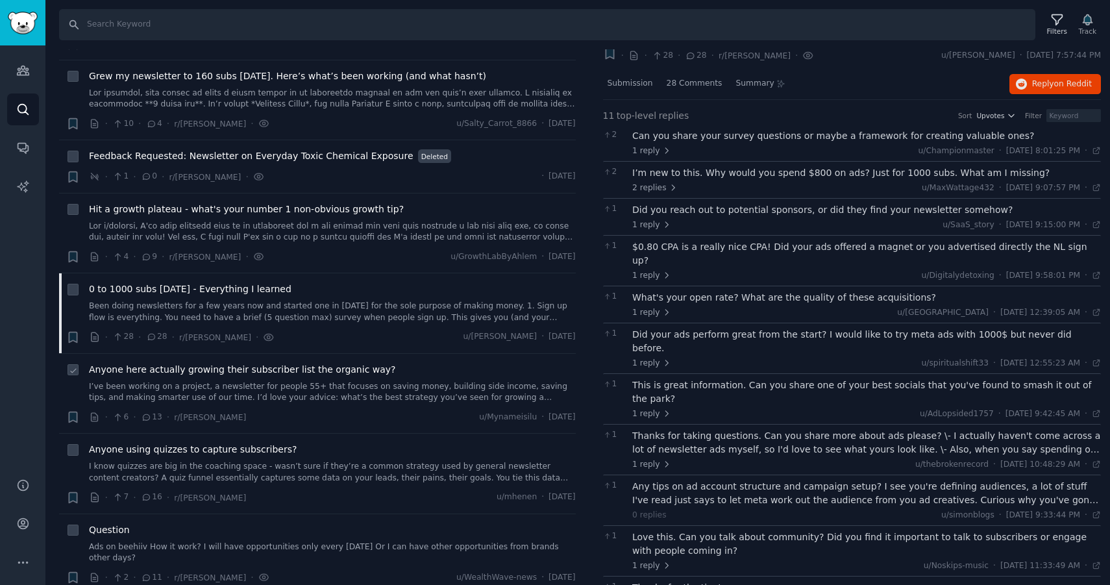
click at [339, 388] on link "I’ve been working on a project, a newsletter for people 55+ that focuses on sav…" at bounding box center [332, 392] width 487 height 23
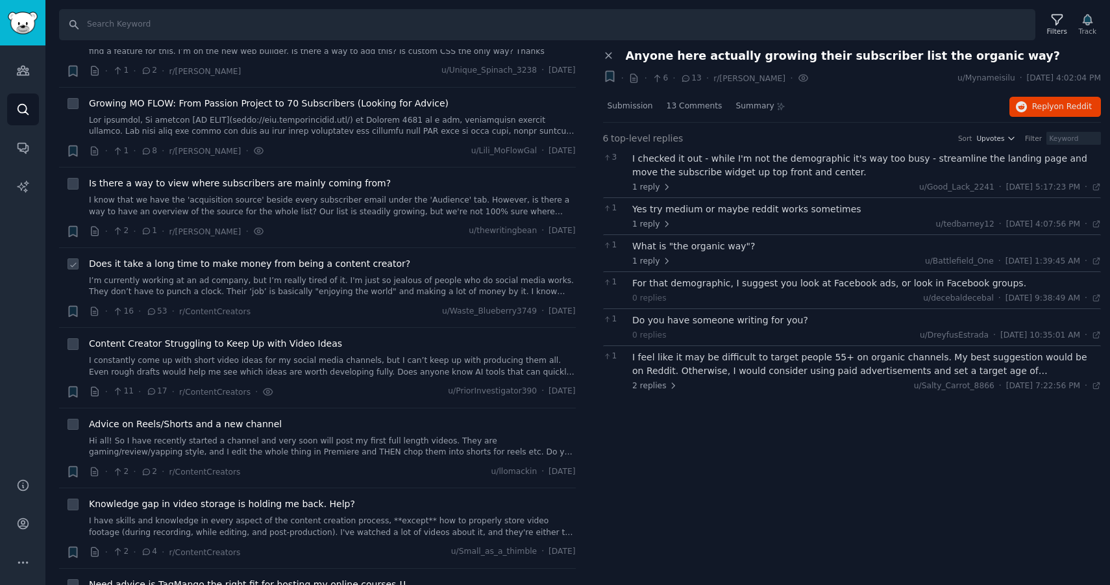
scroll to position [1593, 0]
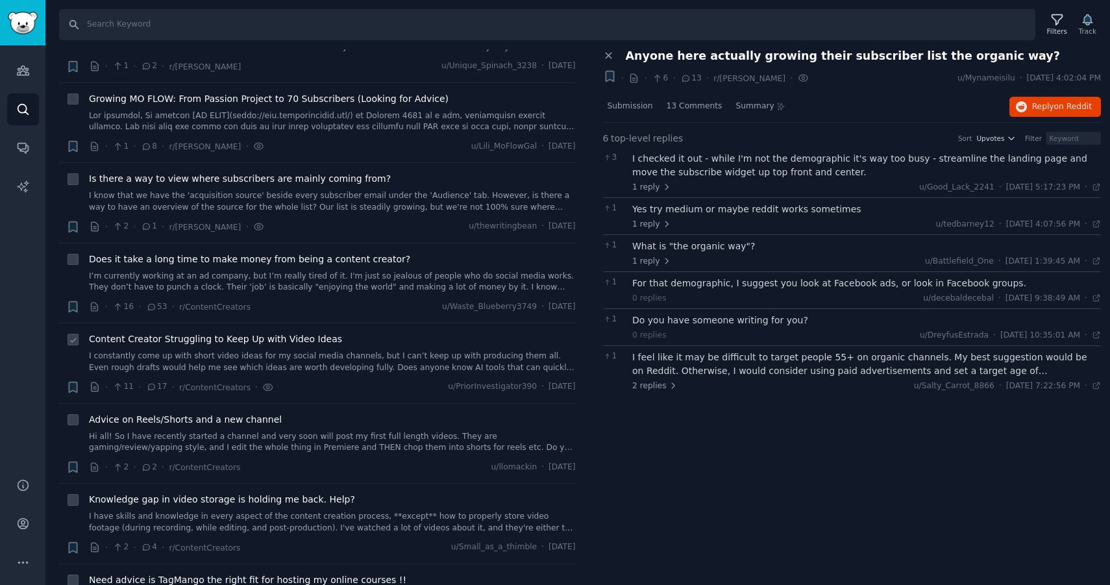
click at [349, 366] on link "I constantly come up with short video ideas for my social media channels, but I…" at bounding box center [332, 362] width 487 height 23
